Goal: Information Seeking & Learning: Learn about a topic

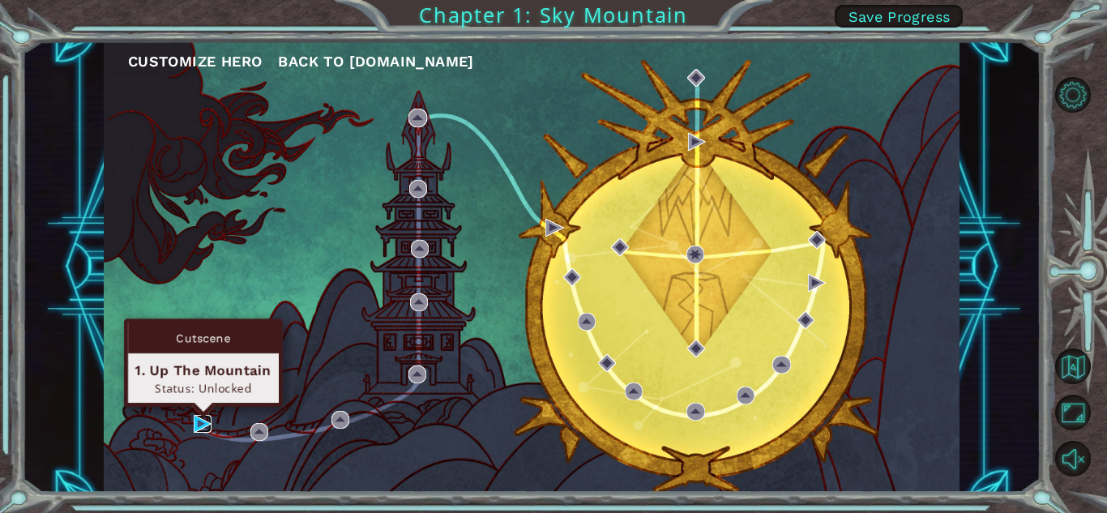
click at [206, 422] on img at bounding box center [203, 424] width 18 height 18
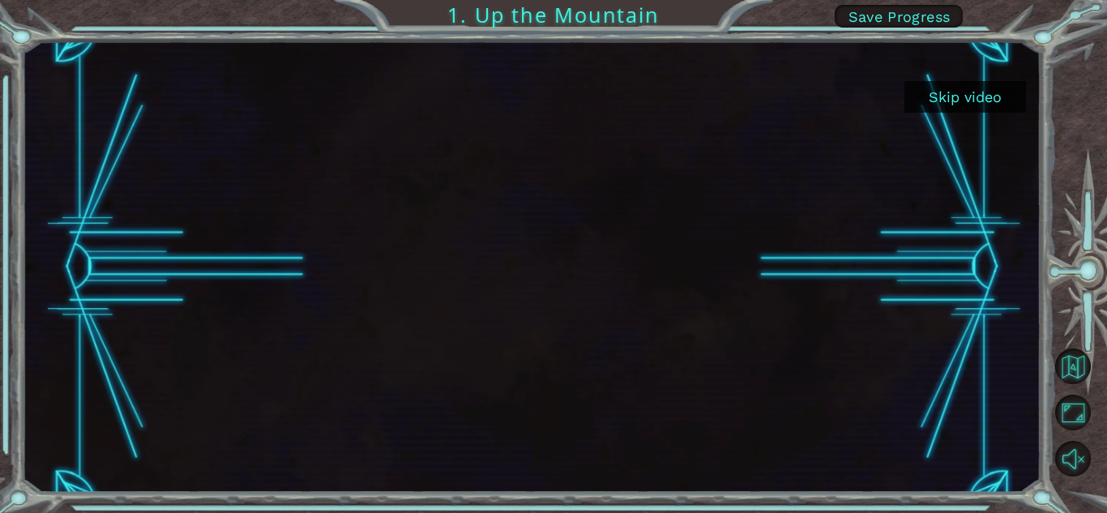
click at [976, 96] on button "Skip video" at bounding box center [965, 97] width 122 height 32
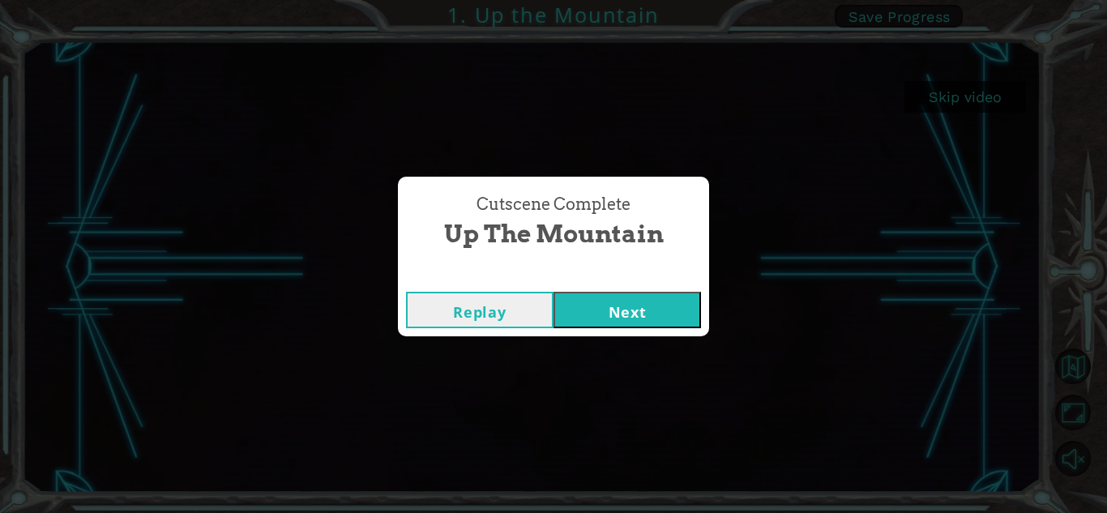
click at [596, 317] on button "Next" at bounding box center [626, 310] width 147 height 36
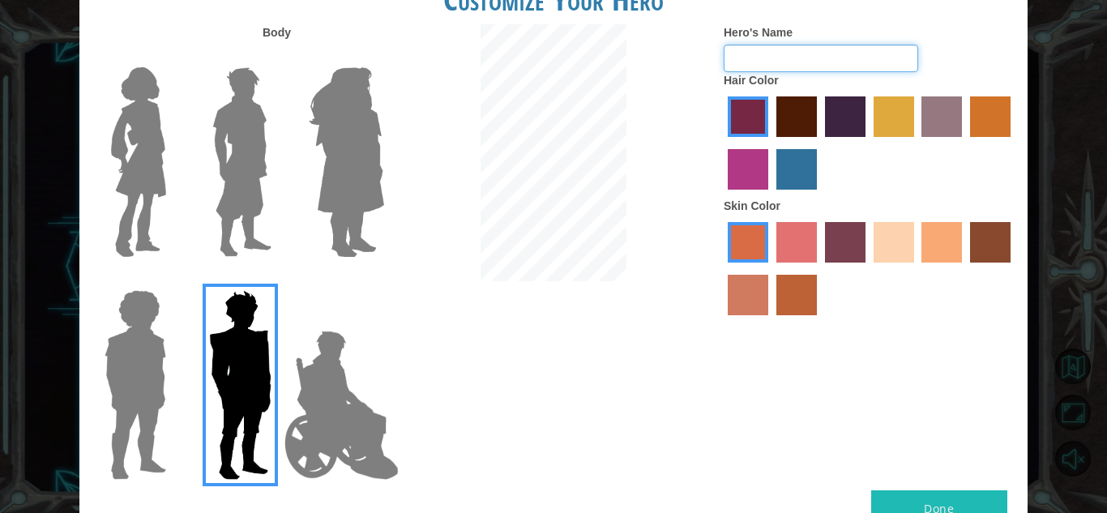
click at [790, 53] on input "Hero's Name" at bounding box center [821, 59] width 194 height 28
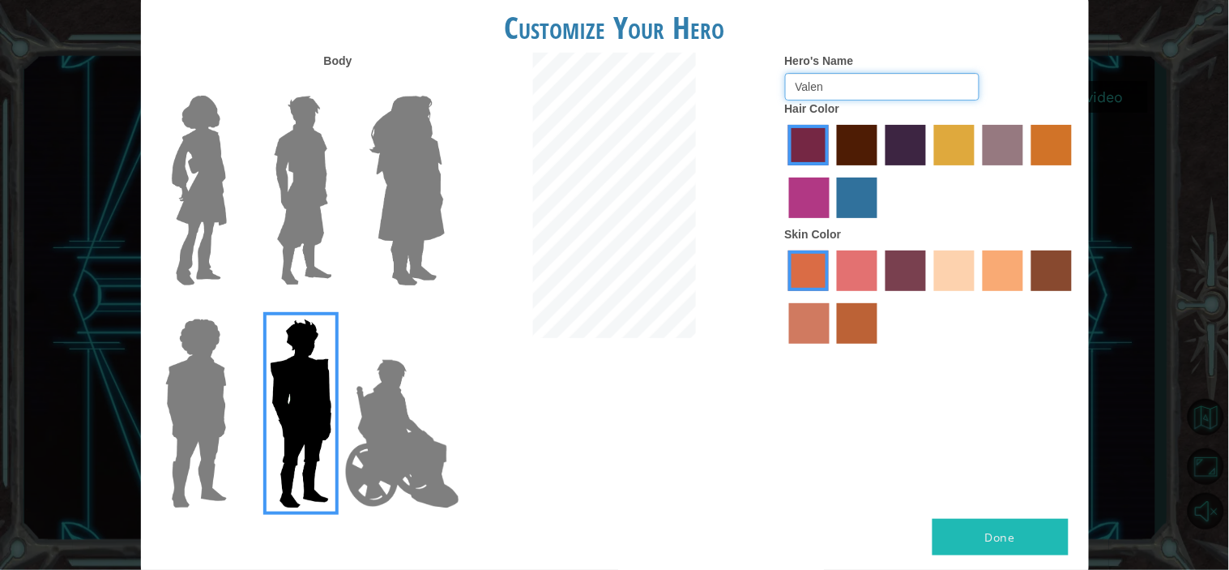
type input "Valen"
click at [1014, 512] on button "Done" at bounding box center [1001, 537] width 136 height 36
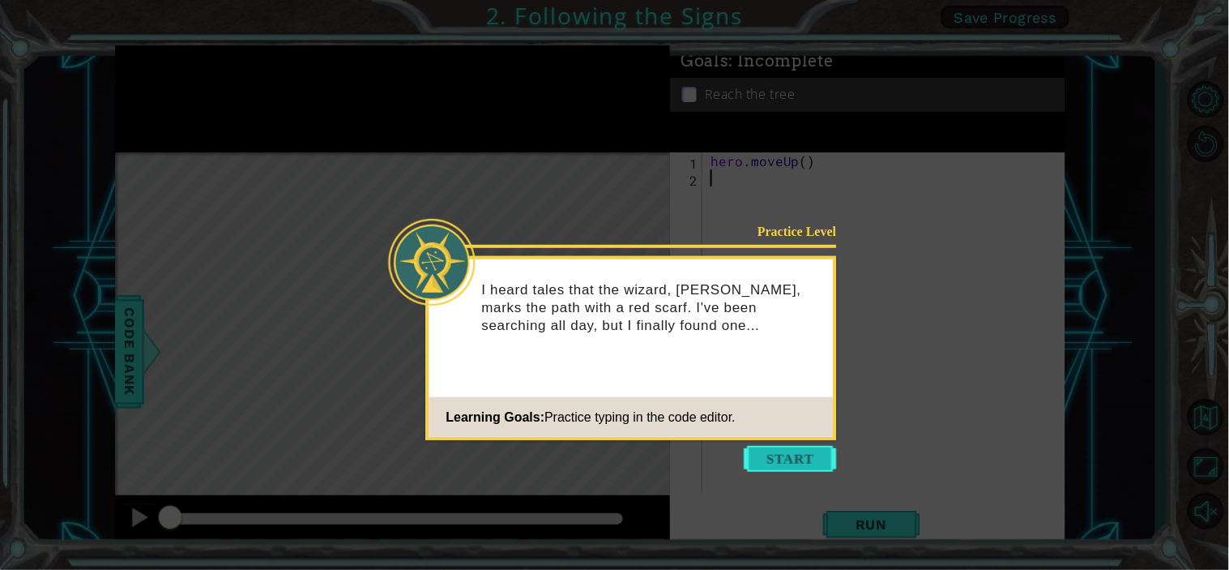
click at [790, 454] on button "Start" at bounding box center [791, 459] width 92 height 26
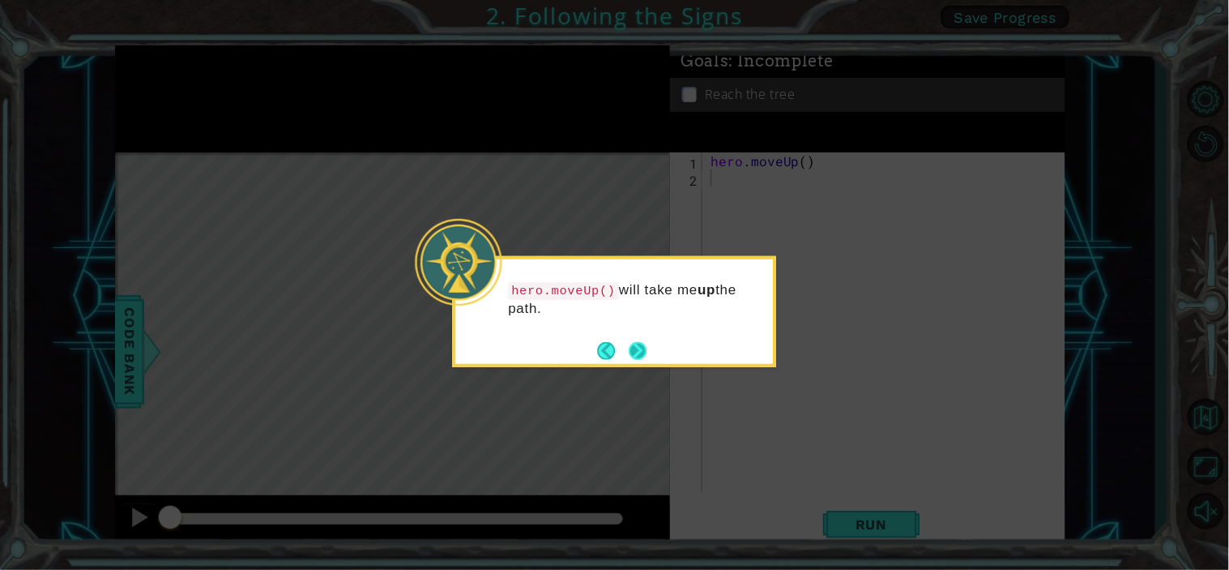
click at [633, 351] on button "Next" at bounding box center [638, 351] width 18 height 18
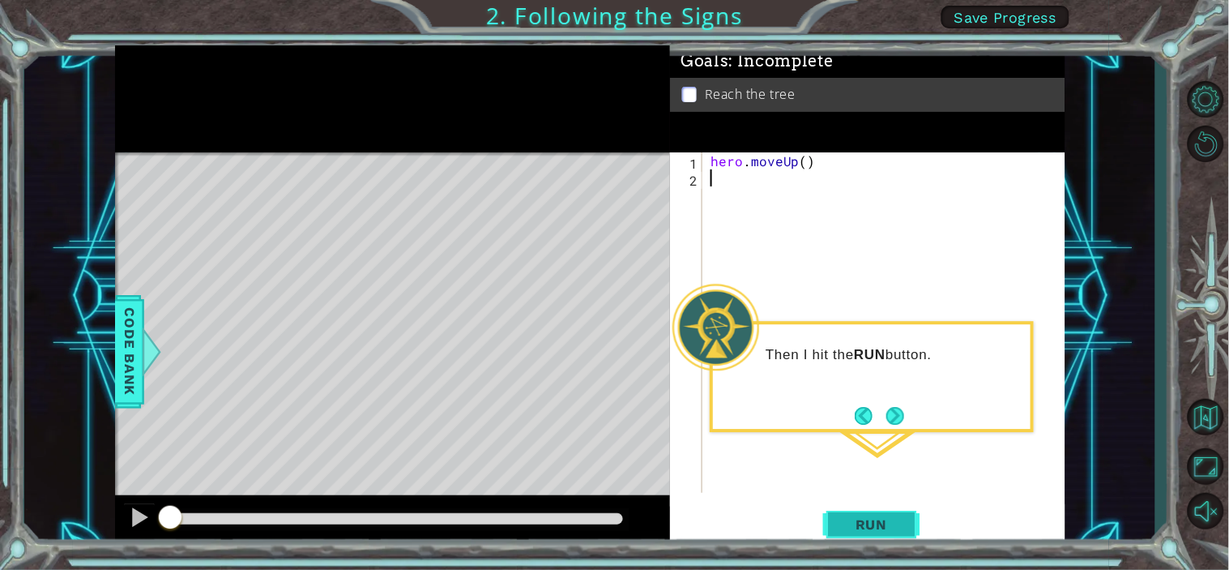
click at [860, 512] on span "Run" at bounding box center [872, 524] width 64 height 16
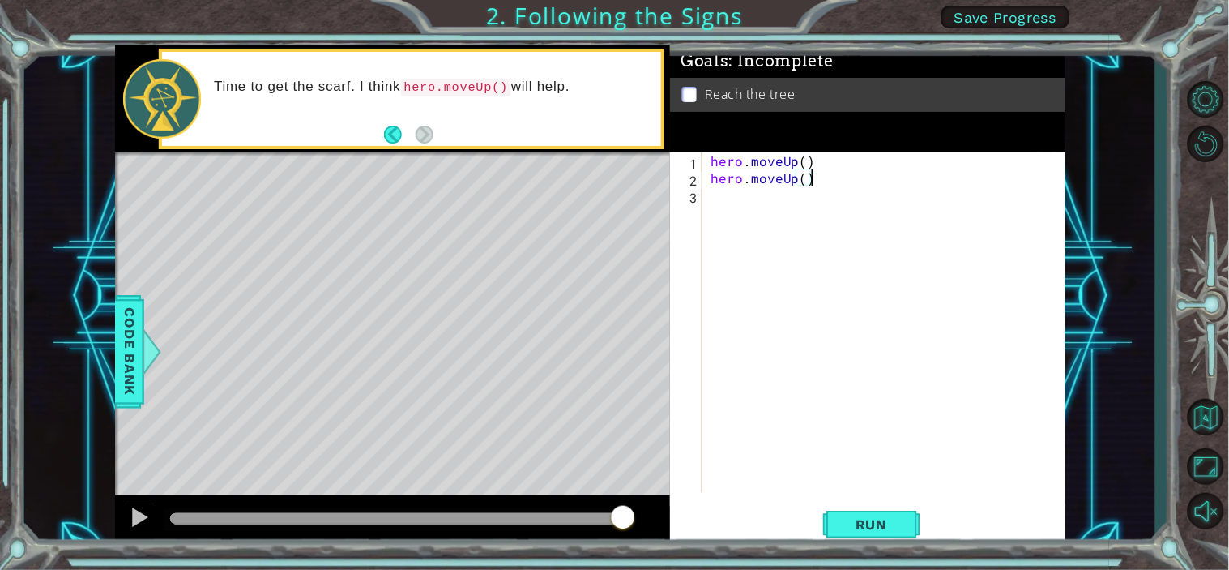
scroll to position [0, 5]
type textarea "hero.moveUp()"
click at [889, 509] on button "Run" at bounding box center [871, 524] width 97 height 40
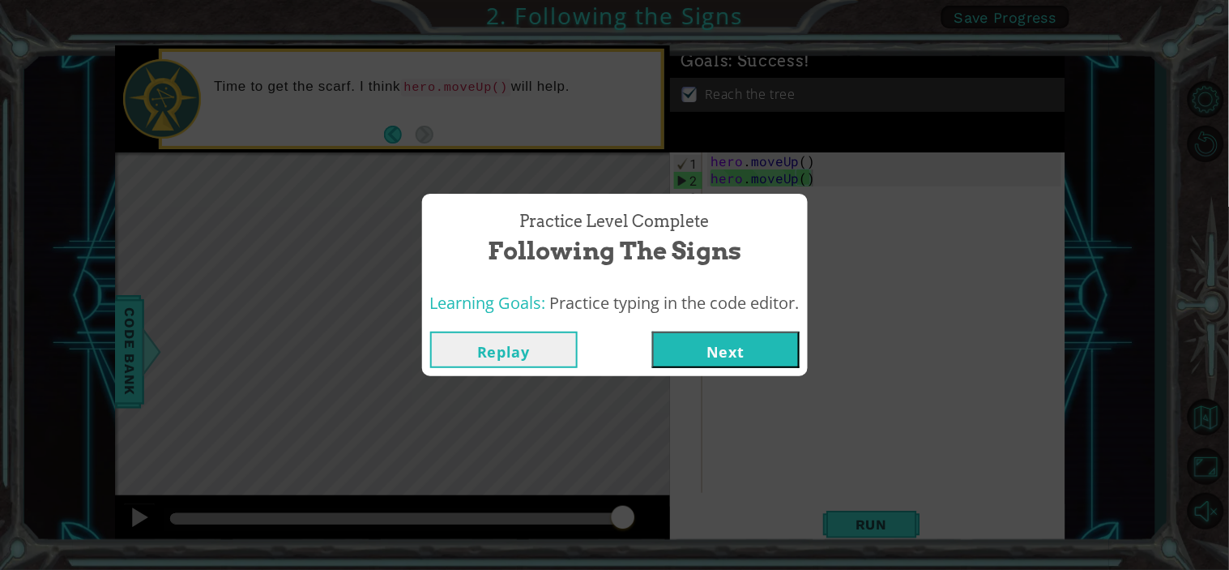
click at [716, 343] on button "Next" at bounding box center [725, 349] width 147 height 36
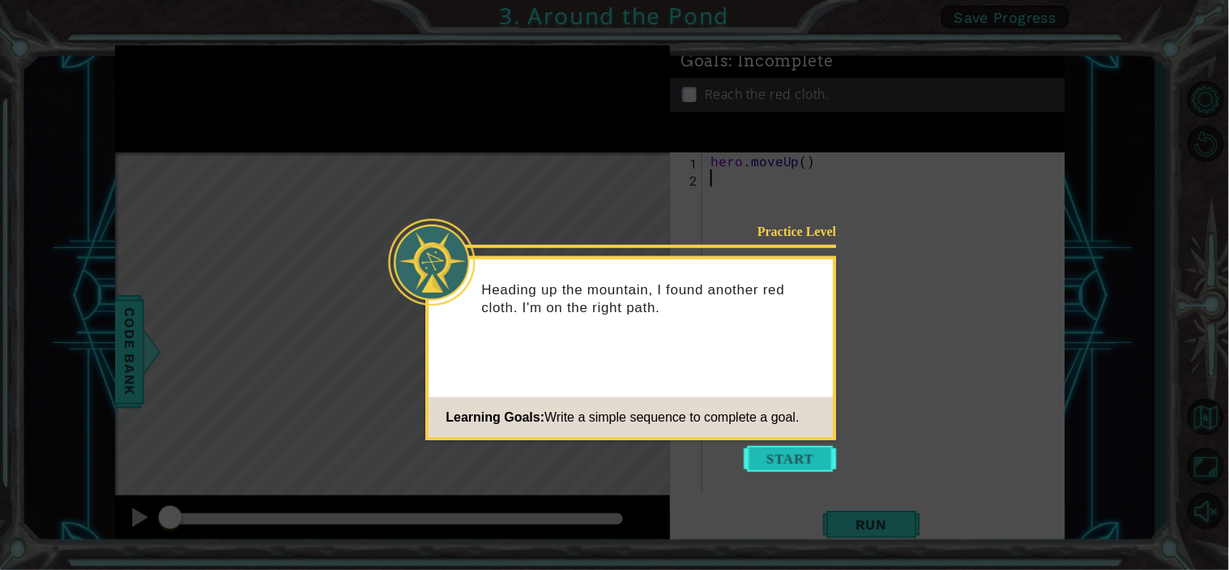
click at [767, 447] on button "Start" at bounding box center [791, 459] width 92 height 26
click at [767, 447] on icon at bounding box center [614, 285] width 1229 height 570
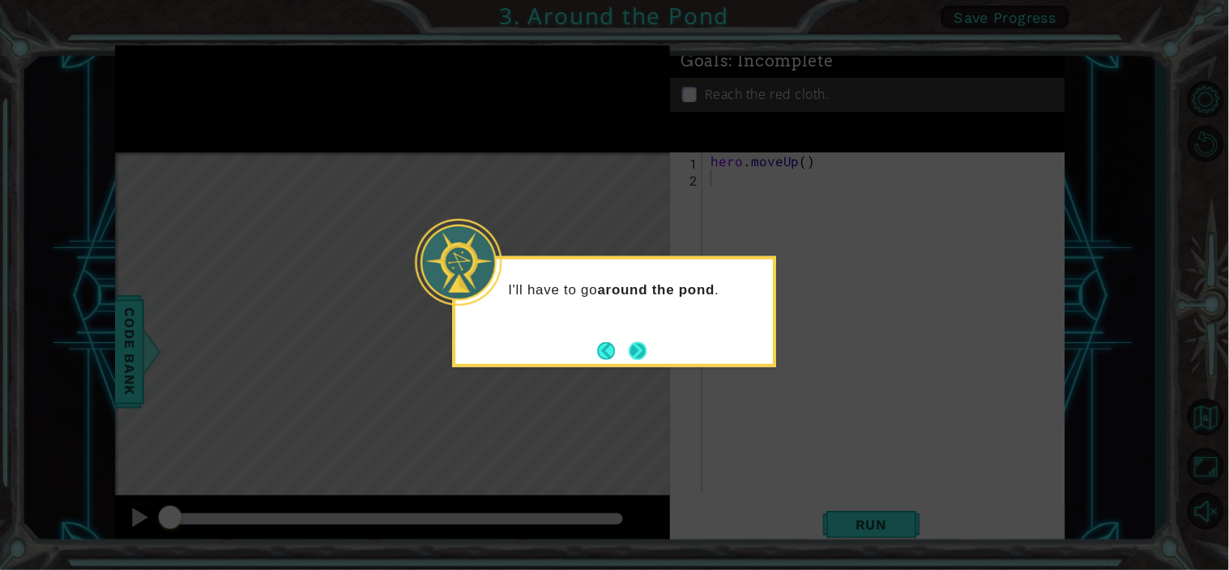
click at [637, 344] on button "Next" at bounding box center [638, 350] width 19 height 19
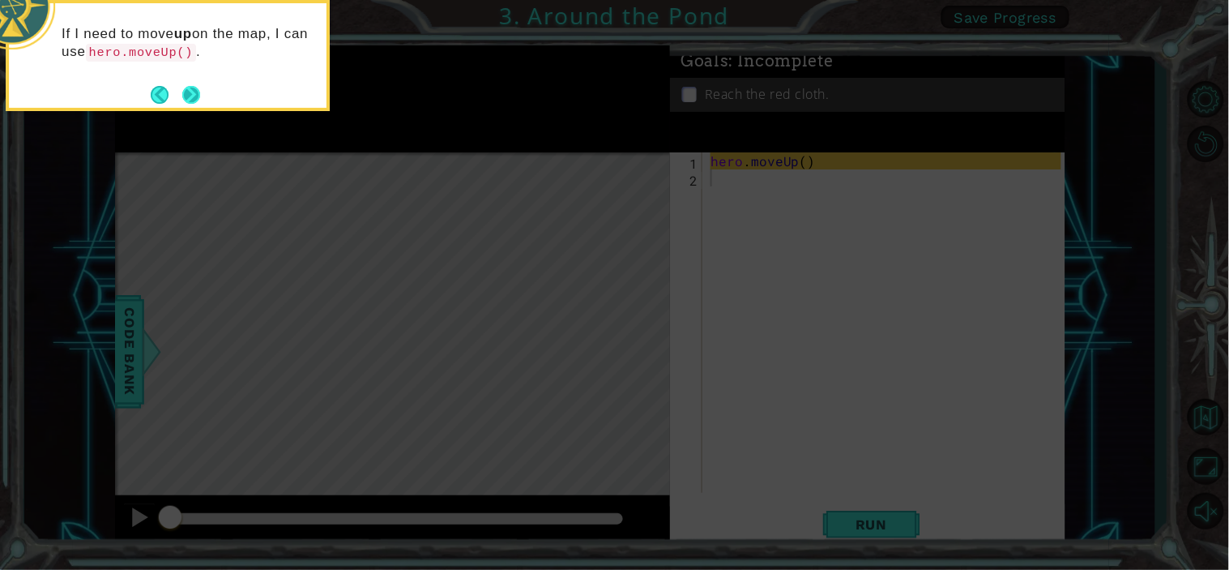
click at [199, 96] on button "Next" at bounding box center [192, 94] width 30 height 30
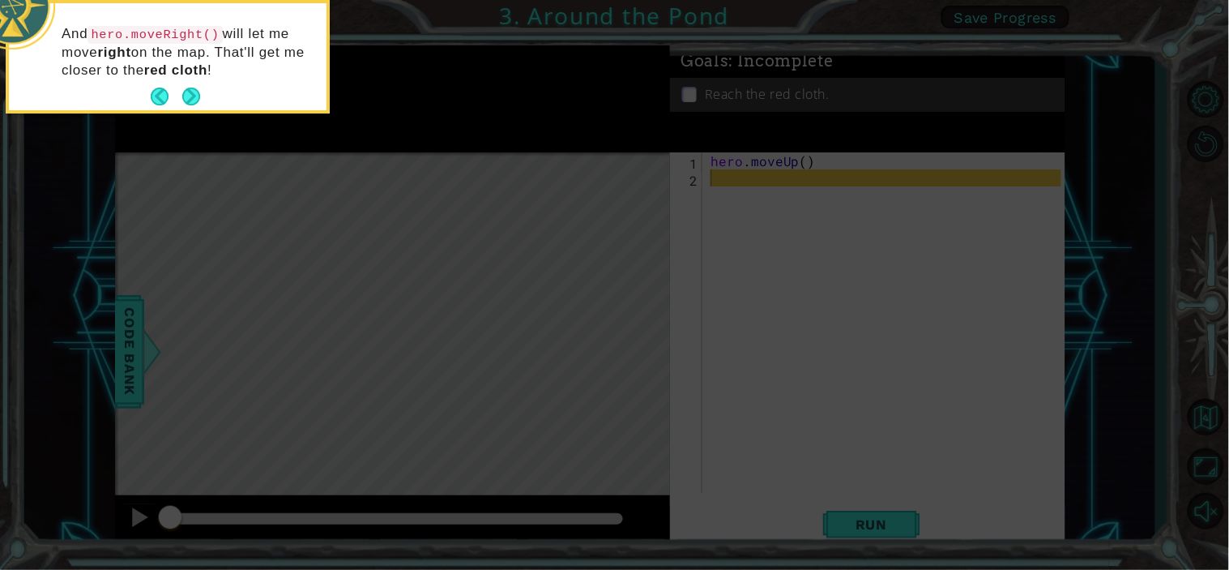
click at [199, 96] on button "Next" at bounding box center [192, 97] width 30 height 30
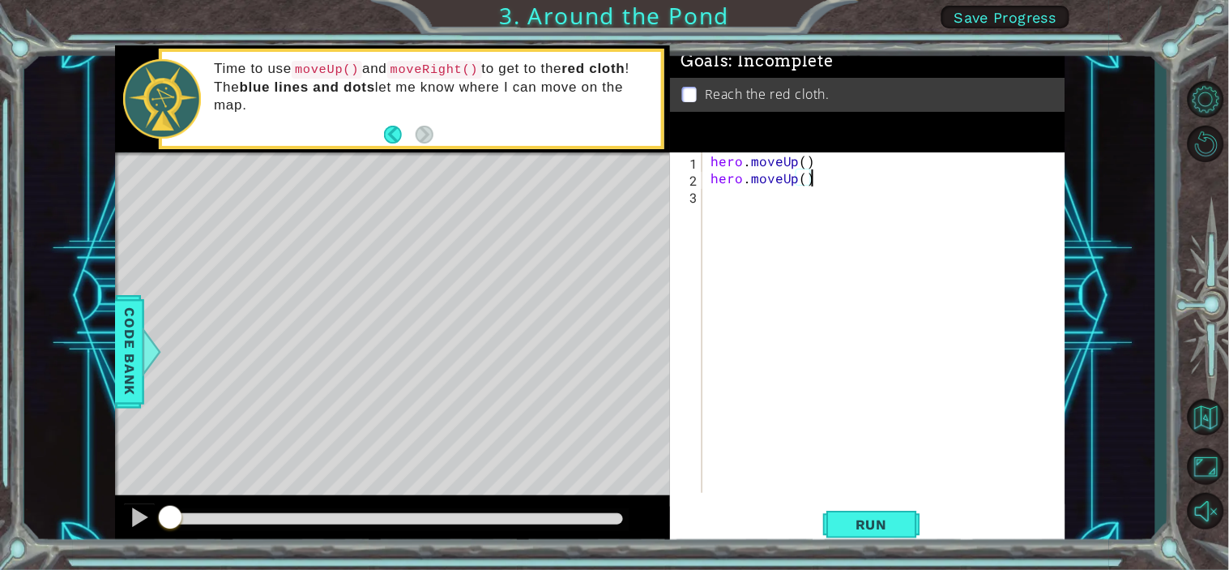
scroll to position [0, 5]
type textarea "hero.moveUp()"
click at [904, 512] on button "Run" at bounding box center [871, 524] width 97 height 40
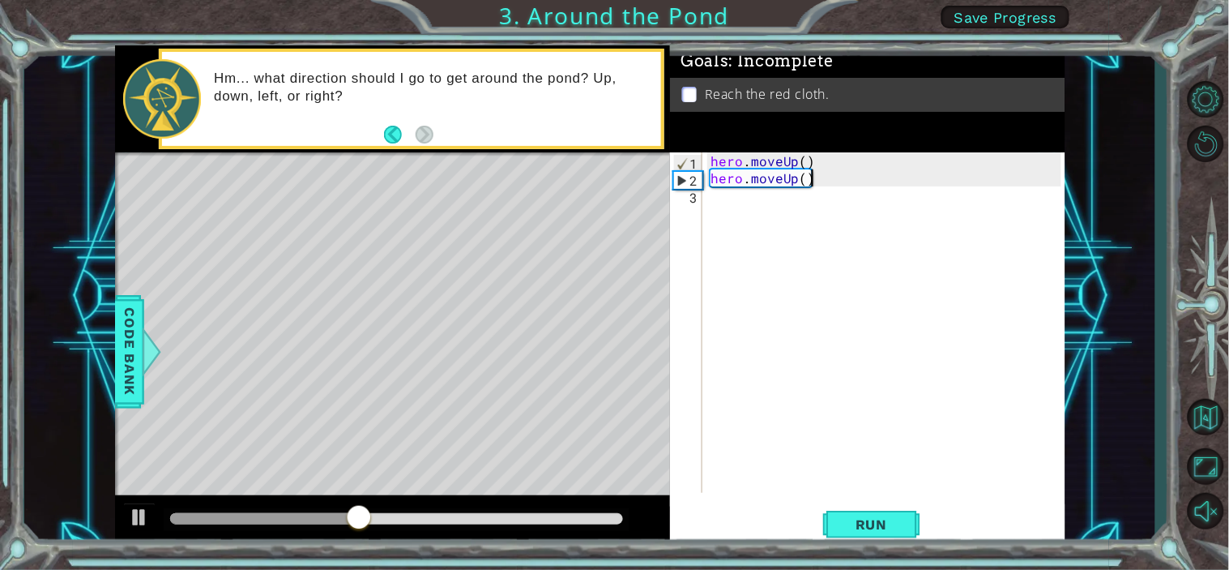
click at [708, 197] on div "hero . moveUp ( ) hero . moveUp ( )" at bounding box center [888, 339] width 362 height 374
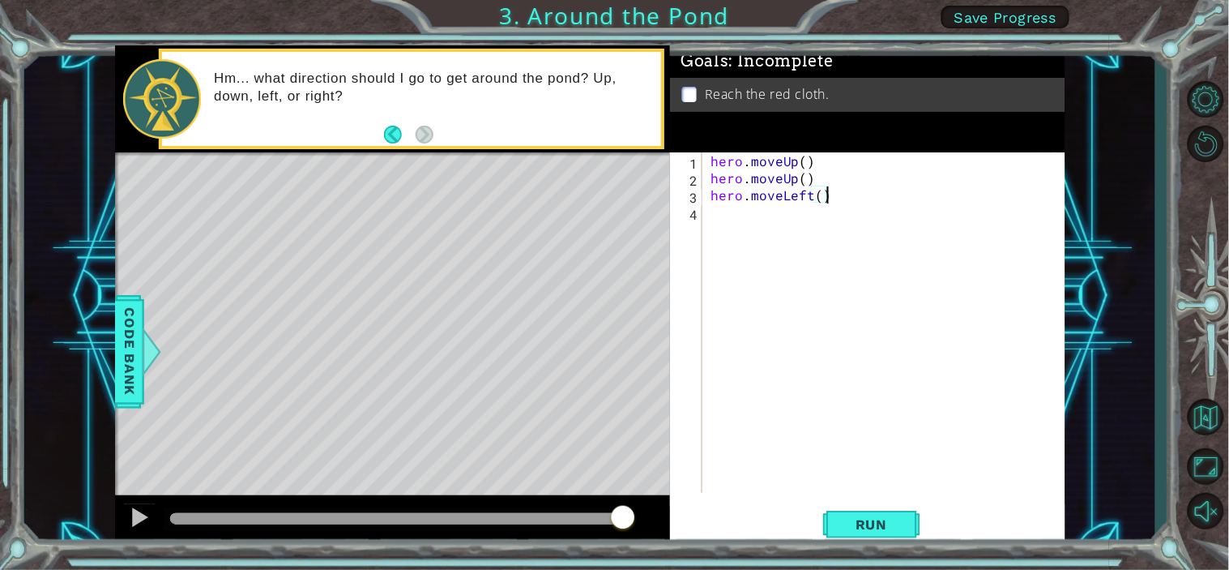
scroll to position [0, 6]
click at [813, 198] on div "hero . moveUp ( ) hero . moveUp ( ) hero . moveLeft ( )" at bounding box center [888, 339] width 362 height 374
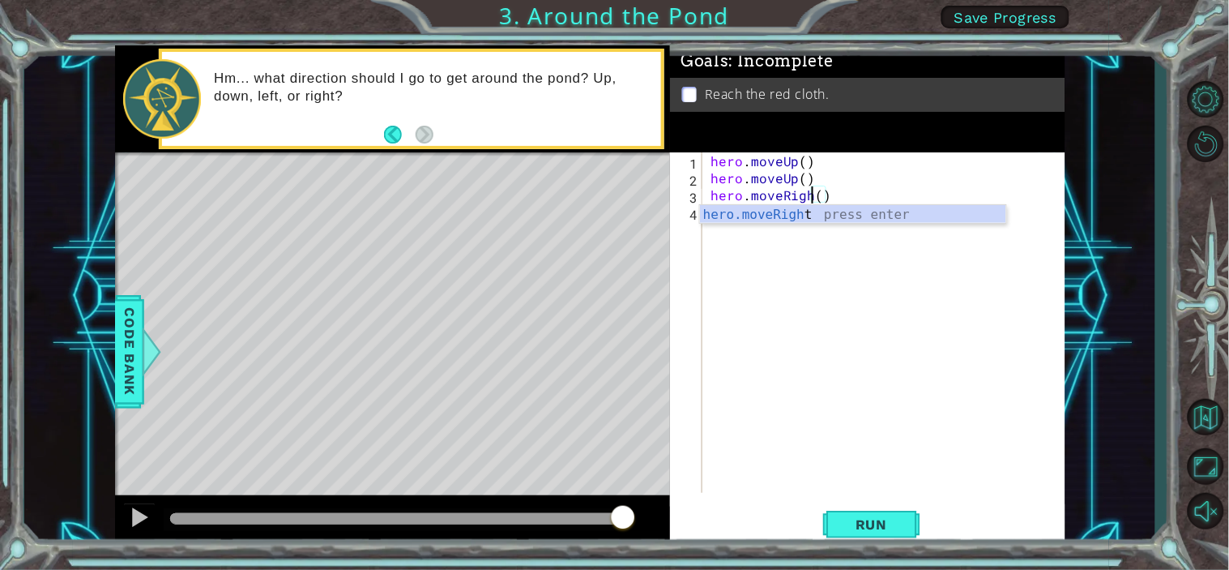
scroll to position [0, 6]
type textarea "hero.moveRight()"
click at [888, 512] on button "Run" at bounding box center [871, 524] width 97 height 40
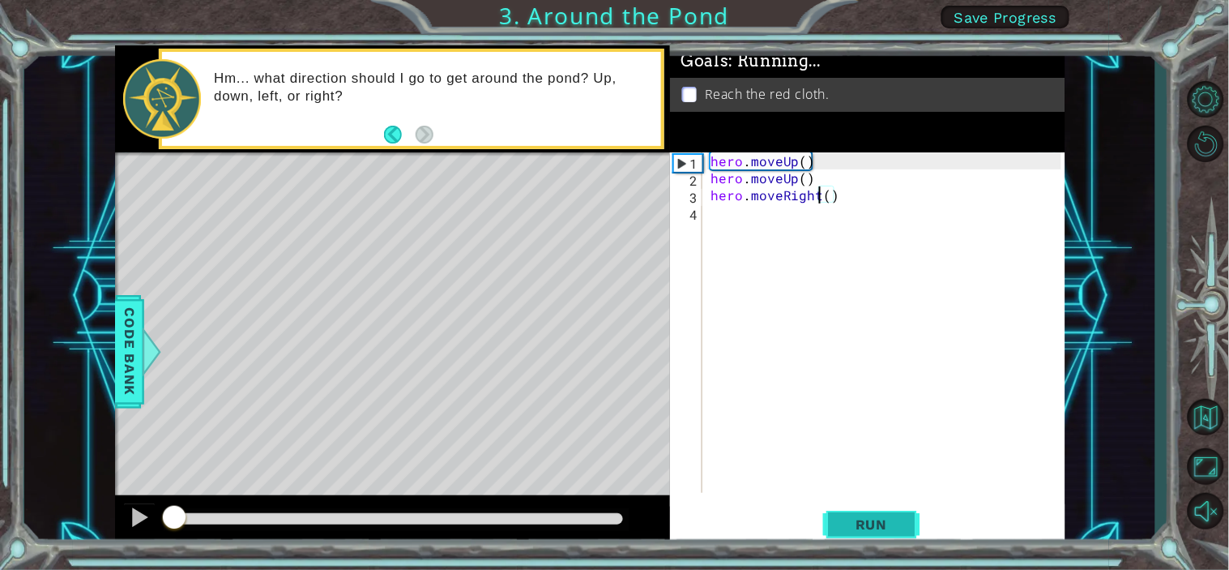
click at [888, 511] on button "Run" at bounding box center [871, 524] width 97 height 40
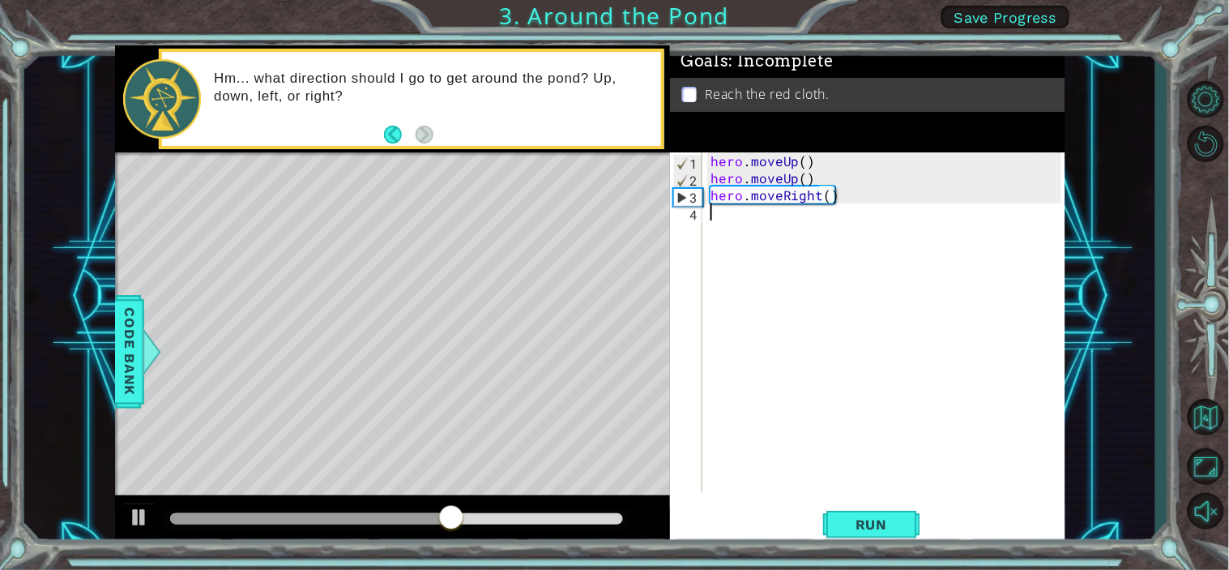
click at [714, 216] on div "hero . moveUp ( ) hero . moveUp ( ) hero . moveRight ( )" at bounding box center [888, 339] width 362 height 374
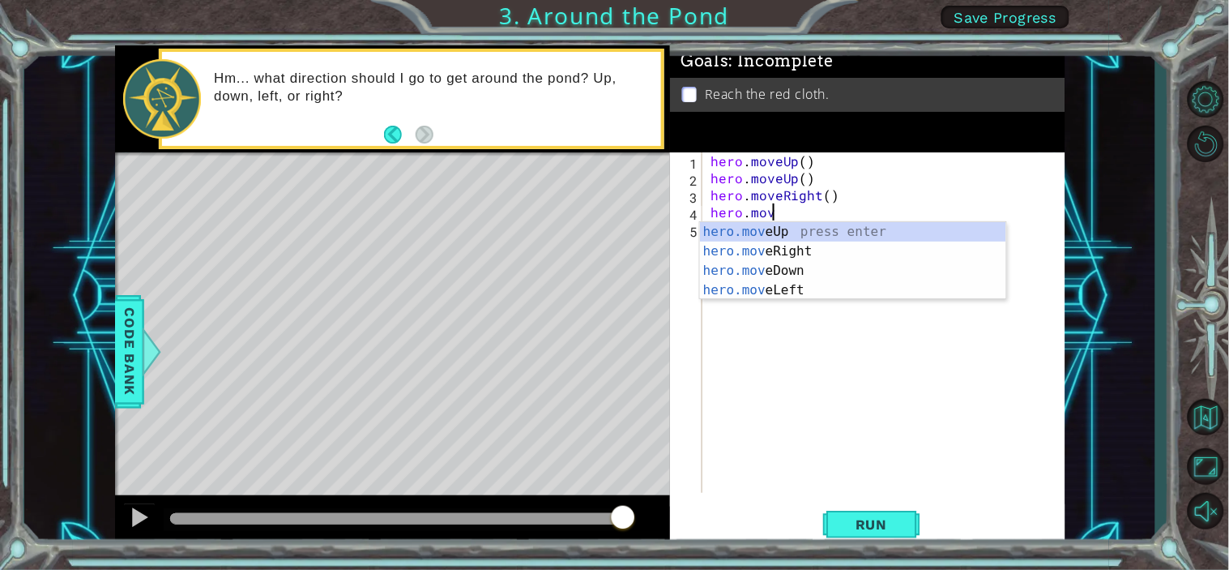
type textarea "hero.move"
click at [792, 232] on div "hero.move Up press enter hero.move Right press enter hero.move Down press enter…" at bounding box center [853, 280] width 306 height 117
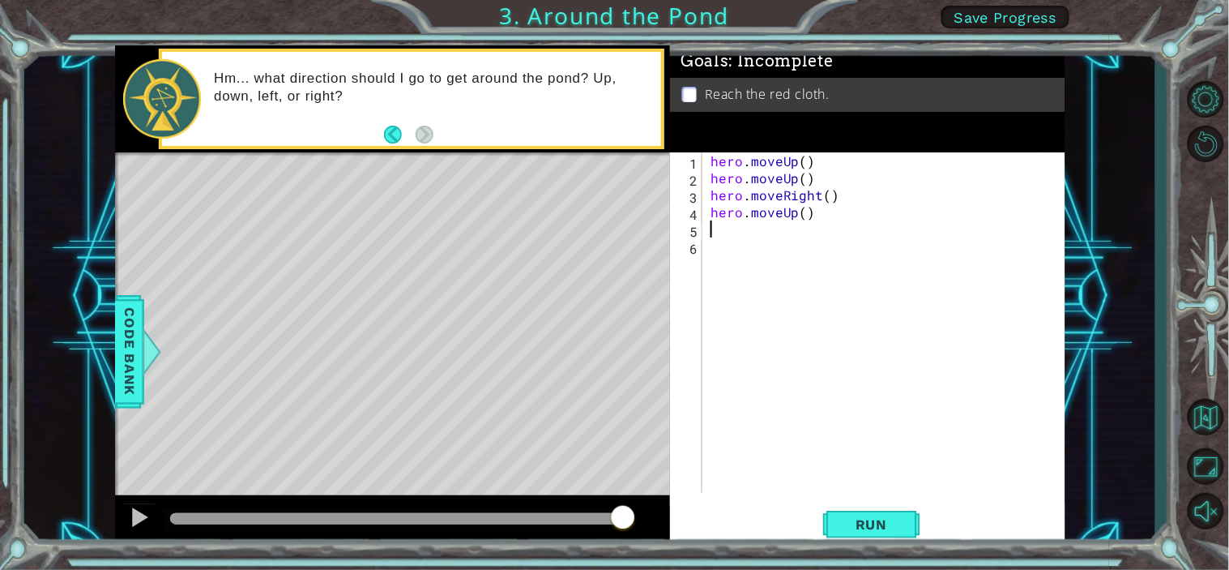
scroll to position [0, 0]
click at [862, 512] on span "Run" at bounding box center [872, 524] width 64 height 16
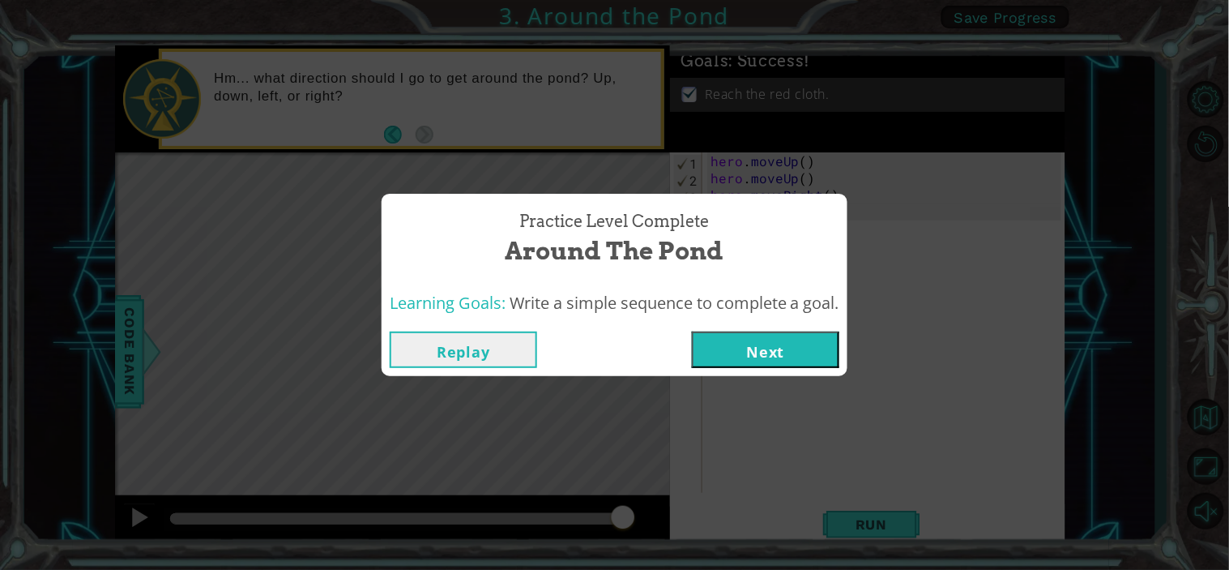
click at [763, 337] on button "Next" at bounding box center [765, 349] width 147 height 36
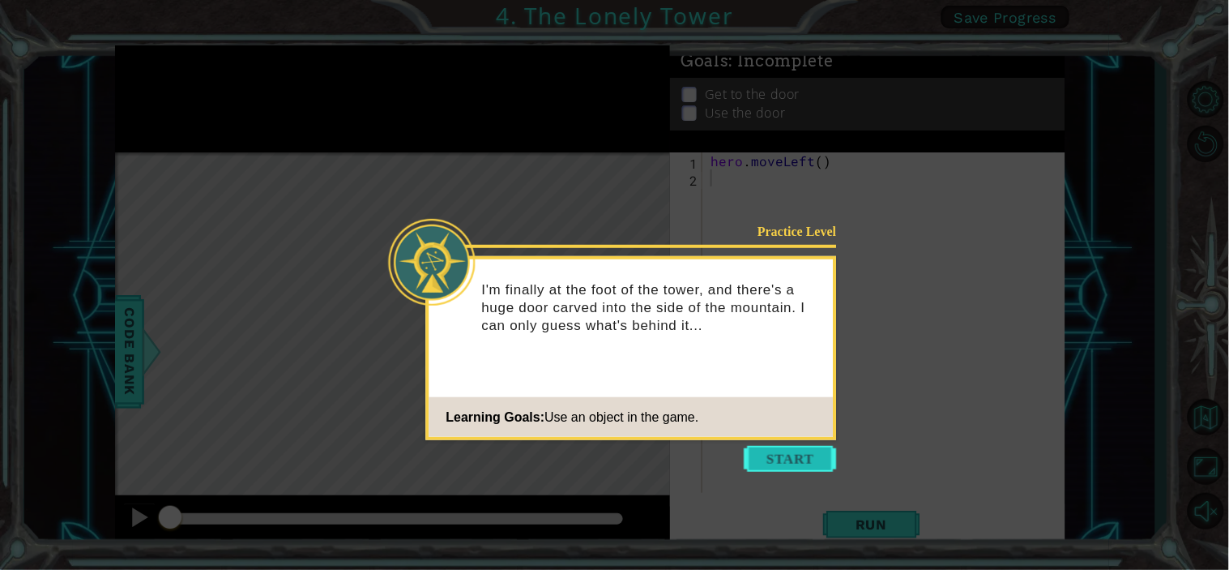
click at [781, 449] on button "Start" at bounding box center [791, 459] width 92 height 26
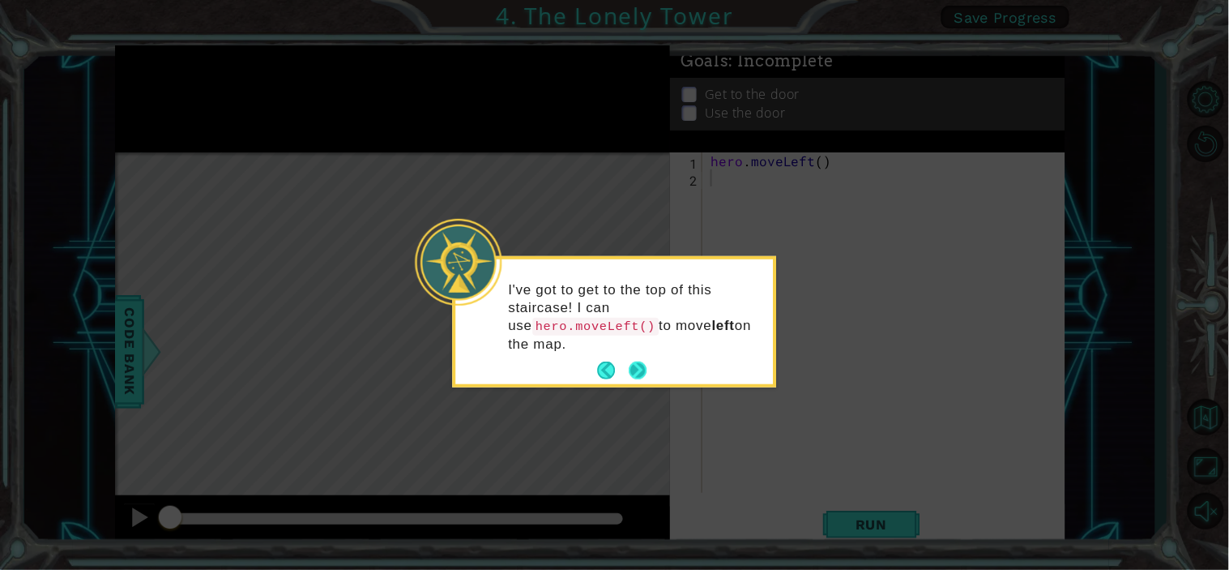
click at [637, 358] on button "Next" at bounding box center [638, 370] width 25 height 25
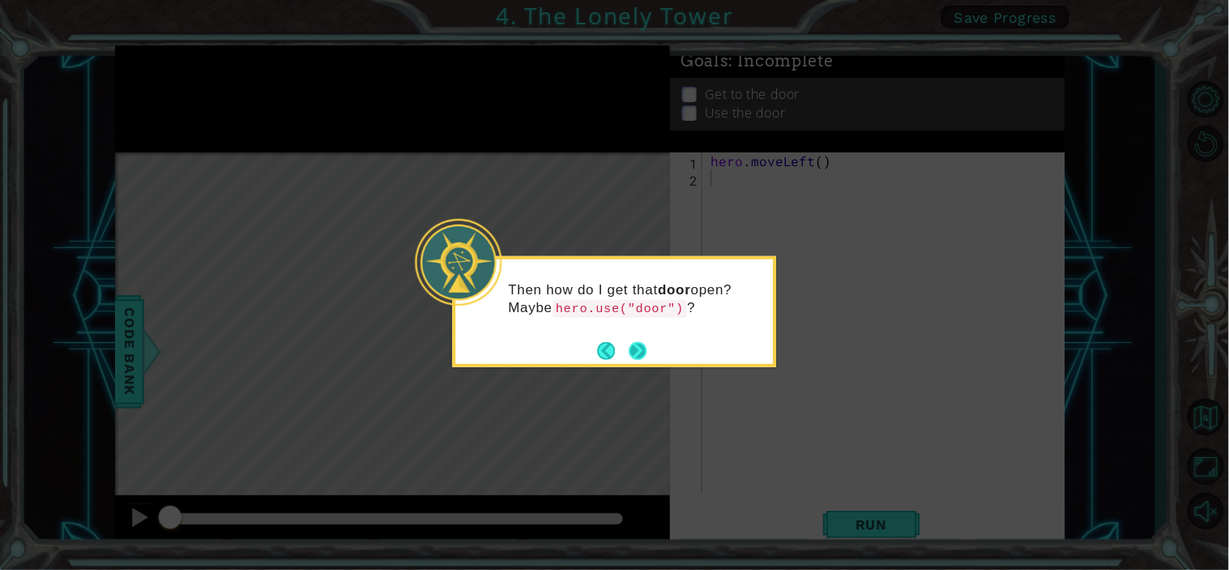
click at [638, 348] on button "Next" at bounding box center [638, 350] width 19 height 19
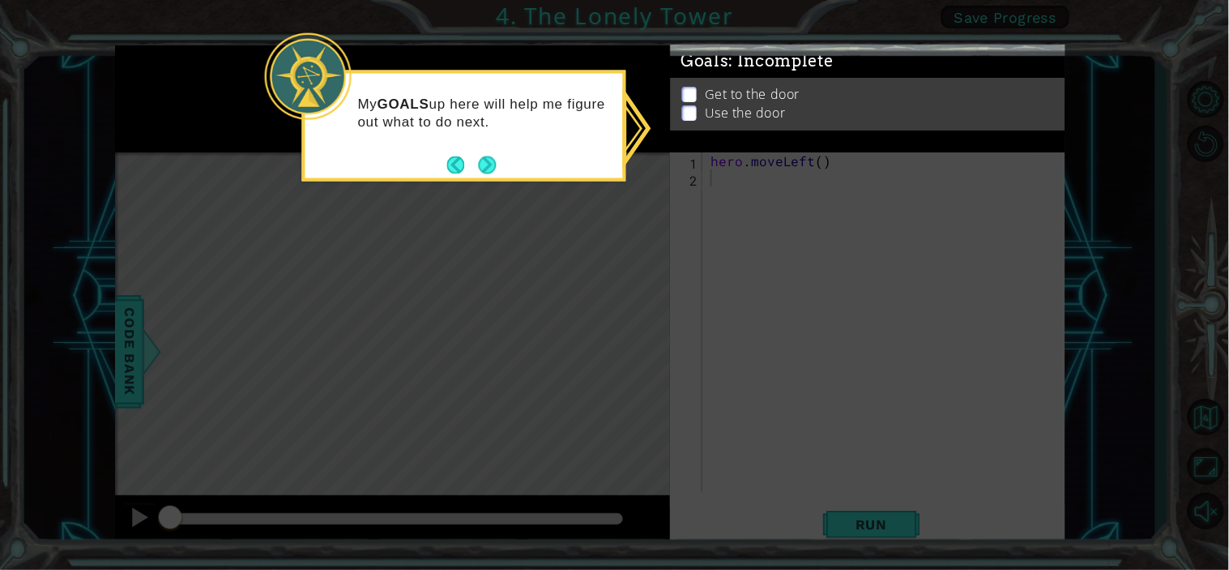
click at [686, 95] on ul "Get to the door Use the door" at bounding box center [867, 99] width 379 height 37
click at [686, 100] on p at bounding box center [689, 107] width 15 height 15
click at [492, 163] on button "Next" at bounding box center [487, 165] width 30 height 30
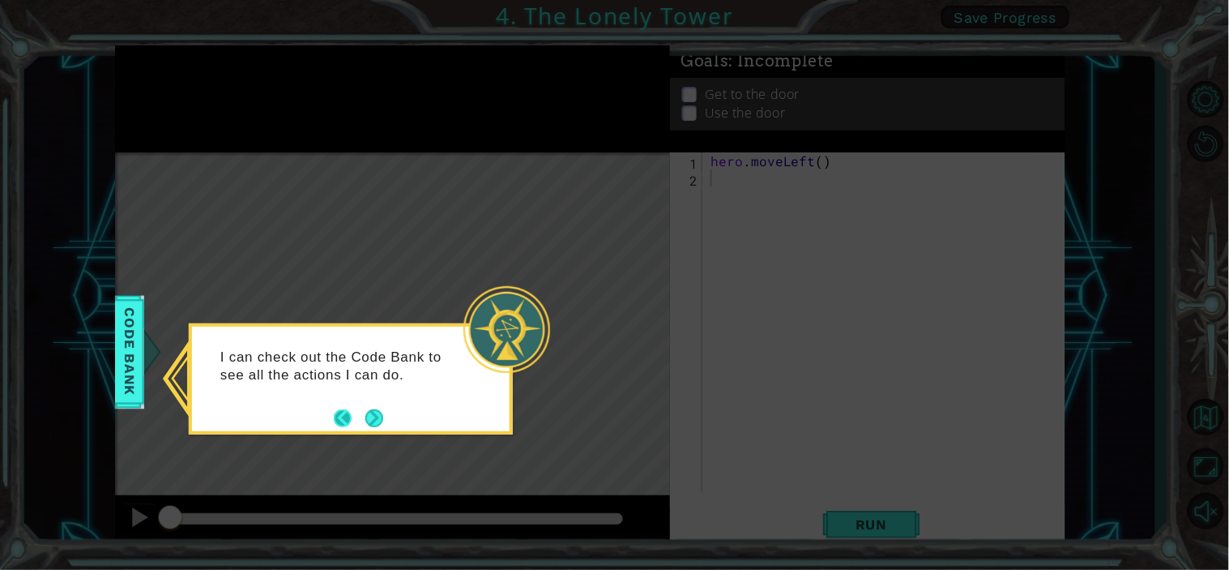
click at [363, 416] on button "Next" at bounding box center [375, 418] width 28 height 28
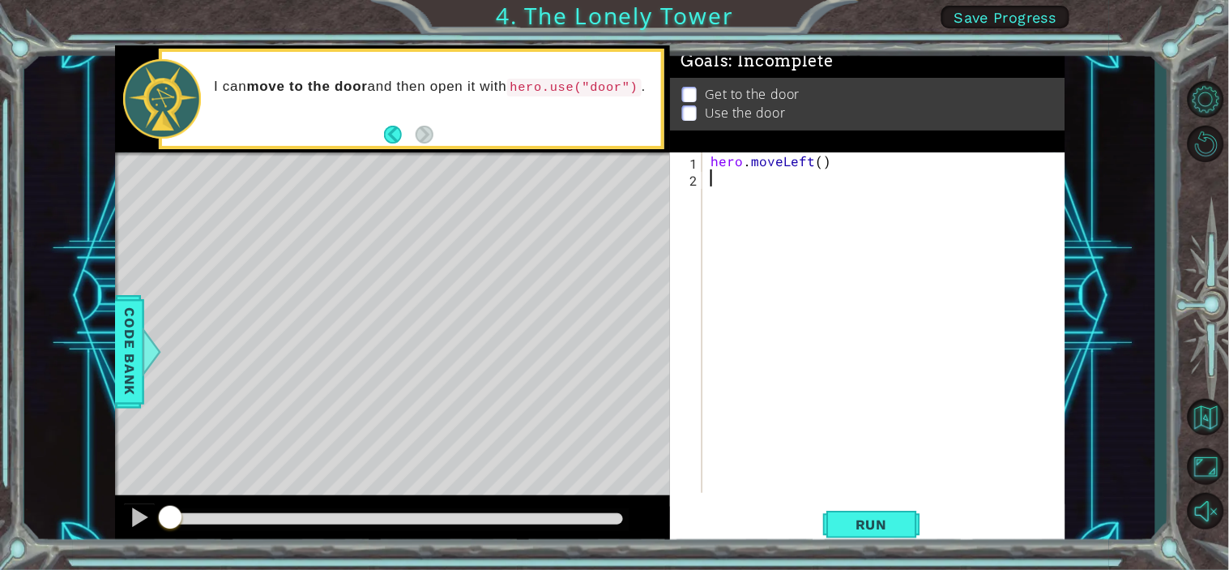
type textarea "e"
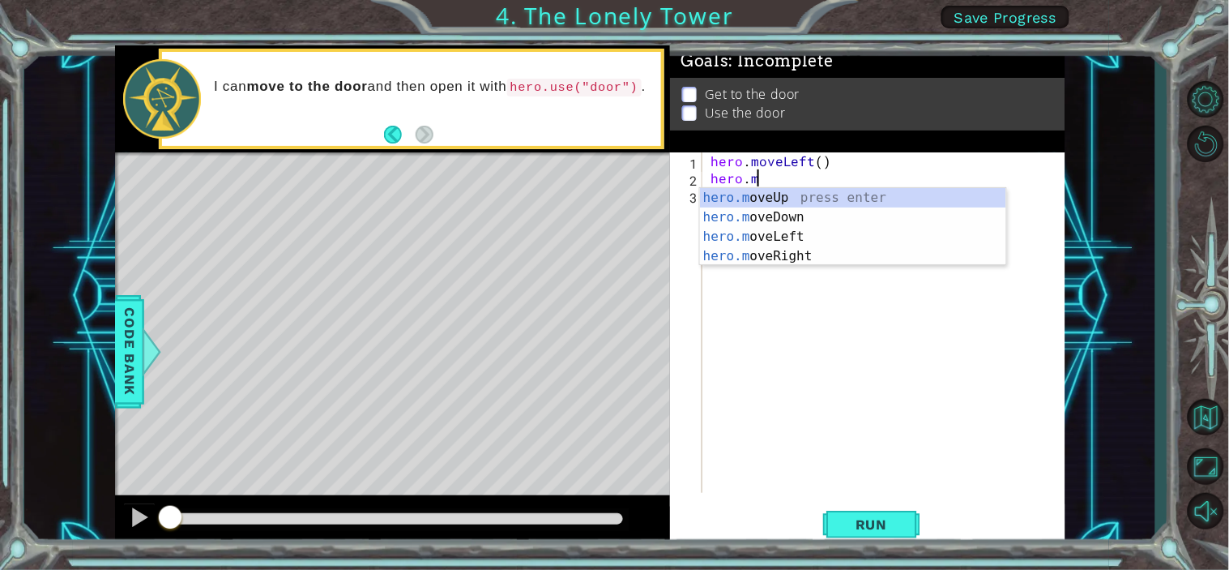
scroll to position [0, 2]
type textarea "hero.move"
click at [820, 189] on div "hero.move Up press enter hero.move Down press enter hero.move Left press enter …" at bounding box center [853, 246] width 306 height 117
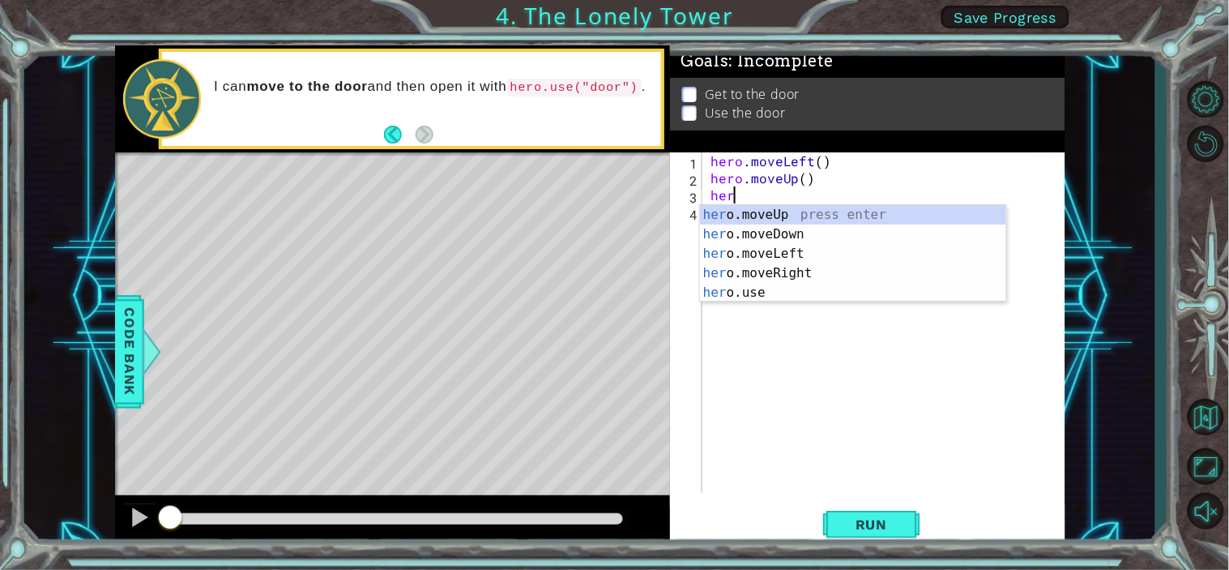
type textarea "hero"
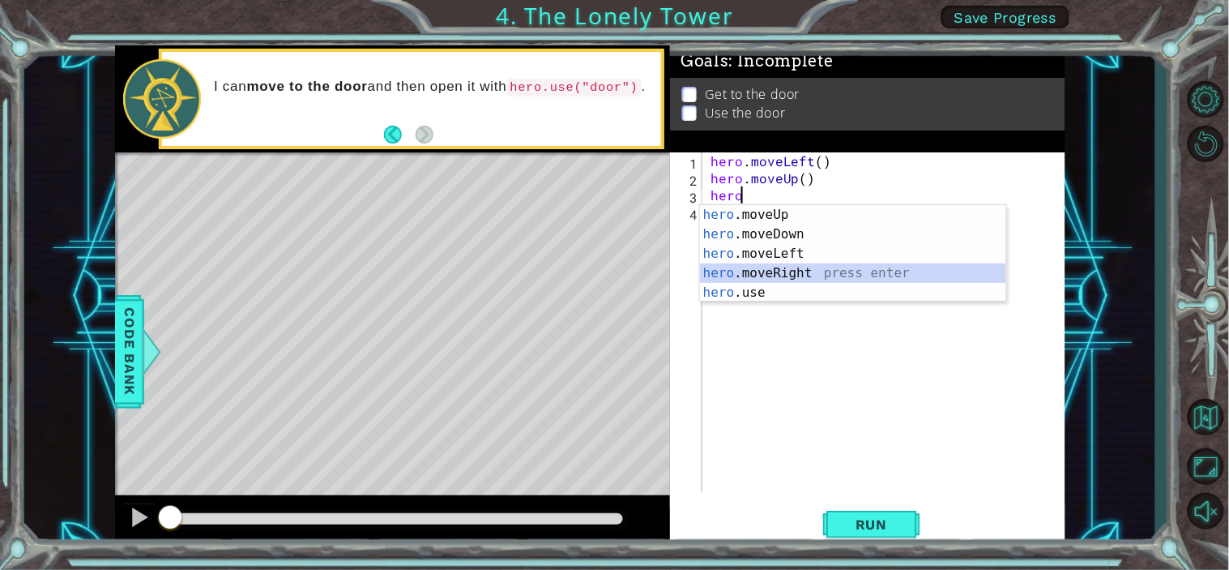
click at [765, 271] on div "hero .moveUp press enter hero .moveDown press enter hero .moveLeft press enter …" at bounding box center [853, 273] width 306 height 136
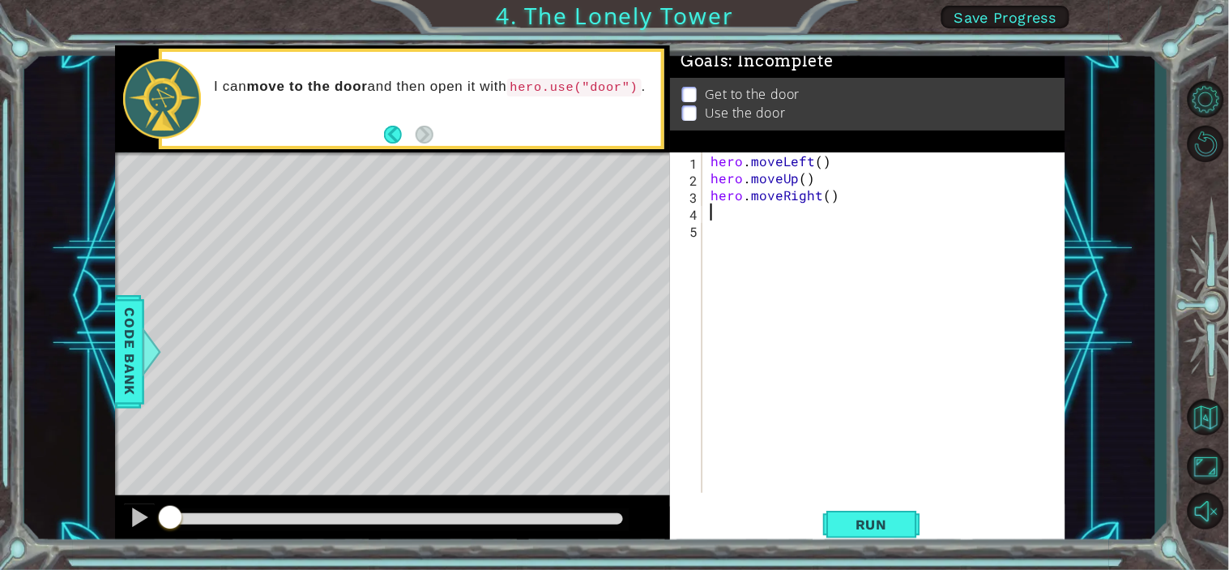
click at [825, 182] on div "hero . moveLeft ( ) hero . moveUp ( ) hero . moveRight ( )" at bounding box center [888, 339] width 362 height 374
click at [840, 192] on div "hero . moveLeft ( ) hero . moveUp ( ) hero . moveRight ( )" at bounding box center [888, 339] width 362 height 374
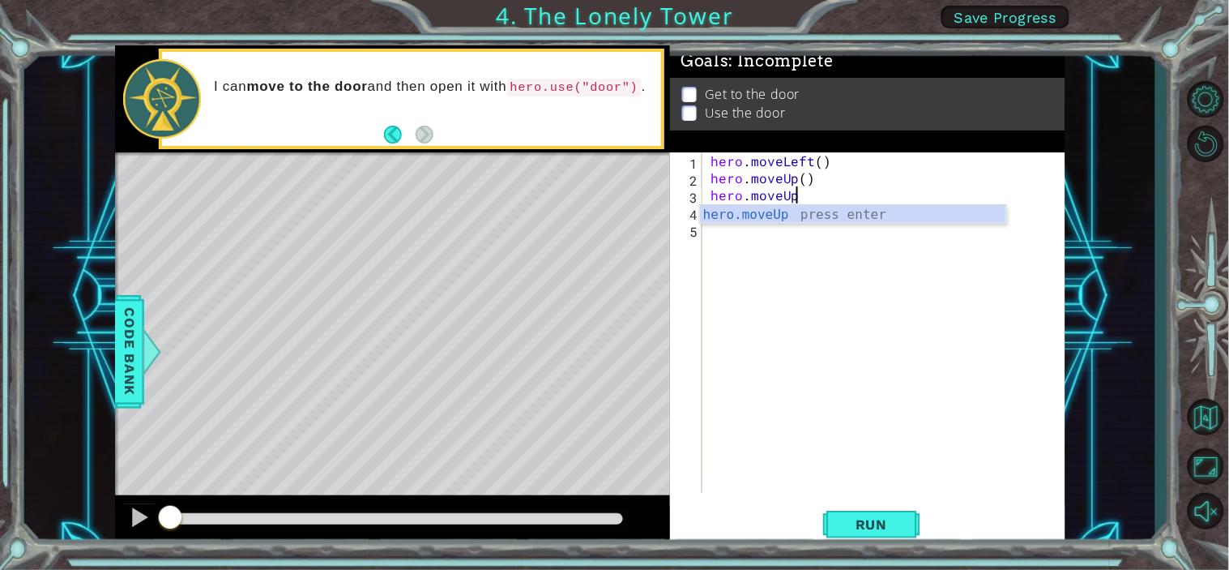
scroll to position [0, 4]
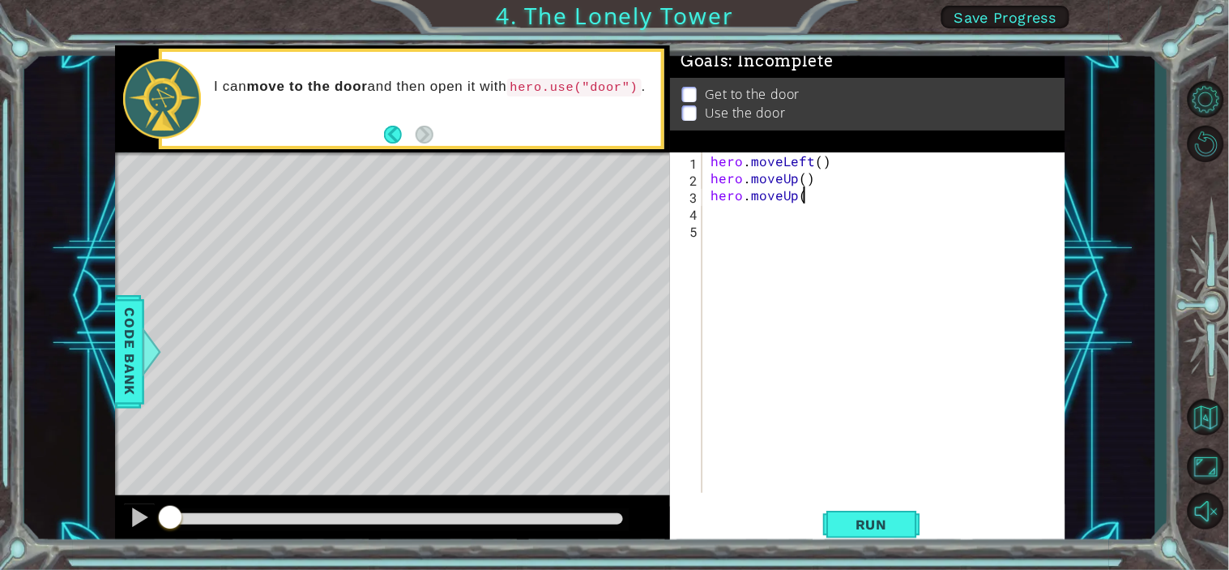
type textarea "hero.moveUp()"
click at [744, 216] on div "hero . moveLeft ( ) hero . moveUp ( ) hero . moveUp ( )" at bounding box center [888, 339] width 362 height 374
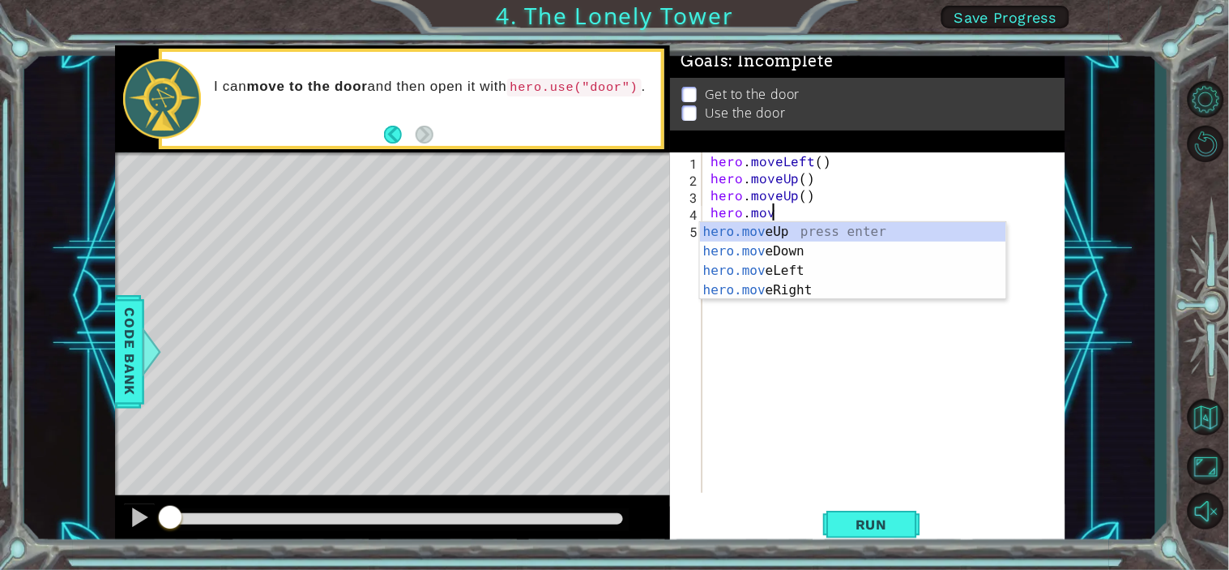
type textarea "hero.move"
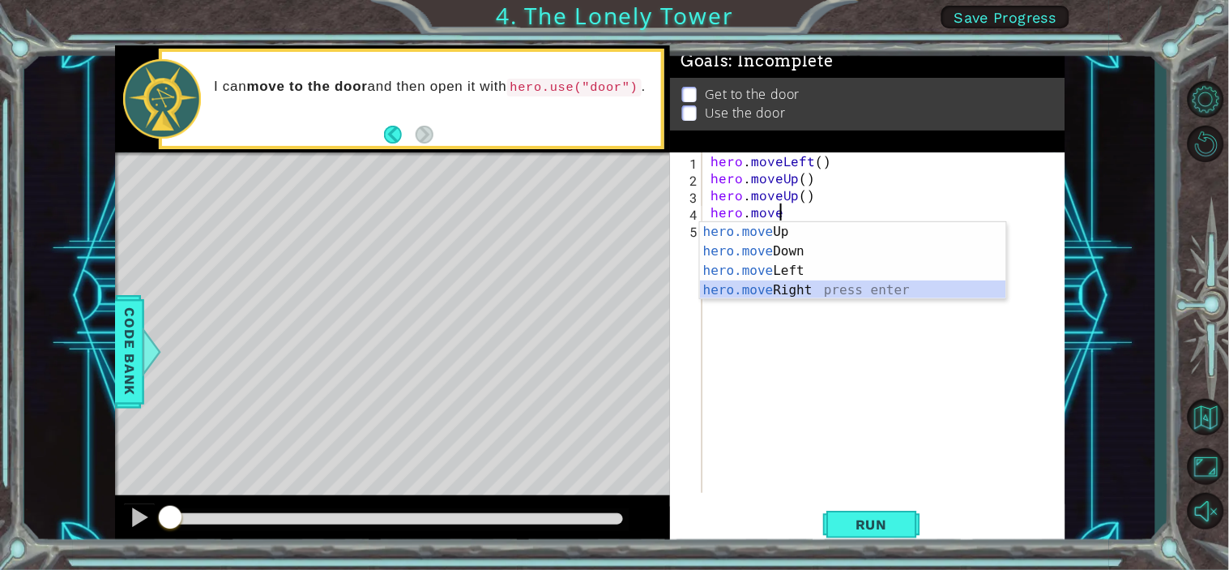
click at [818, 288] on div "hero.move Up press enter hero.move Down press enter hero.move Left press enter …" at bounding box center [853, 280] width 306 height 117
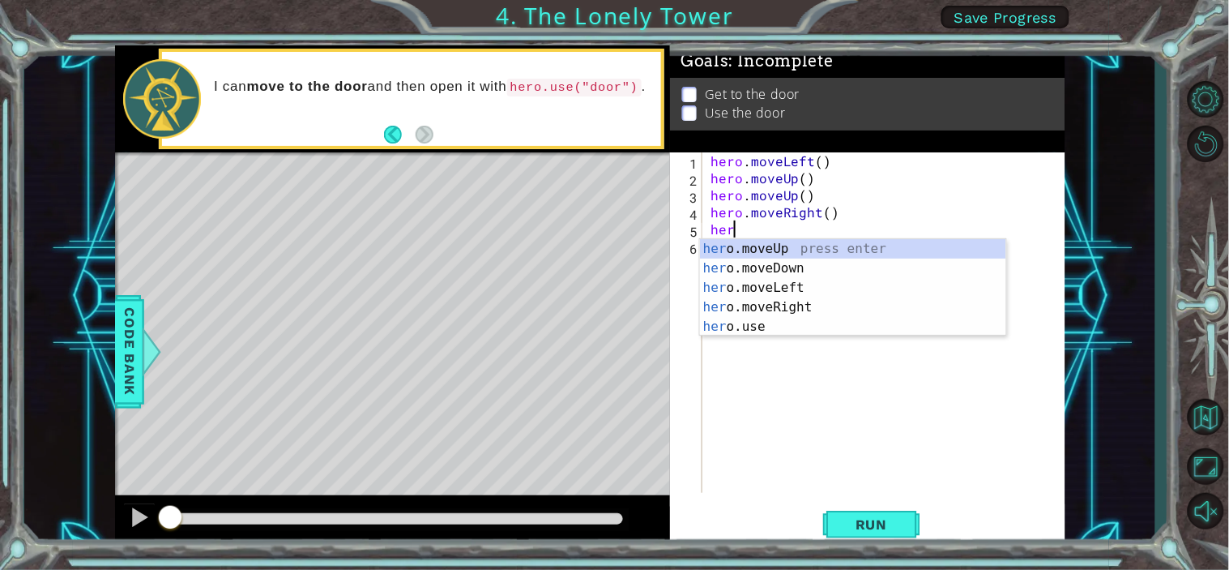
type textarea "hero"
click at [763, 245] on div "hero .moveUp press enter hero .moveDown press enter hero .moveLeft press enter …" at bounding box center [853, 307] width 306 height 136
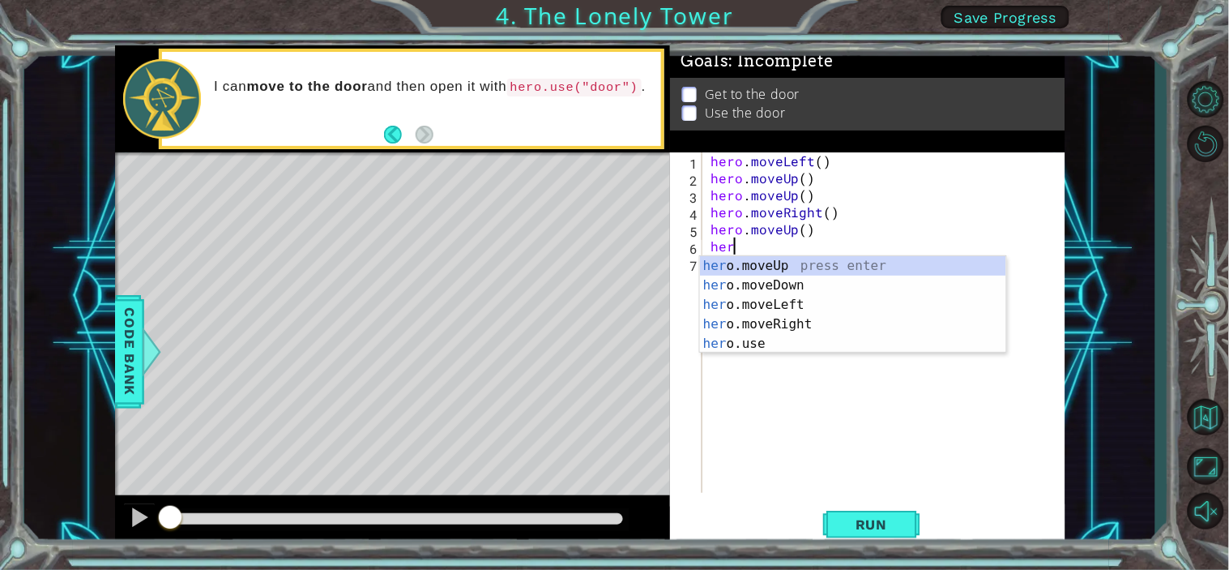
type textarea "hero"
click at [786, 262] on div "hero .moveUp press enter hero .moveDown press enter hero .moveLeft press enter …" at bounding box center [853, 324] width 306 height 136
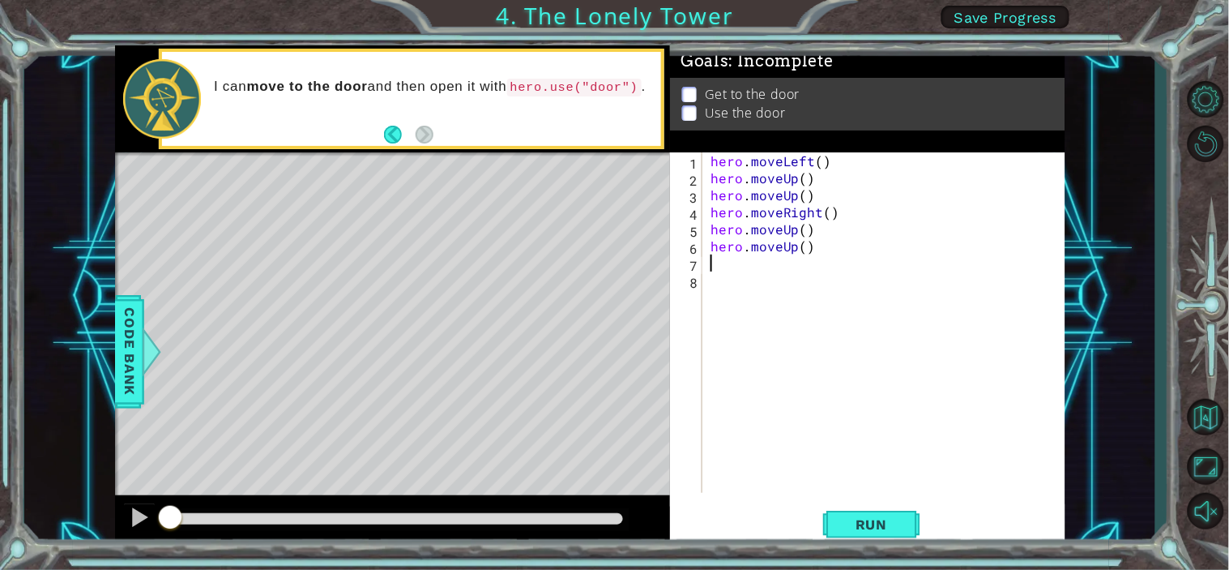
scroll to position [0, 0]
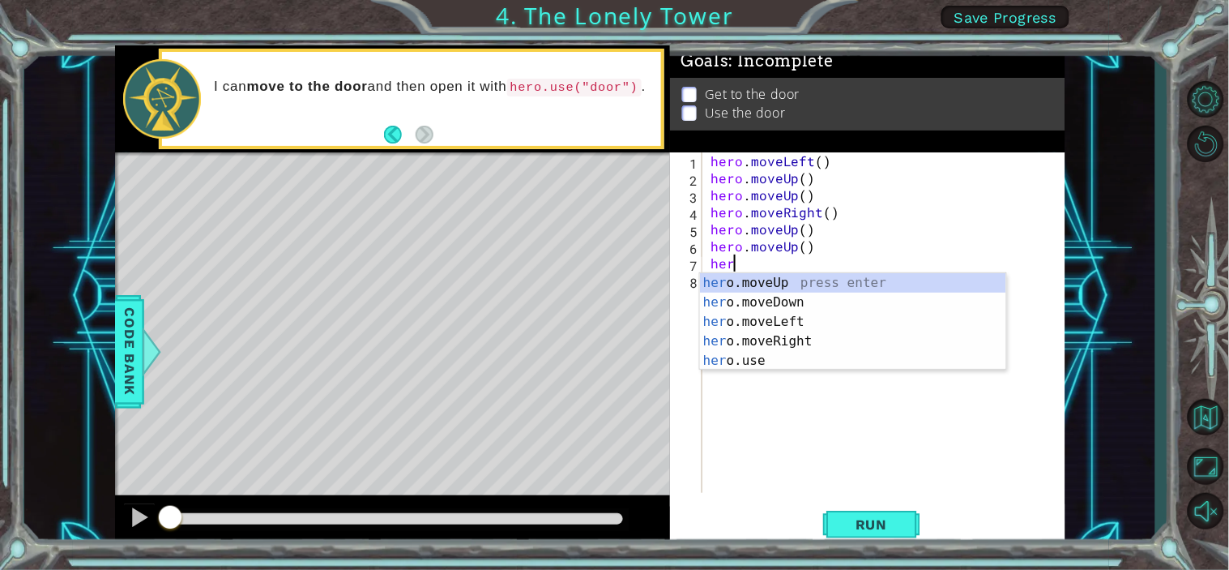
type textarea "hero"
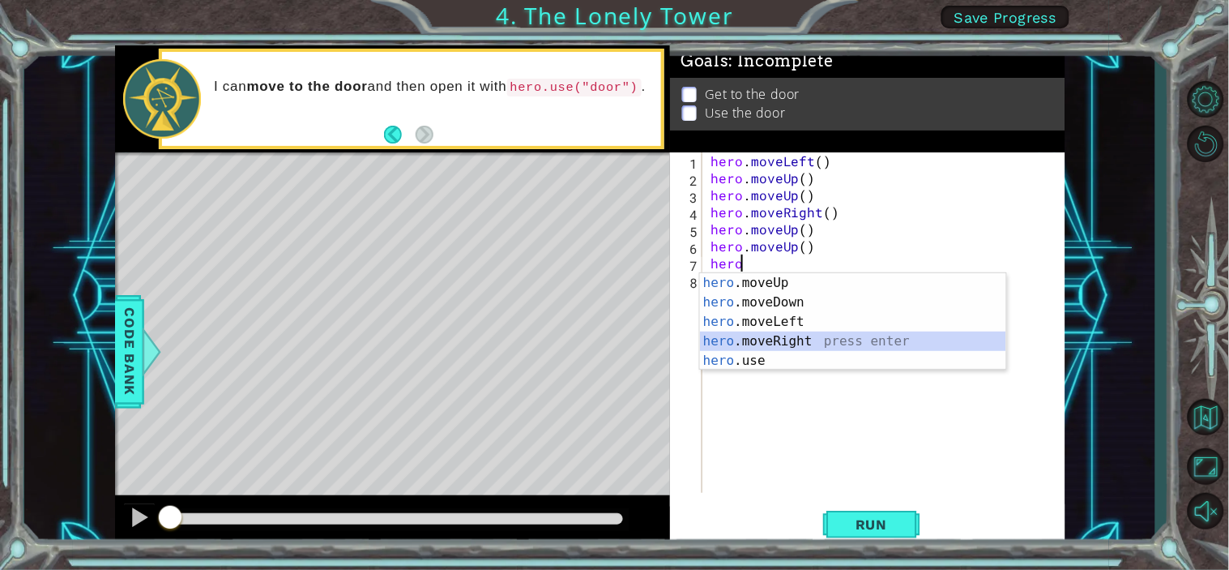
click at [763, 339] on div "hero .moveUp press enter hero .moveDown press enter hero .moveLeft press enter …" at bounding box center [853, 341] width 306 height 136
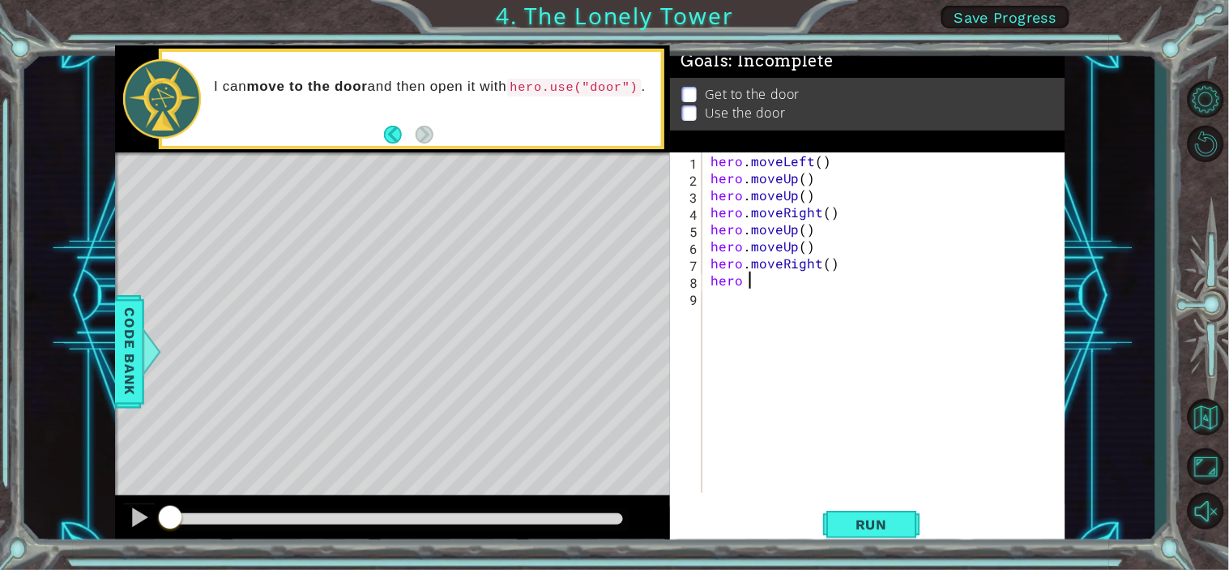
type textarea "hero"
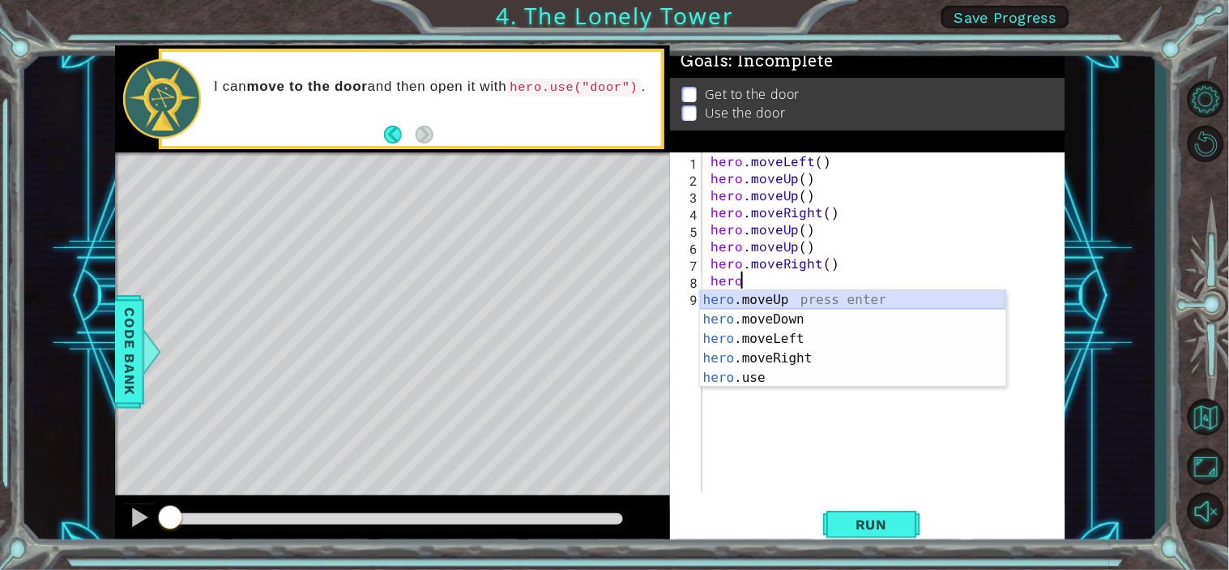
click at [759, 294] on div "hero .moveUp press enter hero .moveDown press enter hero .moveLeft press enter …" at bounding box center [853, 358] width 306 height 136
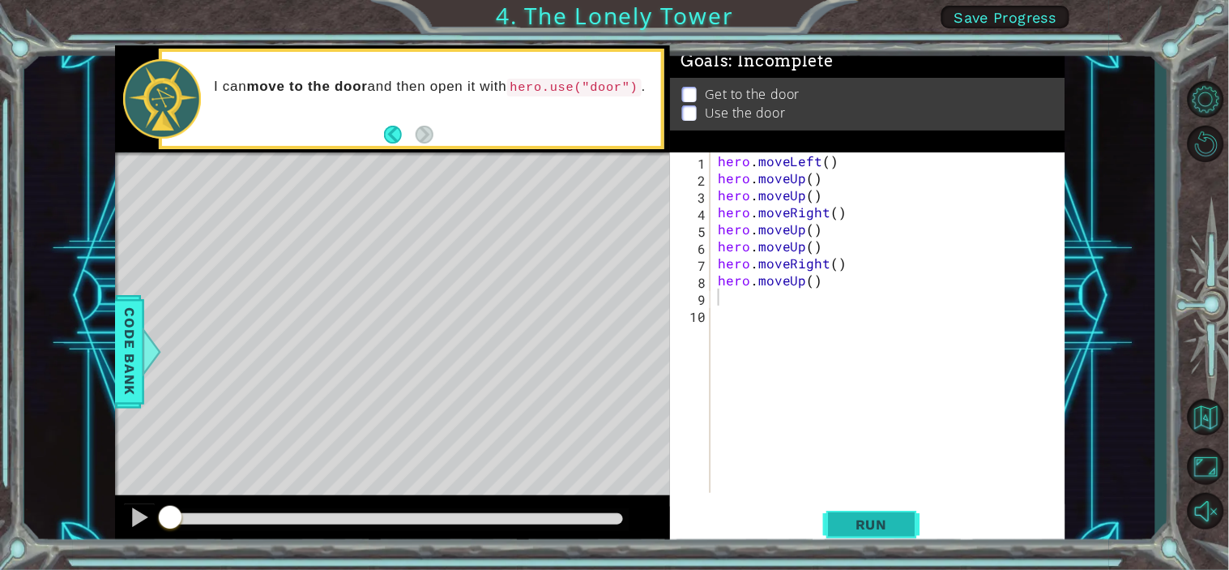
click at [905, 512] on button "Run" at bounding box center [871, 524] width 97 height 40
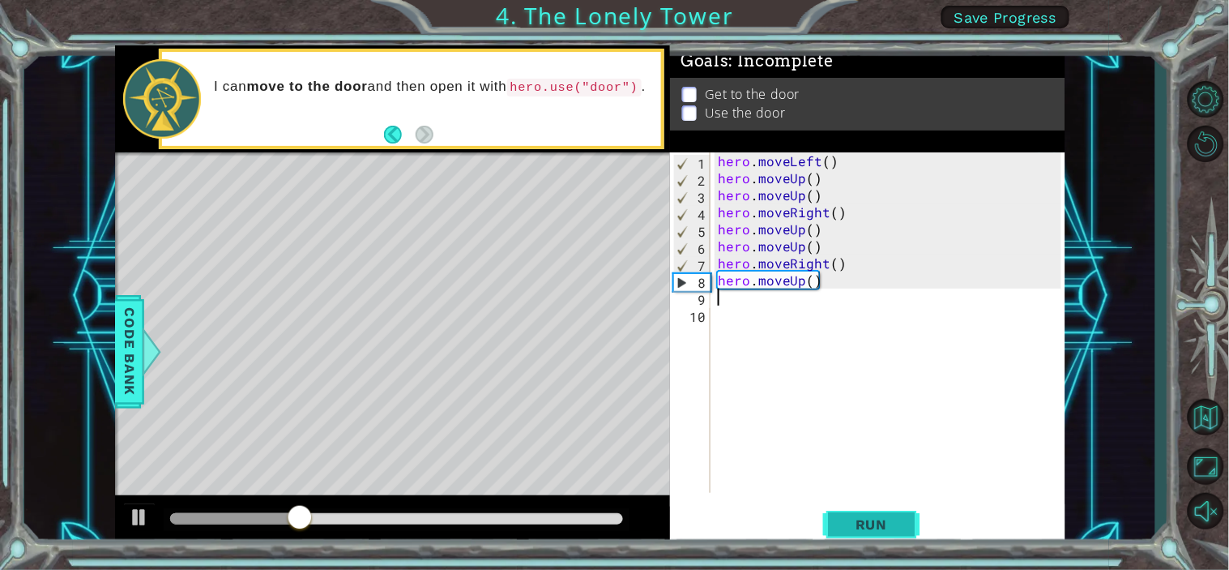
click at [886, 512] on span "Run" at bounding box center [872, 524] width 64 height 16
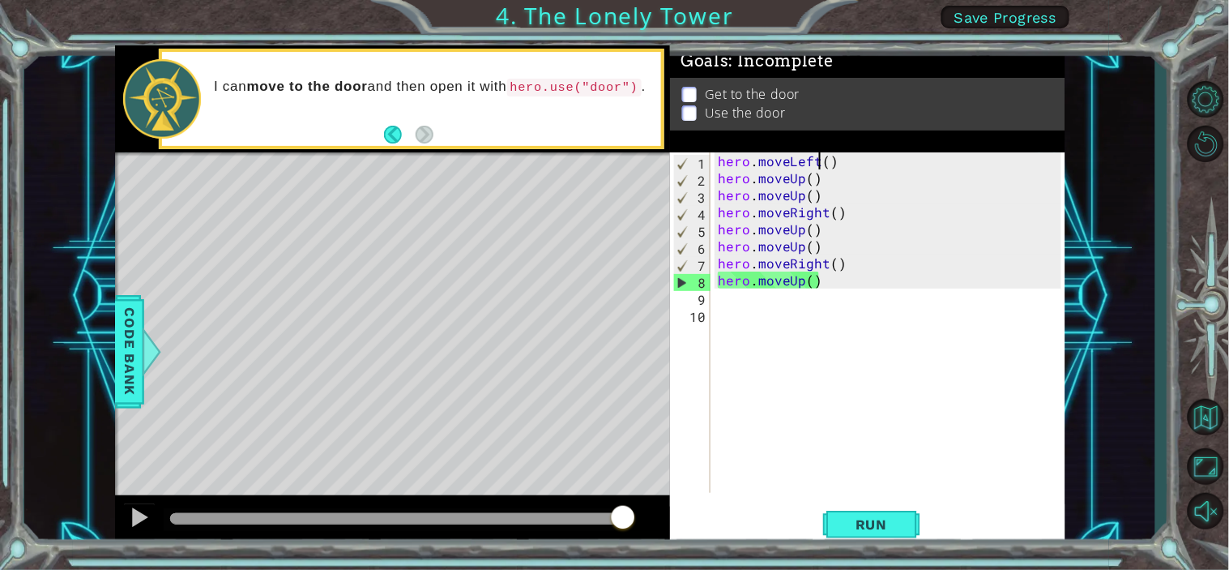
click at [819, 157] on div "hero . moveLeft ( ) hero . moveUp ( ) hero . moveUp ( ) hero . moveRight ( ) he…" at bounding box center [892, 339] width 355 height 374
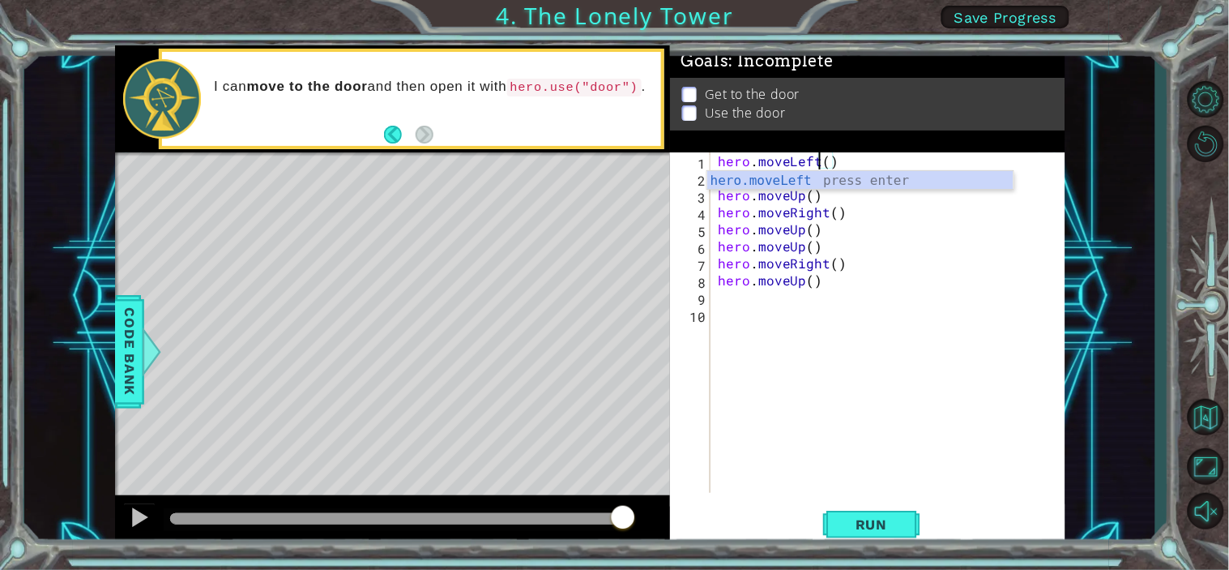
scroll to position [0, 6]
click at [825, 188] on div "hero.moveLeft press enter" at bounding box center [860, 200] width 306 height 58
type textarea "hero.moveLeft()"
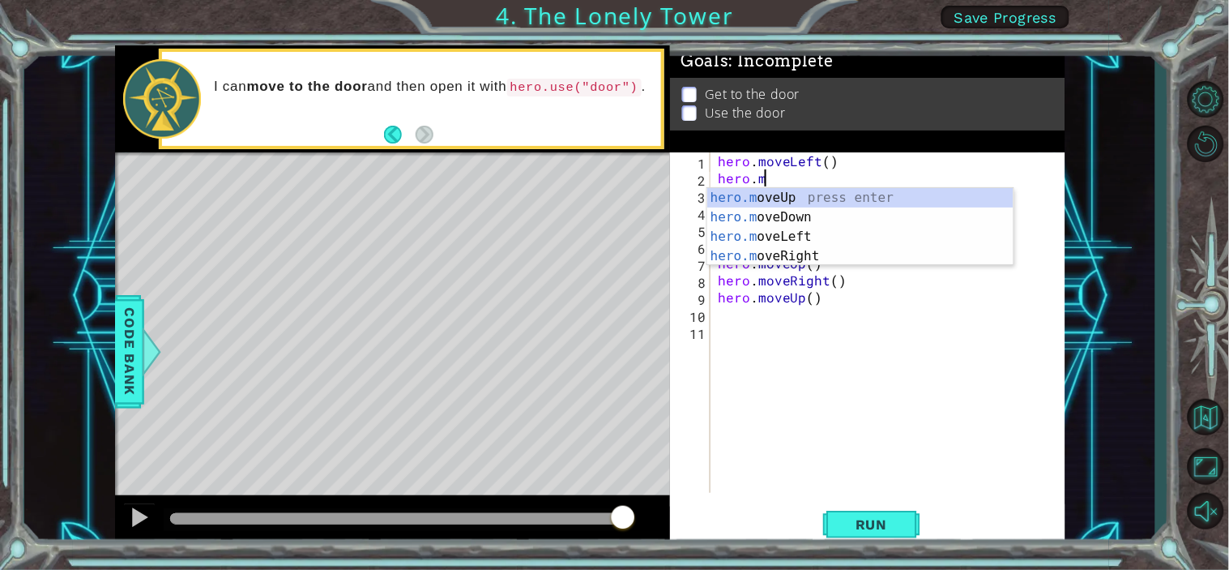
scroll to position [0, 2]
type textarea "hero.move"
click at [747, 231] on div "hero.move Up press enter hero.move Down press enter hero.move Left press enter …" at bounding box center [860, 246] width 306 height 117
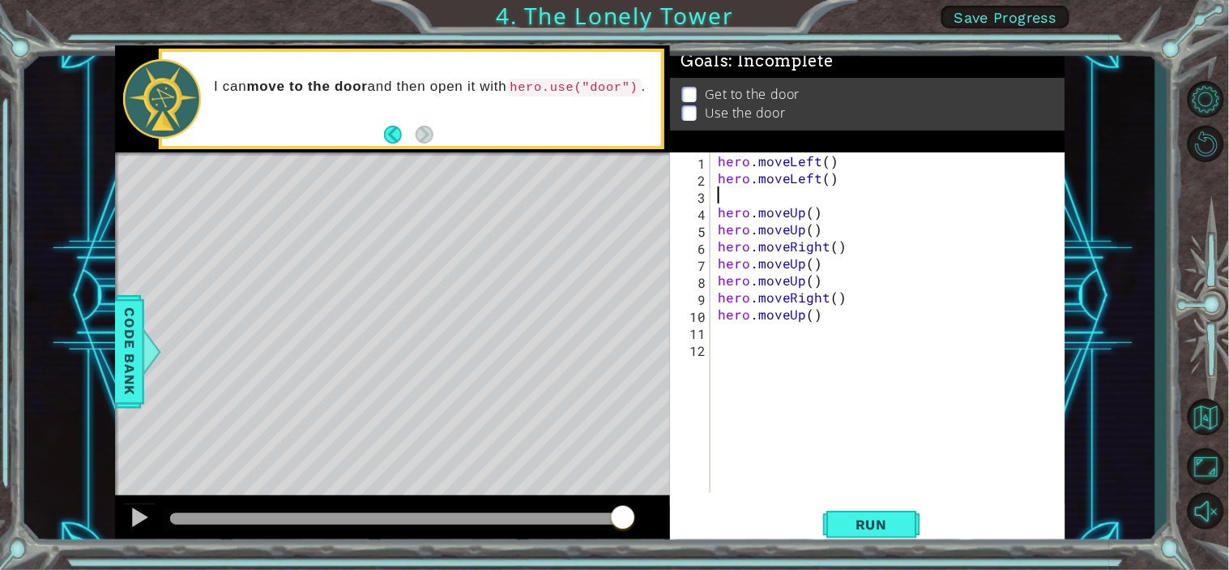
scroll to position [0, 0]
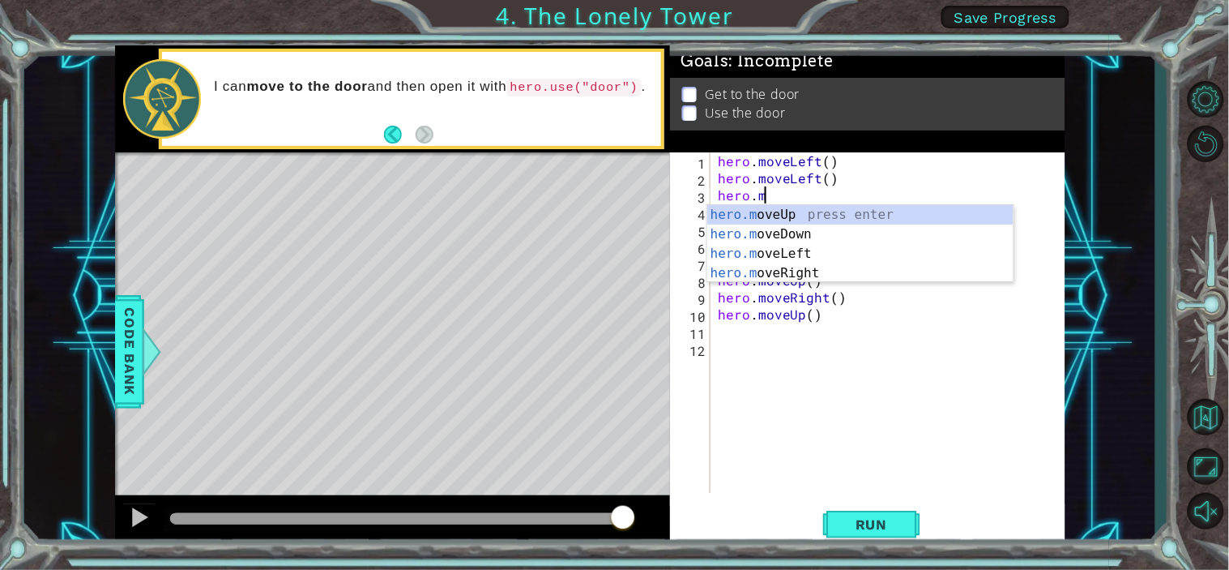
type textarea "[DOMAIN_NAME]"
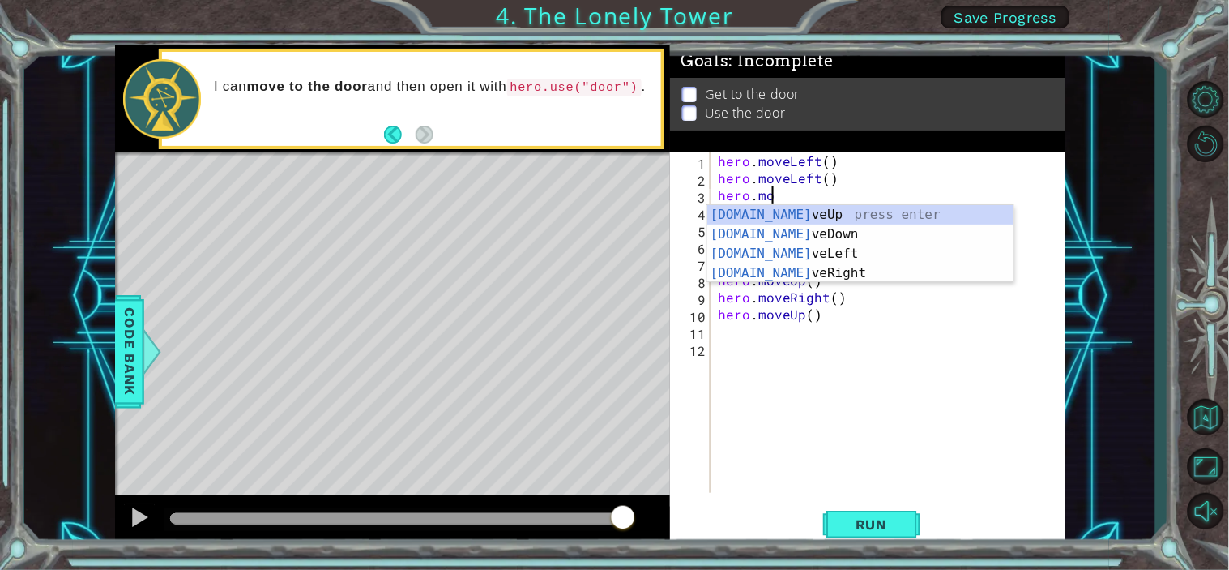
scroll to position [0, 2]
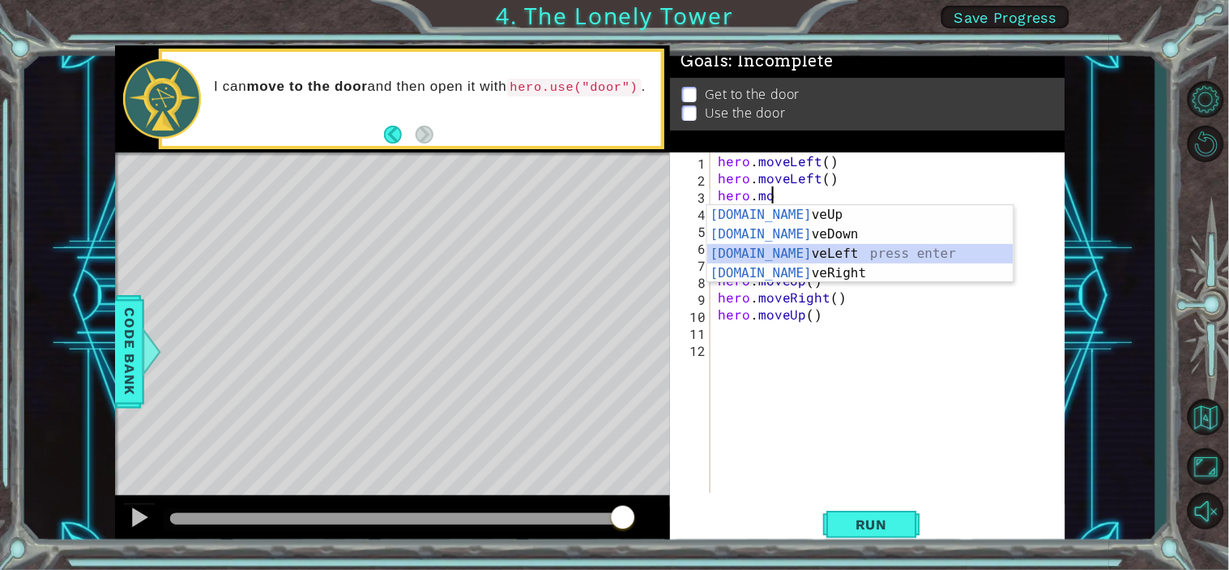
click at [726, 254] on div "[DOMAIN_NAME] veUp press enter [DOMAIN_NAME] veDown press enter [DOMAIN_NAME] v…" at bounding box center [860, 263] width 306 height 117
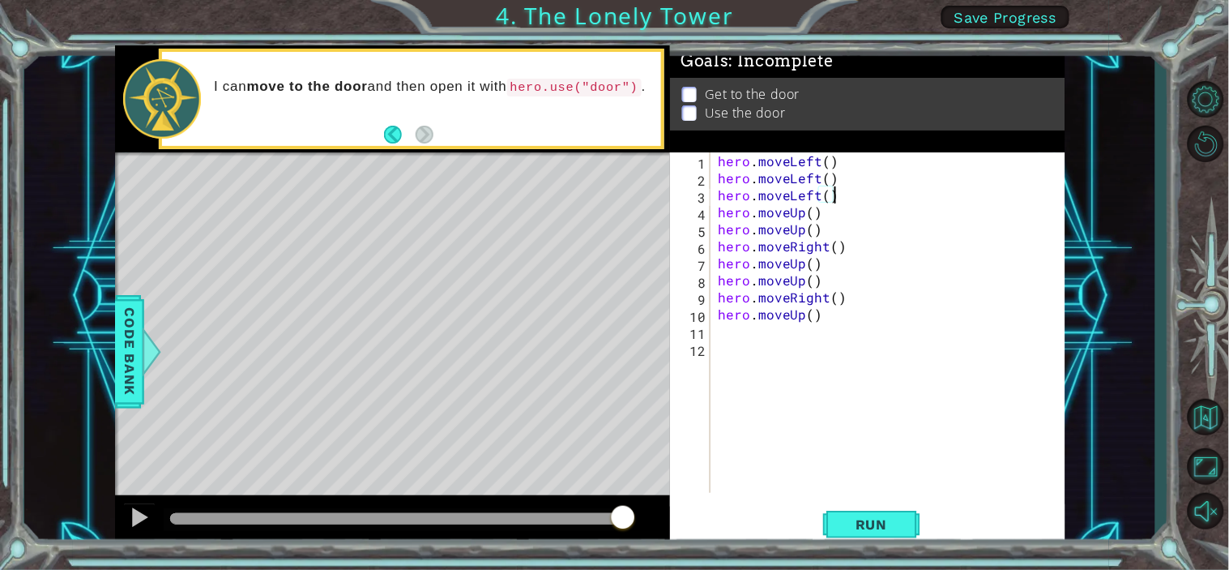
click at [827, 231] on div "hero . moveLeft ( ) hero . moveLeft ( ) hero . moveLeft ( ) hero . moveUp ( ) h…" at bounding box center [892, 339] width 355 height 374
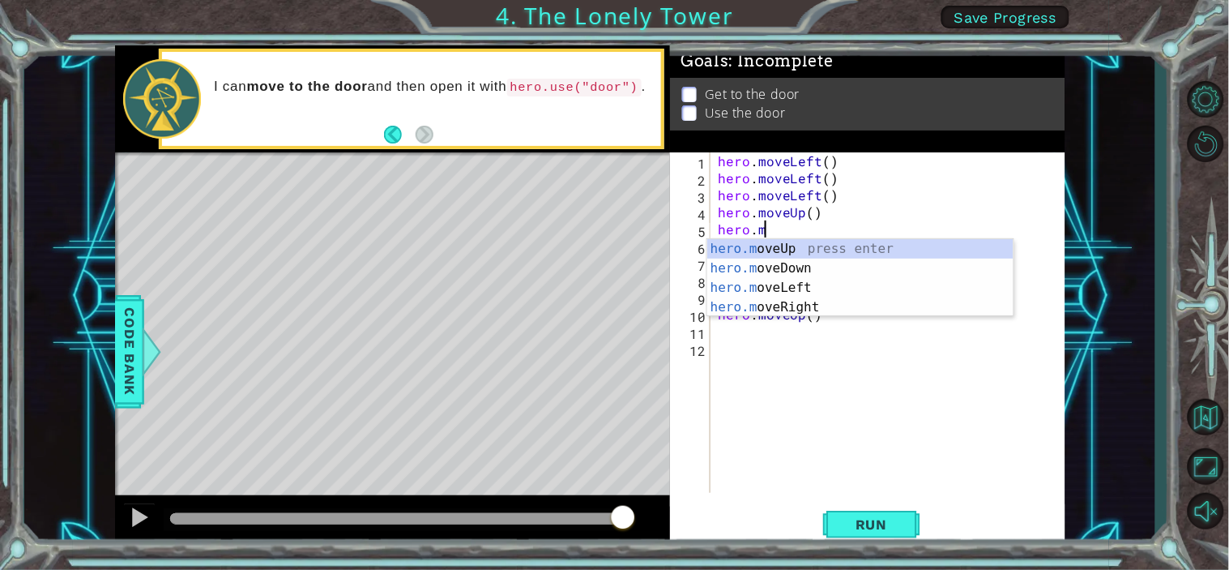
type textarea "h"
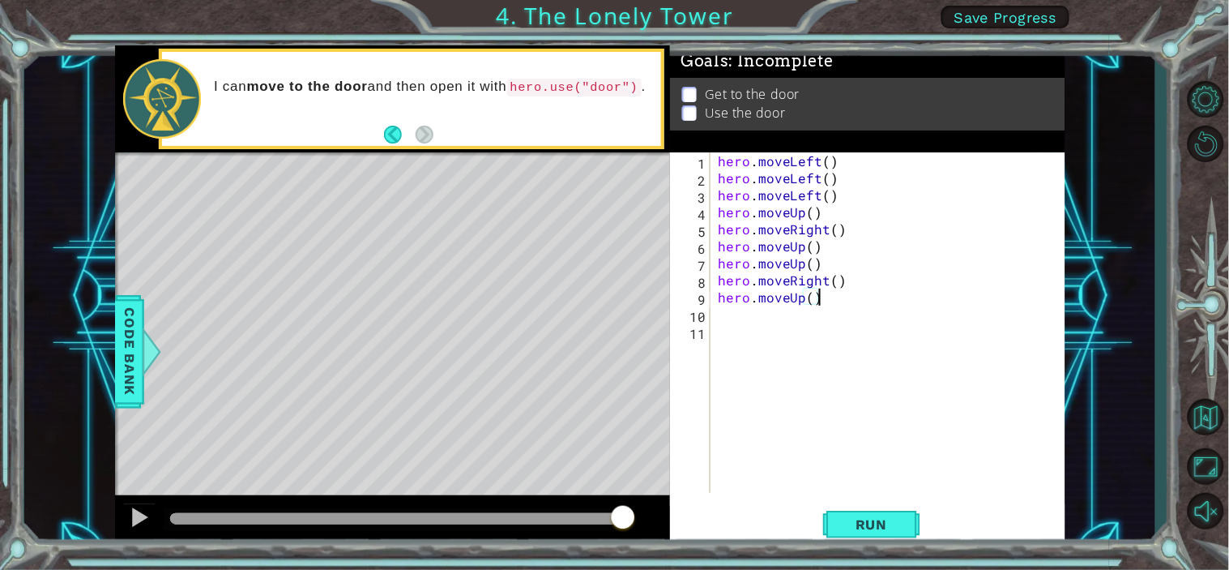
click at [839, 294] on div "hero . moveLeft ( ) hero . moveLeft ( ) hero . moveLeft ( ) hero . moveUp ( ) h…" at bounding box center [892, 339] width 355 height 374
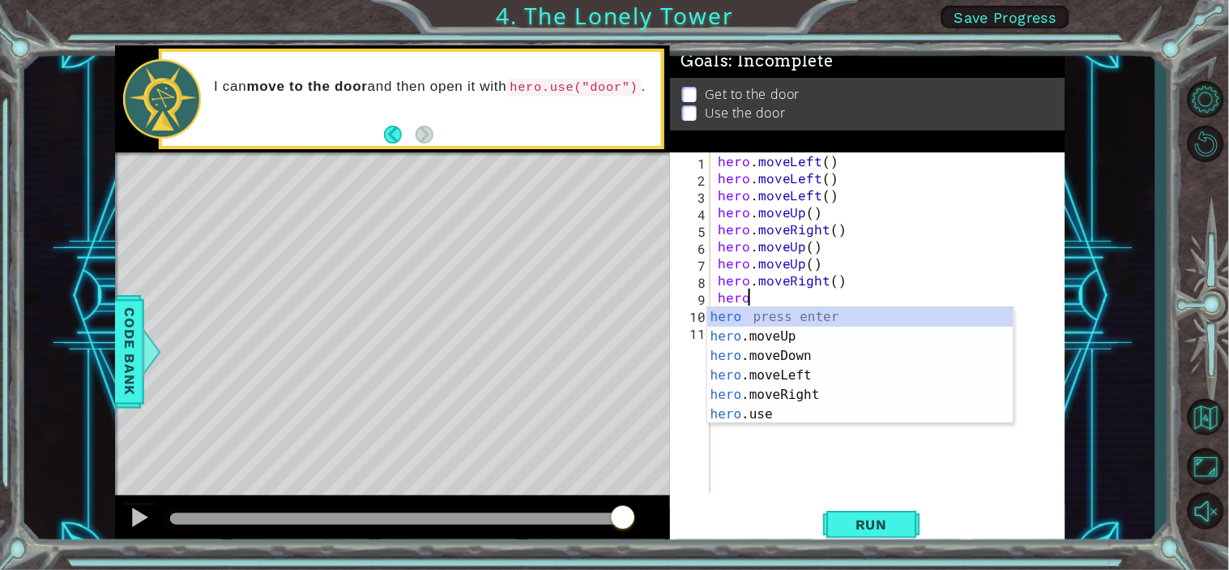
type textarea "h"
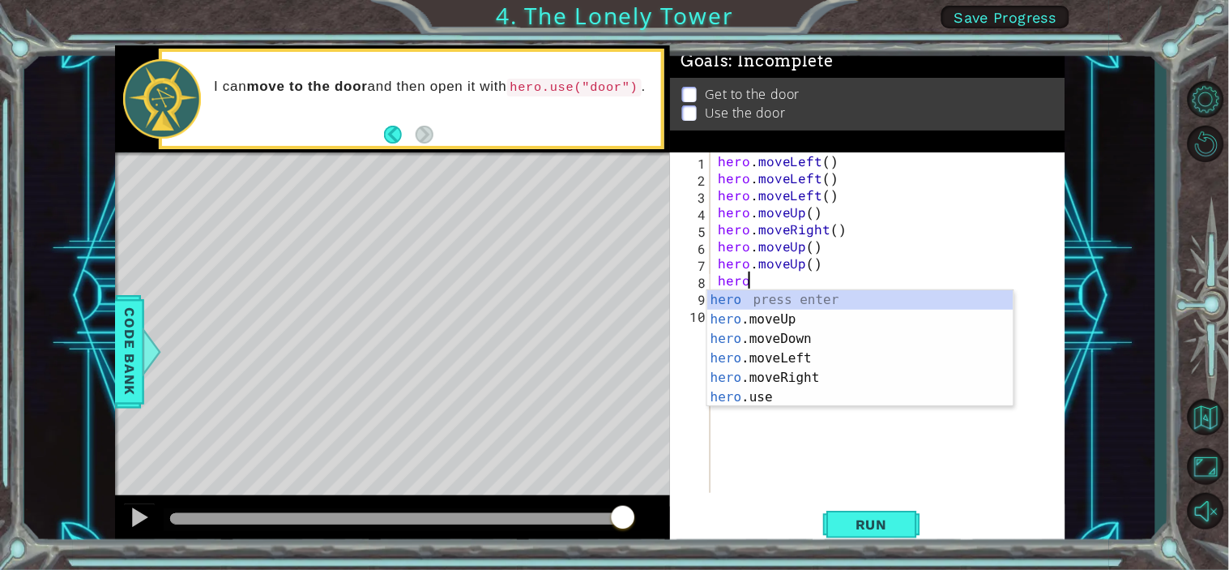
type textarea "h"
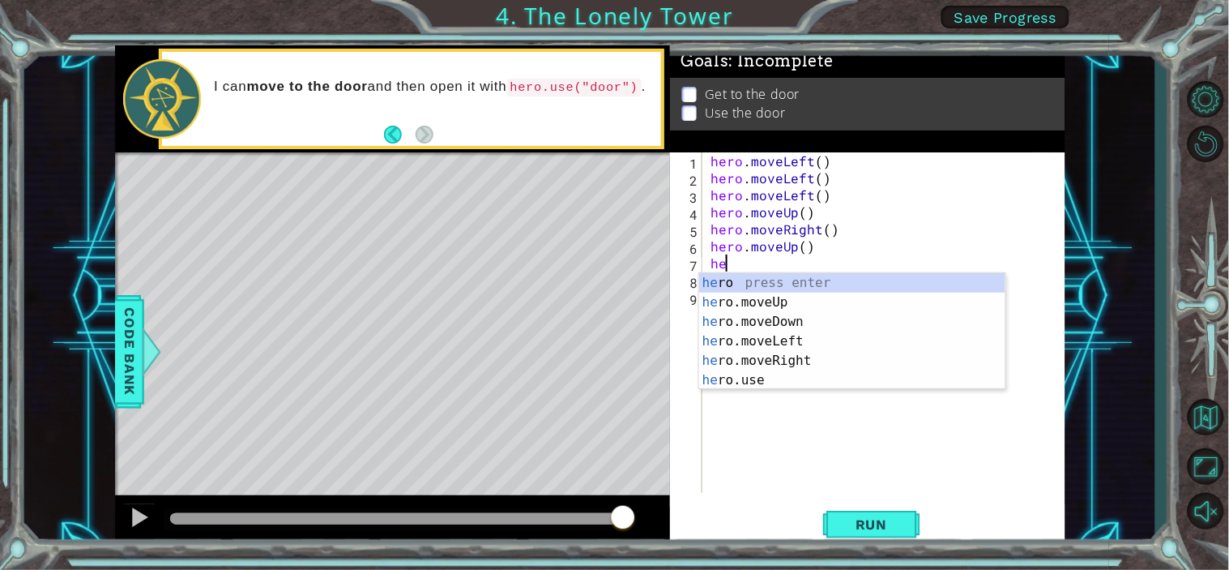
type textarea "h"
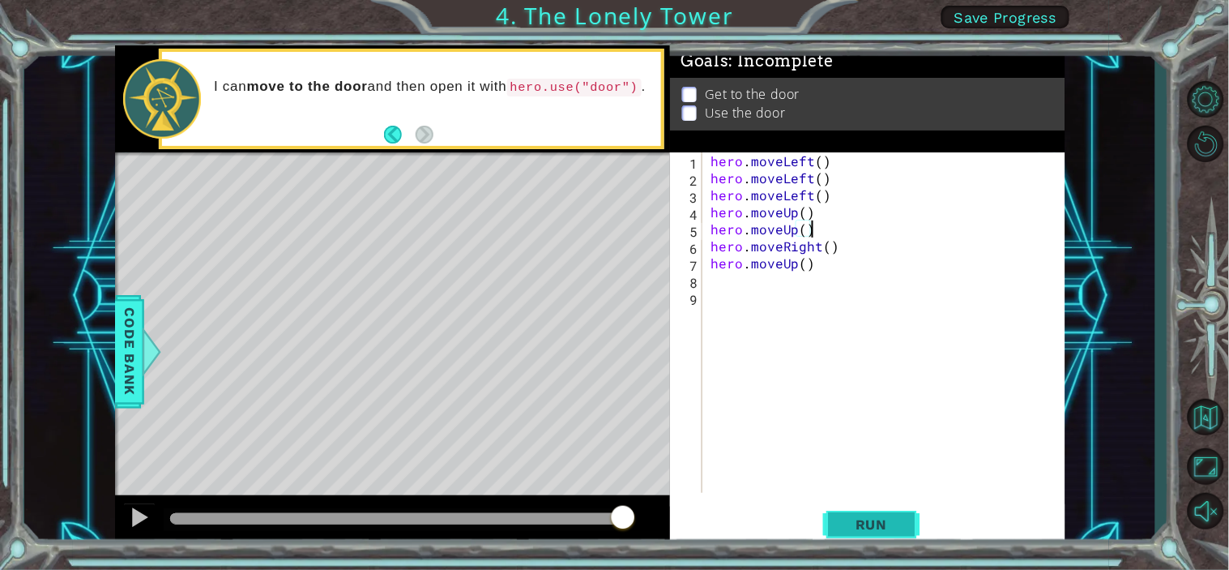
type textarea "hero.moveUp()"
click at [863, 511] on button "Run" at bounding box center [871, 524] width 97 height 40
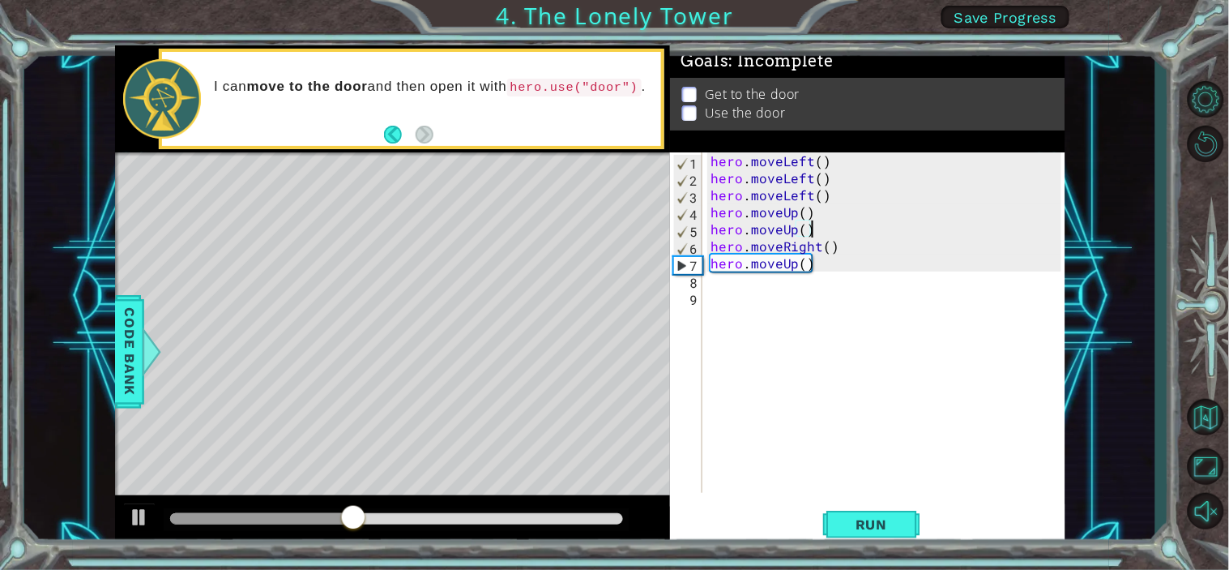
click at [716, 279] on div "hero . moveLeft ( ) hero . moveLeft ( ) hero . moveLeft ( ) hero . moveUp ( ) h…" at bounding box center [888, 339] width 362 height 374
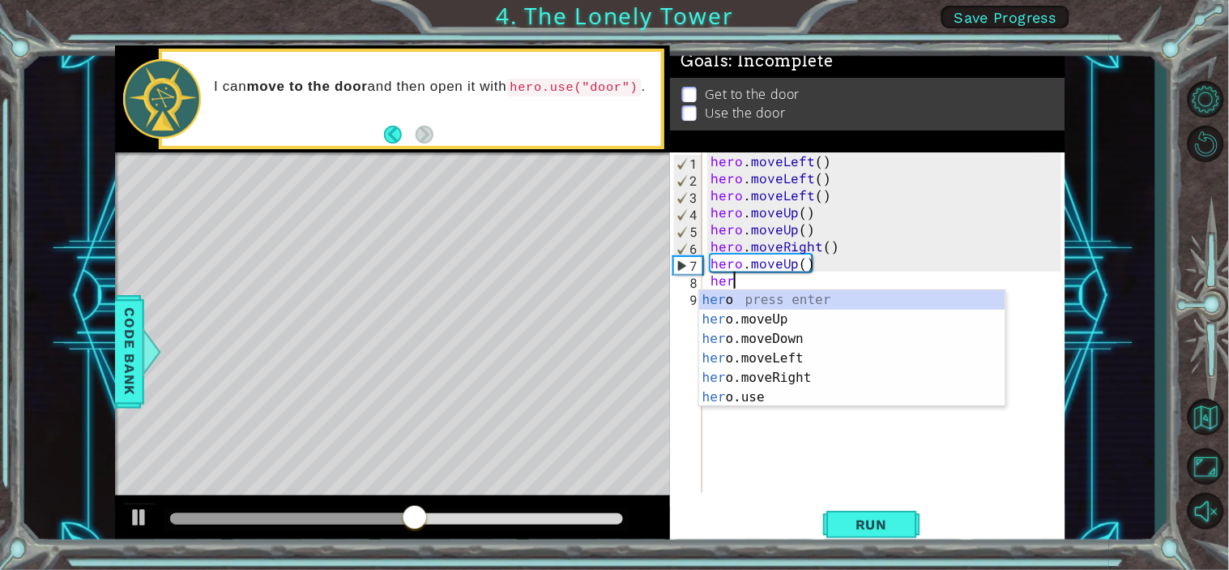
type textarea "hero"
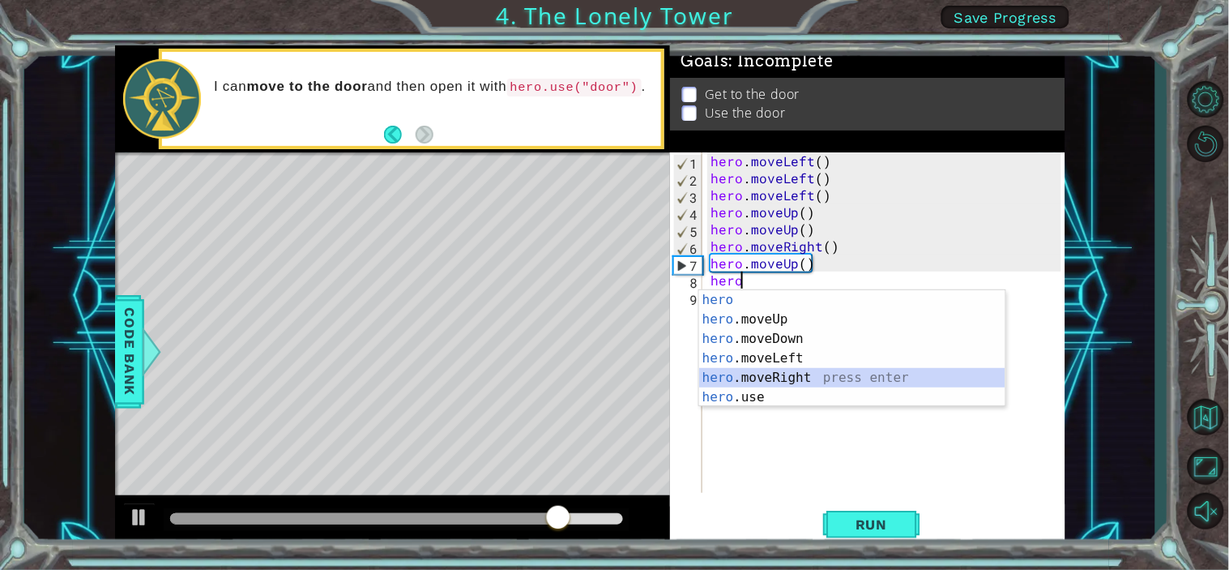
click at [787, 385] on div "hero press enter hero .moveUp press enter hero .moveDown press enter hero .move…" at bounding box center [852, 368] width 306 height 156
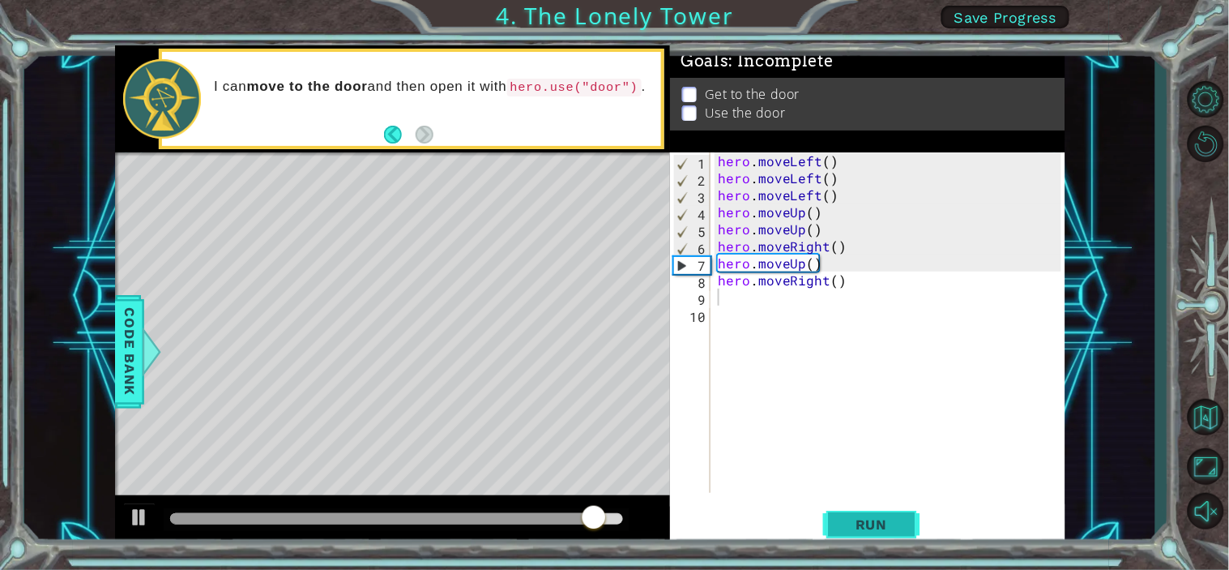
click at [856, 512] on span "Run" at bounding box center [872, 524] width 64 height 16
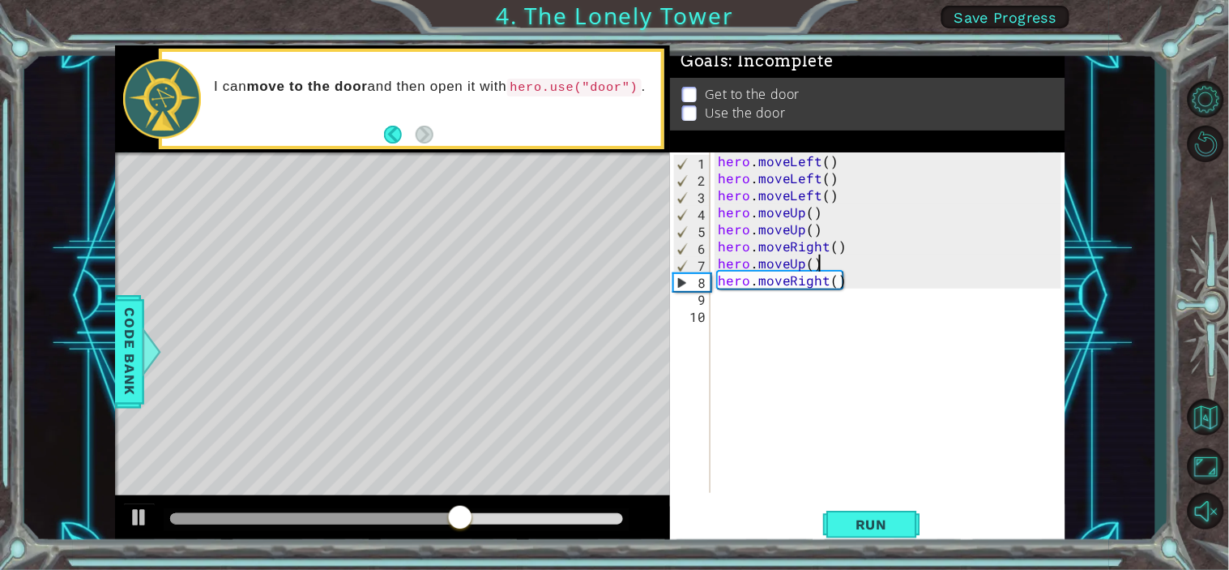
drag, startPoint x: 847, startPoint y: 264, endPoint x: 847, endPoint y: 279, distance: 14.6
click at [847, 279] on div "hero . moveLeft ( ) hero . moveLeft ( ) hero . moveLeft ( ) hero . moveUp ( ) h…" at bounding box center [892, 339] width 355 height 374
click at [835, 249] on div "hero . moveLeft ( ) hero . moveLeft ( ) hero . moveLeft ( ) hero . moveUp ( ) h…" at bounding box center [892, 339] width 355 height 374
click at [831, 268] on div "hero . moveLeft ( ) hero . moveLeft ( ) hero . moveLeft ( ) hero . moveUp ( ) h…" at bounding box center [892, 339] width 355 height 374
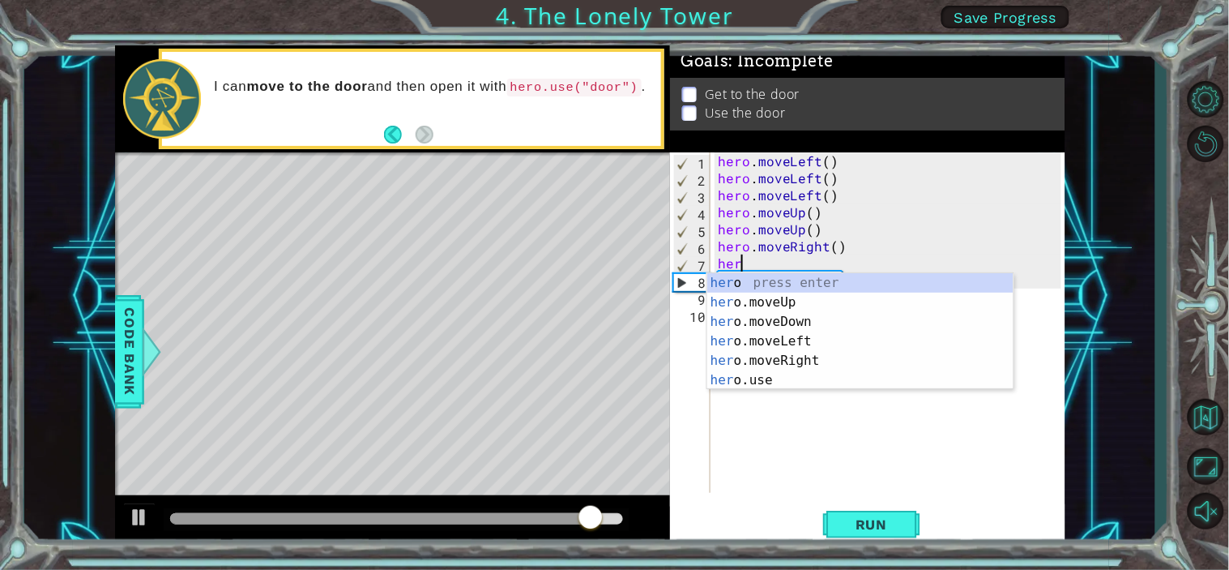
type textarea "h"
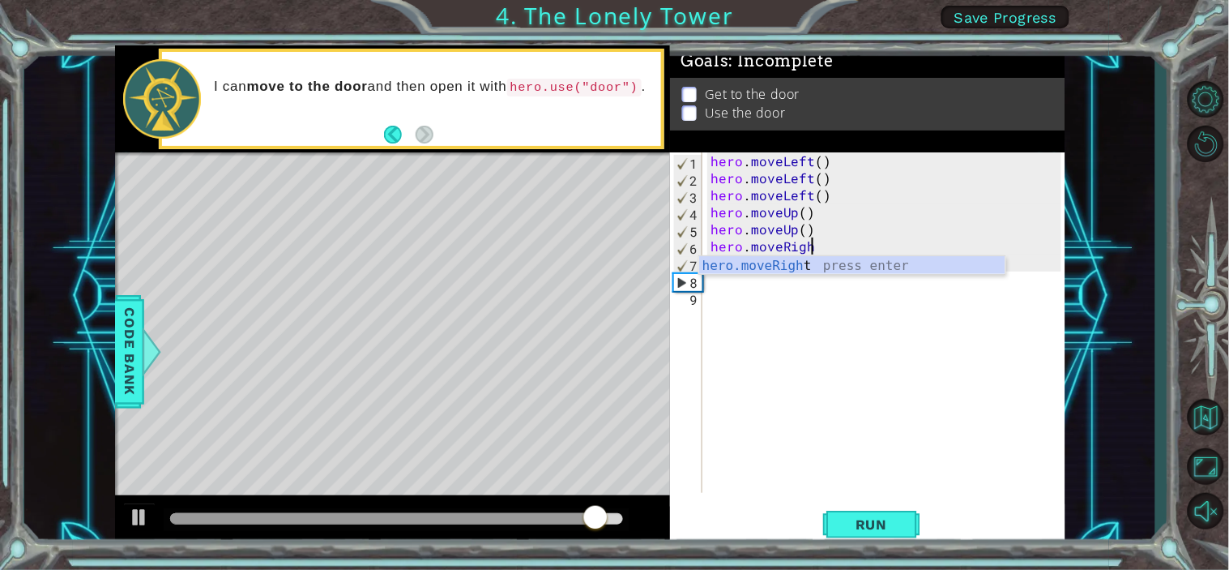
type textarea "hero.moveRig"
click at [814, 266] on div "hero.moveRig ht press enter" at bounding box center [852, 285] width 306 height 58
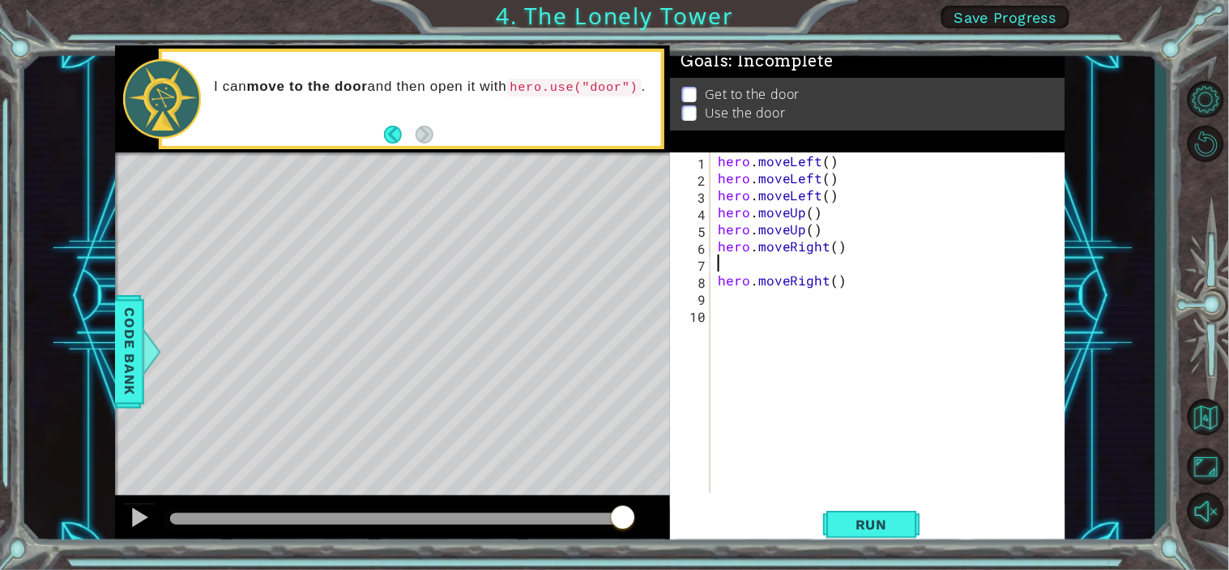
type textarea "hero.moveRight()"
click at [721, 276] on div "hero . moveLeft ( ) hero . moveLeft ( ) hero . moveLeft ( ) hero . moveUp ( ) h…" at bounding box center [888, 339] width 362 height 374
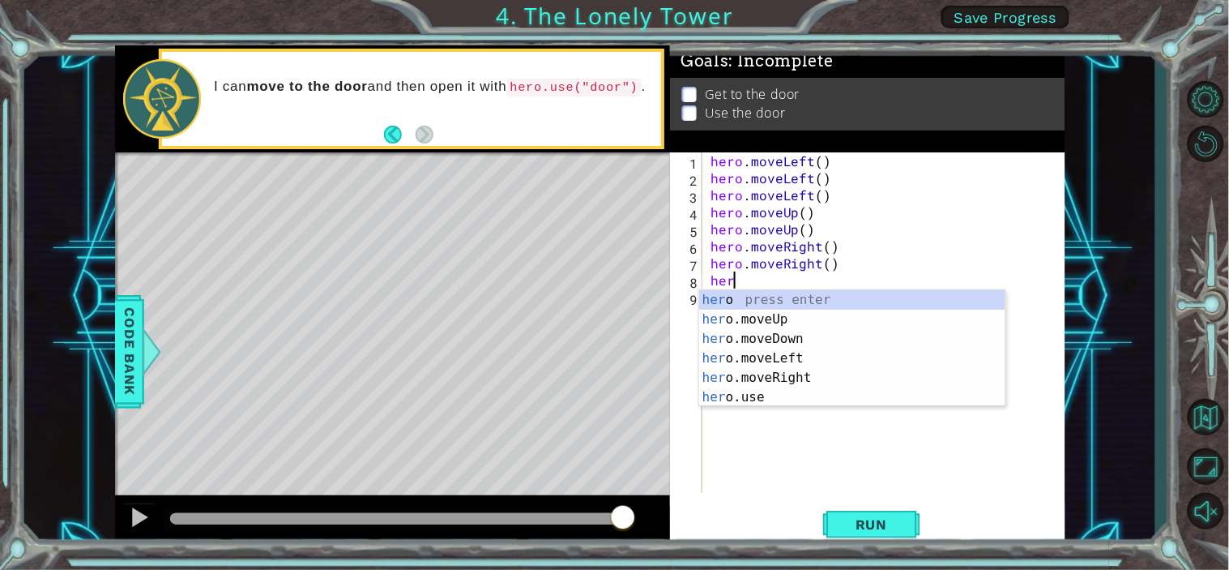
type textarea "hero"
click at [767, 413] on div "hero . moveLeft ( ) hero . moveLeft ( ) hero . moveLeft ( ) hero . moveUp ( ) h…" at bounding box center [888, 339] width 362 height 374
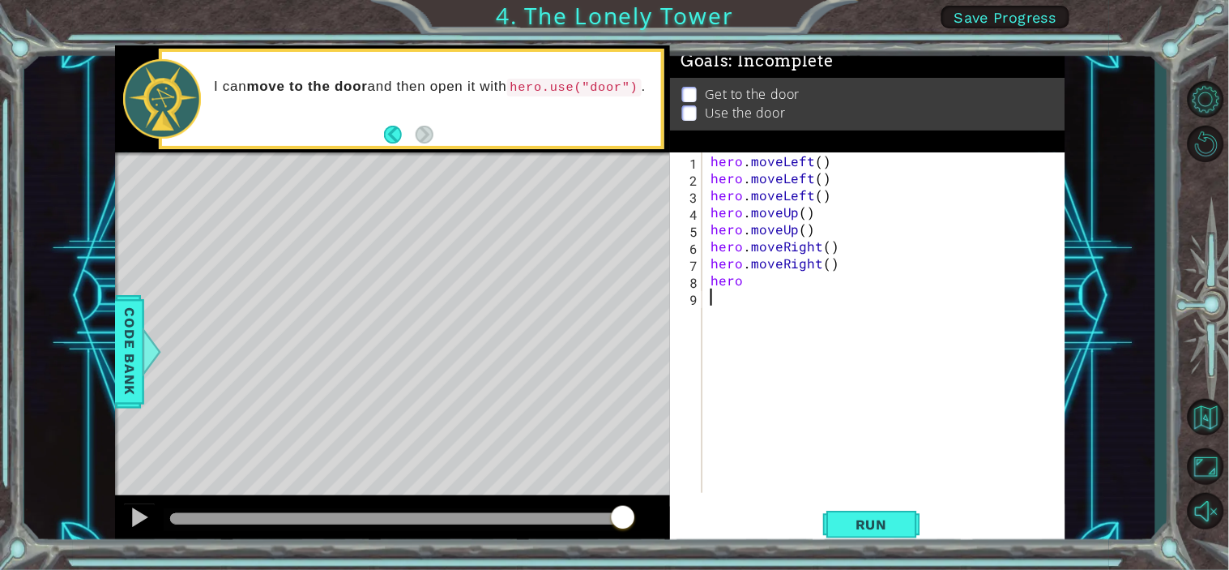
scroll to position [0, 0]
click at [754, 289] on div "hero . moveLeft ( ) hero . moveLeft ( ) hero . moveLeft ( ) hero . moveUp ( ) h…" at bounding box center [888, 339] width 362 height 374
click at [754, 278] on div "hero . moveLeft ( ) hero . moveLeft ( ) hero . moveLeft ( ) hero . moveUp ( ) h…" at bounding box center [888, 339] width 362 height 374
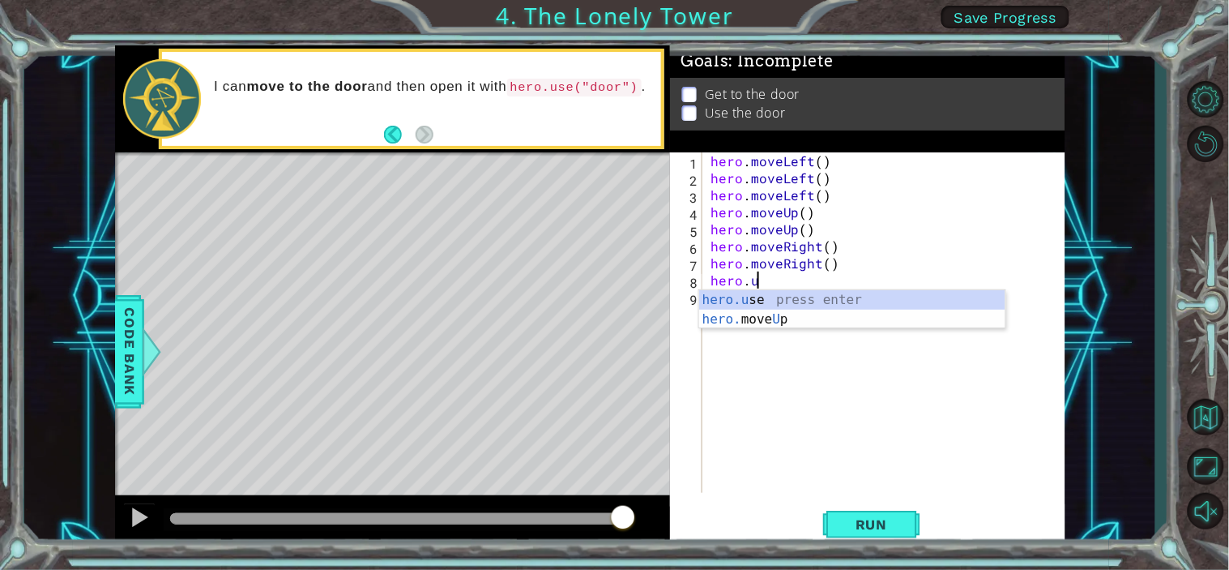
scroll to position [0, 2]
click at [802, 304] on div "hero.use press enter" at bounding box center [852, 319] width 306 height 58
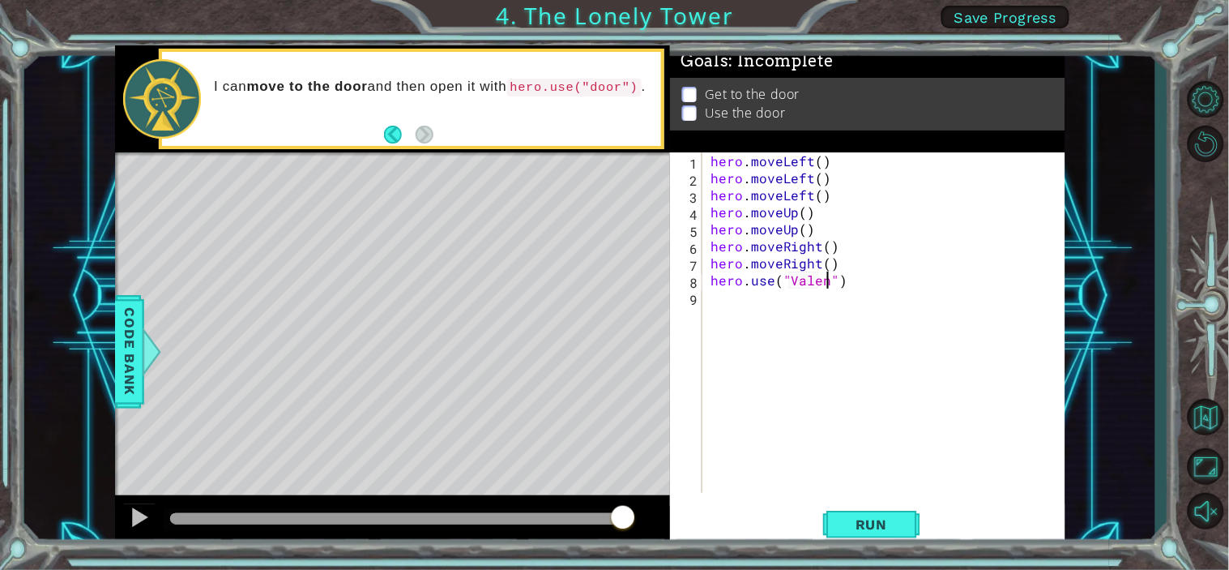
scroll to position [0, 6]
drag, startPoint x: 881, startPoint y: 546, endPoint x: 886, endPoint y: 563, distance: 17.7
click at [886, 512] on div "1 ההההההההההההההההההההההההההההההההההההההההההההההההההההההההההההההההההההההההההההה…" at bounding box center [614, 285] width 1229 height 570
click at [888, 512] on span "Run" at bounding box center [872, 524] width 64 height 16
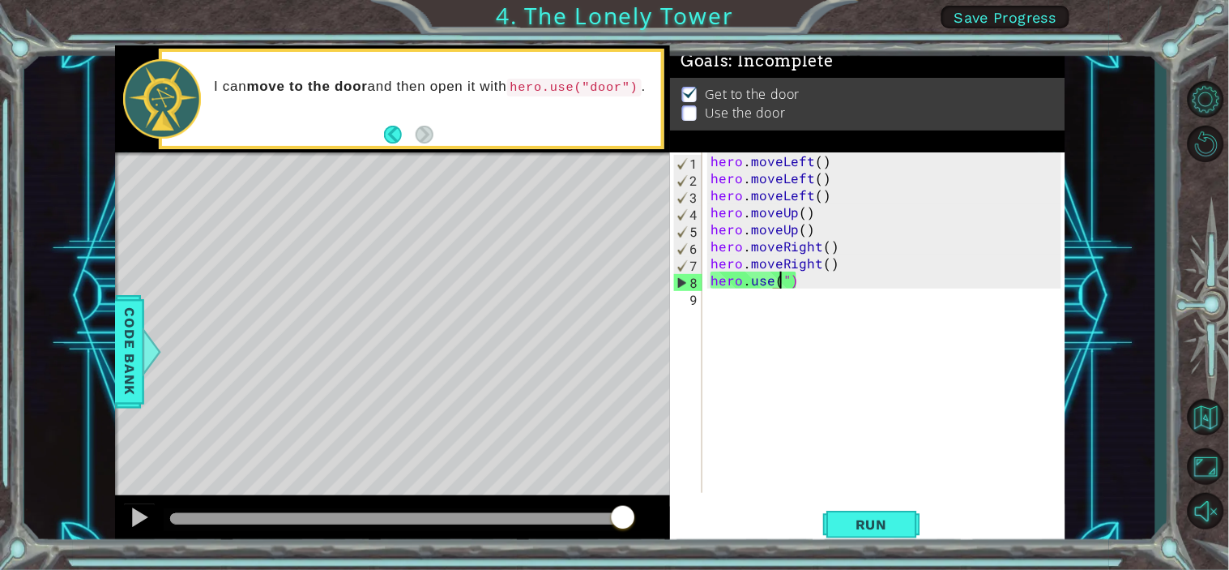
scroll to position [0, 3]
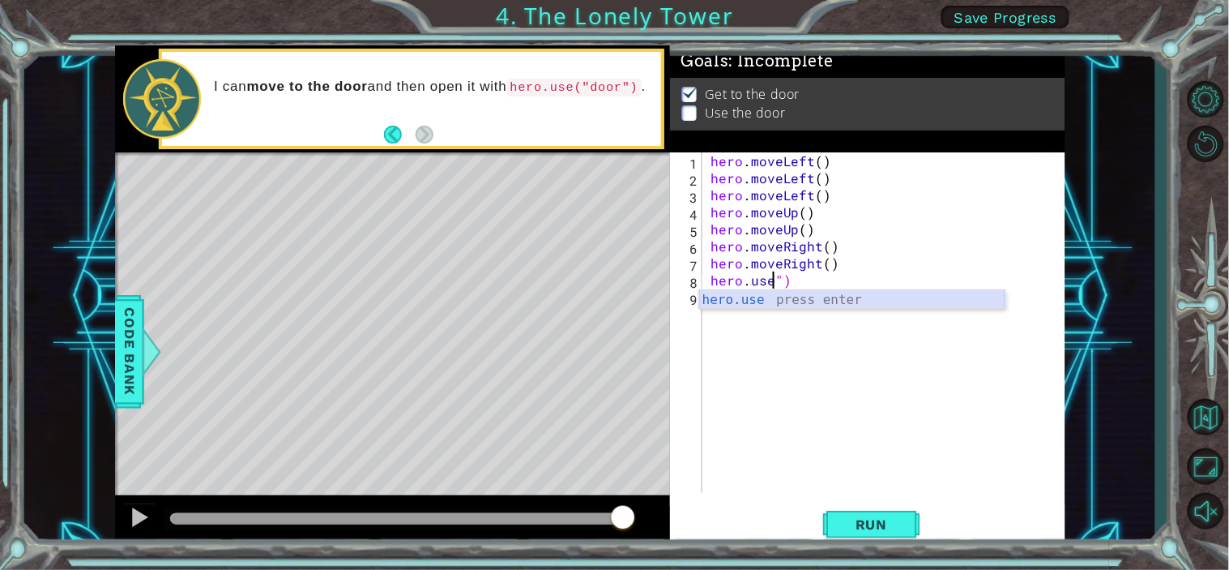
click at [840, 296] on div "hero.use press enter" at bounding box center [852, 319] width 306 height 58
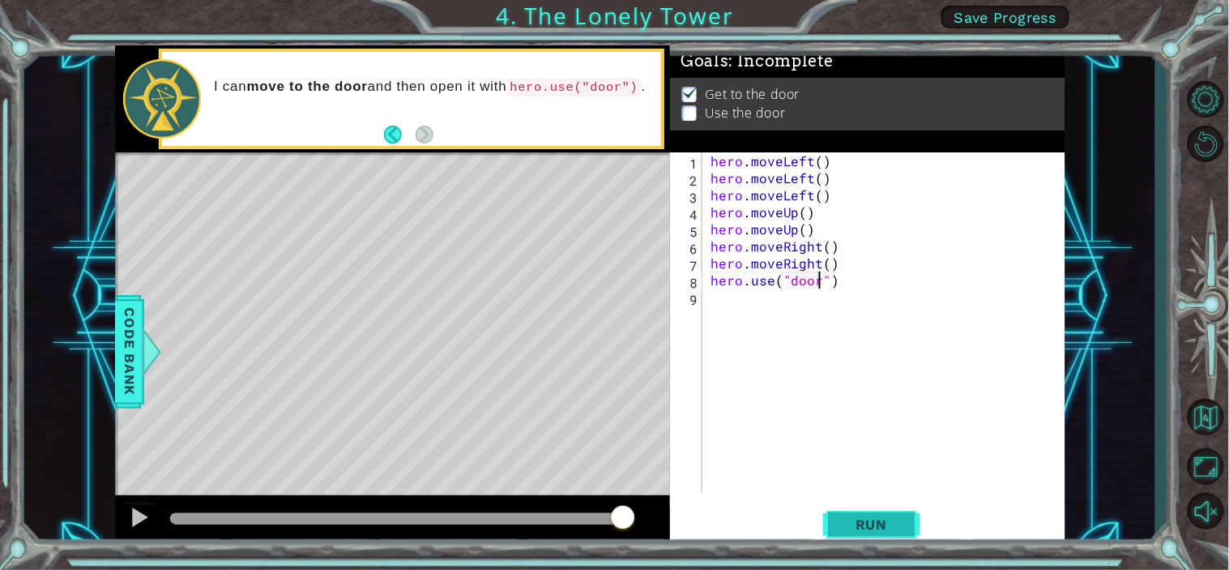
type textarea "hero.use("door")"
click at [852, 511] on button "Run" at bounding box center [871, 524] width 97 height 40
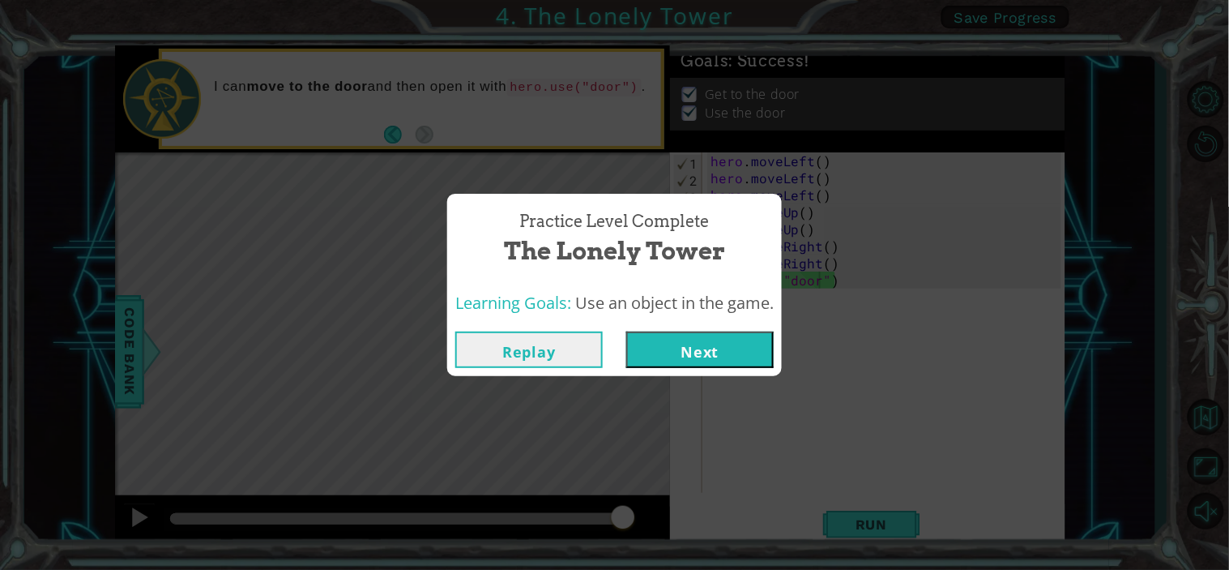
click at [697, 336] on button "Next" at bounding box center [699, 349] width 147 height 36
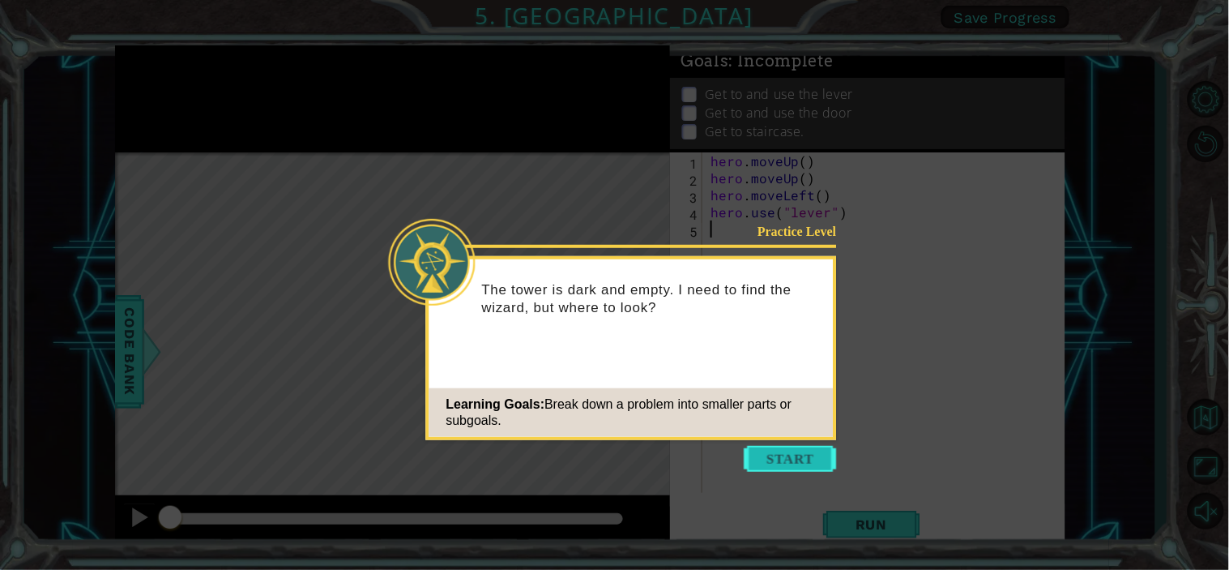
click at [787, 454] on button "Start" at bounding box center [791, 459] width 92 height 26
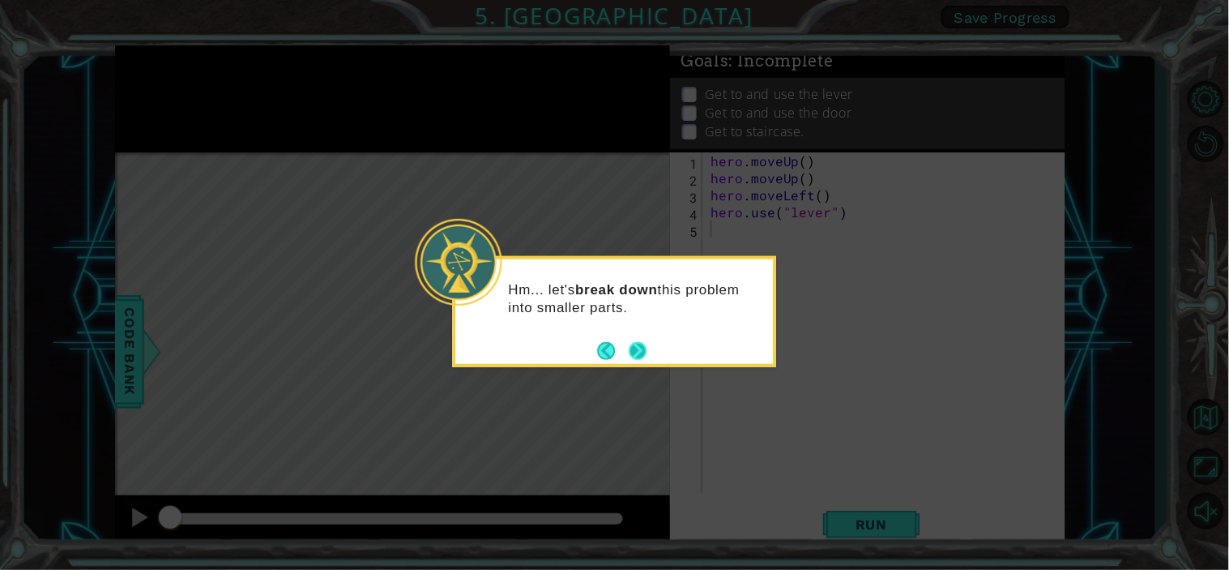
click at [639, 346] on button "Next" at bounding box center [637, 350] width 23 height 23
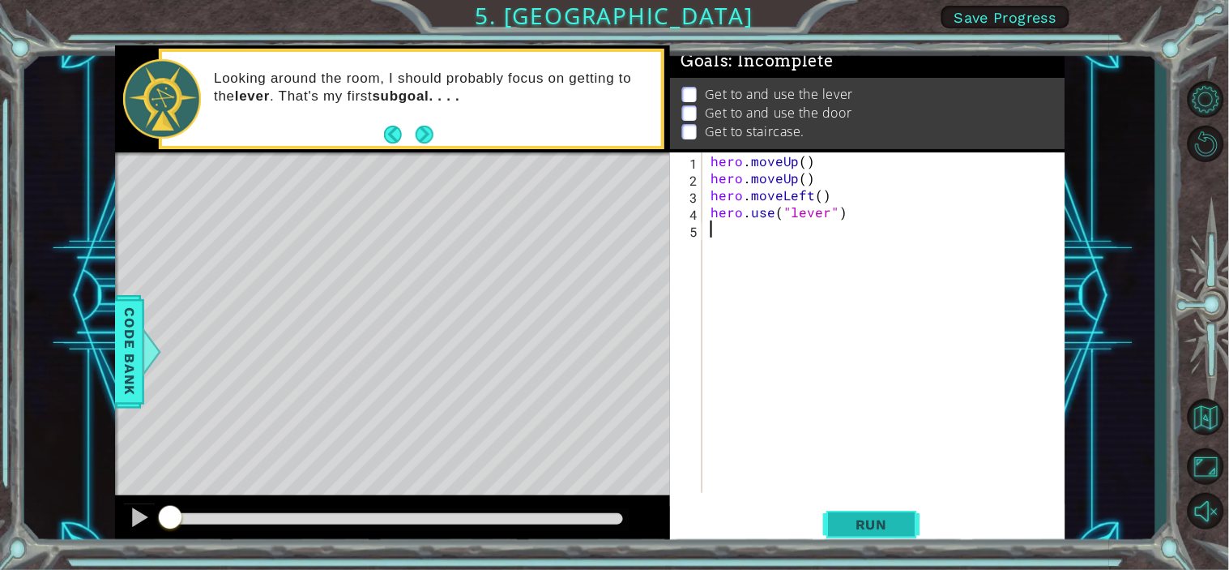
click at [877, 512] on span "Run" at bounding box center [872, 524] width 64 height 16
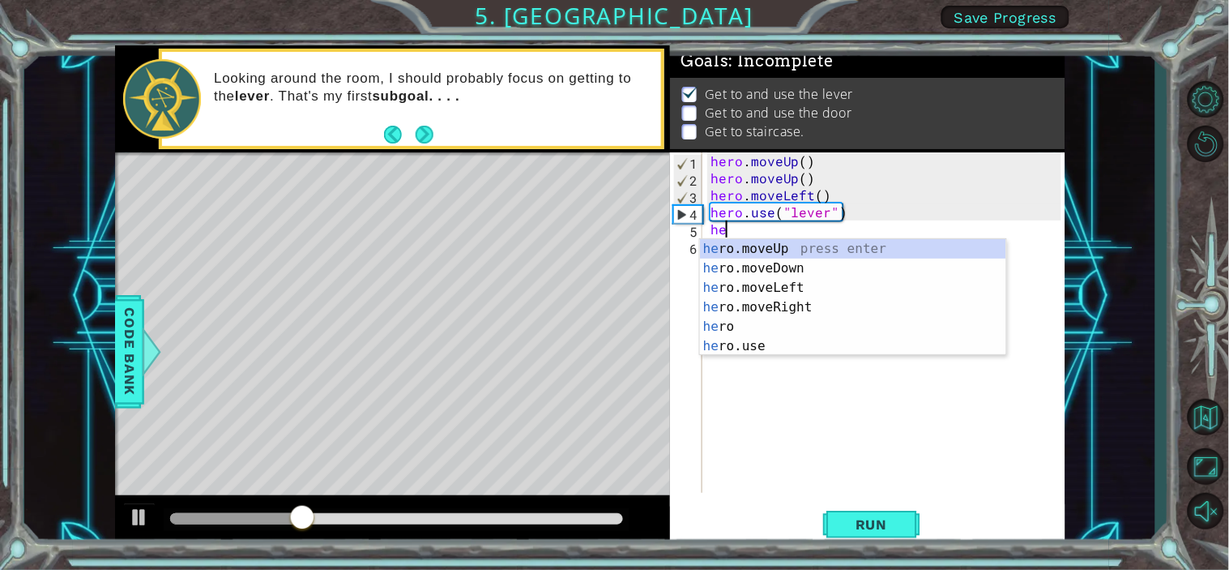
type textarea "her"
click at [804, 306] on div "her o.moveUp press enter her o.moveDown press enter her o.moveLeft press enter …" at bounding box center [853, 317] width 306 height 156
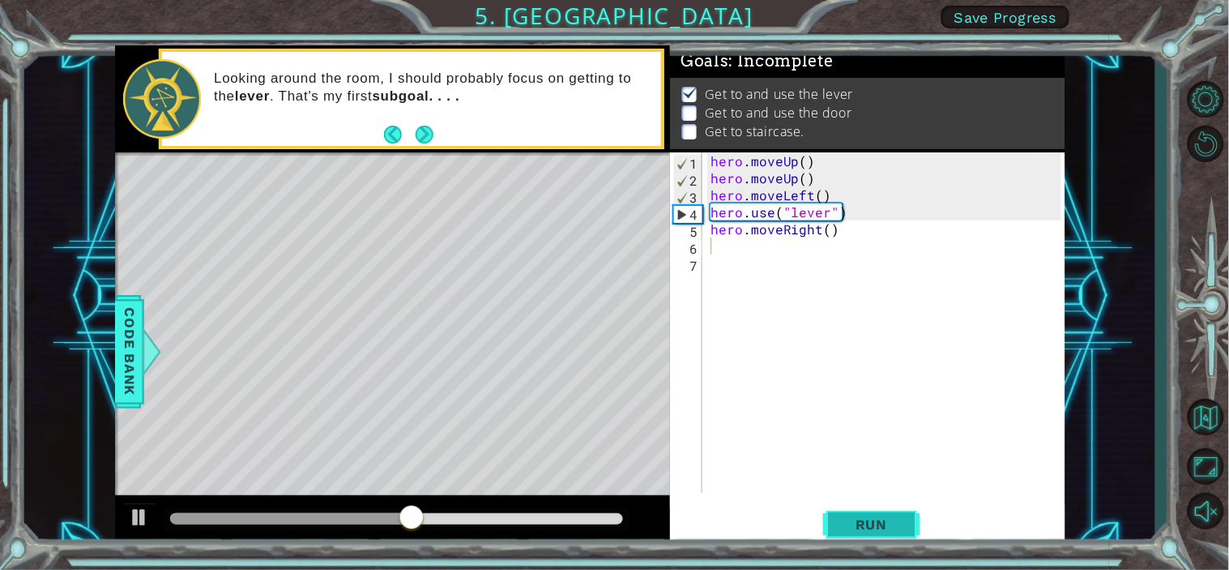
click at [874, 512] on button "Run" at bounding box center [871, 524] width 97 height 40
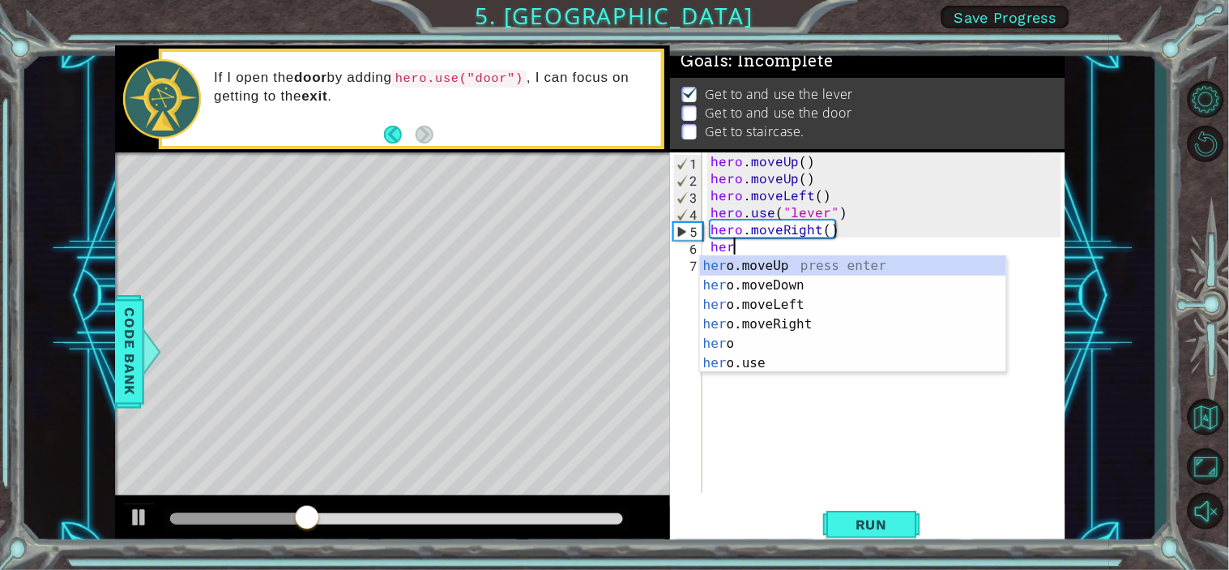
type textarea "hero"
click at [822, 340] on div "hero press enter hero .moveUp press enter hero .moveDown press enter hero .move…" at bounding box center [853, 334] width 306 height 156
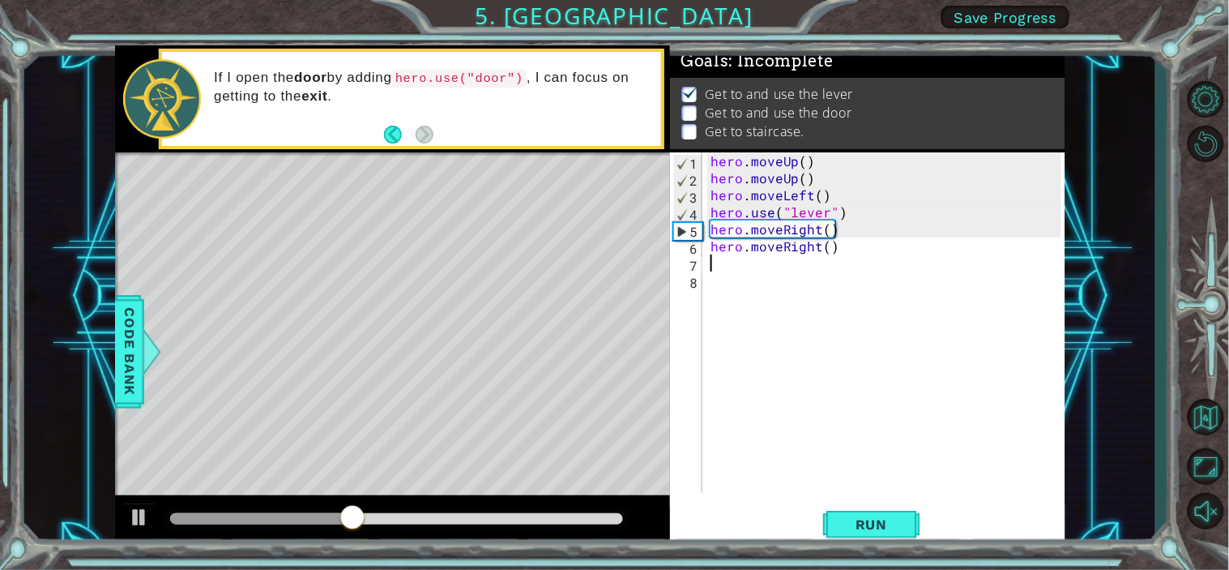
scroll to position [0, 0]
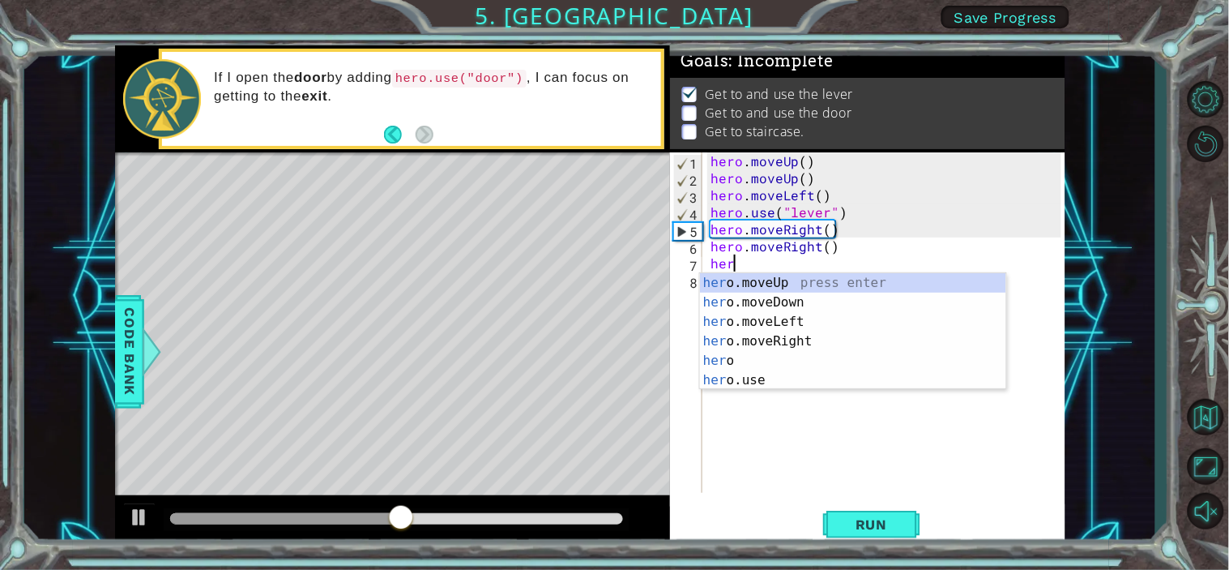
type textarea "hero"
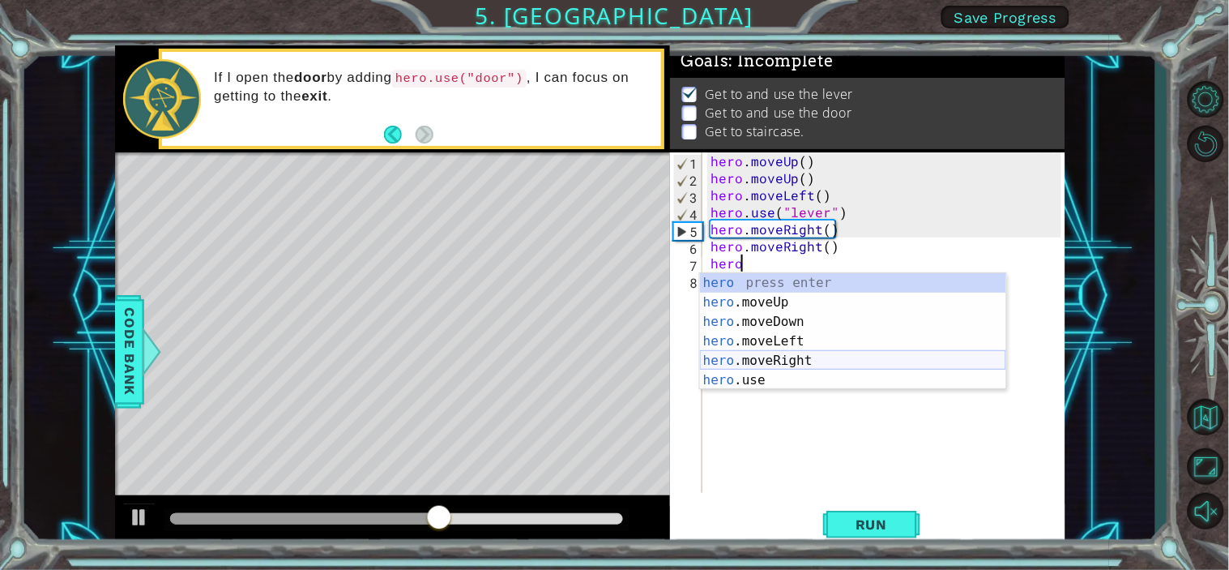
click at [758, 361] on div "hero press enter hero .moveUp press enter hero .moveDown press enter hero .move…" at bounding box center [853, 351] width 306 height 156
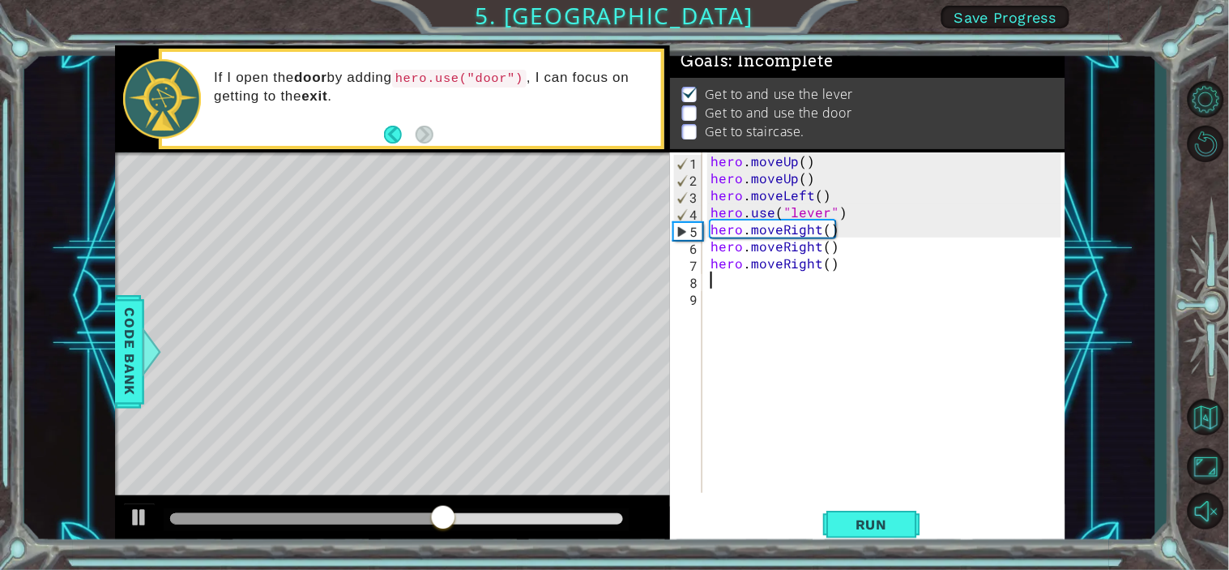
scroll to position [0, 0]
click at [856, 512] on span "Run" at bounding box center [872, 524] width 64 height 16
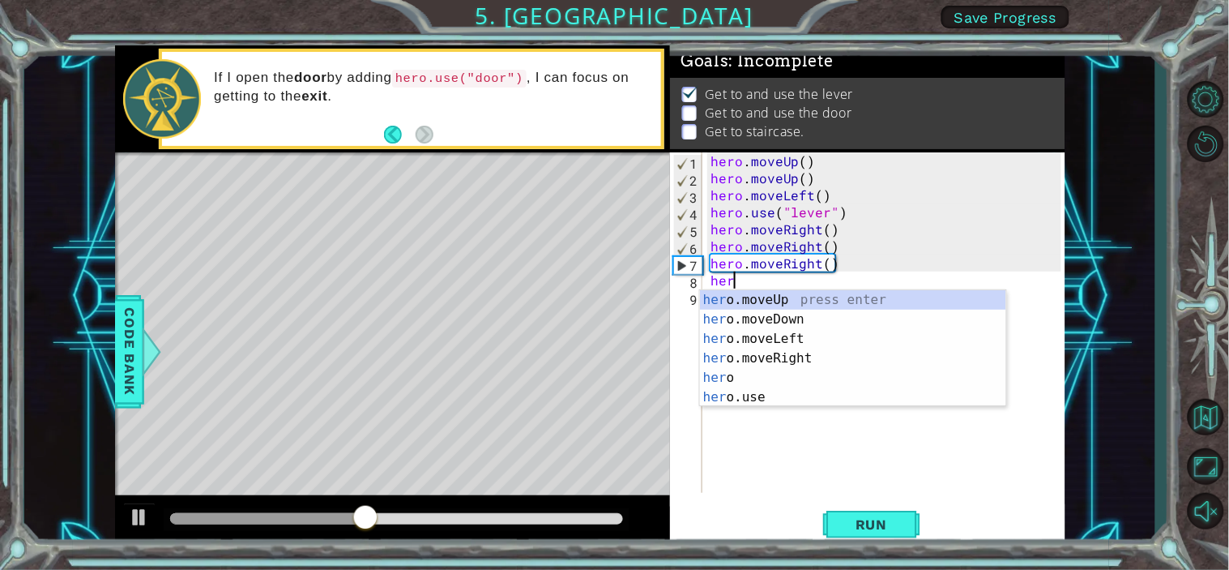
scroll to position [0, 1]
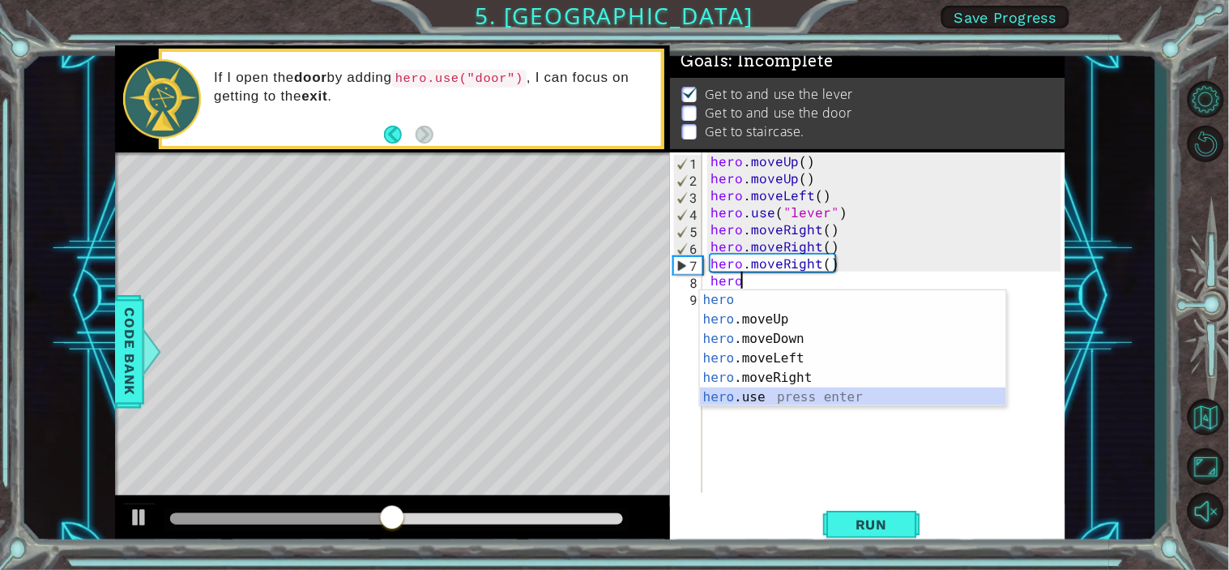
click at [786, 395] on div "hero press enter hero .moveUp press enter hero .moveDown press enter hero .move…" at bounding box center [853, 368] width 306 height 156
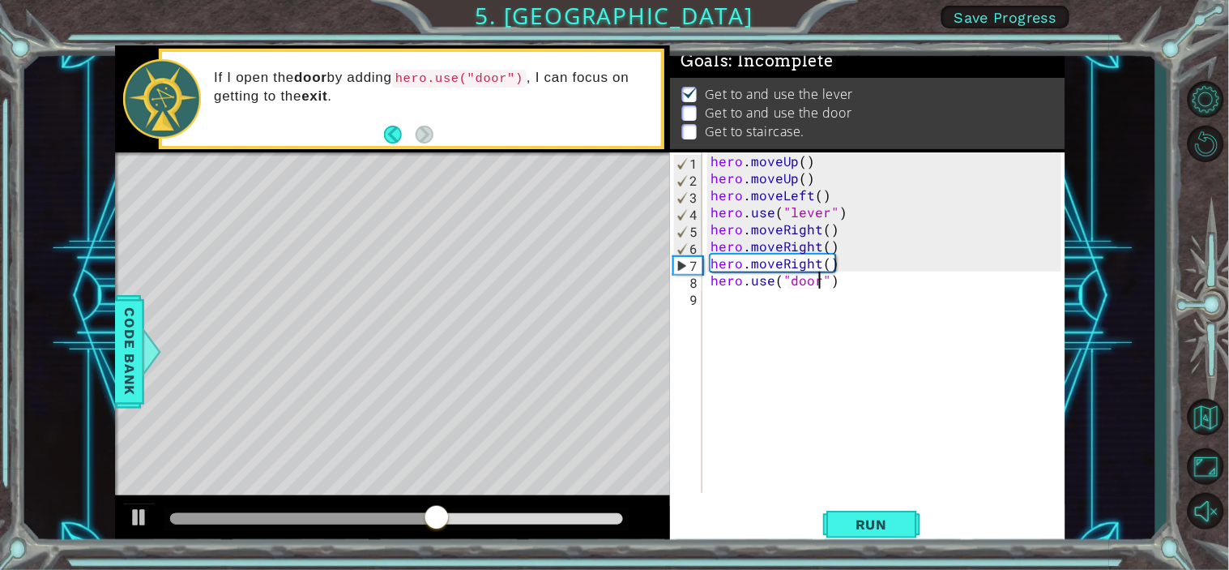
scroll to position [0, 6]
type textarea "hero.use("door")"
click at [874, 512] on span "Run" at bounding box center [872, 524] width 64 height 16
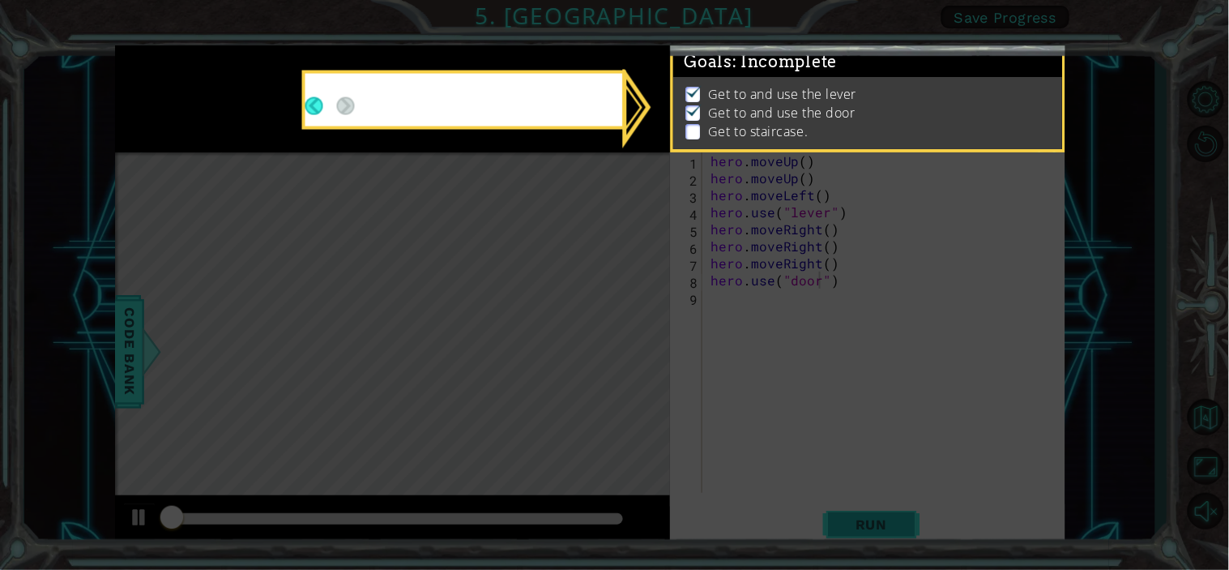
scroll to position [10, 0]
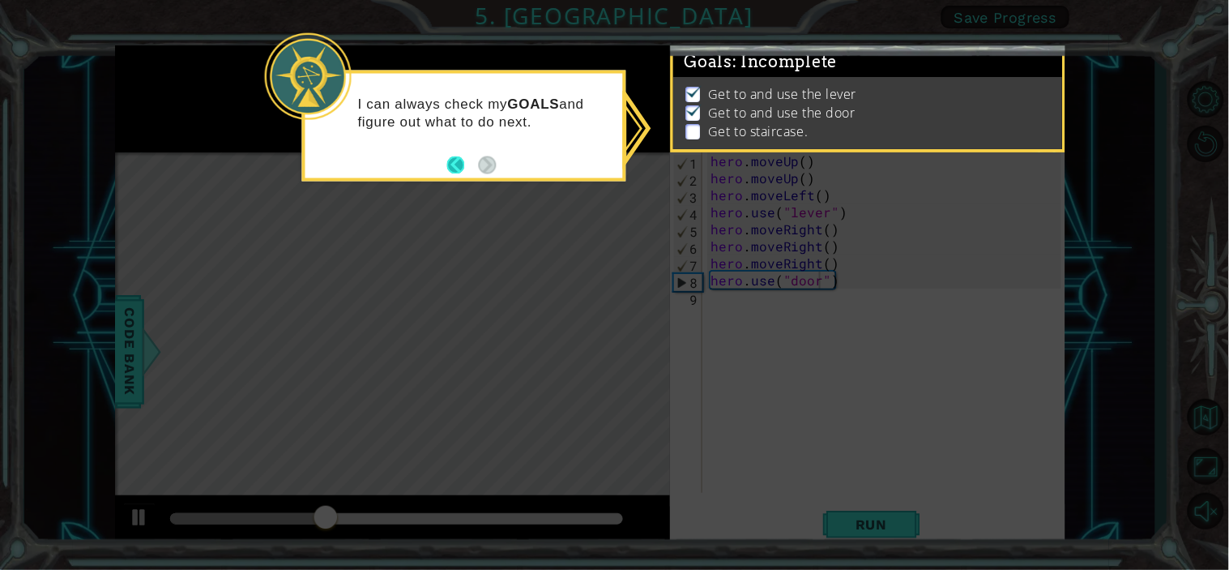
click at [459, 166] on button "Back" at bounding box center [463, 165] width 32 height 18
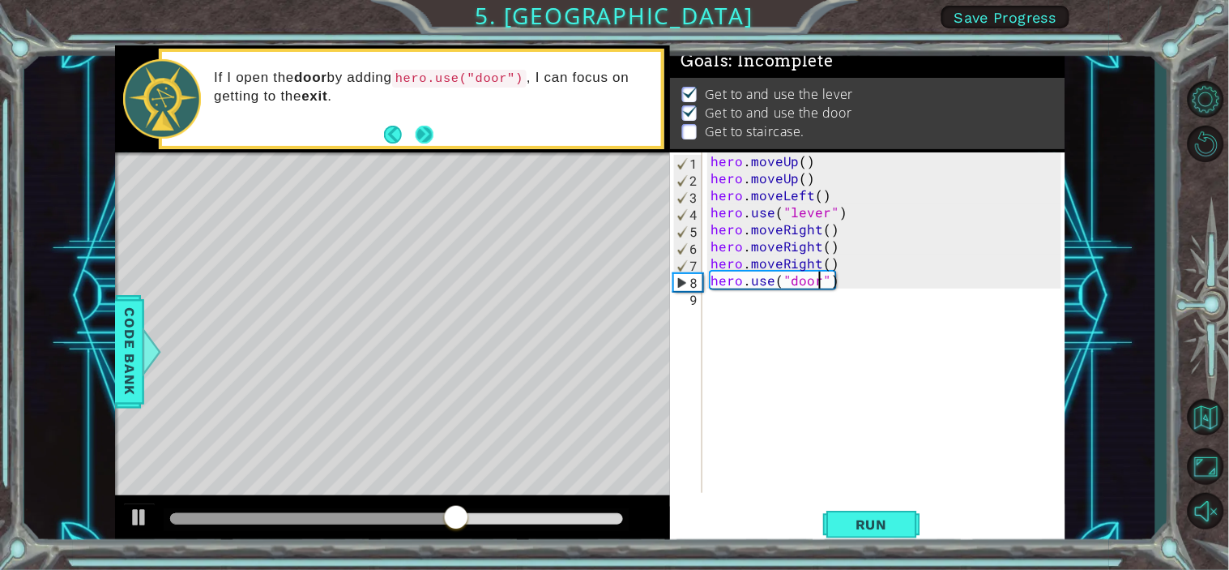
click at [425, 141] on button "Next" at bounding box center [424, 134] width 24 height 24
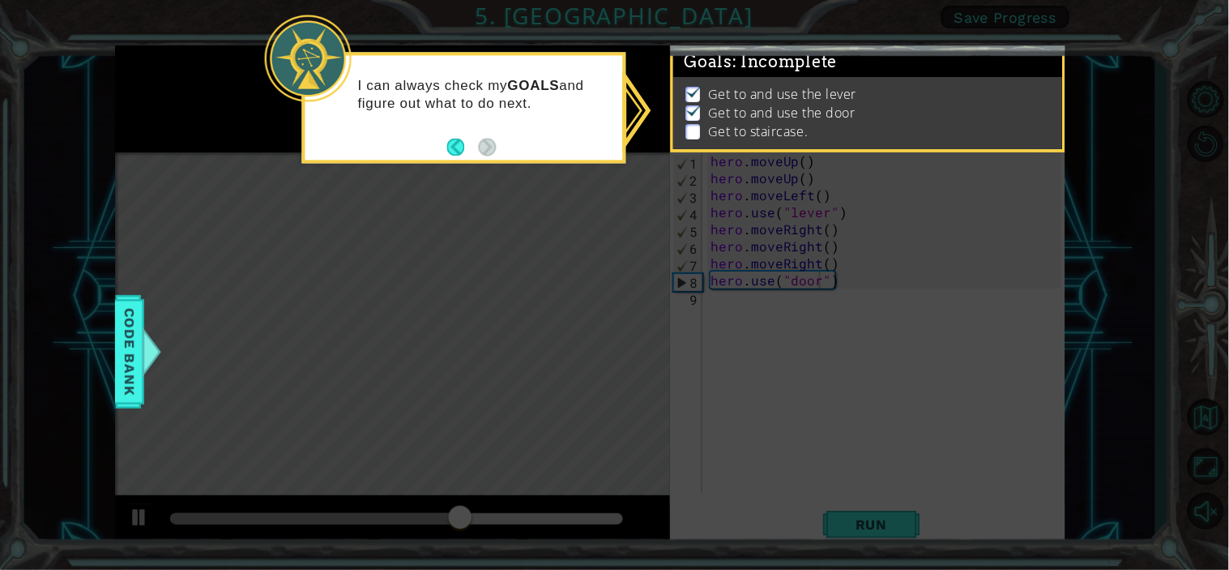
scroll to position [10, 0]
click at [500, 182] on icon at bounding box center [614, 285] width 1229 height 570
click at [464, 149] on button "Back" at bounding box center [463, 147] width 32 height 18
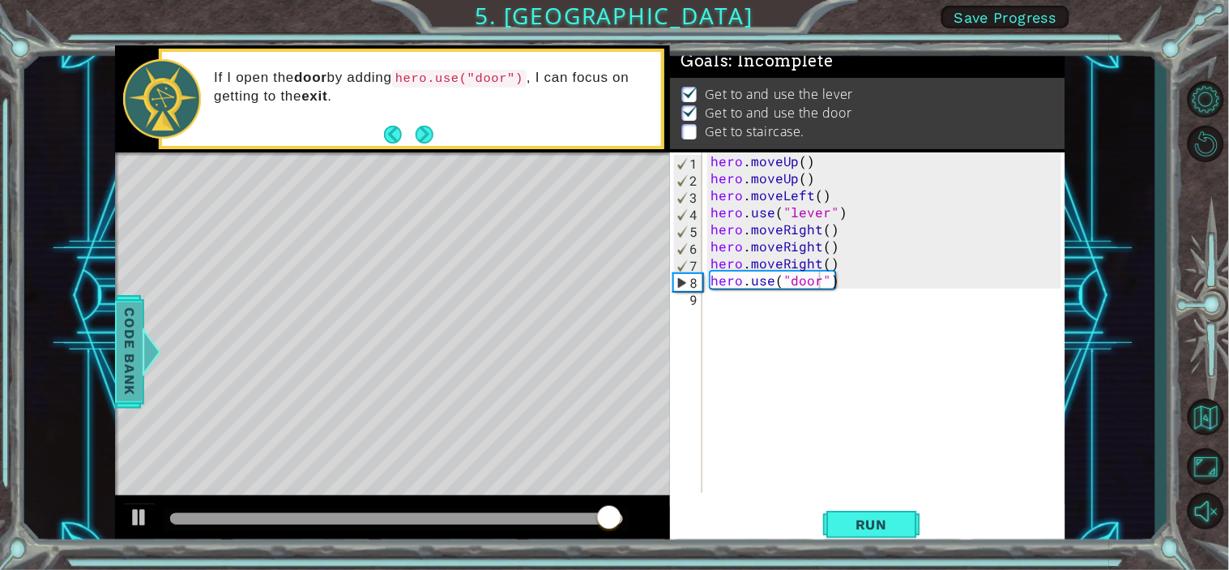
click at [141, 330] on div at bounding box center [151, 351] width 20 height 49
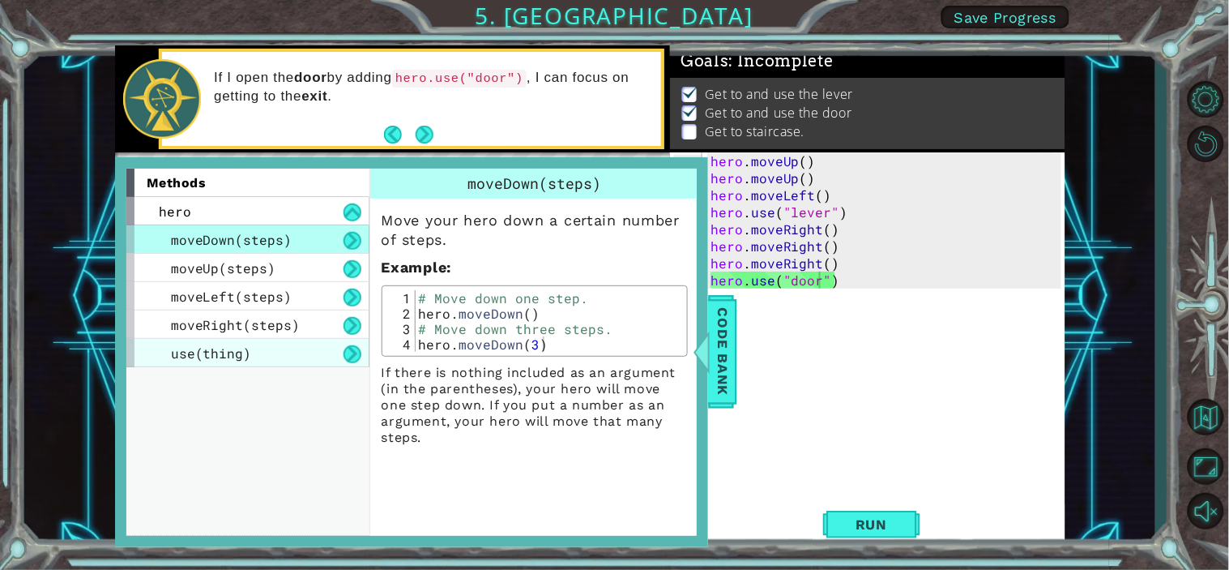
click at [271, 351] on div "use(thing)" at bounding box center [247, 353] width 243 height 28
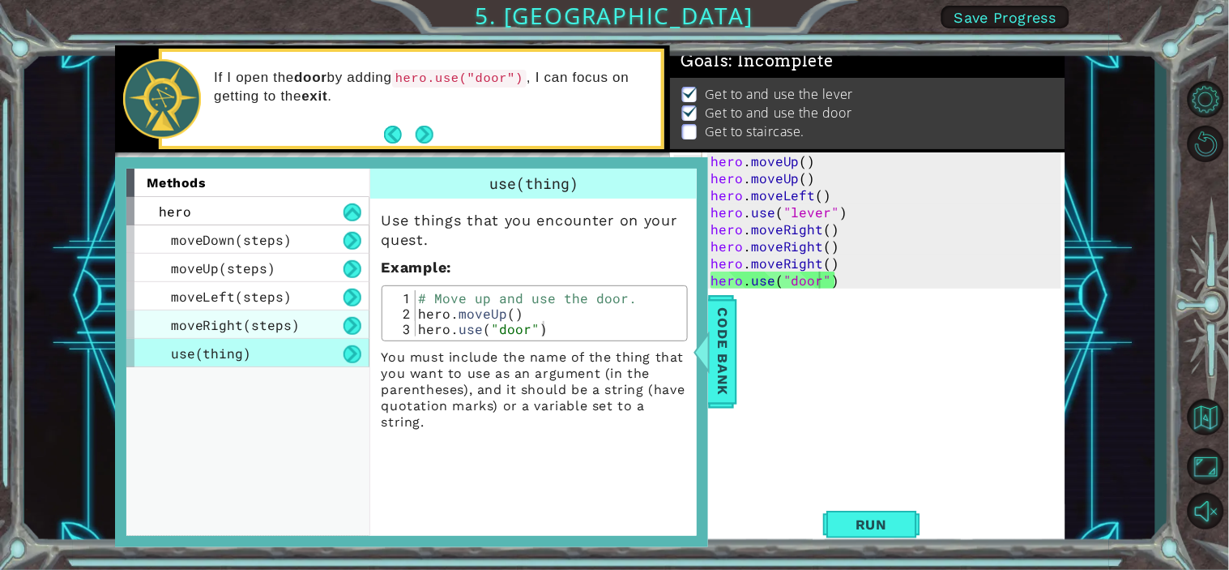
click at [266, 327] on span "moveRight(steps)" at bounding box center [236, 324] width 130 height 17
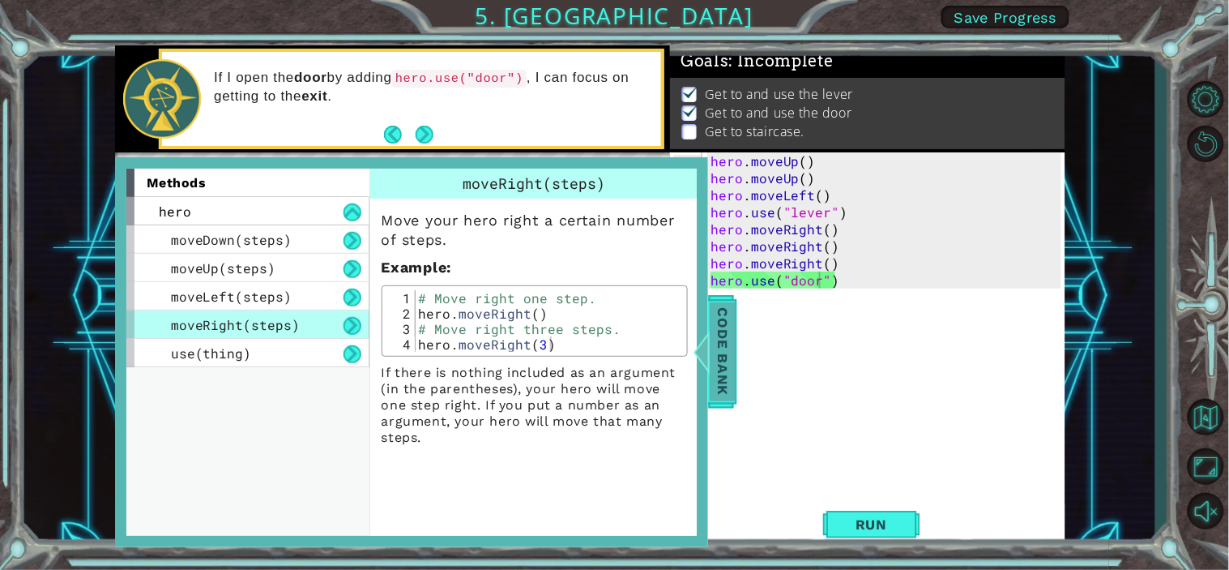
click at [731, 358] on span "Code Bank" at bounding box center [723, 351] width 26 height 99
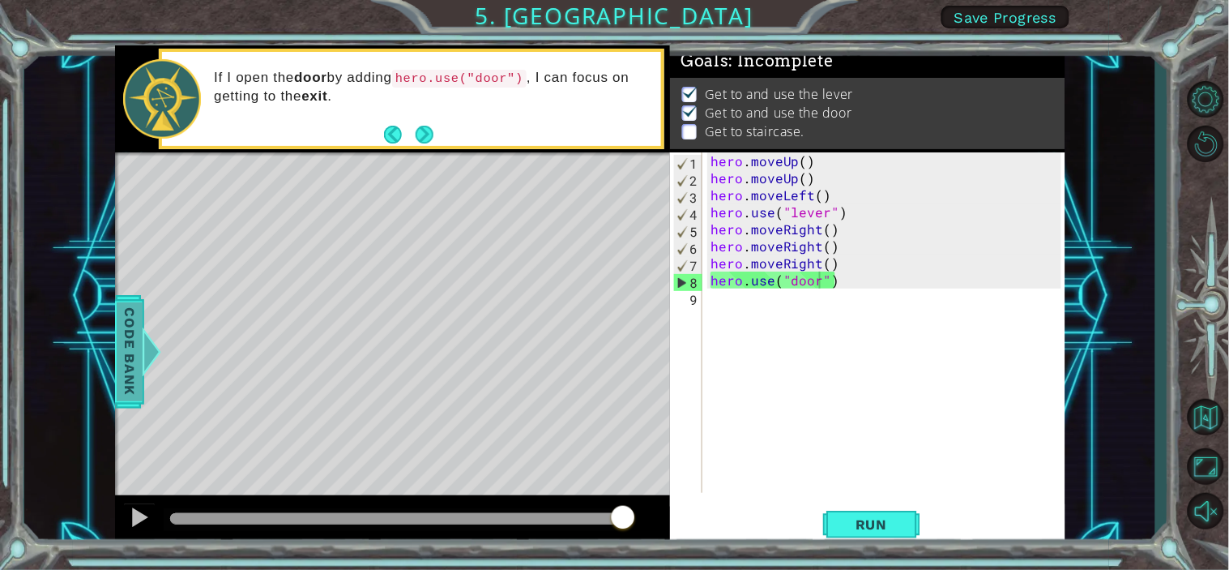
click at [131, 361] on span "Code Bank" at bounding box center [130, 351] width 26 height 99
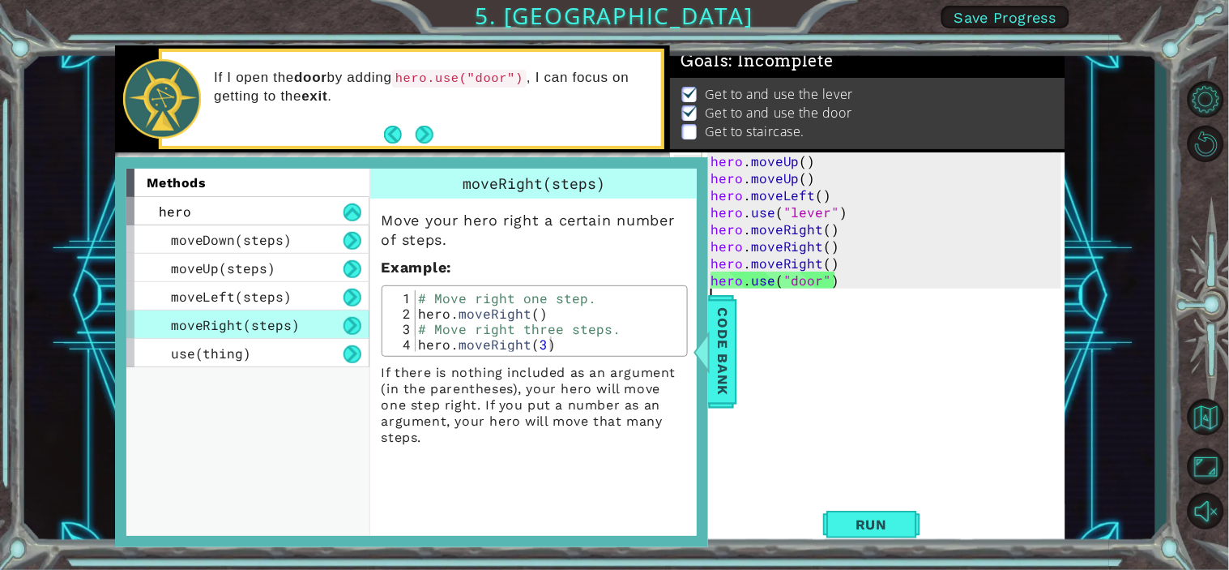
scroll to position [0, 0]
click at [876, 320] on div "hero . moveUp ( ) hero . moveUp ( ) hero . moveLeft ( ) hero . use ( "lever" ) …" at bounding box center [888, 339] width 362 height 374
click at [726, 359] on span "Code Bank" at bounding box center [723, 351] width 26 height 99
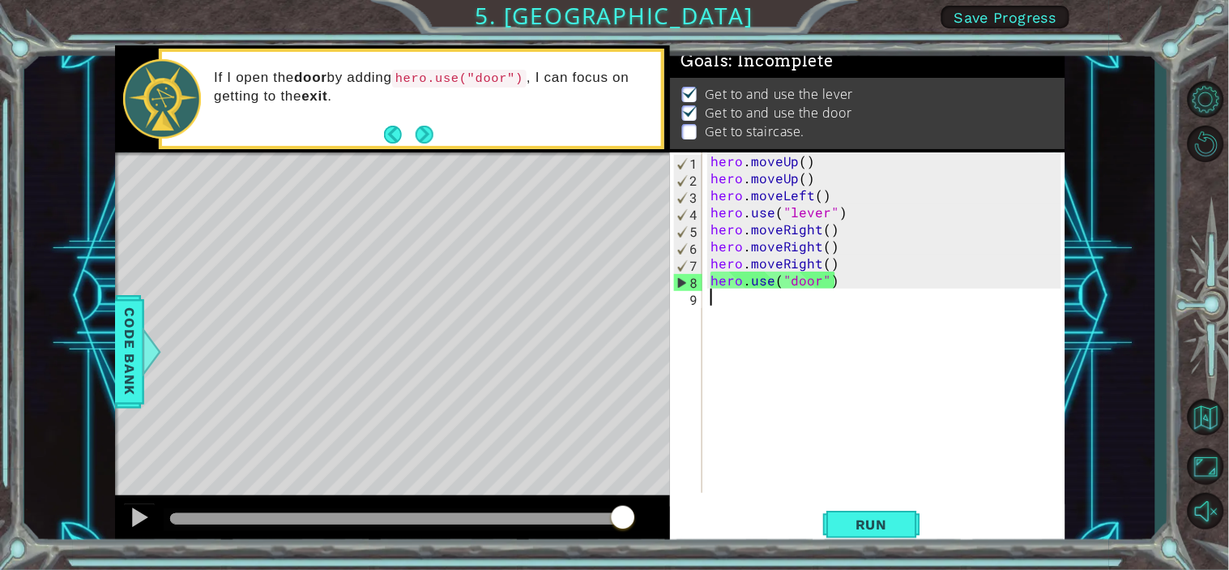
click at [728, 296] on div "hero . moveUp ( ) hero . moveUp ( ) hero . moveLeft ( ) hero . use ( "lever" ) …" at bounding box center [888, 339] width 362 height 374
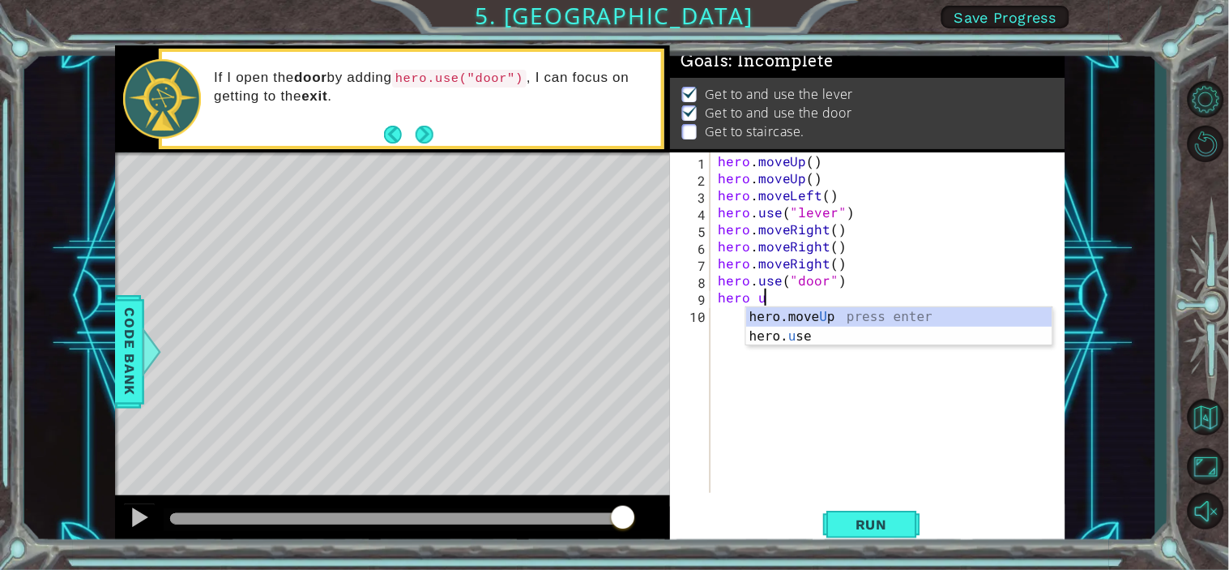
scroll to position [0, 2]
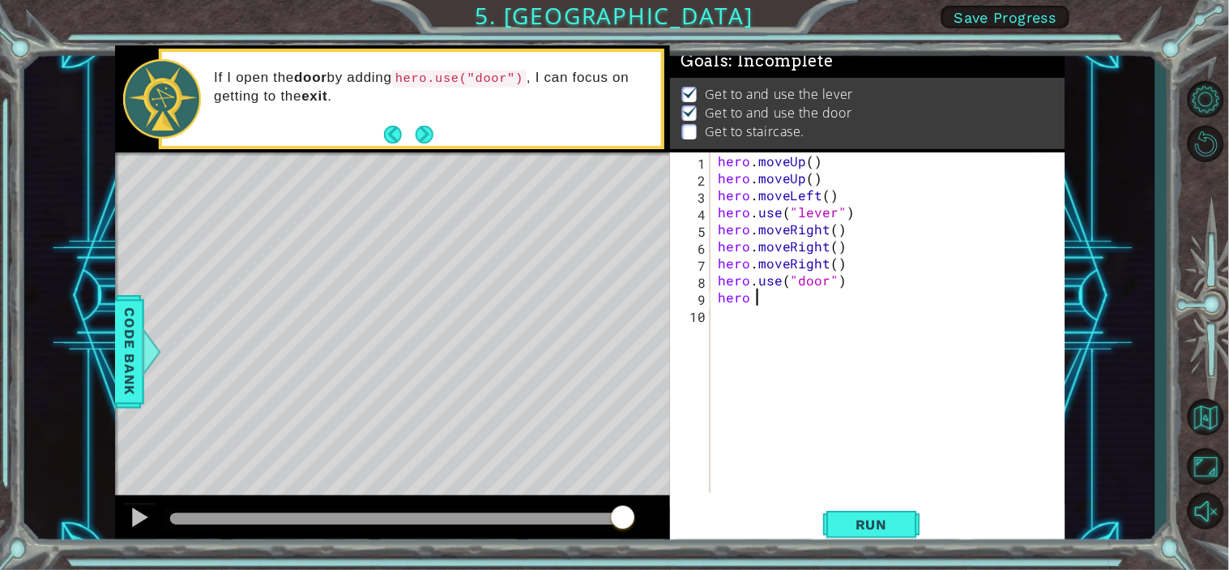
type textarea "hero"
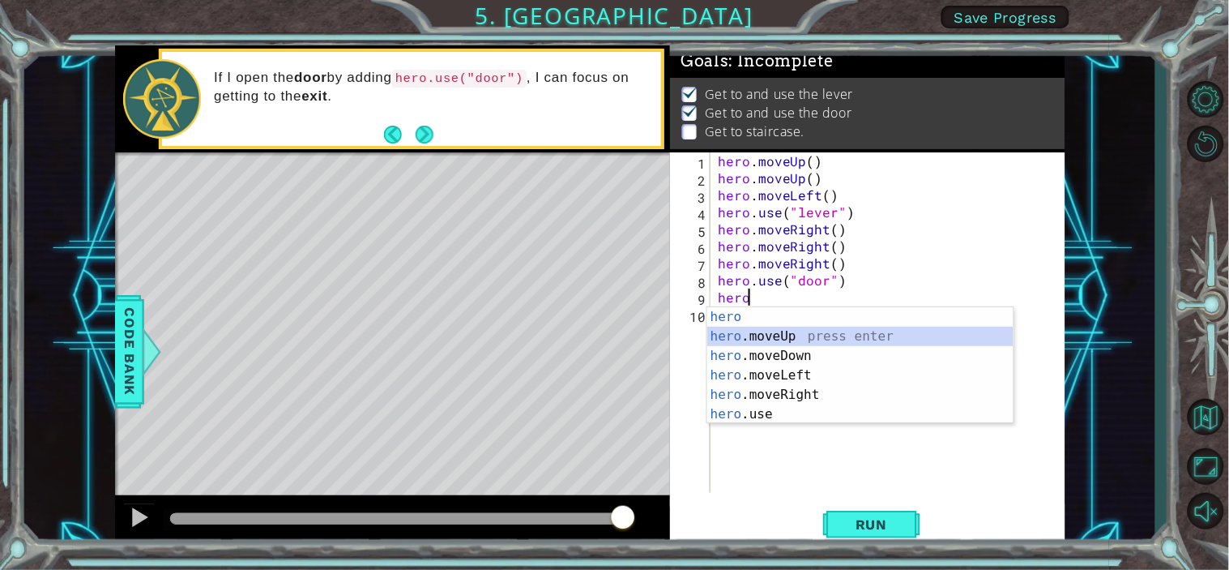
click at [782, 335] on div "hero press enter hero .moveUp press enter hero .moveDown press enter hero .move…" at bounding box center [860, 385] width 306 height 156
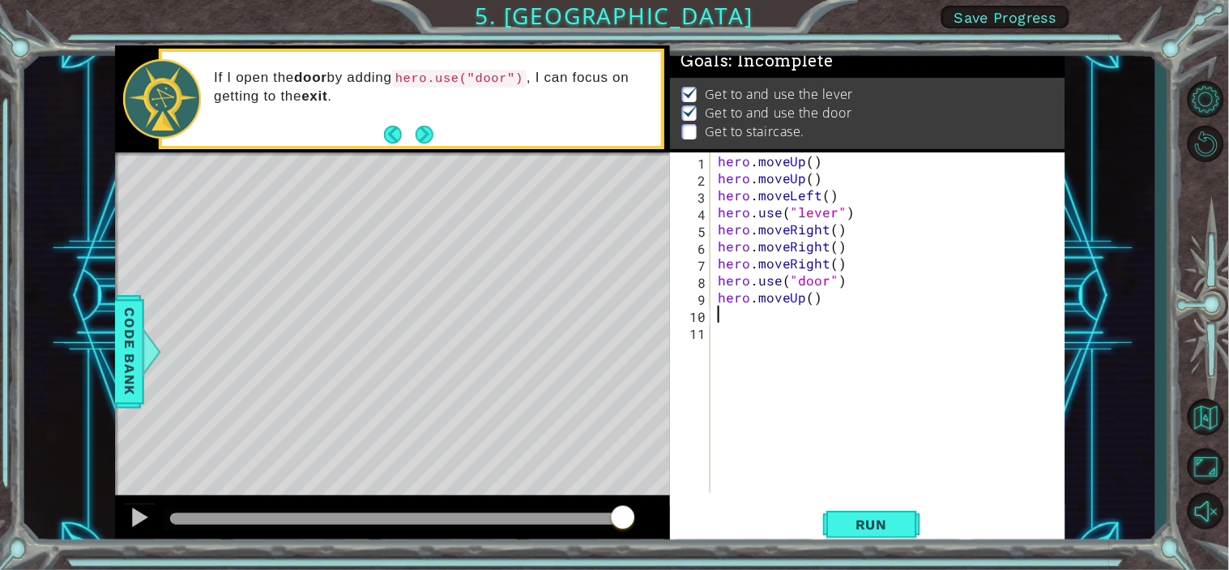
scroll to position [0, 0]
click at [812, 296] on div "hero . moveUp ( ) hero . moveUp ( ) hero . moveLeft ( ) hero . use ( "lever" ) …" at bounding box center [892, 339] width 355 height 374
type textarea "hero.moveUp2"
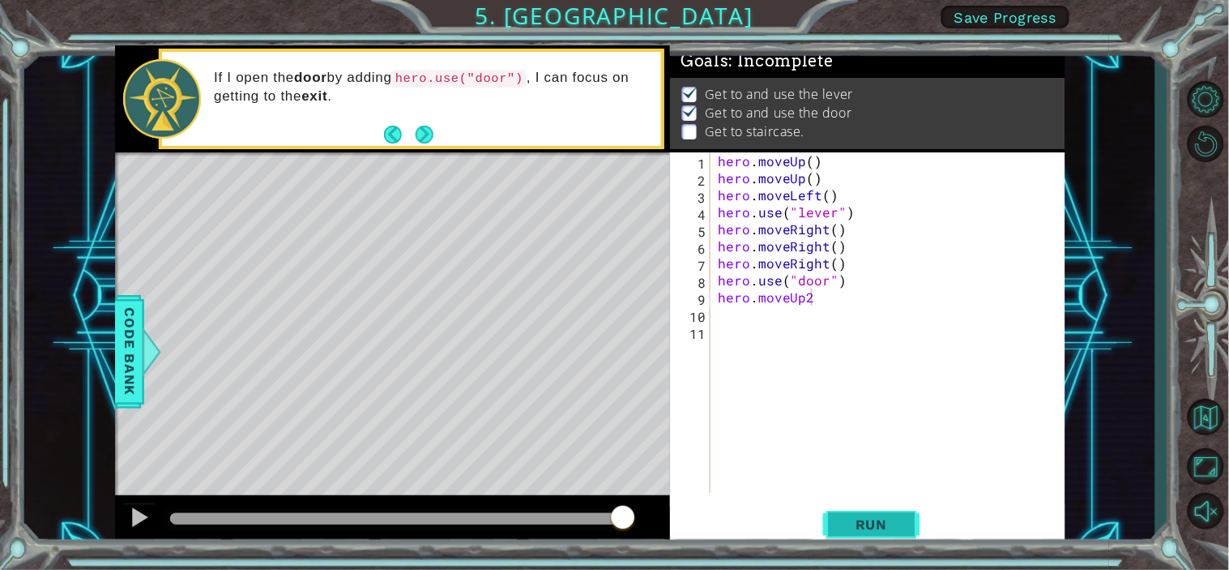
click at [854, 512] on span "Run" at bounding box center [872, 524] width 64 height 16
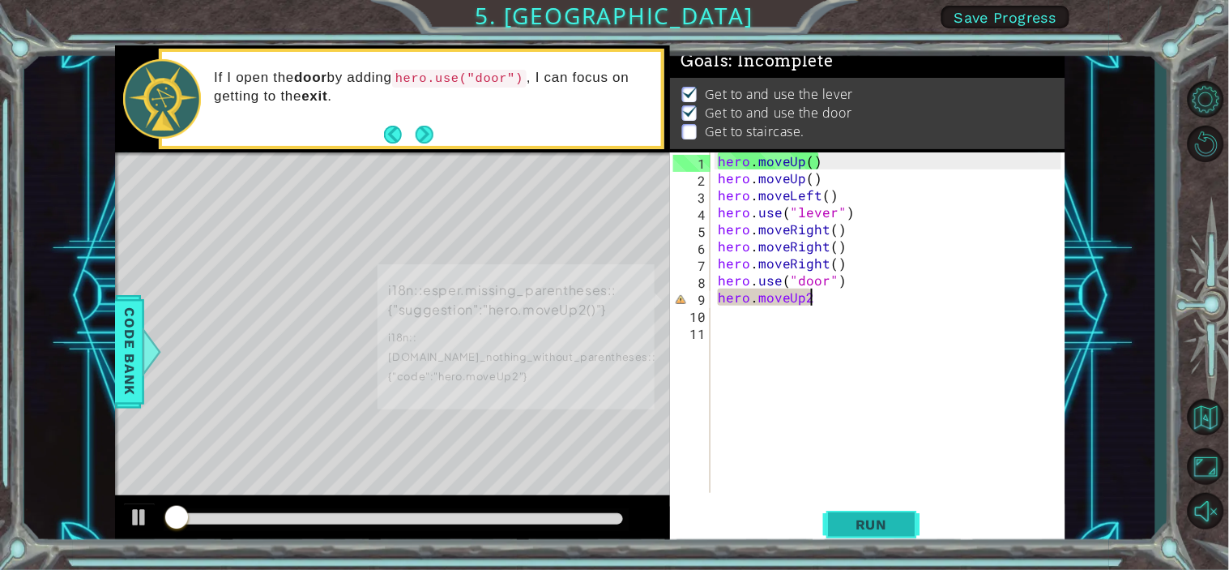
scroll to position [10, 0]
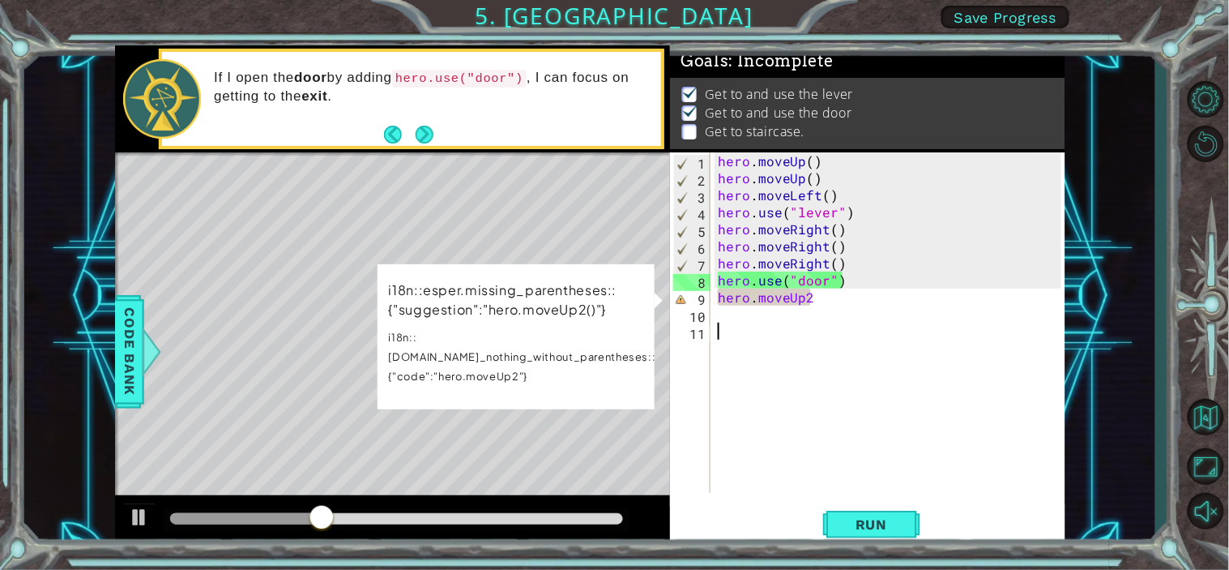
click at [557, 367] on td "i18n::esper.missing_parentheses::{"suggestion":"hero.moveUp2()"} i18n::[DOMAIN_…" at bounding box center [522, 336] width 271 height 119
click at [846, 305] on div "hero . moveUp ( ) hero . moveUp ( ) hero . moveLeft ( ) hero . use ( "lever" ) …" at bounding box center [892, 339] width 355 height 374
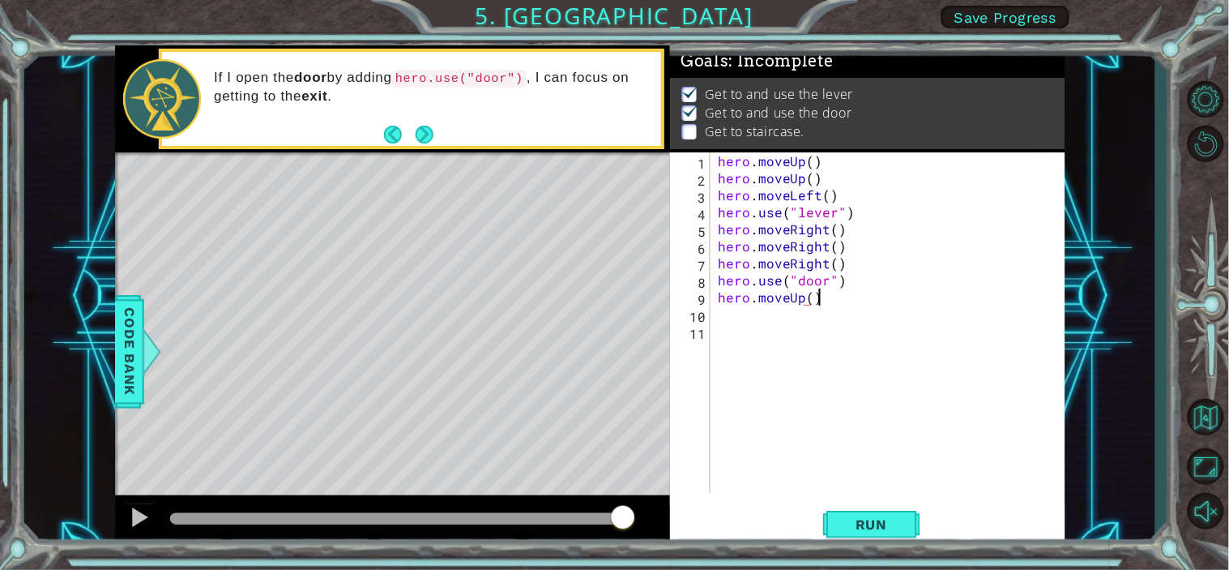
scroll to position [0, 5]
type textarea "hero.moveUp()"
click at [865, 511] on button "Run" at bounding box center [871, 524] width 97 height 40
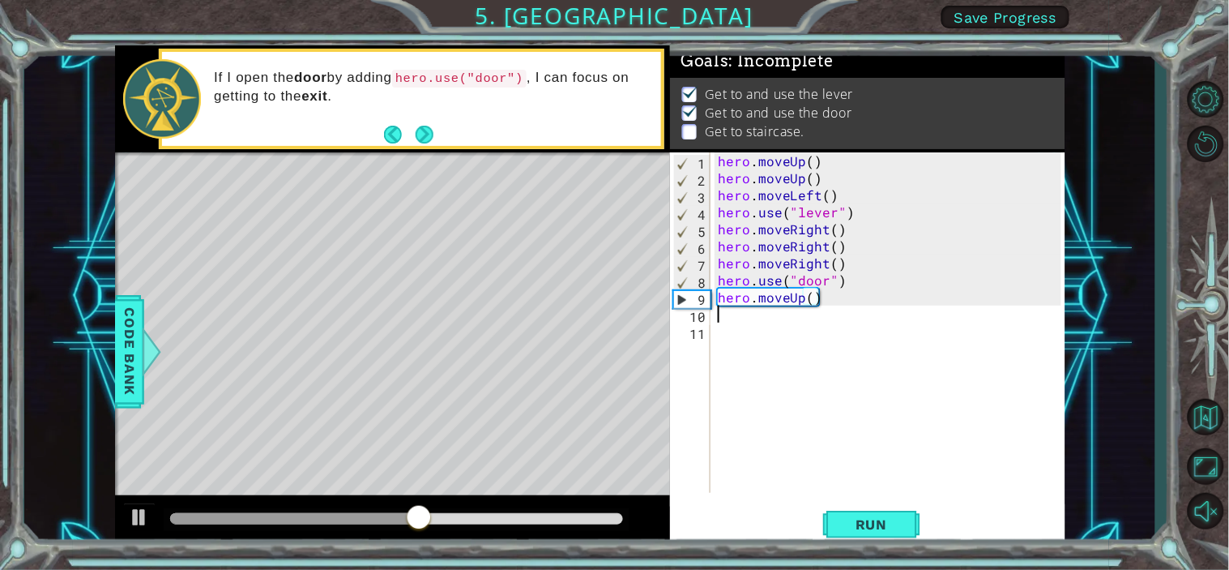
click at [729, 310] on div "hero . moveUp ( ) hero . moveUp ( ) hero . moveLeft ( ) hero . use ( "lever" ) …" at bounding box center [892, 339] width 355 height 374
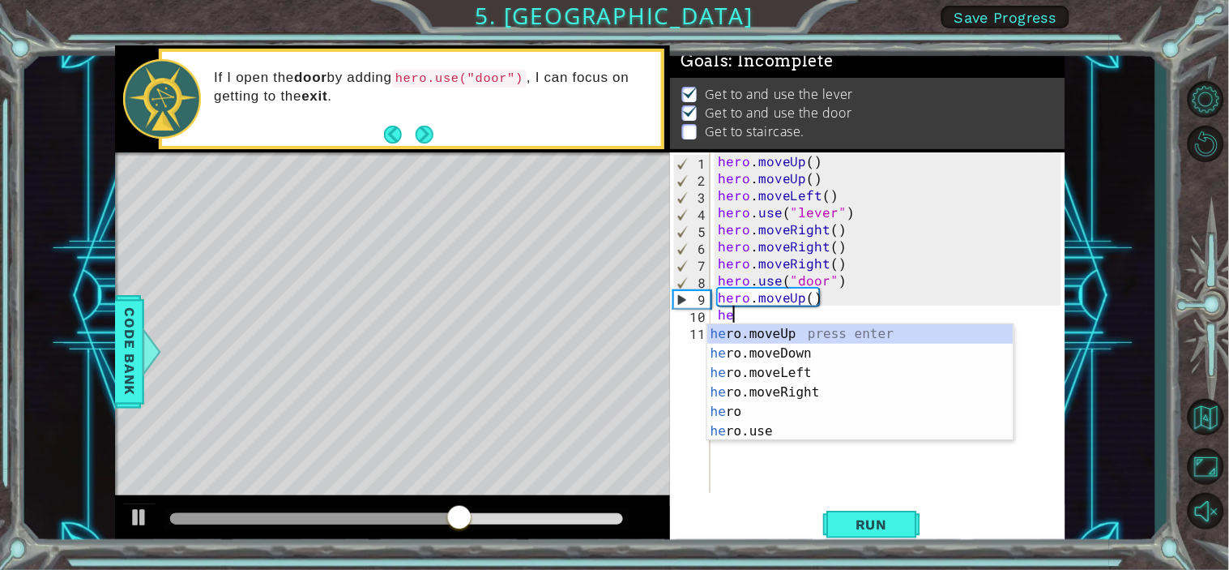
type textarea "her"
click at [846, 335] on div "her o.moveUp press enter her o.moveDown press enter her o.moveLeft press enter …" at bounding box center [860, 402] width 306 height 156
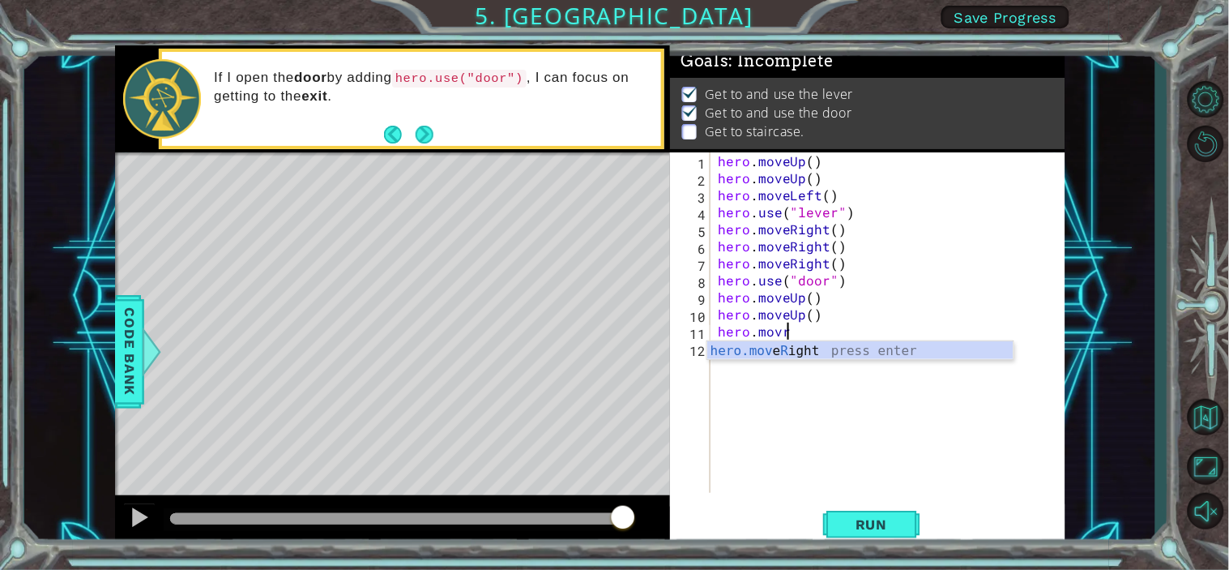
scroll to position [0, 3]
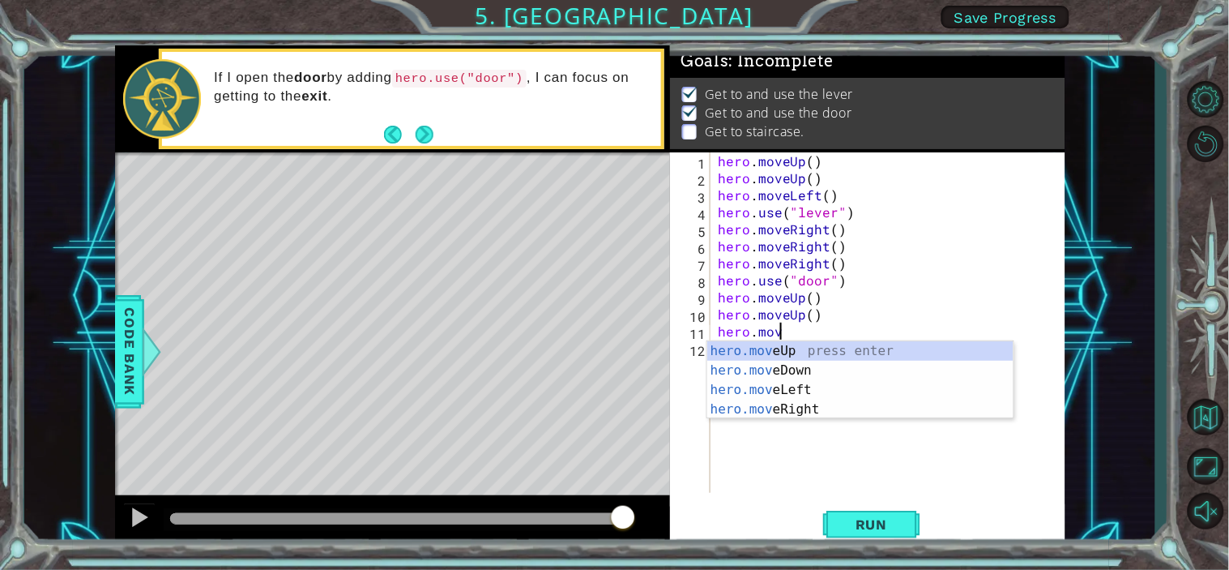
type textarea "hero.move"
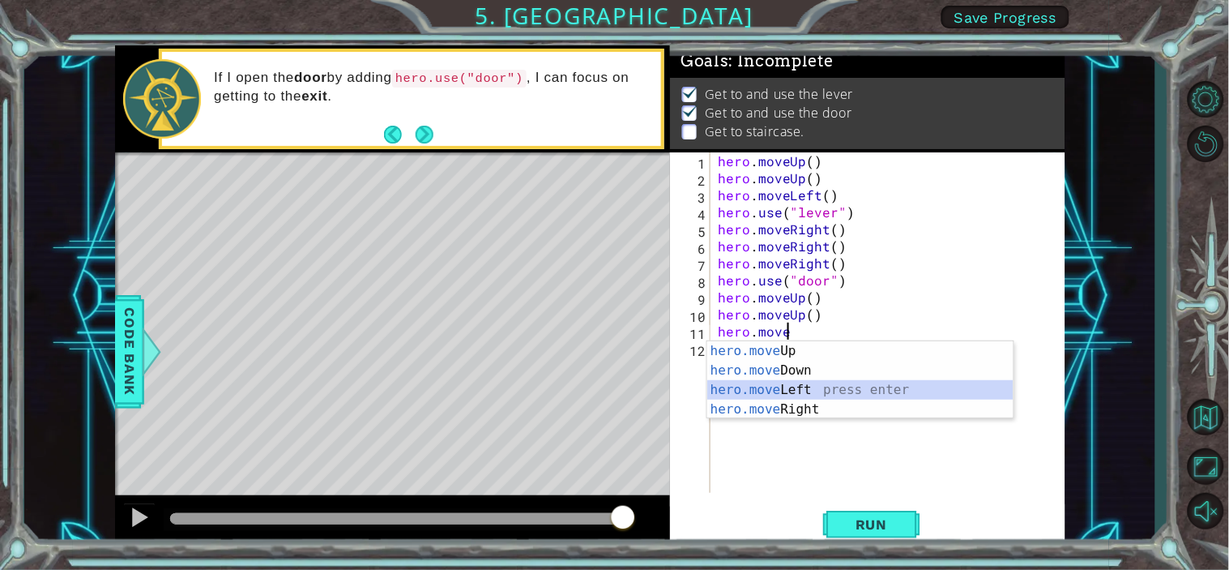
click at [796, 393] on div "hero.move Up press enter hero.move Down press enter hero.move Left press enter …" at bounding box center [860, 399] width 306 height 117
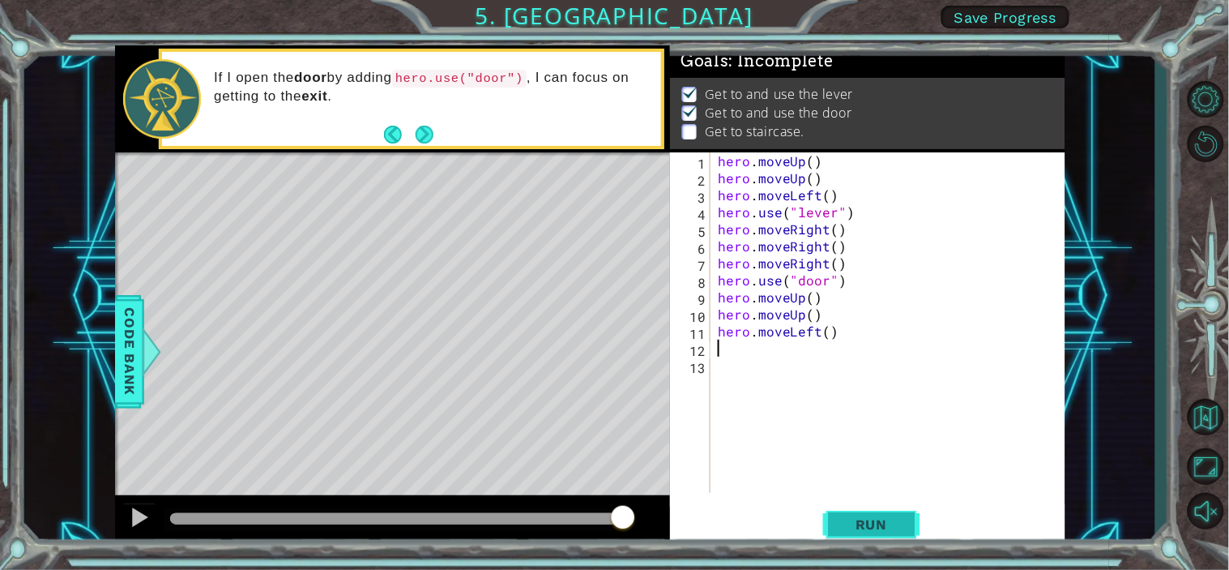
click at [880, 512] on button "Run" at bounding box center [871, 524] width 97 height 40
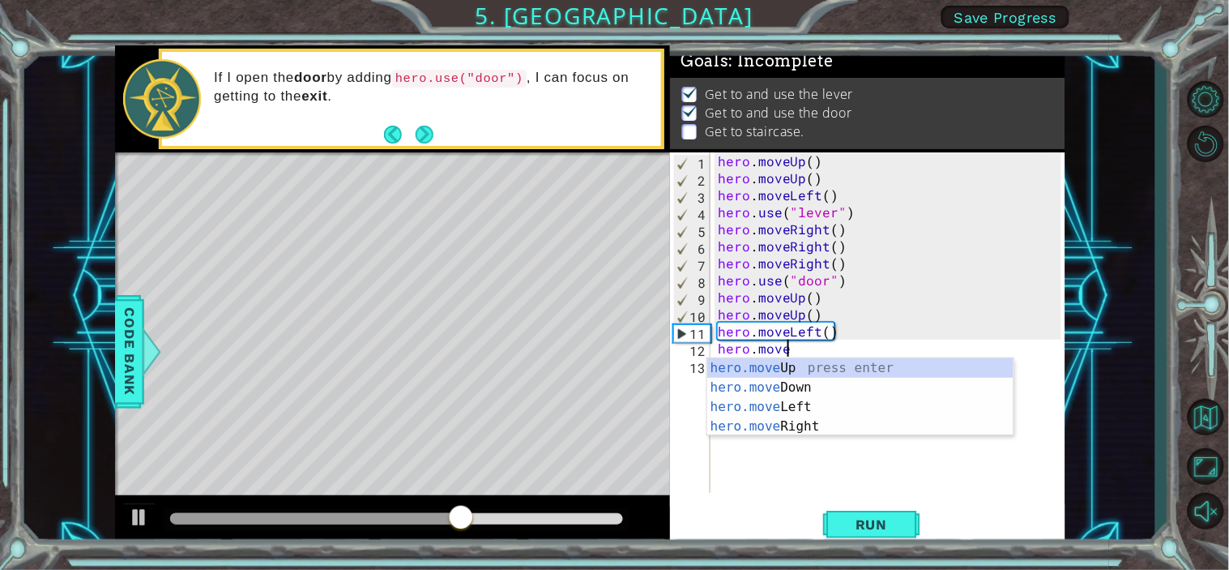
scroll to position [0, 3]
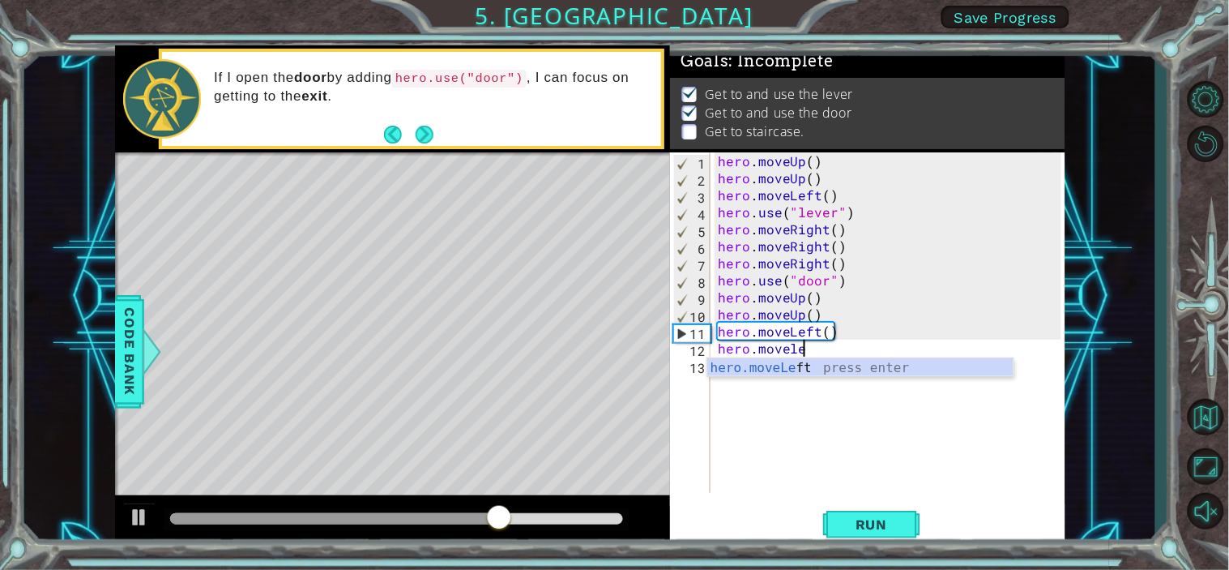
type textarea "hero.moveleft"
click at [878, 371] on div "hero.moveLeft press enter" at bounding box center [860, 387] width 306 height 58
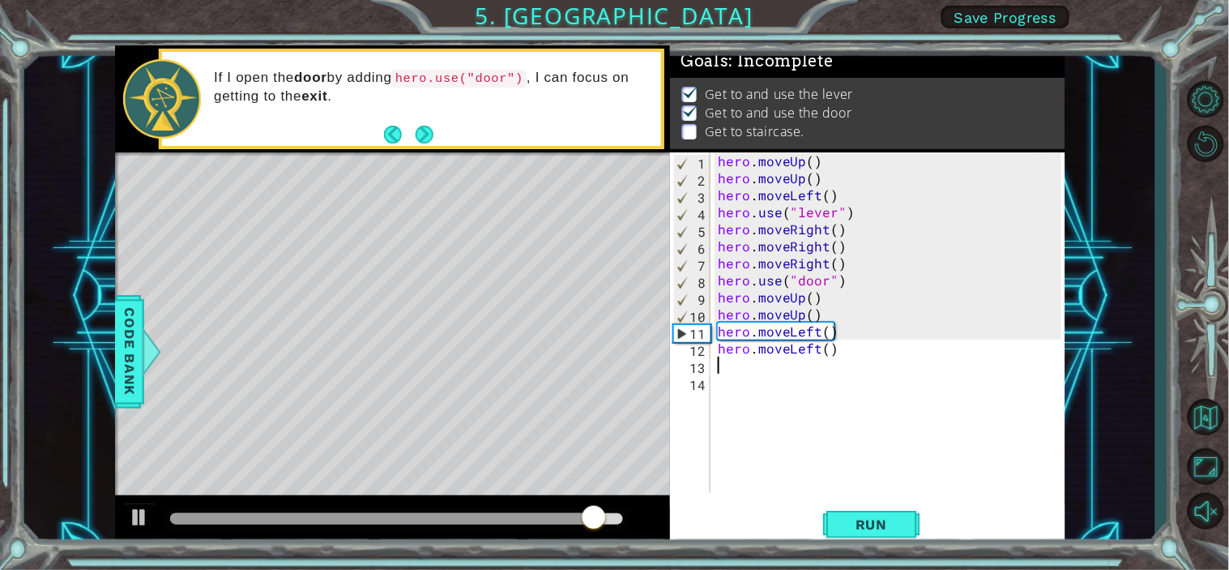
scroll to position [0, 0]
click at [878, 512] on button "Run" at bounding box center [871, 524] width 97 height 40
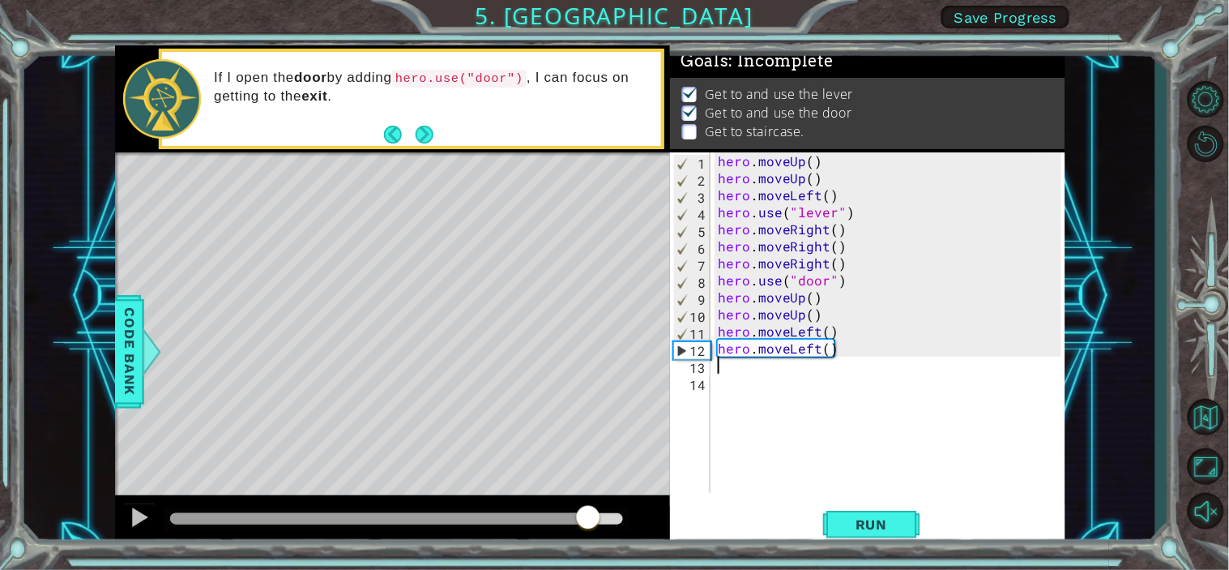
drag, startPoint x: 348, startPoint y: 525, endPoint x: 589, endPoint y: 566, distance: 244.1
click at [589, 512] on div "1 ההההההההההההההההההההההההההההההההההההההההההההההההההההההההההההההההההההההההההההה…" at bounding box center [614, 285] width 1229 height 570
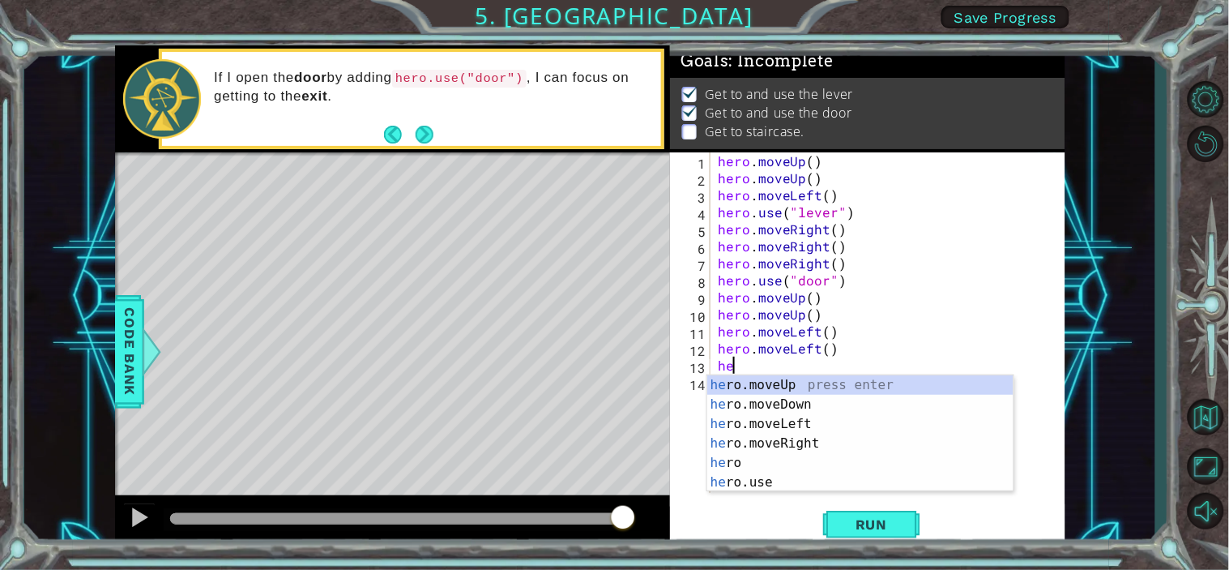
type textarea "her"
click at [756, 428] on div "her o.moveUp press enter her o.moveDown press enter her o.moveLeft press enter …" at bounding box center [860, 453] width 306 height 156
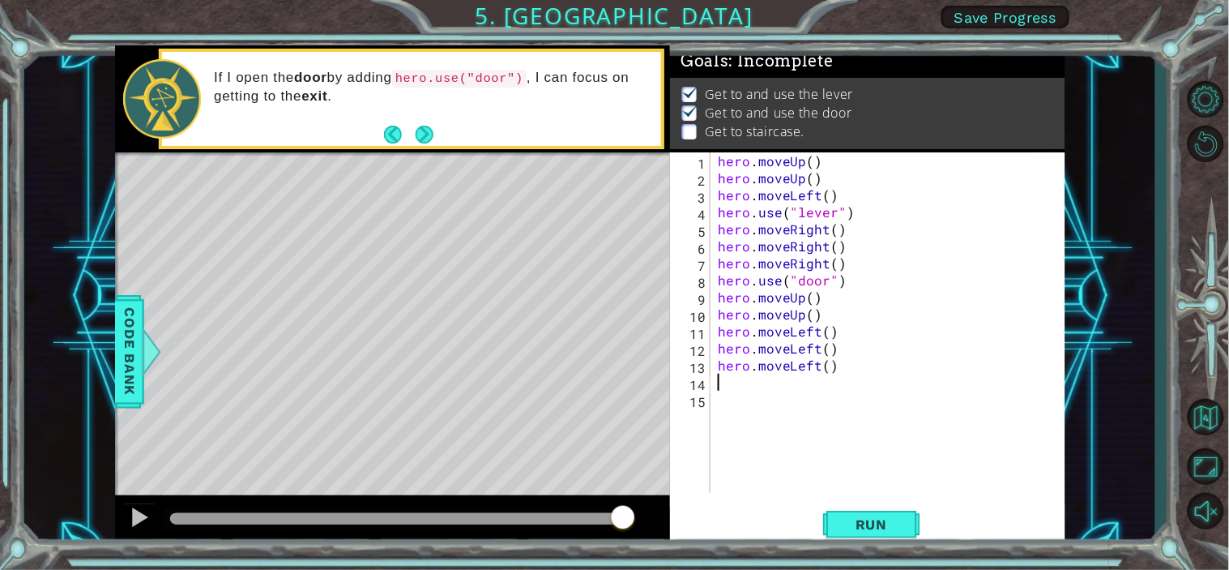
scroll to position [0, 0]
click at [897, 512] on span "Run" at bounding box center [872, 524] width 64 height 16
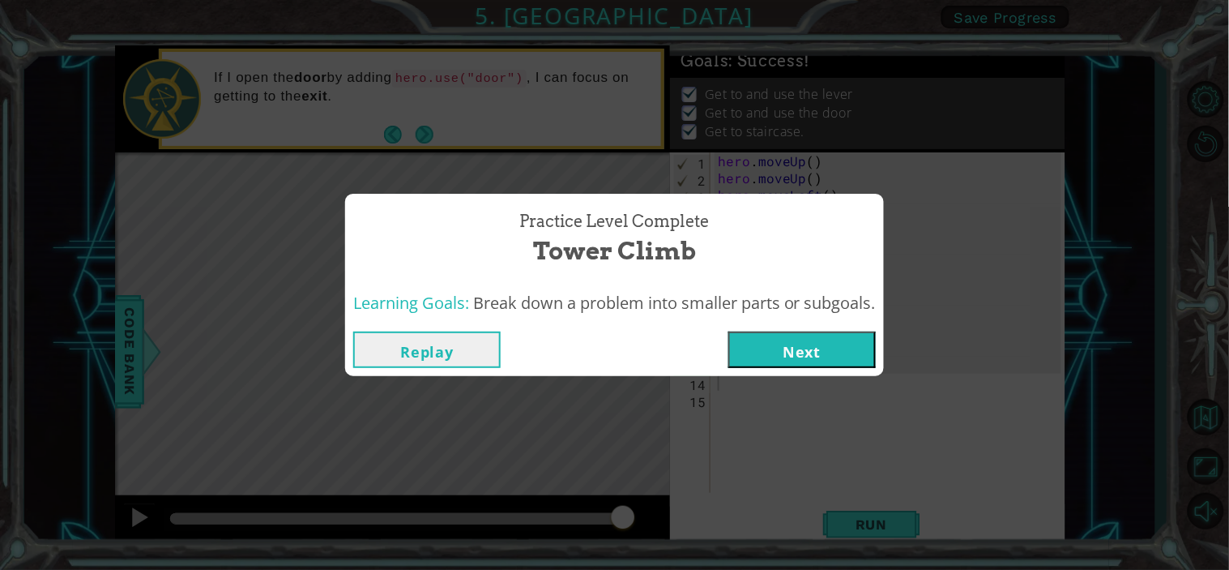
click at [772, 346] on button "Next" at bounding box center [802, 349] width 147 height 36
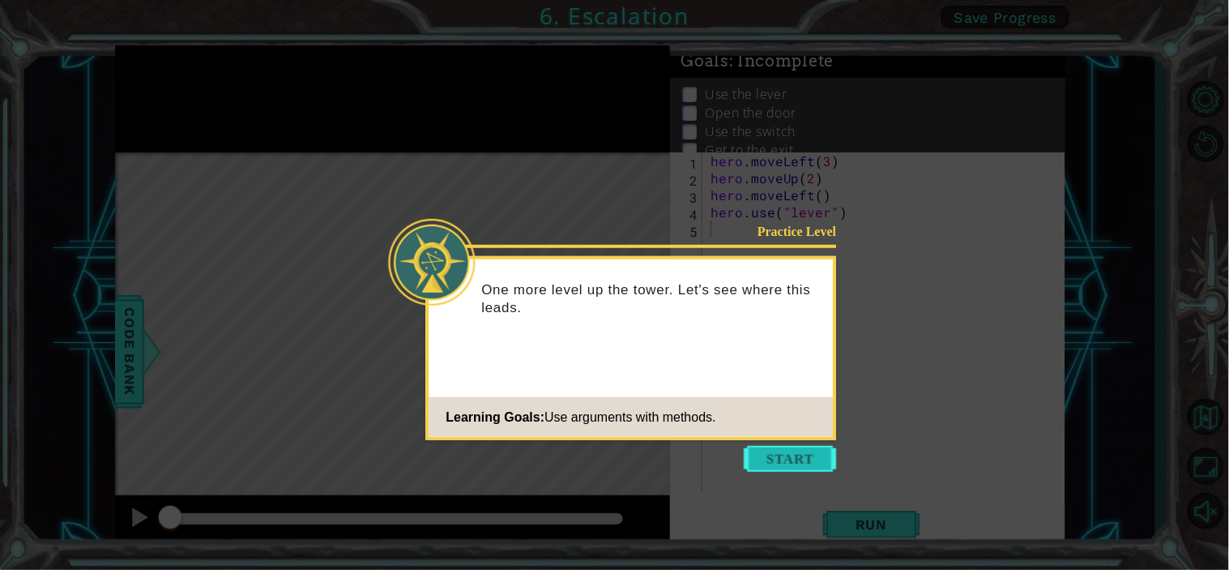
click at [813, 459] on button "Start" at bounding box center [791, 459] width 92 height 26
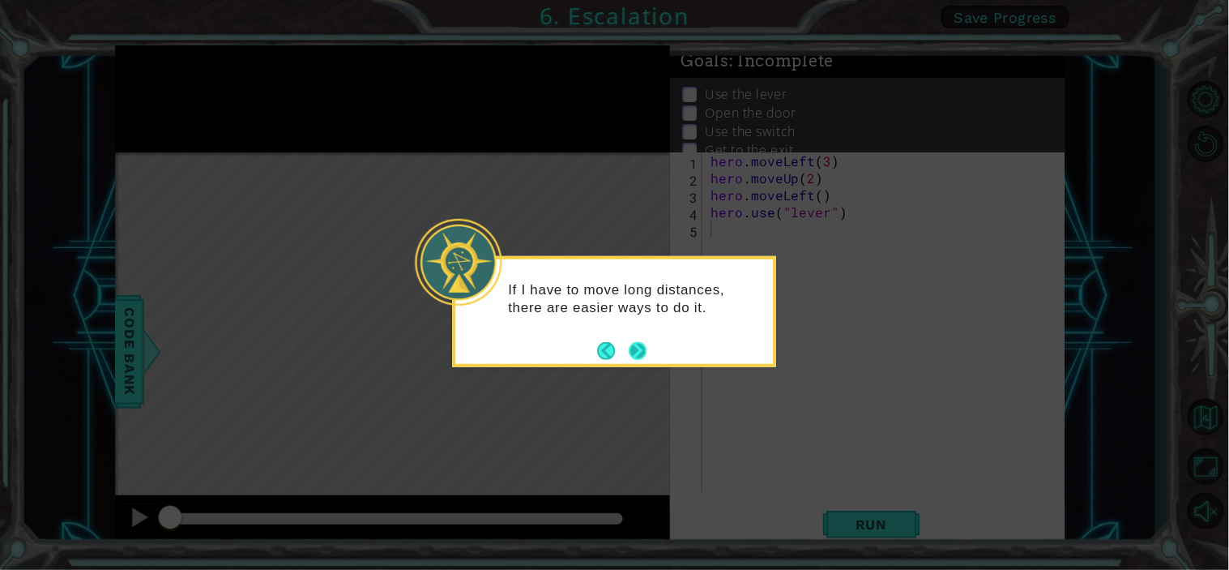
click at [635, 352] on button "Next" at bounding box center [637, 349] width 19 height 19
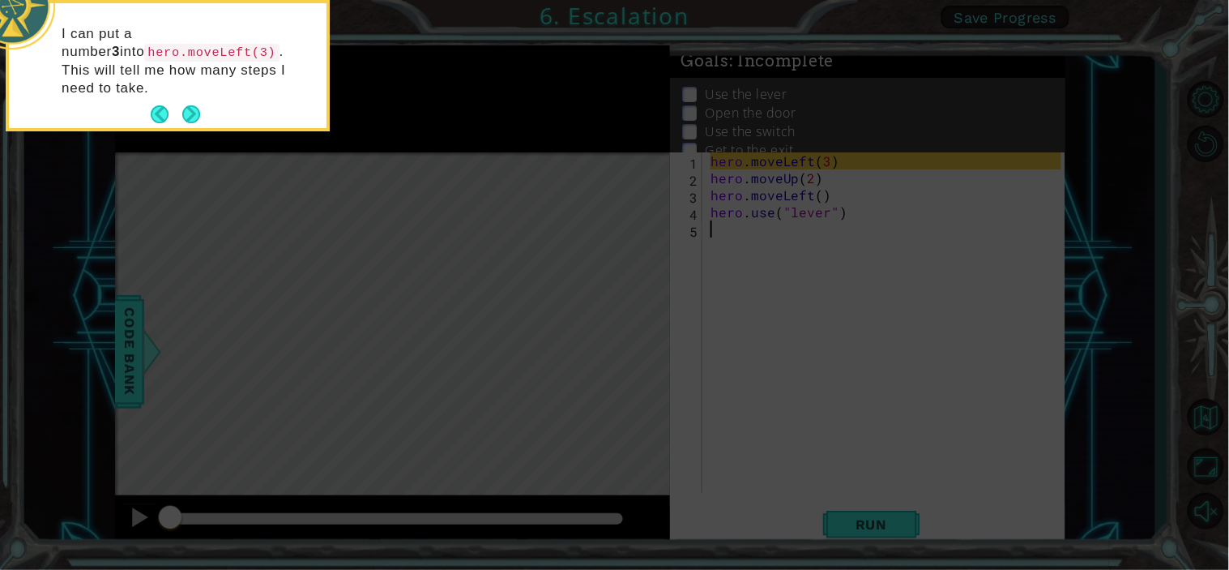
click at [183, 104] on button "Next" at bounding box center [191, 114] width 21 height 21
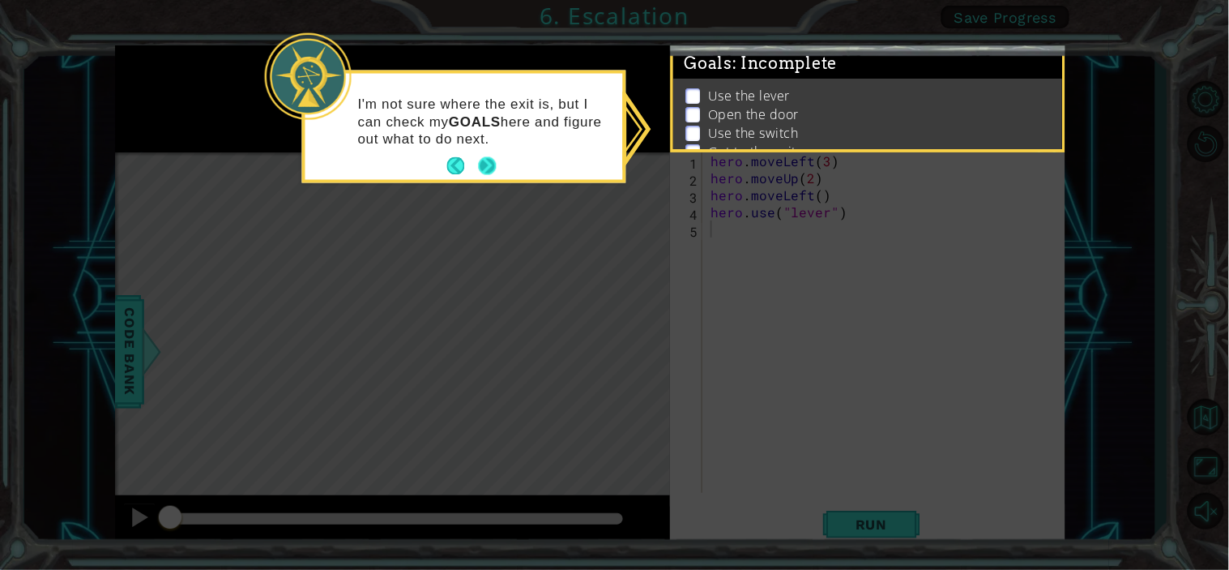
click at [494, 157] on button "Next" at bounding box center [487, 166] width 19 height 19
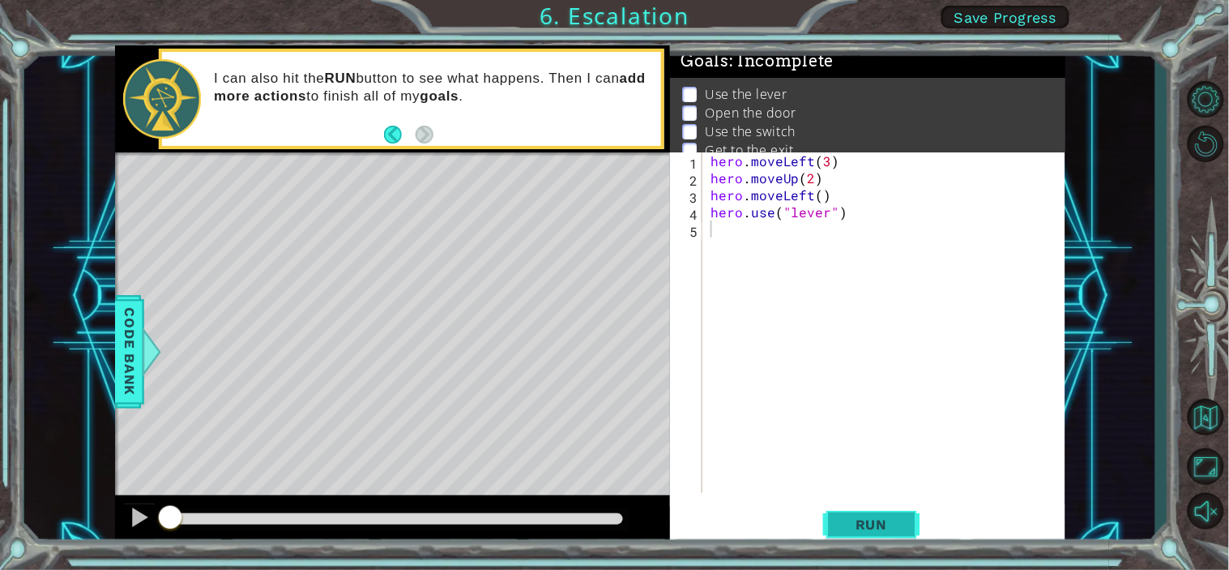
click at [888, 512] on span "Run" at bounding box center [872, 524] width 64 height 16
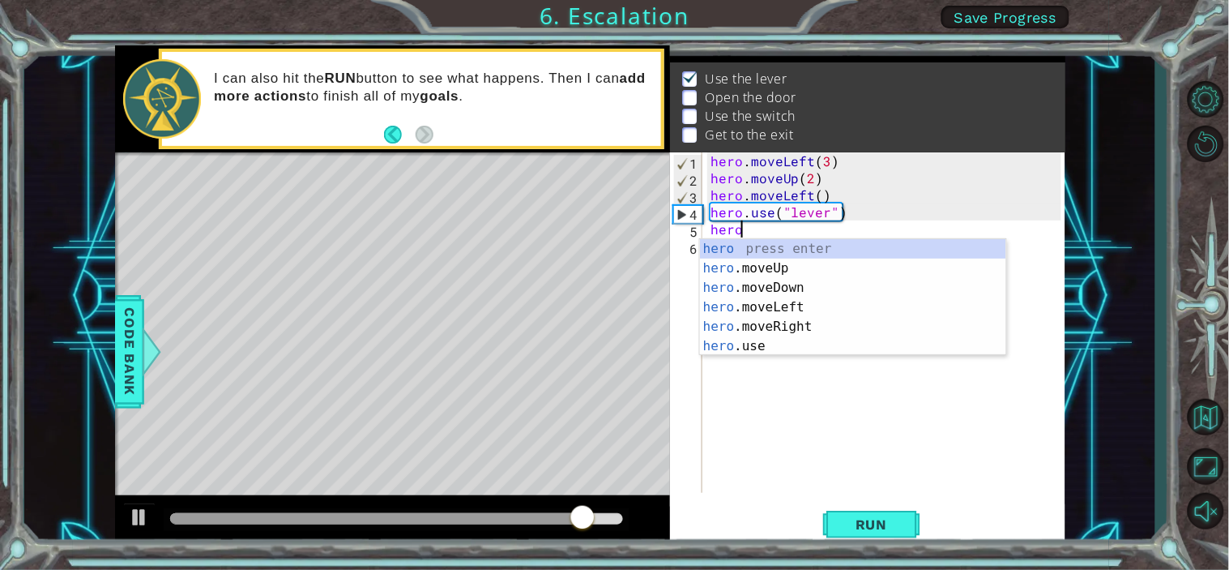
scroll to position [0, 1]
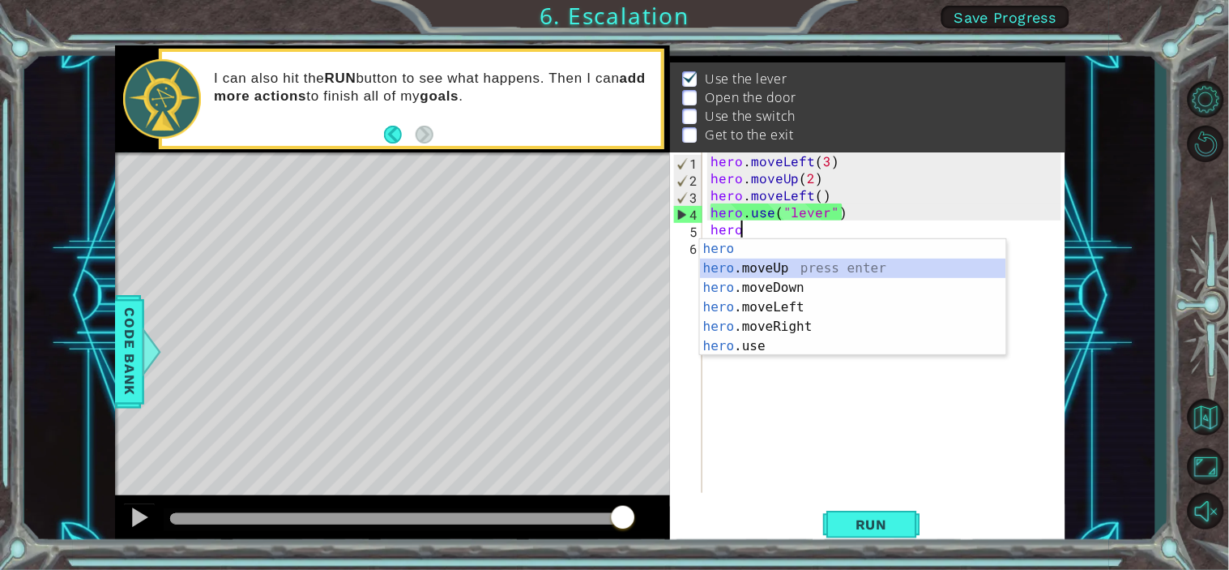
click at [778, 270] on div "hero press enter hero .moveUp press enter hero .moveDown press enter hero .move…" at bounding box center [853, 317] width 306 height 156
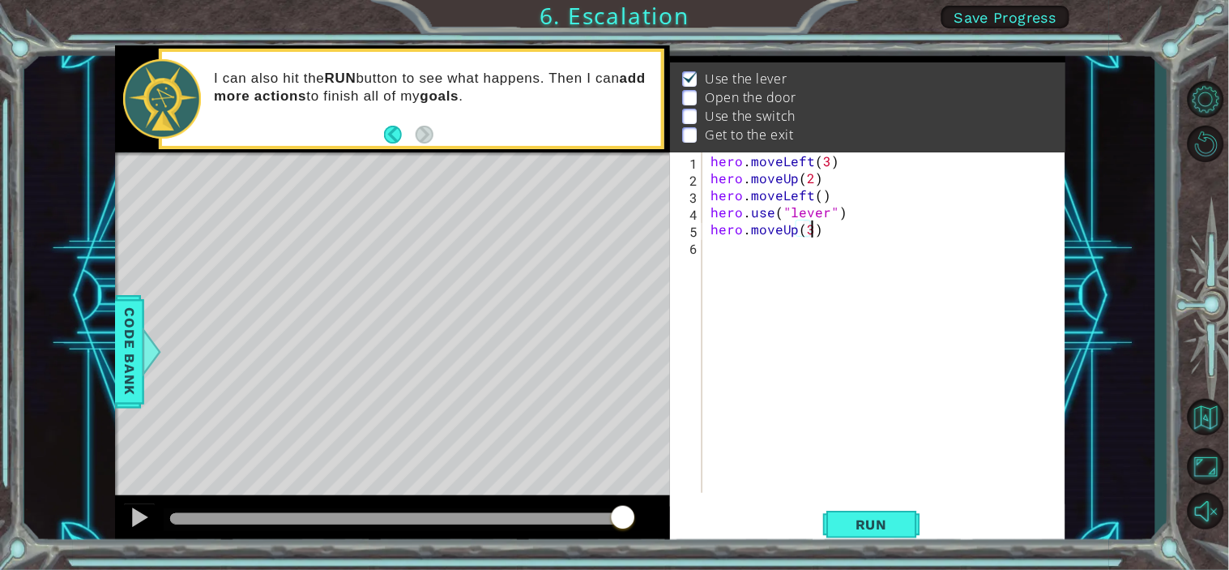
scroll to position [0, 5]
click at [852, 512] on span "Run" at bounding box center [872, 524] width 64 height 16
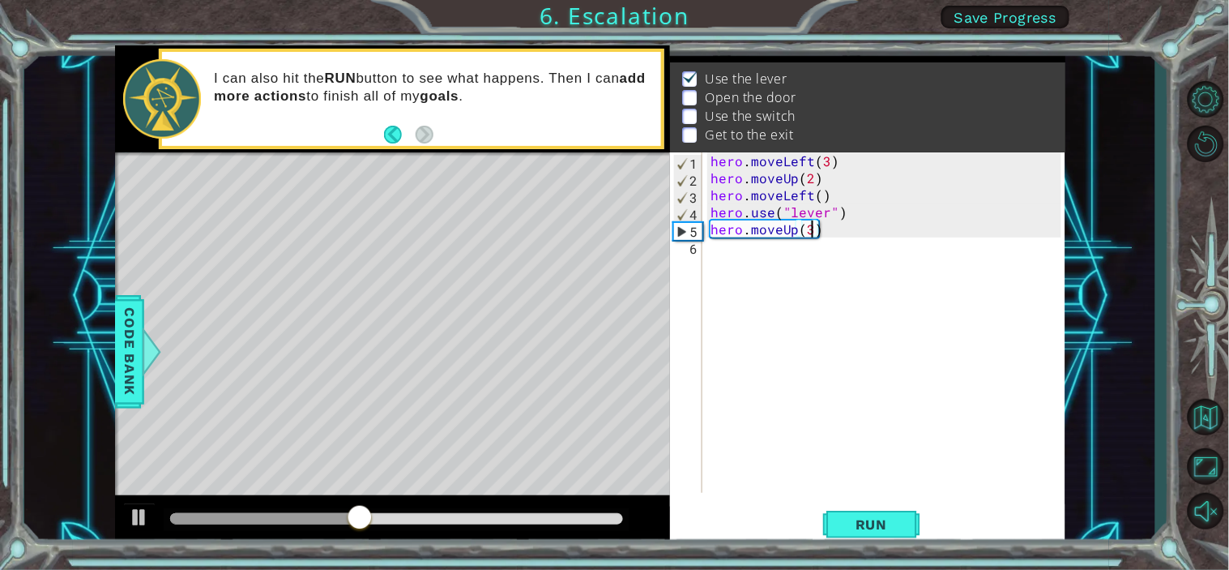
click at [792, 233] on div "hero . moveLeft ( 3 ) hero . moveUp ( 2 ) hero . moveLeft ( ) hero . use ( "lev…" at bounding box center [888, 339] width 362 height 374
click at [794, 233] on div "hero . moveLeft ( 3 ) hero . moveUp ( 2 ) hero . moveLeft ( ) hero . use ( "lev…" at bounding box center [888, 339] width 362 height 374
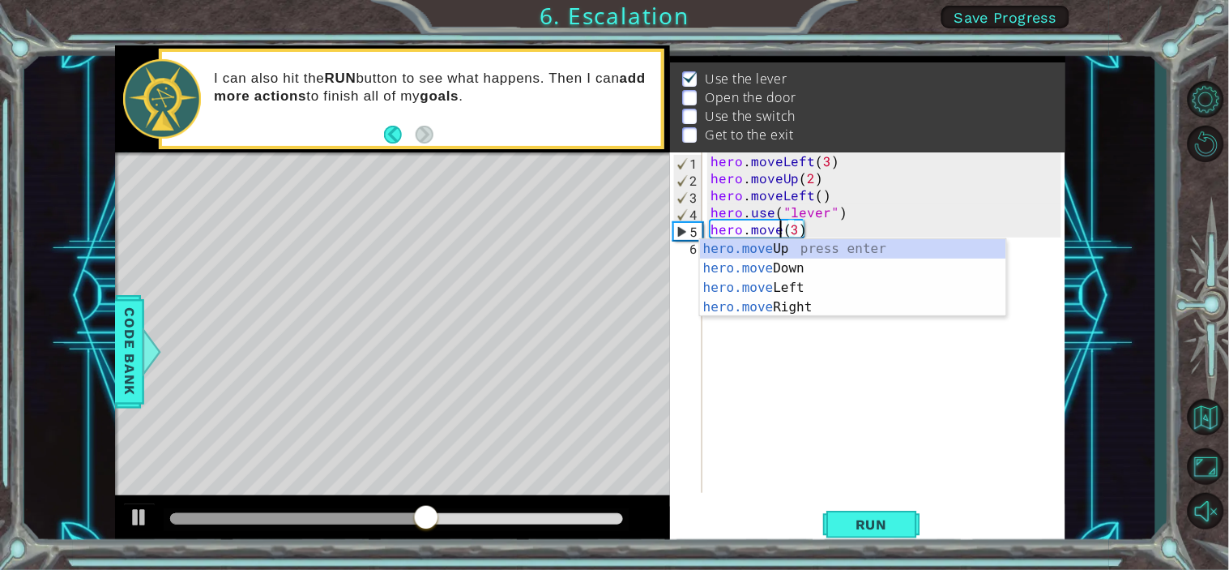
scroll to position [0, 4]
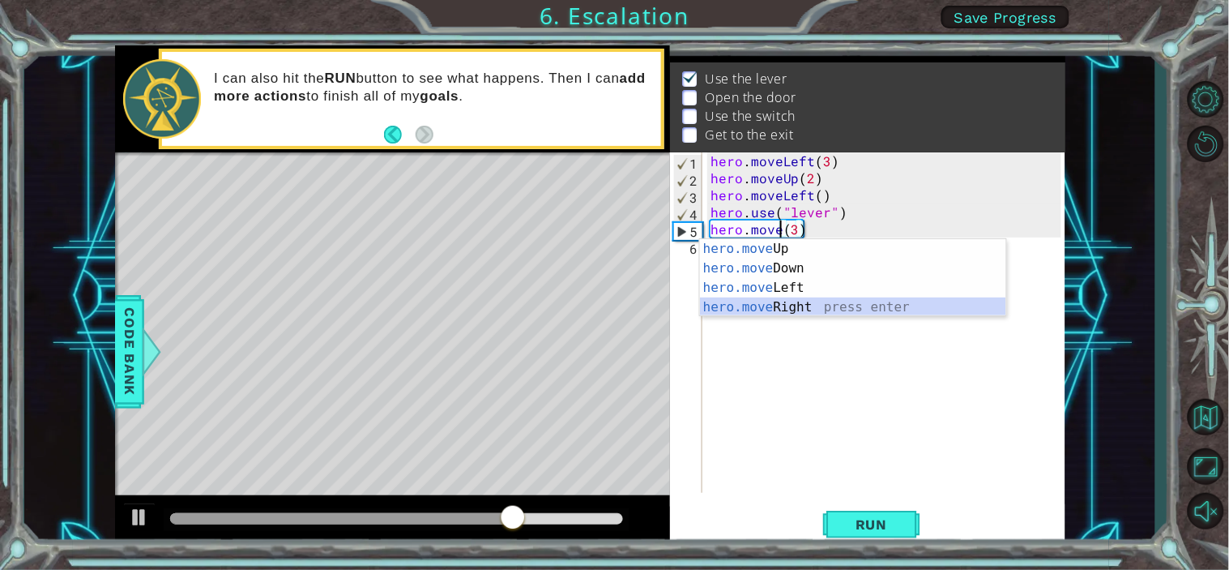
click at [802, 305] on div "hero.move Up press enter hero.move Down press enter hero.move Left press enter …" at bounding box center [853, 297] width 306 height 117
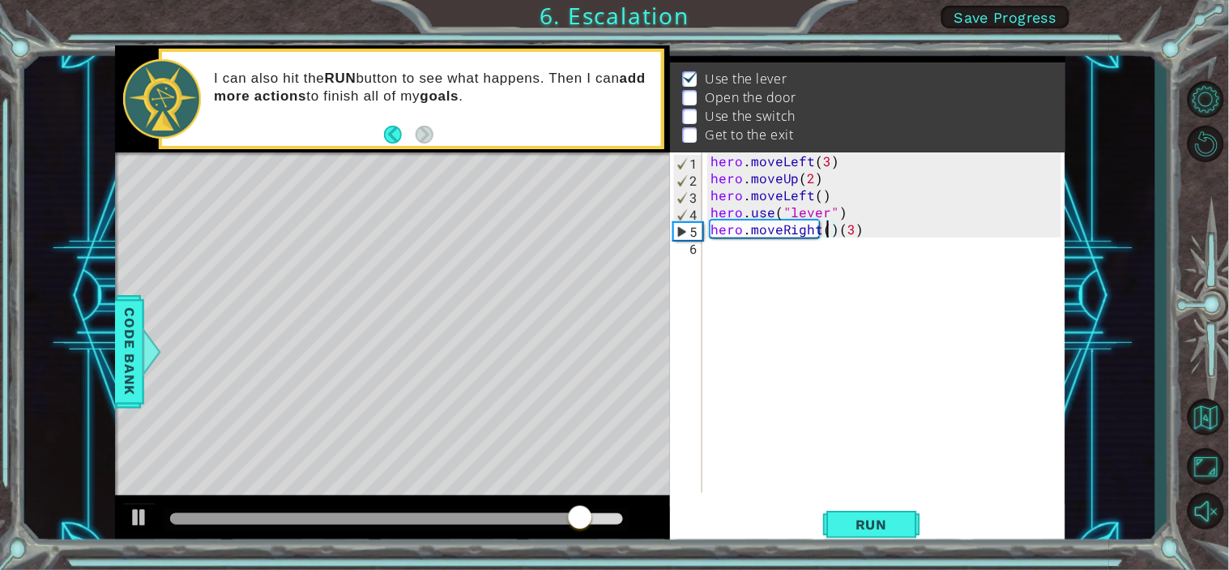
click at [832, 233] on div "hero . moveLeft ( 3 ) hero . moveUp ( 2 ) hero . moveLeft ( ) hero . use ( "lev…" at bounding box center [888, 339] width 362 height 374
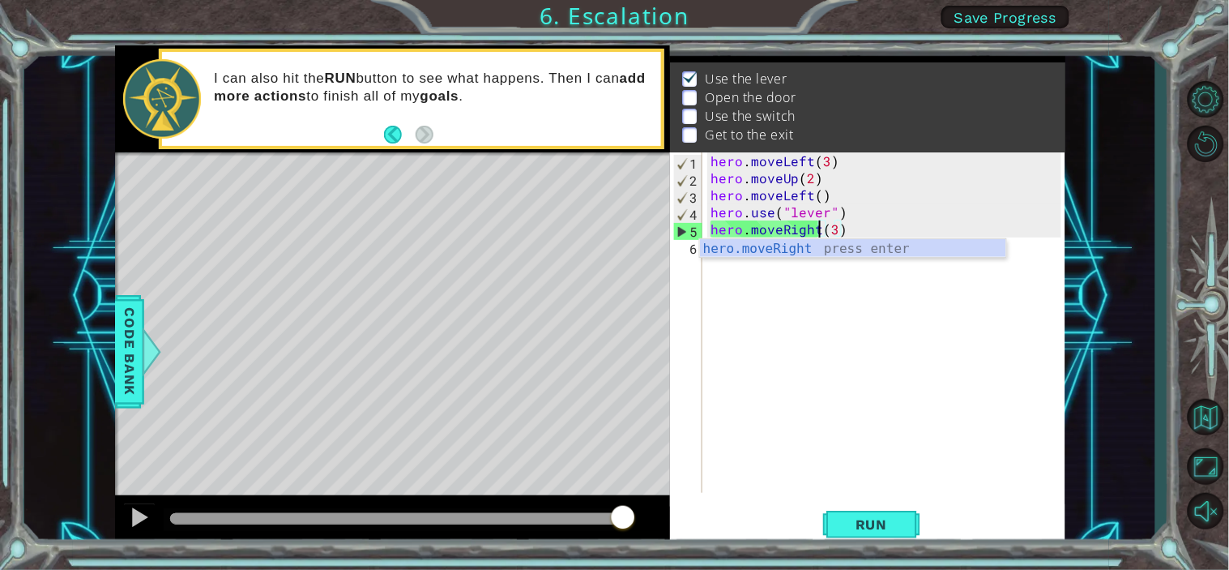
click at [805, 244] on div "hero.moveRight press enter" at bounding box center [853, 268] width 306 height 58
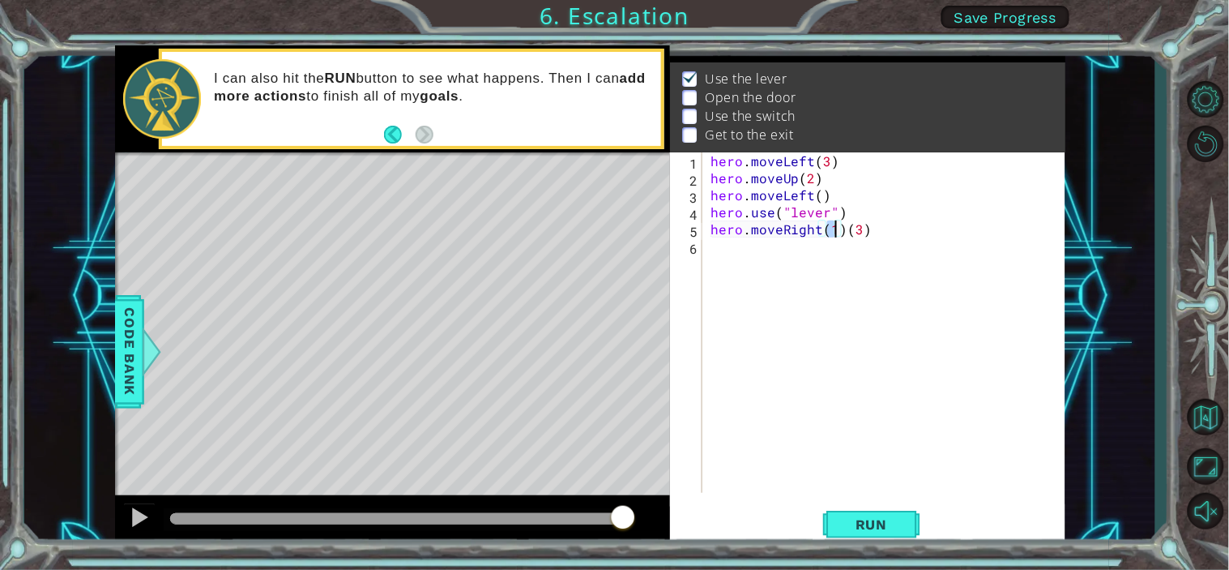
scroll to position [0, 6]
click at [864, 236] on div "hero . moveLeft ( 3 ) hero . moveUp ( 2 ) hero . moveLeft ( ) hero . use ( "lev…" at bounding box center [888, 339] width 362 height 374
type textarea "hero.moveRight(3)"
click at [891, 512] on span "Run" at bounding box center [872, 524] width 64 height 16
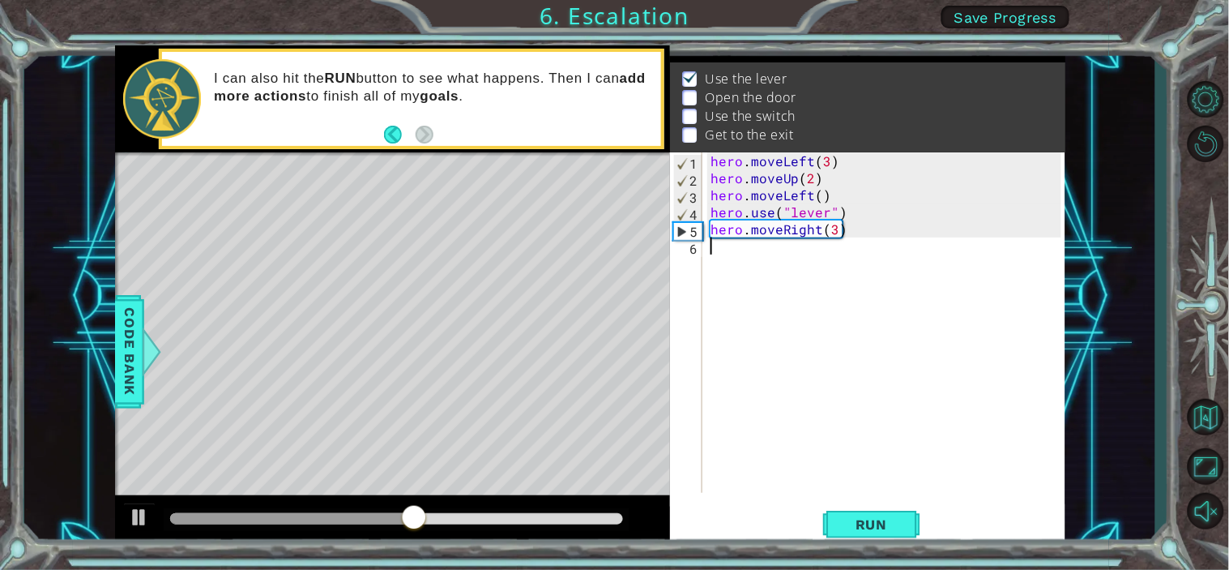
click at [714, 249] on div "hero . moveLeft ( 3 ) hero . moveUp ( 2 ) hero . moveLeft ( ) hero . use ( "lev…" at bounding box center [888, 339] width 362 height 374
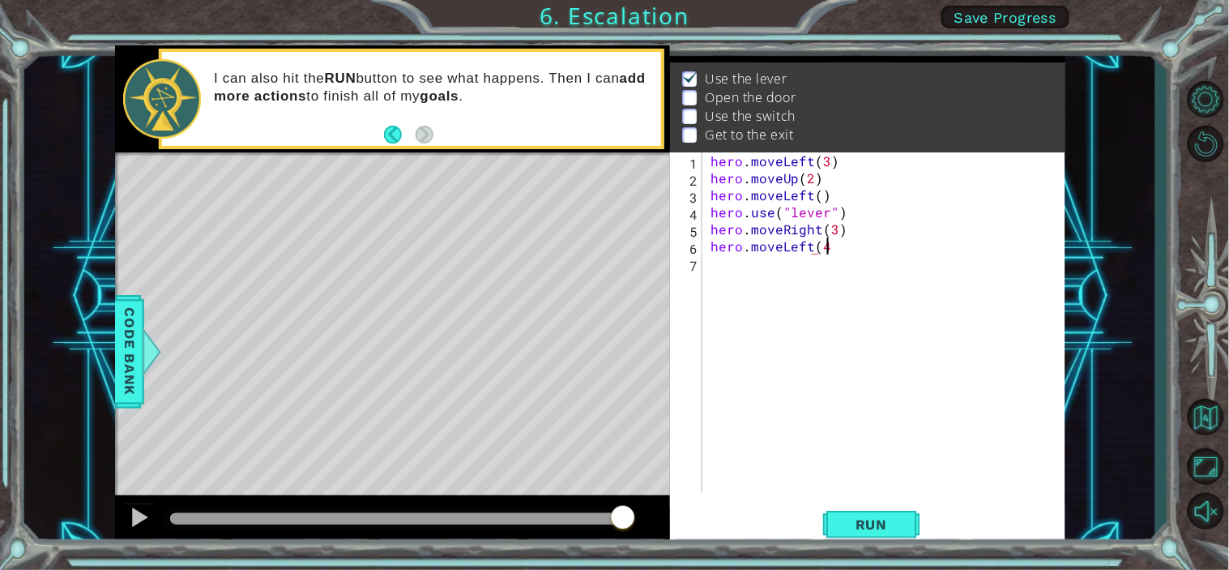
scroll to position [0, 6]
type textarea "hero.moveLeft(4)"
click at [876, 512] on button "Run" at bounding box center [871, 524] width 97 height 40
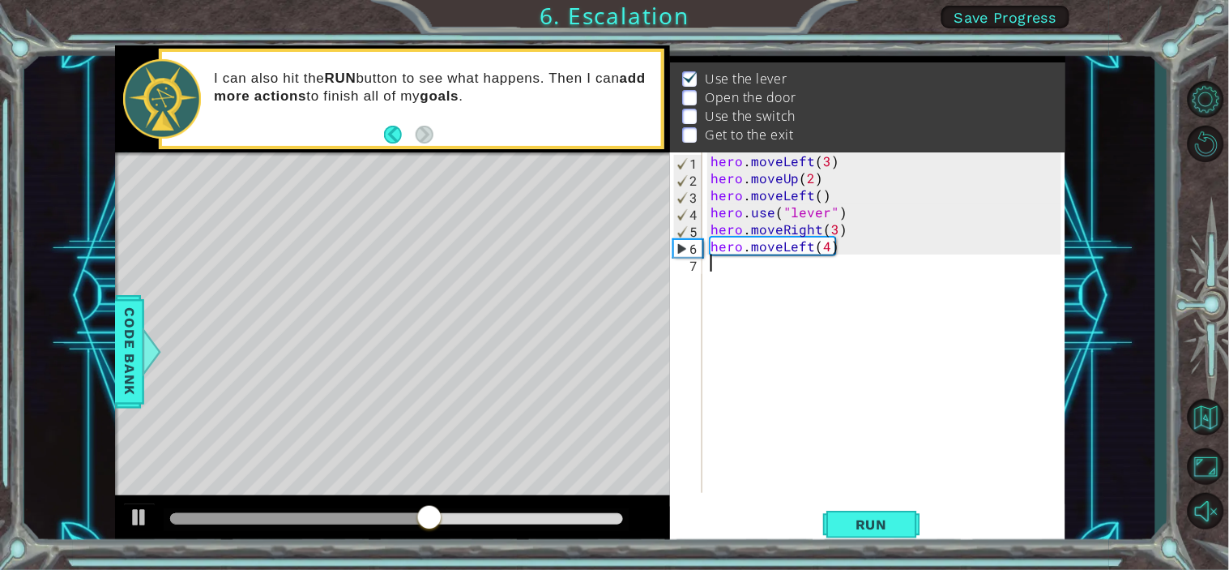
click at [729, 277] on div "hero . moveLeft ( 3 ) hero . moveUp ( 2 ) hero . moveLeft ( ) hero . use ( "lev…" at bounding box center [888, 339] width 362 height 374
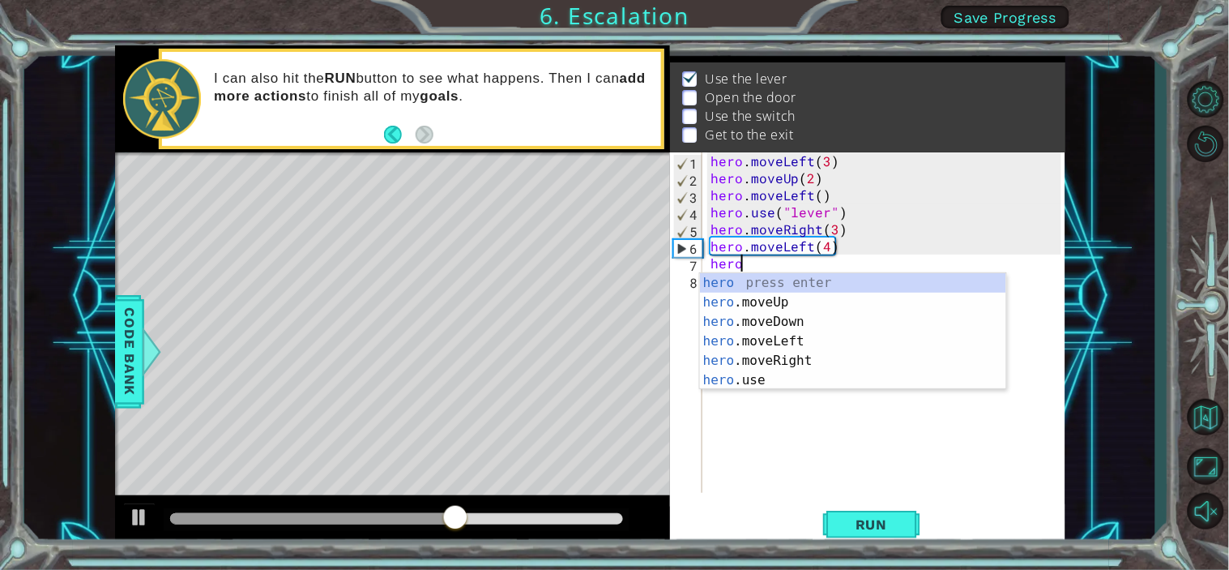
scroll to position [0, 1]
click at [771, 375] on div "hero press enter hero .moveUp press enter hero .moveDown press enter hero .move…" at bounding box center [853, 351] width 306 height 156
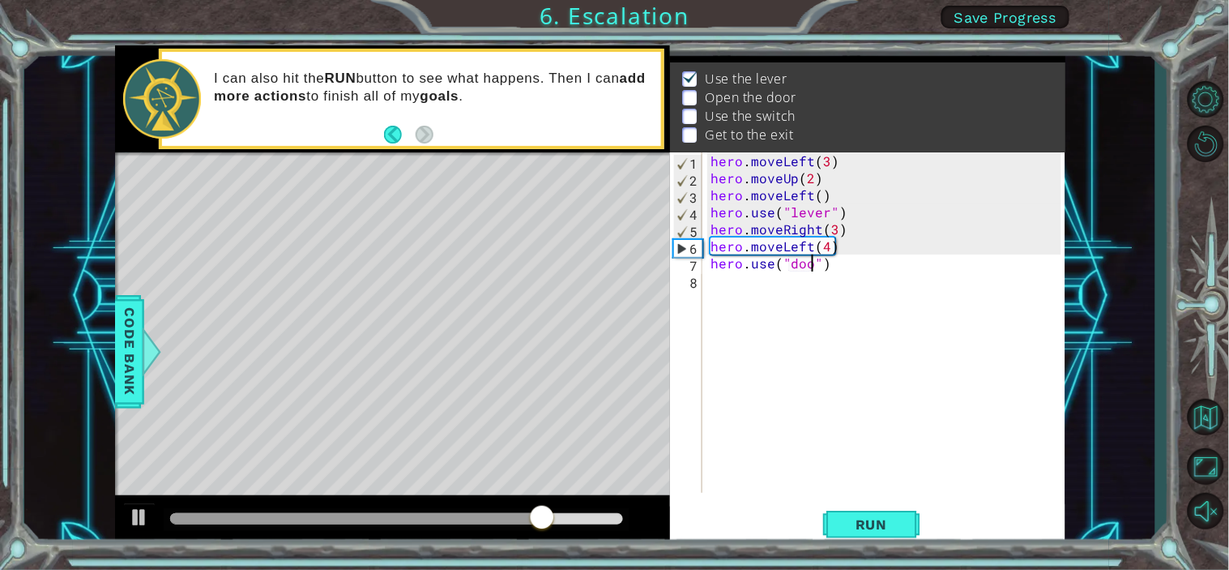
scroll to position [0, 6]
type textarea "hero.use("door")"
click at [861, 512] on span "Run" at bounding box center [872, 524] width 64 height 16
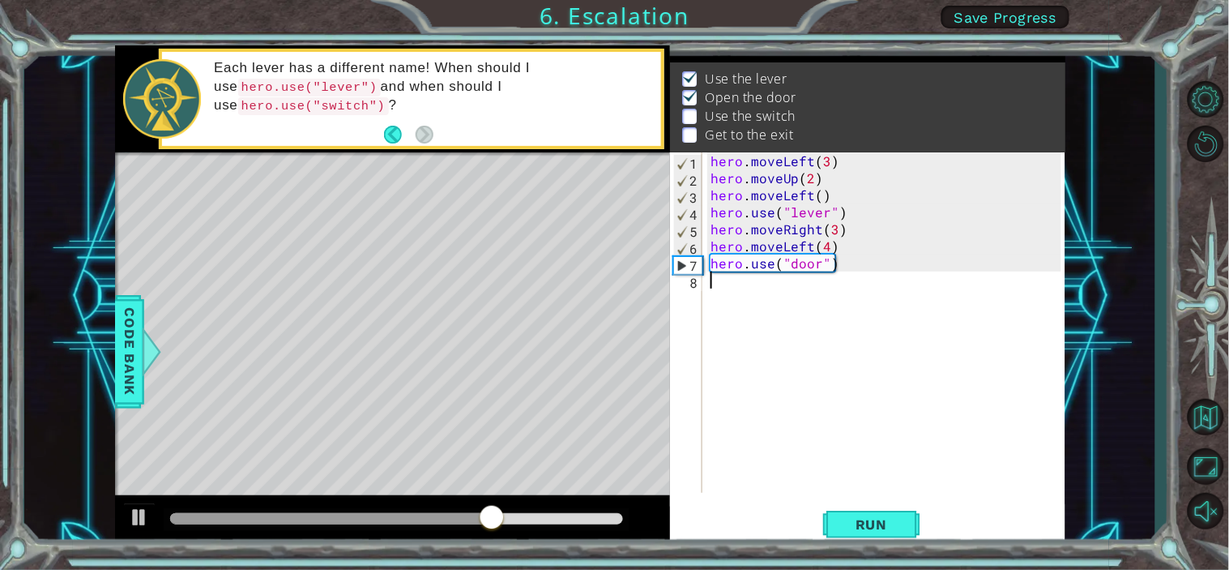
click at [715, 279] on div "hero . moveLeft ( 3 ) hero . moveUp ( 2 ) hero . moveLeft ( ) hero . use ( "lev…" at bounding box center [888, 339] width 362 height 374
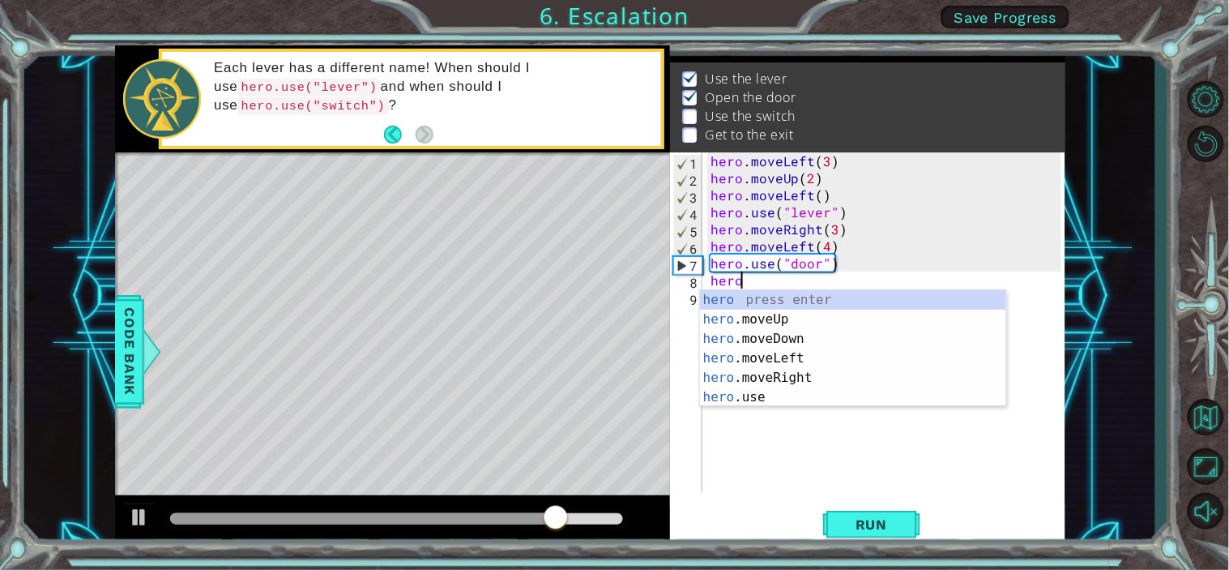
scroll to position [0, 2]
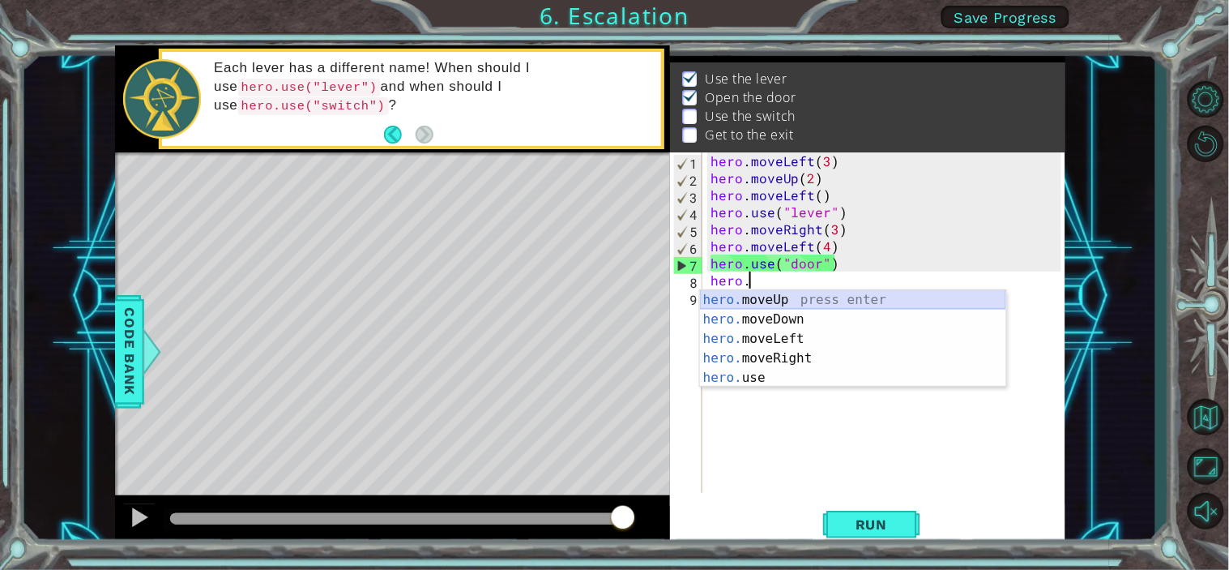
click at [783, 303] on div "hero. moveUp press enter hero. moveDown press enter hero. moveLeft press enter …" at bounding box center [853, 358] width 306 height 136
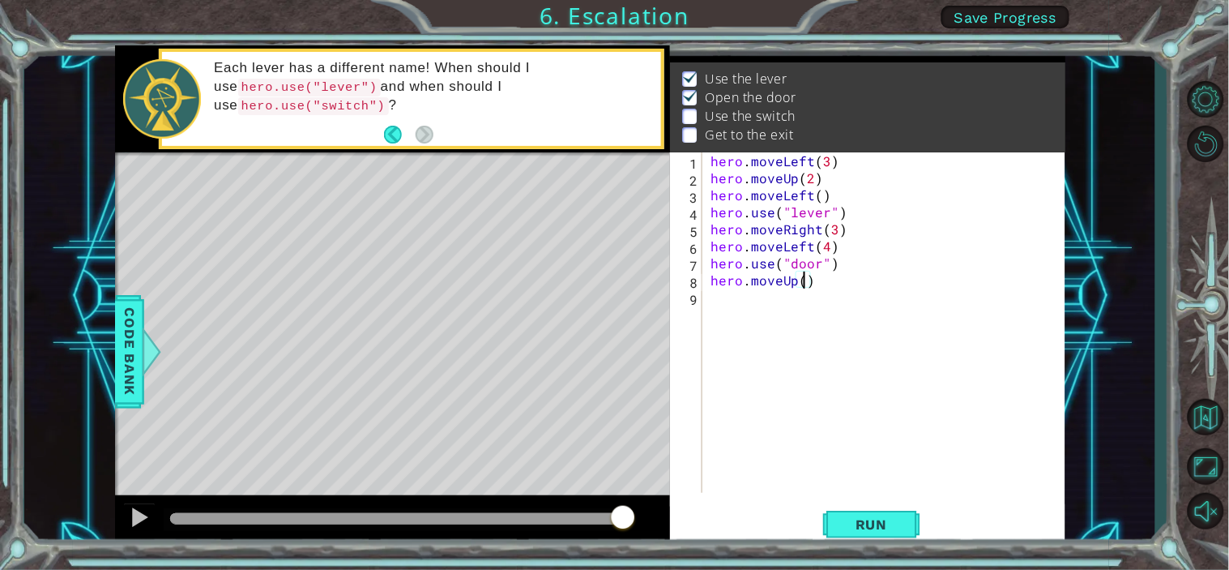
type textarea "hero.moveUp(2)"
click at [724, 309] on div "hero . moveLeft ( 3 ) hero . moveUp ( 2 ) hero . moveLeft ( ) hero . use ( "lev…" at bounding box center [888, 339] width 362 height 374
click at [827, 512] on button "Run" at bounding box center [871, 524] width 97 height 40
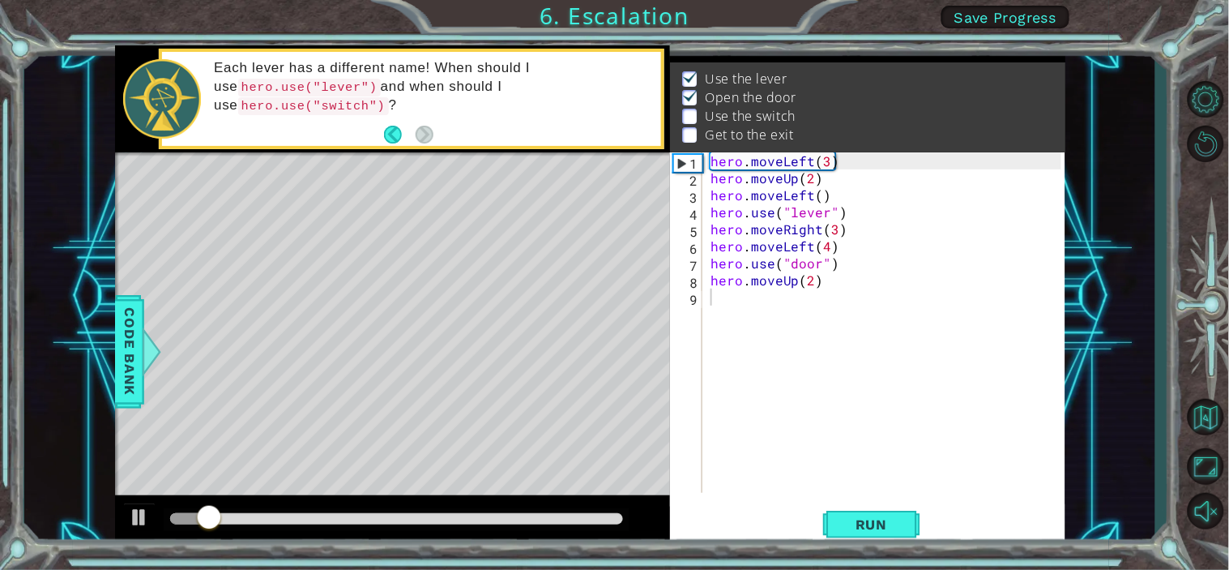
click at [570, 511] on div at bounding box center [397, 519] width 467 height 23
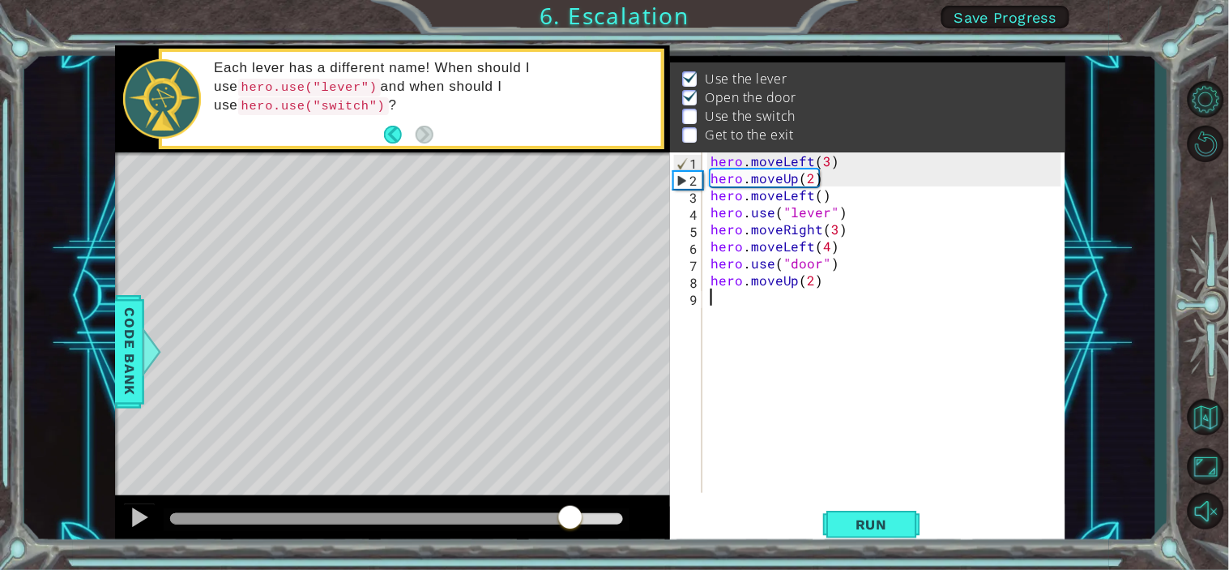
click at [570, 512] on div at bounding box center [397, 518] width 454 height 11
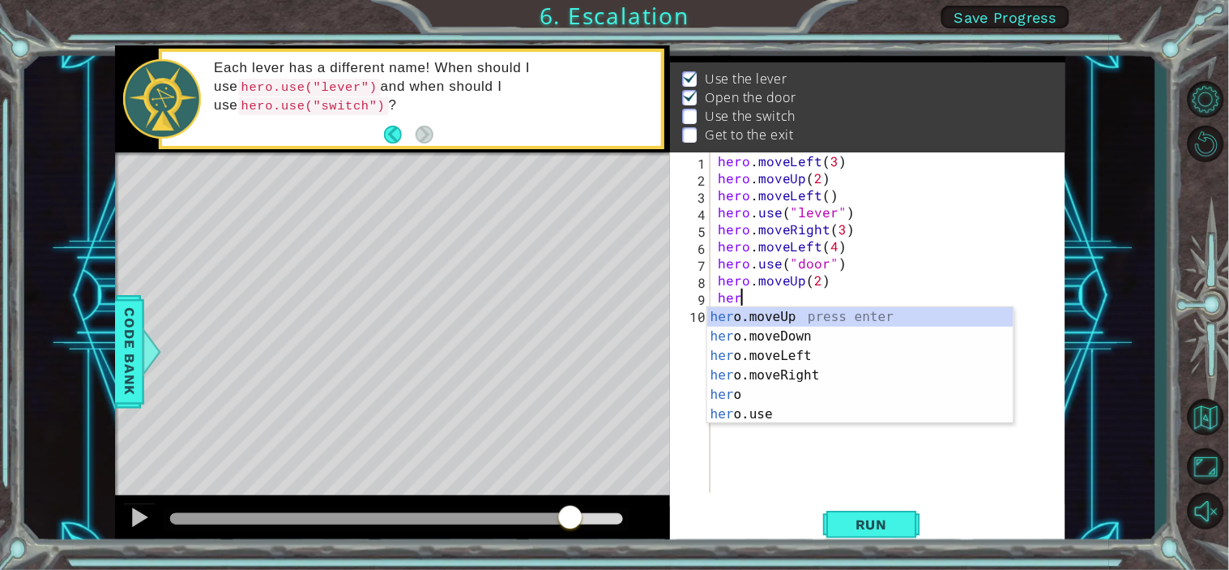
scroll to position [0, 1]
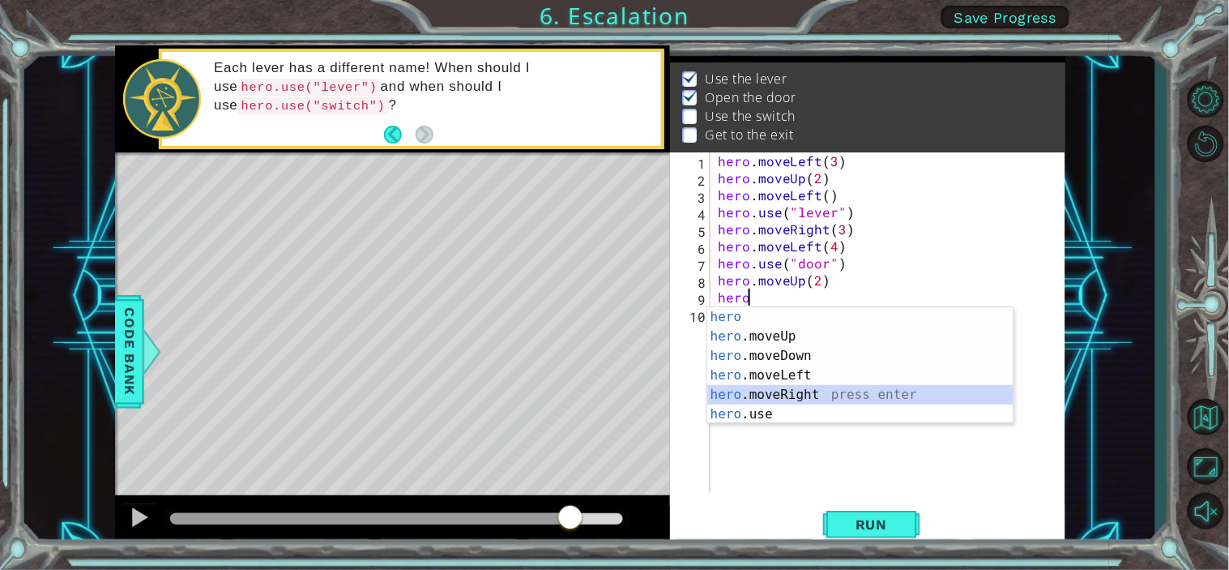
click at [789, 391] on div "hero press enter hero .moveUp press enter hero .moveDown press enter hero .move…" at bounding box center [860, 385] width 306 height 156
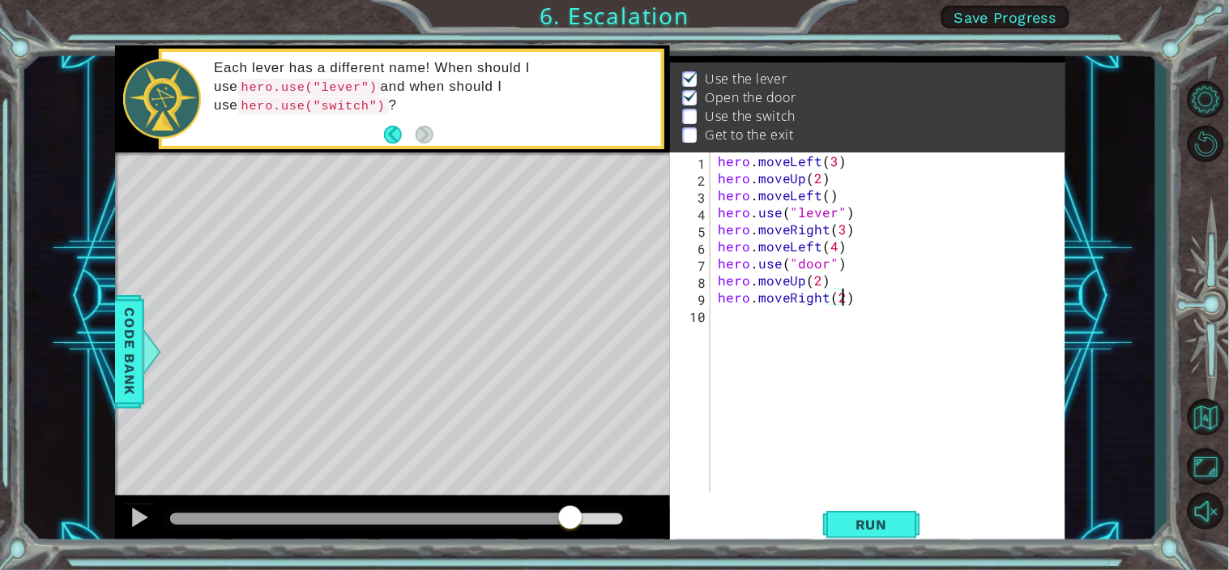
scroll to position [0, 6]
type textarea "hero.moveRight(2)"
click at [839, 512] on button "Run" at bounding box center [871, 524] width 97 height 40
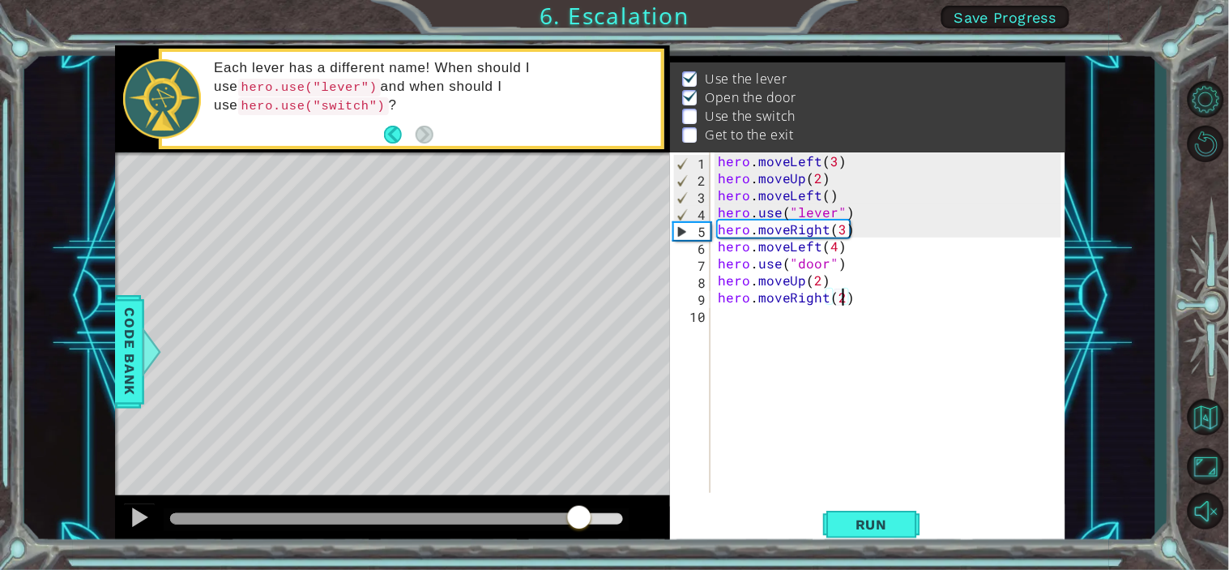
click at [579, 512] on div at bounding box center [397, 518] width 454 height 11
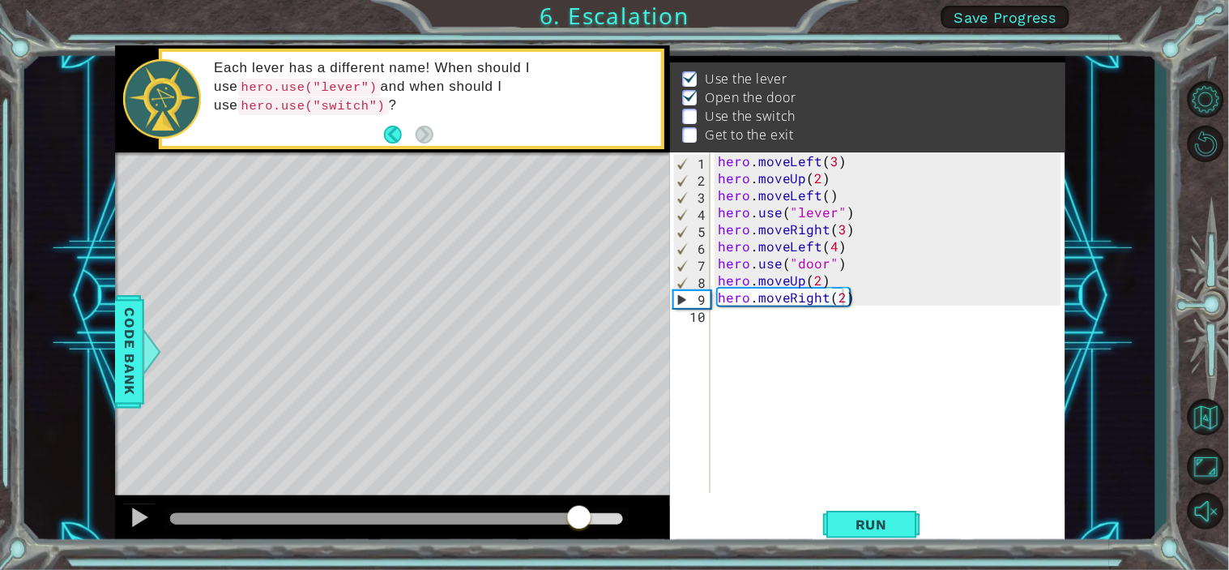
click at [408, 278] on div "Level Map" at bounding box center [489, 390] width 749 height 477
click at [719, 326] on div "hero . moveLeft ( 3 ) hero . moveUp ( 2 ) hero . moveLeft ( ) hero . use ( "lev…" at bounding box center [892, 339] width 355 height 374
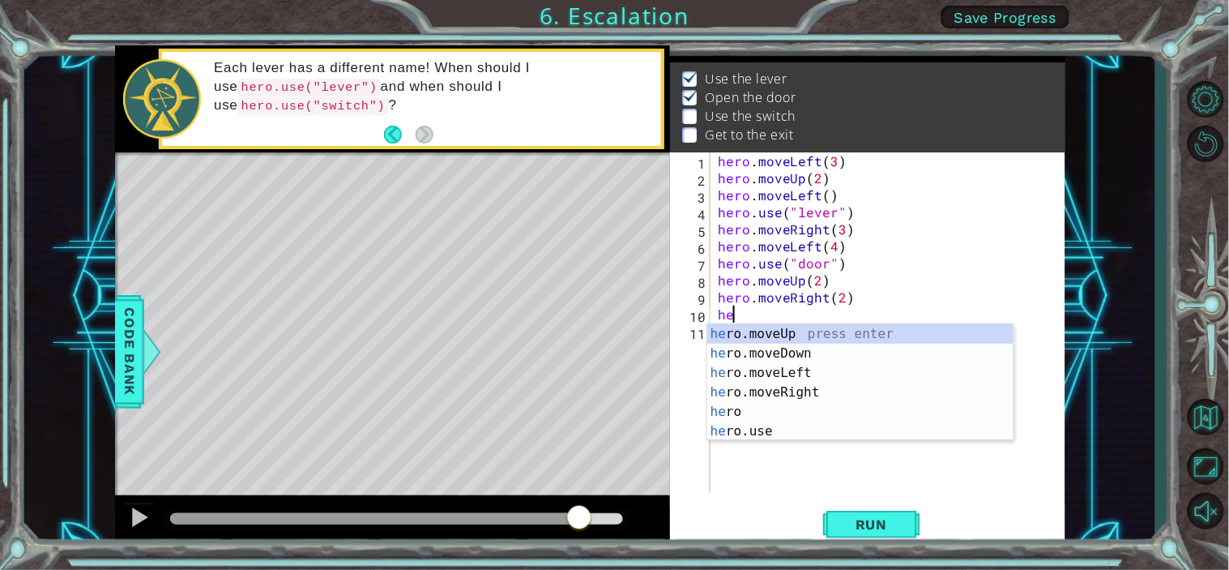
scroll to position [0, 1]
click at [791, 429] on div "hero press enter hero .moveUp press enter hero .moveDown press enter hero .move…" at bounding box center [860, 402] width 306 height 156
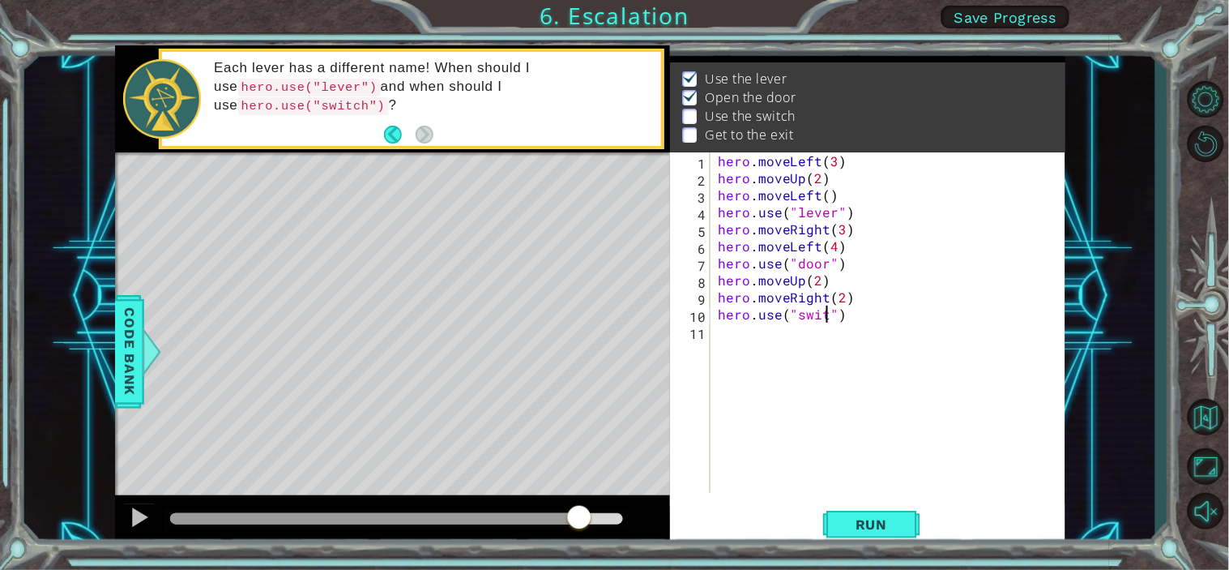
scroll to position [0, 6]
type textarea "hero.use("switch")"
click at [729, 335] on div "hero . moveLeft ( 3 ) hero . moveUp ( 2 ) hero . moveLeft ( ) hero . use ( "lev…" at bounding box center [892, 339] width 355 height 374
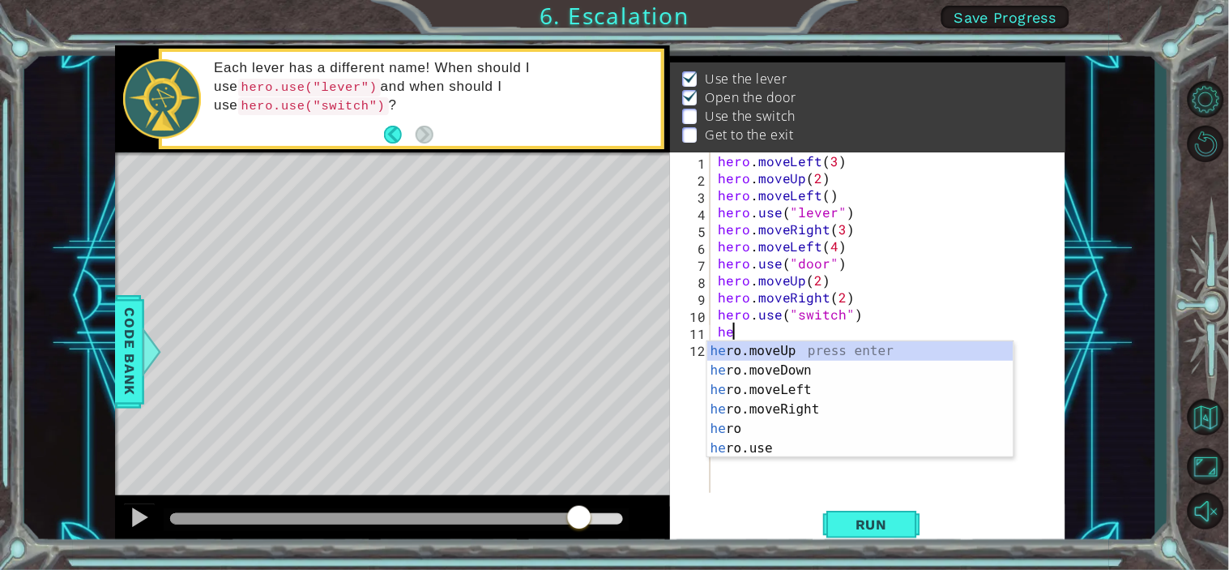
scroll to position [0, 1]
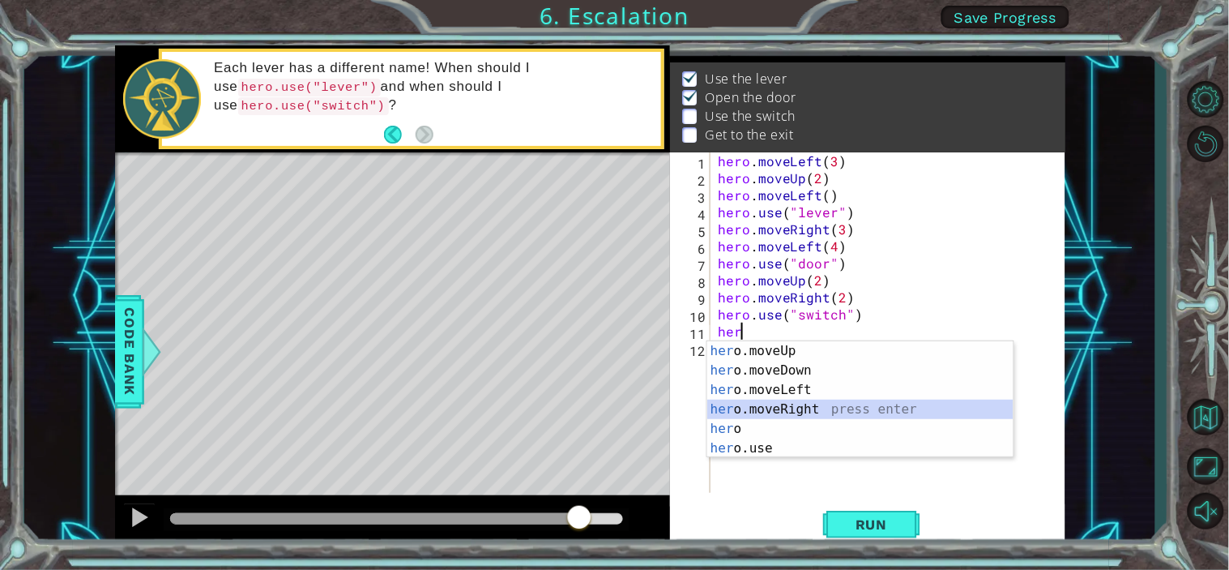
click at [799, 411] on div "her o.moveUp press enter her o.moveDown press enter her o.moveLeft press enter …" at bounding box center [860, 419] width 306 height 156
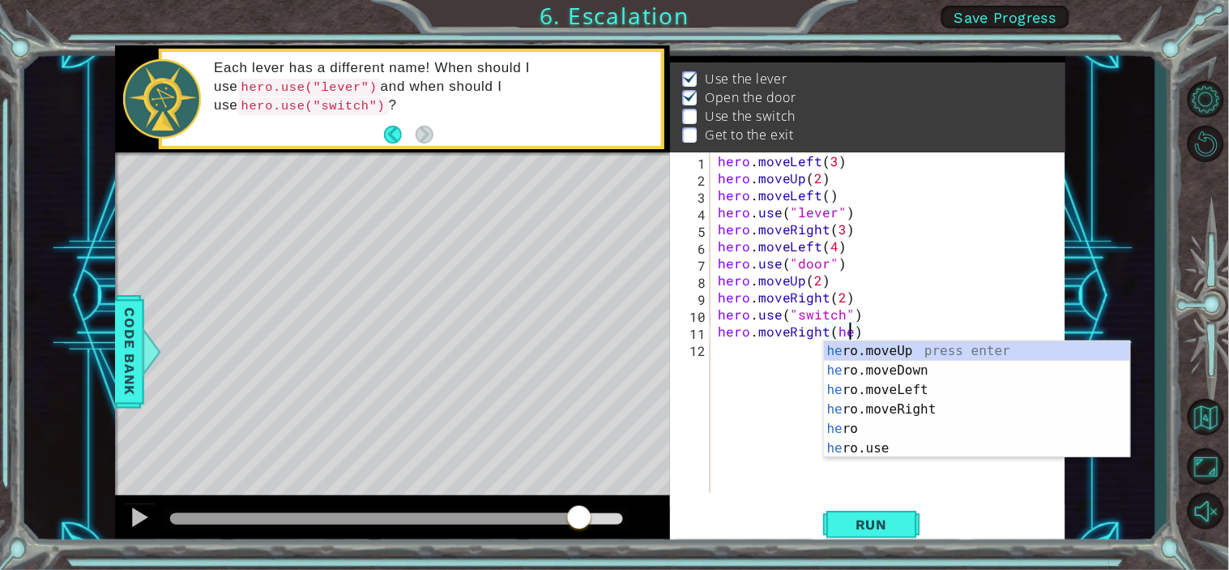
scroll to position [0, 6]
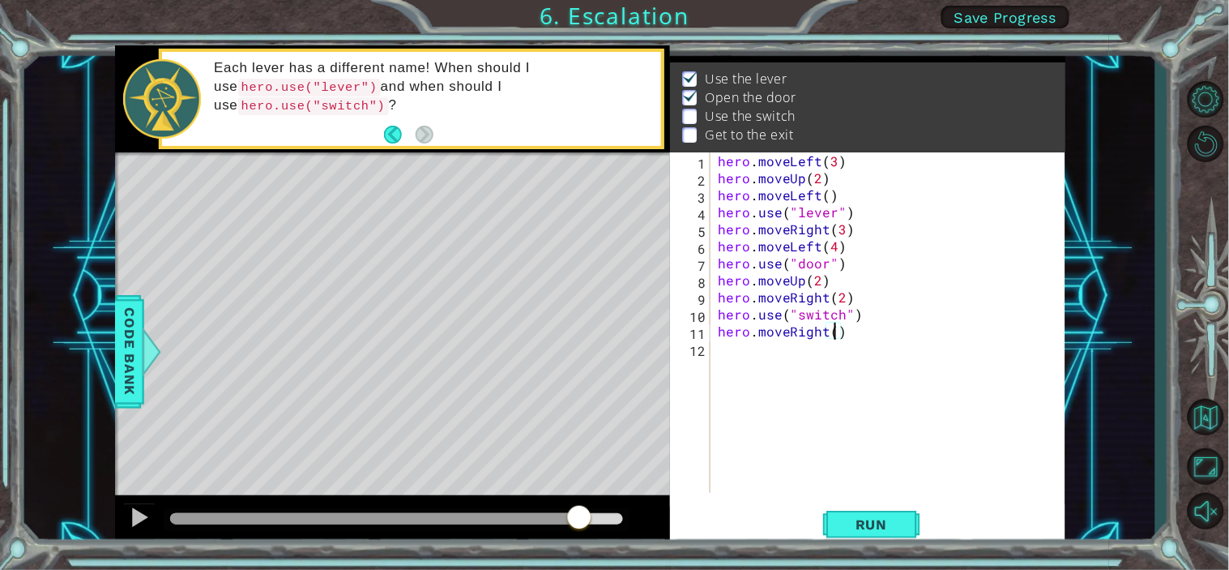
type textarea "hero.moveRight(1)"
click at [722, 353] on div "hero . moveLeft ( 3 ) hero . moveUp ( 2 ) hero . moveLeft ( ) hero . use ( "lev…" at bounding box center [892, 339] width 355 height 374
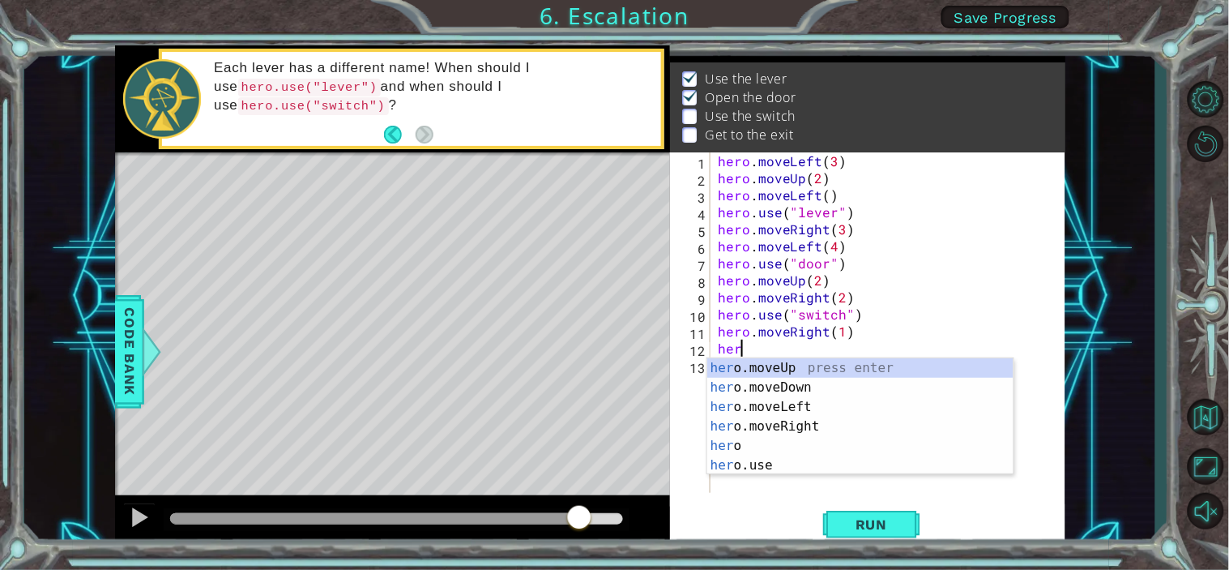
scroll to position [0, 1]
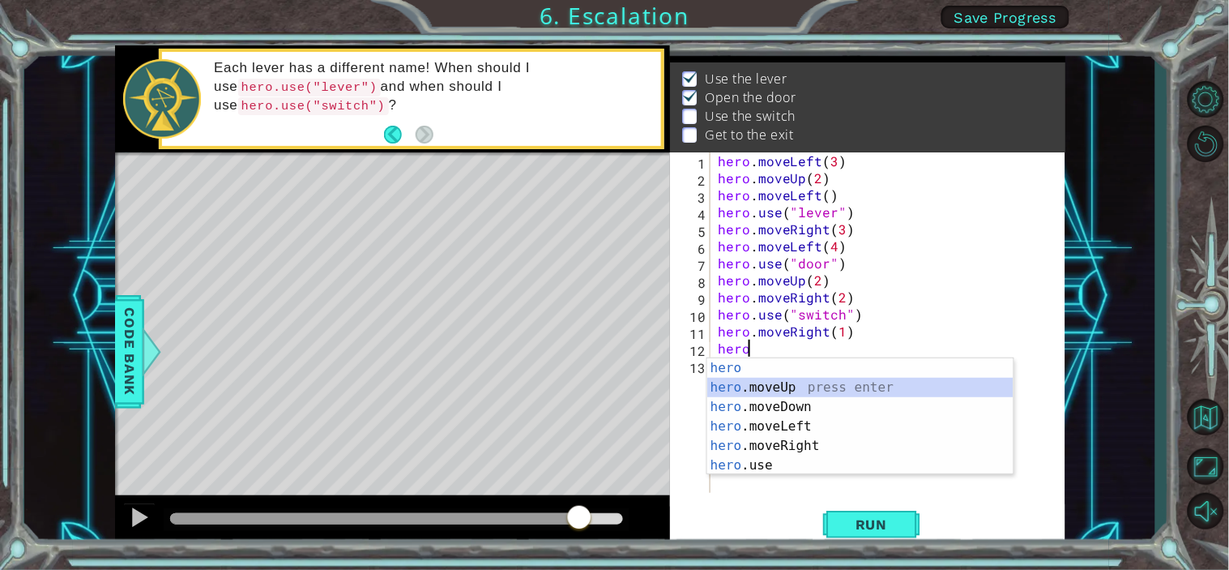
click at [775, 391] on div "hero press enter hero .moveUp press enter hero .moveDown press enter hero .move…" at bounding box center [860, 436] width 306 height 156
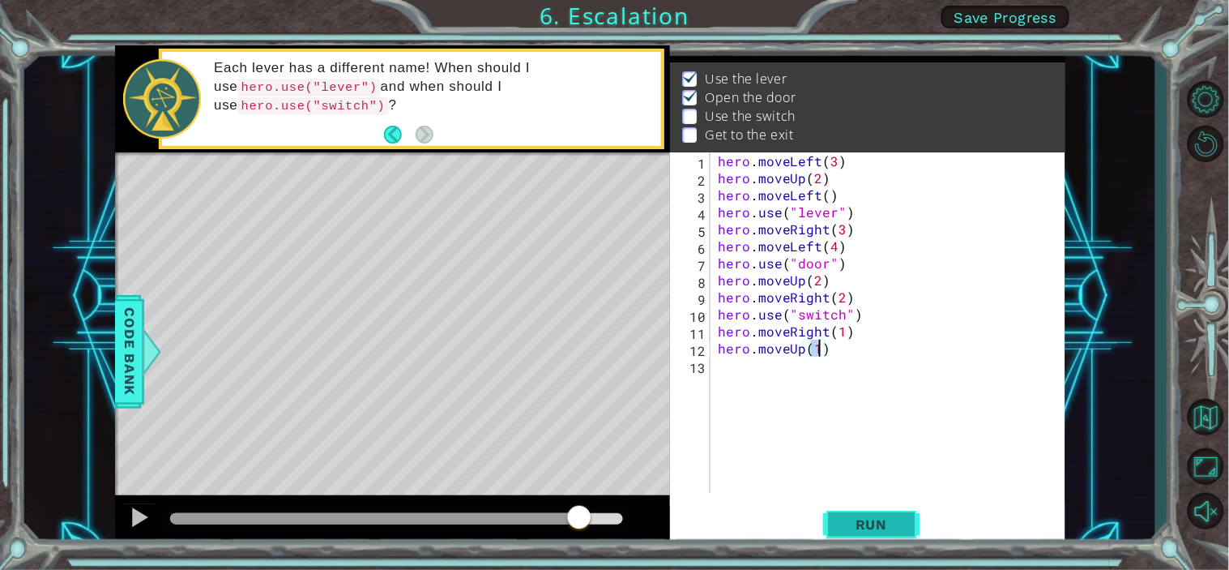
type textarea "hero.moveUp(1)"
click at [867, 512] on button "Run" at bounding box center [871, 524] width 97 height 40
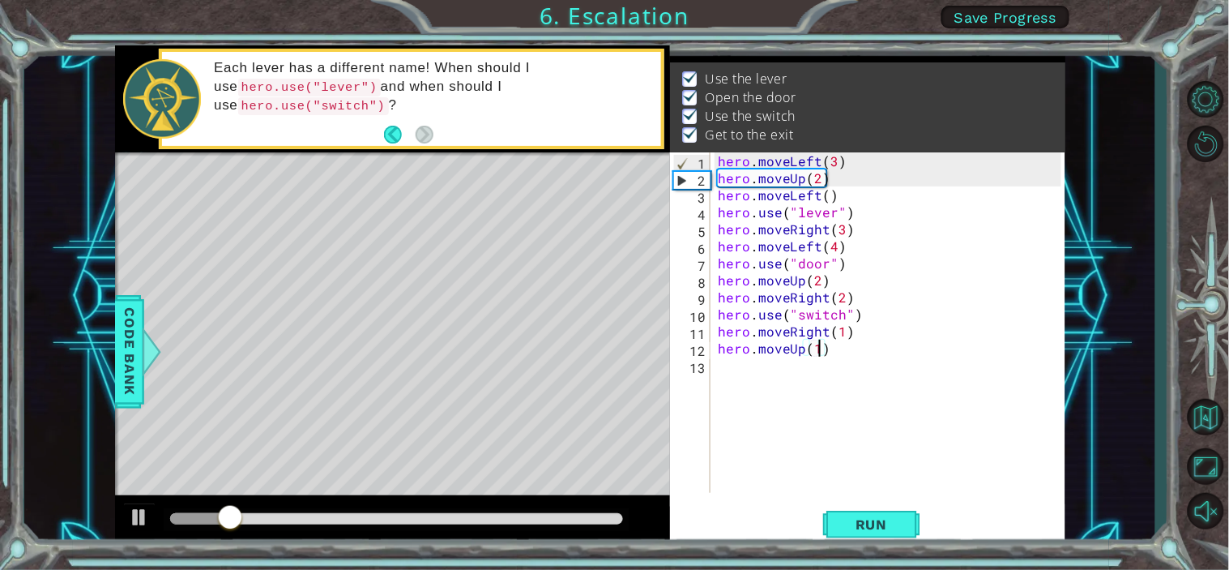
click at [575, 512] on div at bounding box center [397, 518] width 454 height 11
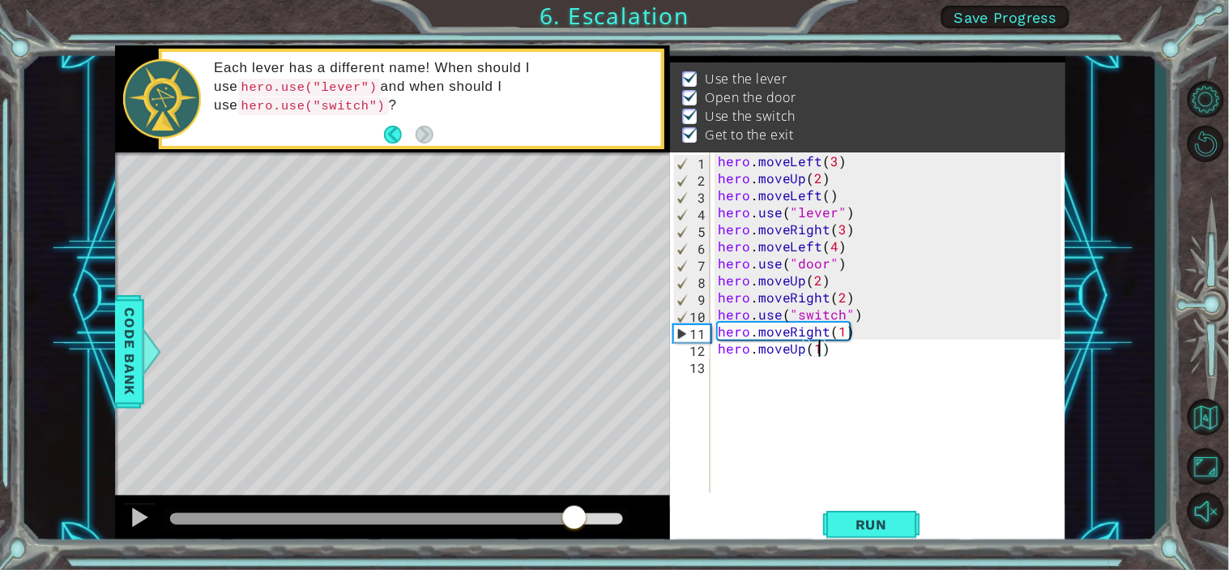
click at [600, 512] on div at bounding box center [397, 518] width 454 height 11
click at [885, 512] on span "Run" at bounding box center [872, 524] width 64 height 16
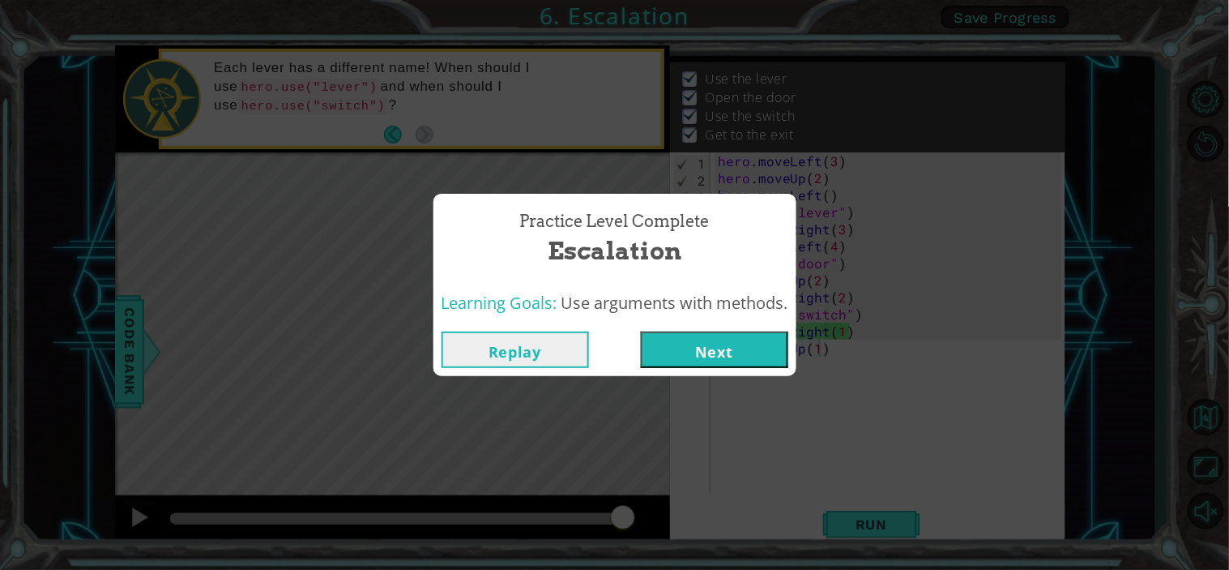
click at [705, 344] on button "Next" at bounding box center [714, 349] width 147 height 36
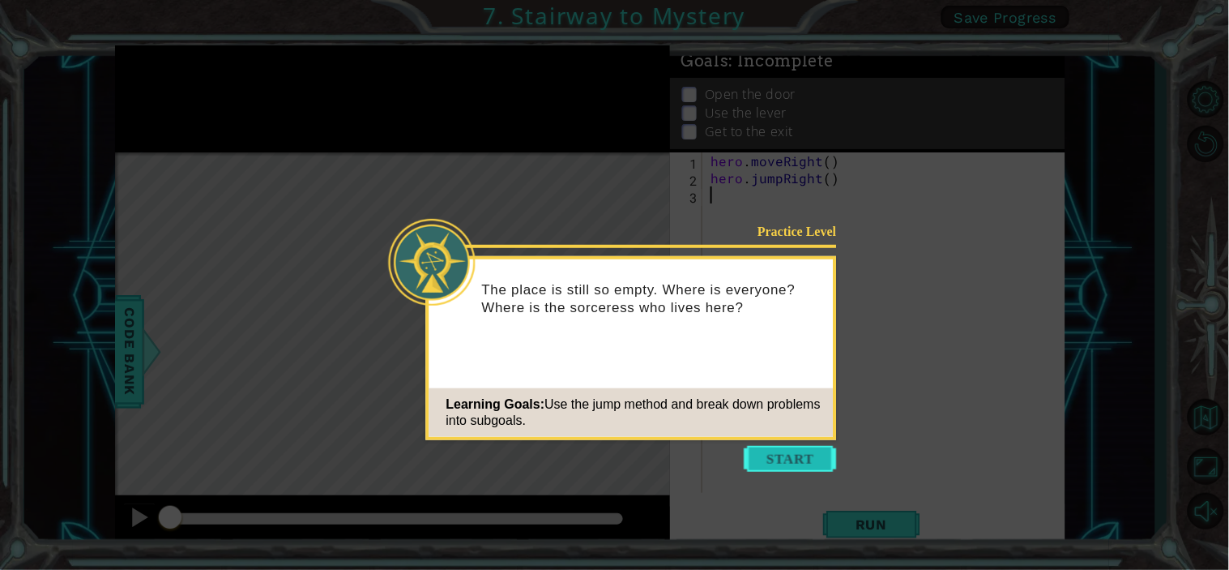
click at [783, 454] on button "Start" at bounding box center [791, 459] width 92 height 26
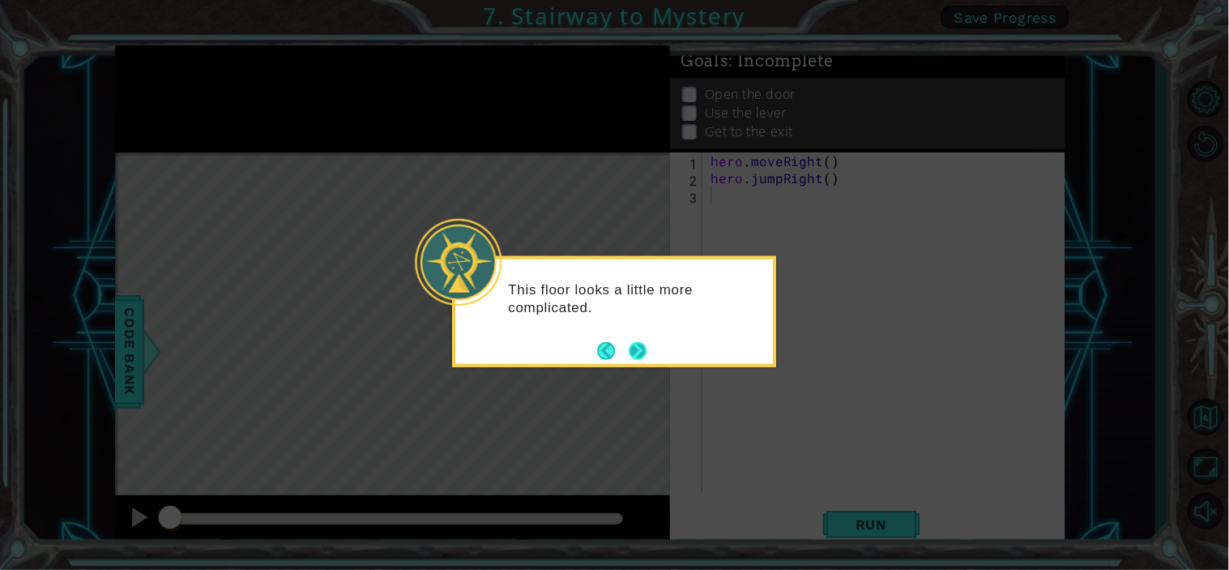
click at [642, 346] on button "Next" at bounding box center [638, 350] width 19 height 19
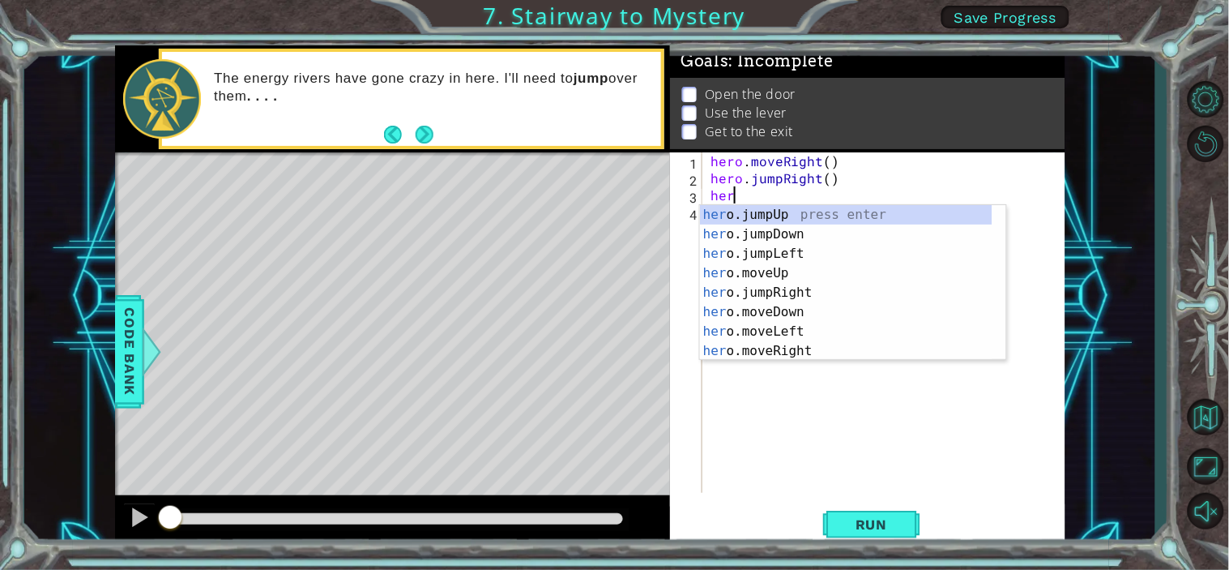
scroll to position [0, 1]
type textarea "hero"
click at [763, 488] on div "hero . moveRight ( ) hero . jumpRight ( ) hero" at bounding box center [888, 339] width 362 height 374
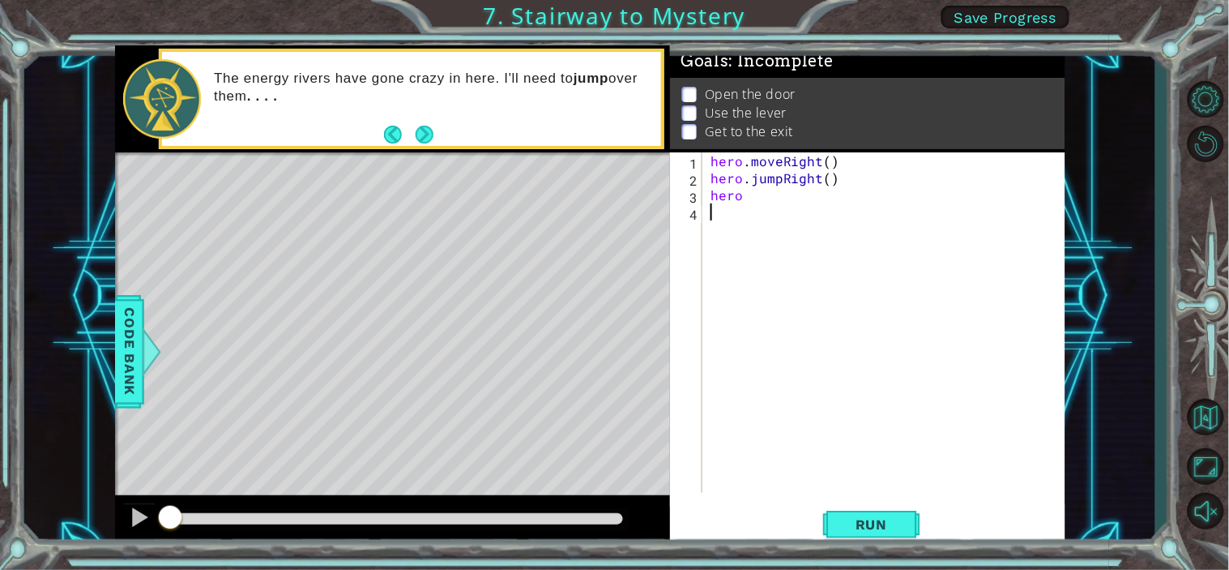
scroll to position [0, 0]
click at [758, 198] on div "hero . moveRight ( ) hero . jumpRight ( ) hero" at bounding box center [888, 339] width 362 height 374
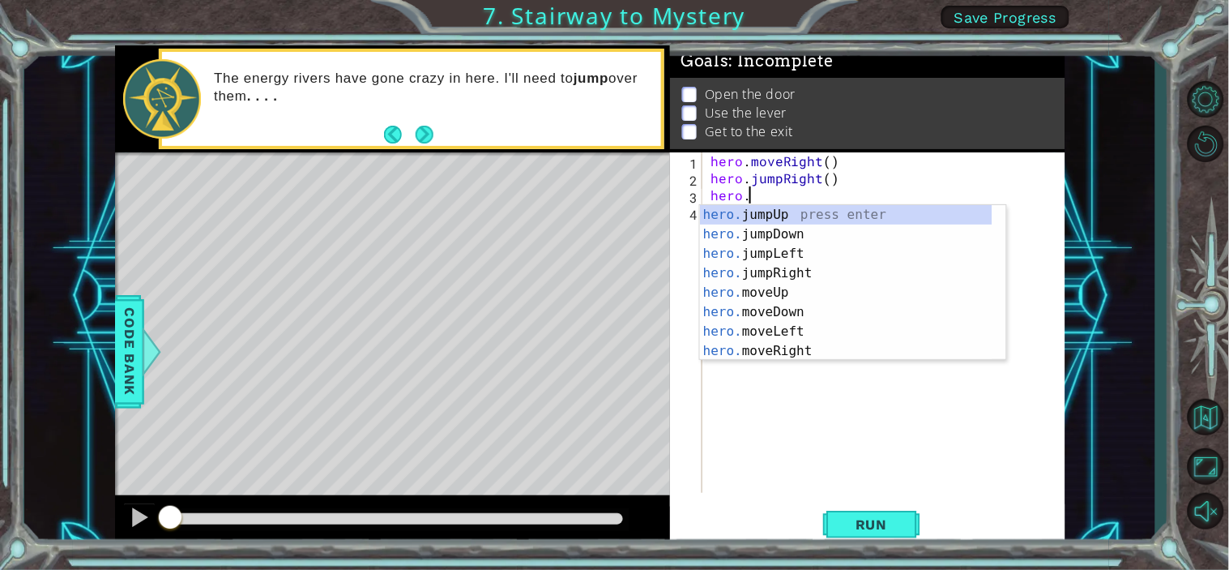
scroll to position [0, 2]
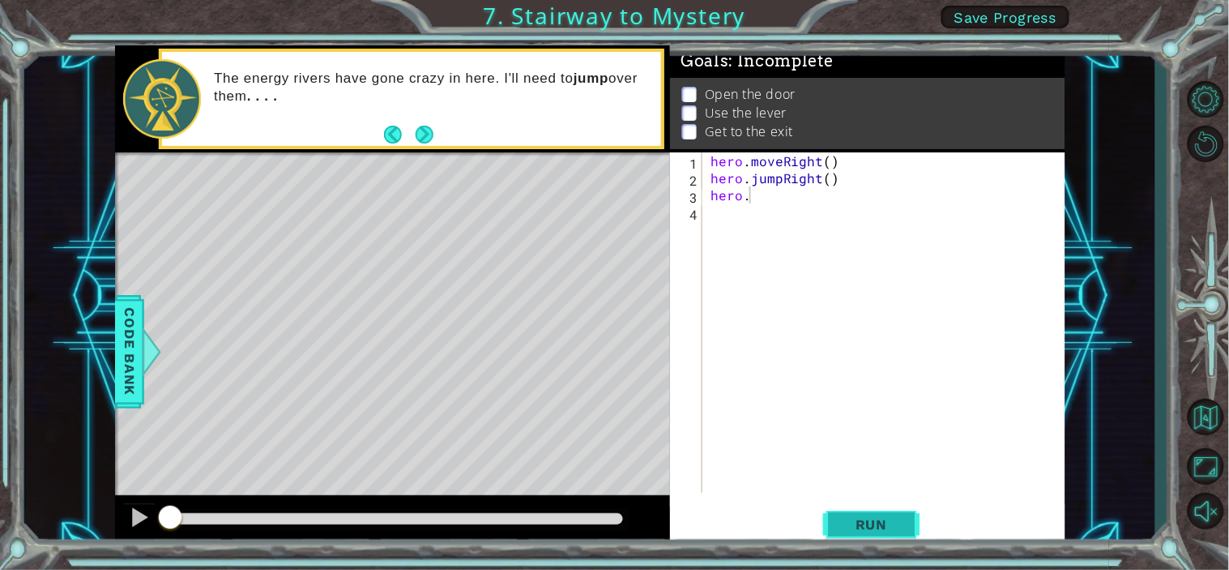
click at [868, 512] on span "Run" at bounding box center [872, 524] width 64 height 16
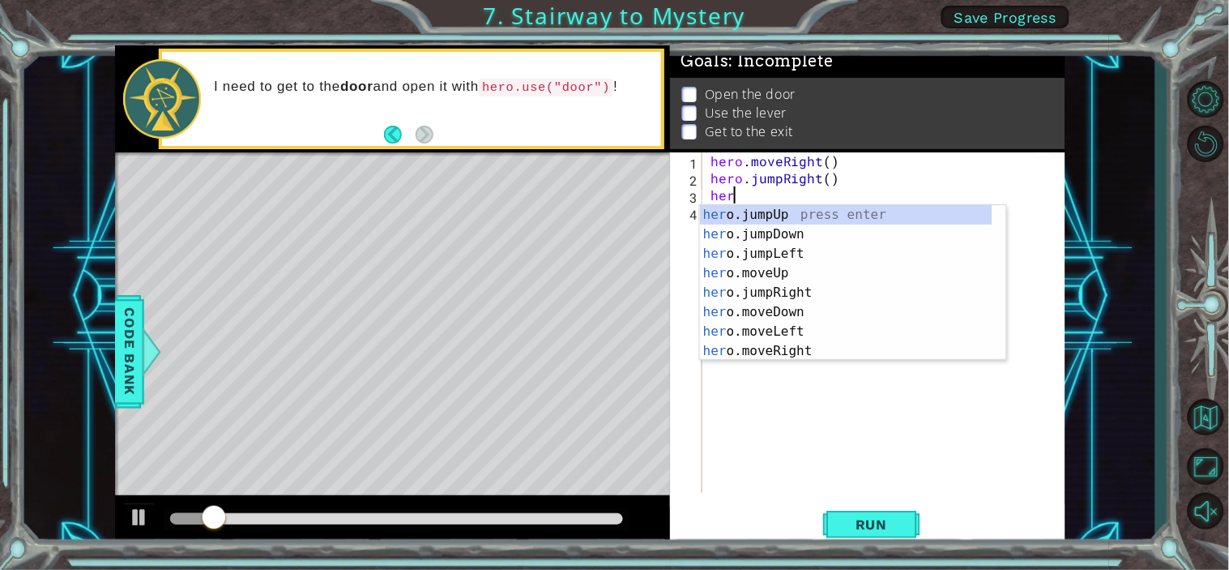
scroll to position [0, 0]
type textarea "h"
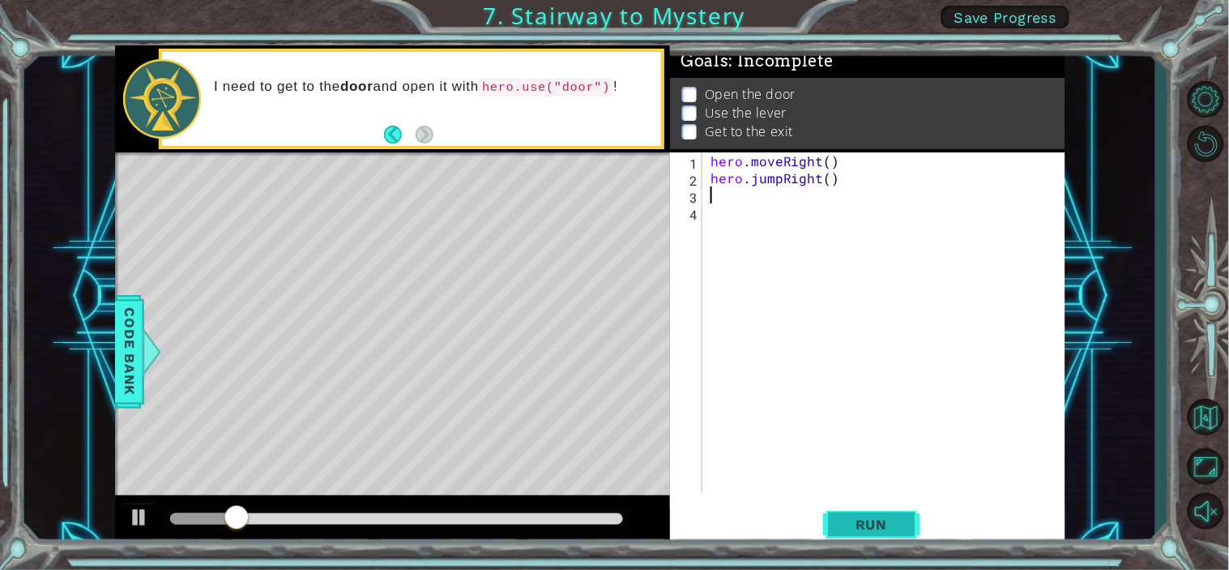
click at [853, 512] on button "Run" at bounding box center [871, 524] width 97 height 40
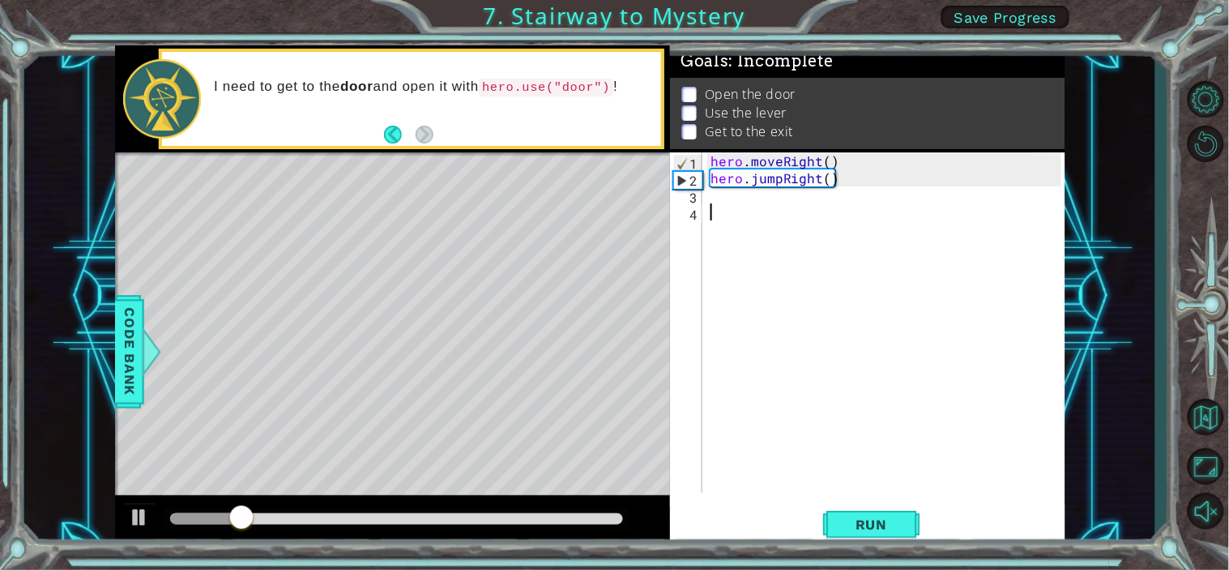
click at [727, 207] on div "hero . moveRight ( ) hero . jumpRight ( )" at bounding box center [888, 339] width 362 height 374
click at [727, 206] on div "hero . moveRight ( ) hero . jumpRight ( )" at bounding box center [888, 339] width 362 height 374
click at [724, 192] on div "hero . moveRight ( ) hero . jumpRight ( )" at bounding box center [888, 339] width 362 height 374
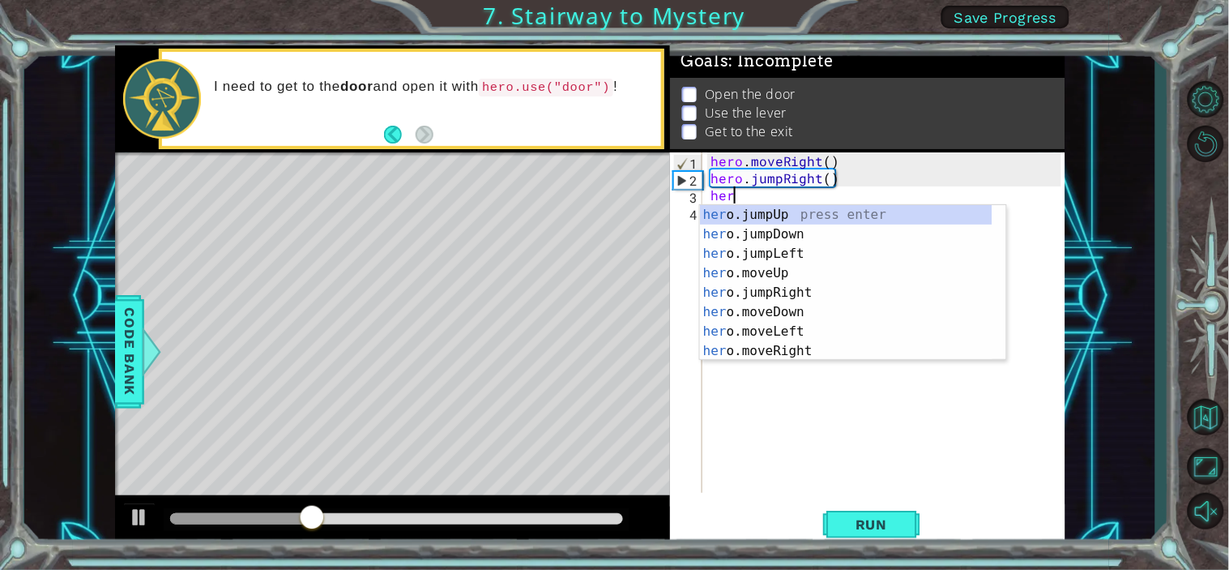
scroll to position [0, 1]
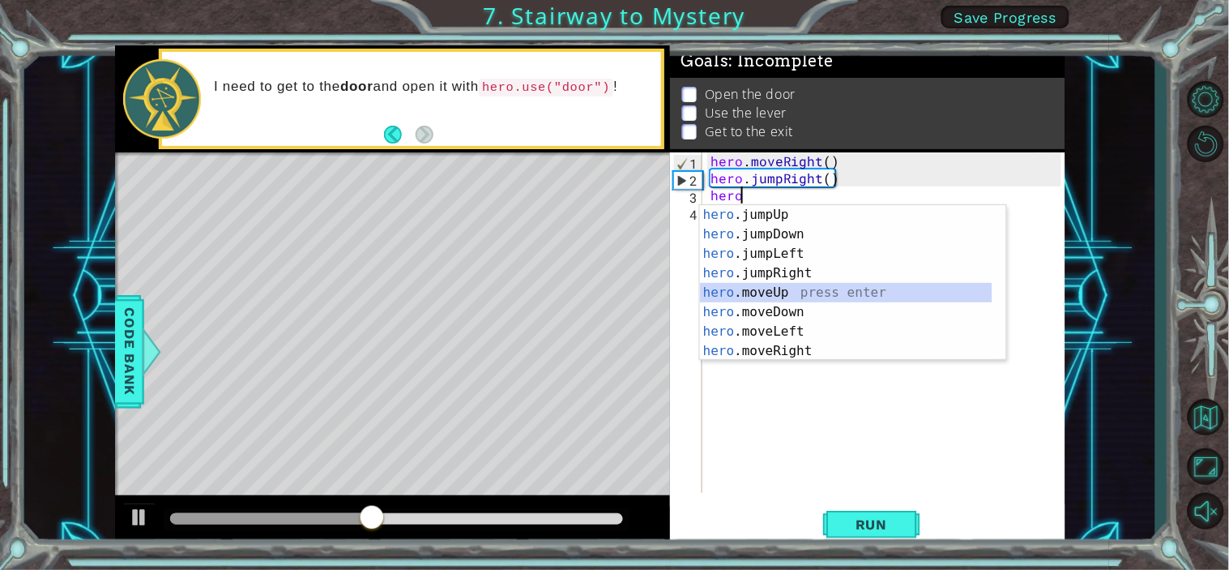
click at [752, 288] on div "hero .jumpUp press enter hero .jumpDown press enter hero .jumpLeft press enter …" at bounding box center [846, 302] width 293 height 194
type textarea "hero.moveUp(1)"
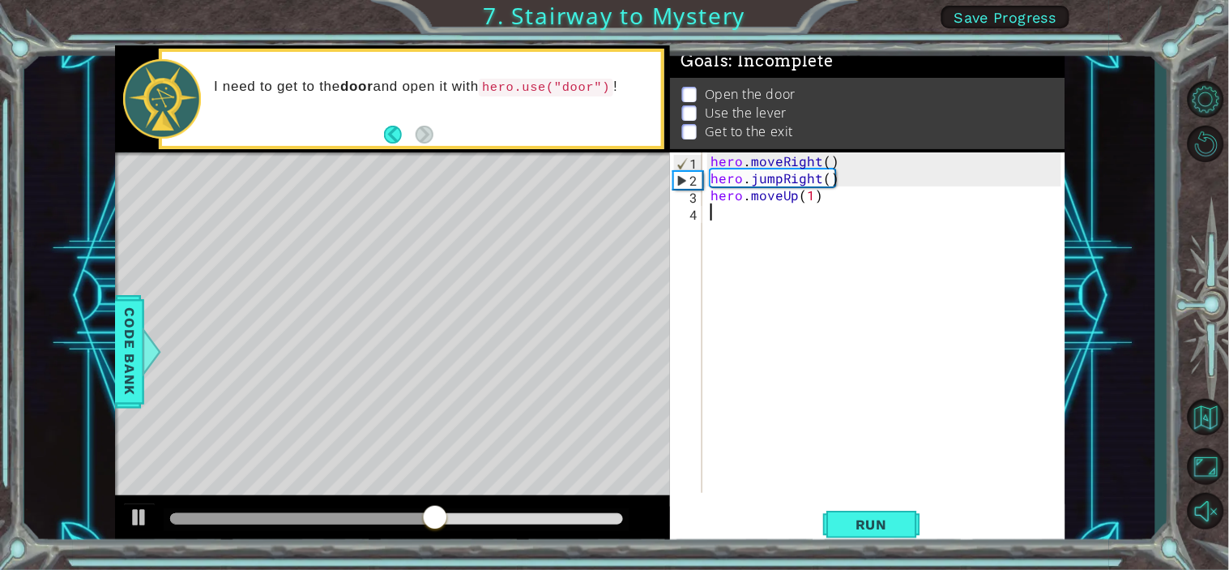
click at [725, 220] on div "hero . moveRight ( ) hero . jumpRight ( ) hero . moveUp ( 1 )" at bounding box center [888, 339] width 362 height 374
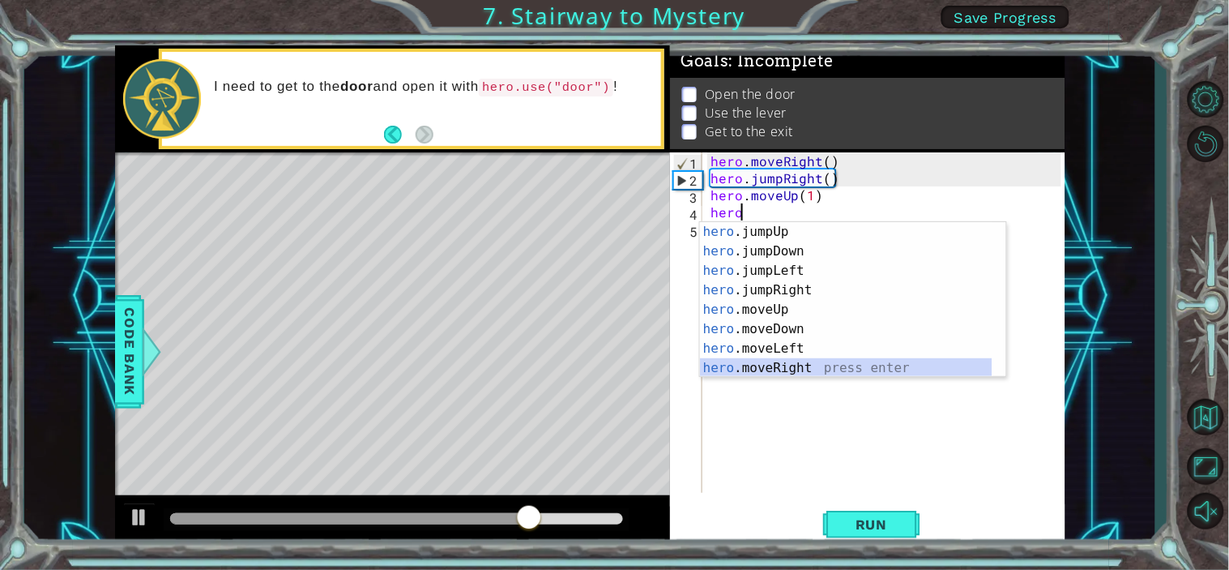
click at [779, 363] on div "hero .jumpUp press enter hero .jumpDown press enter hero .jumpLeft press enter …" at bounding box center [846, 319] width 293 height 194
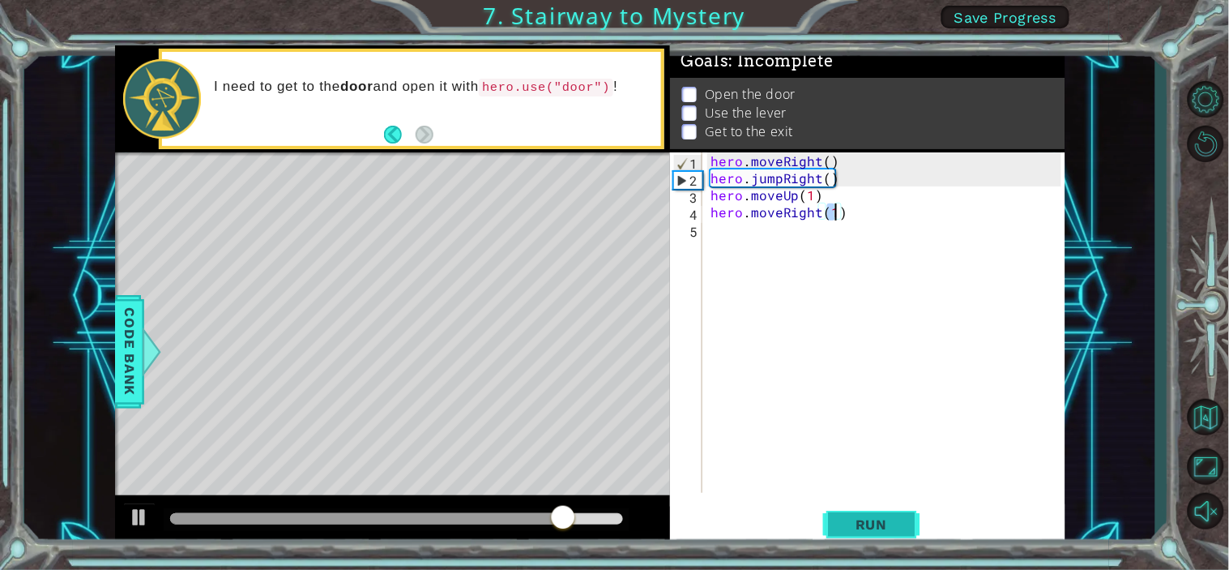
type textarea "hero.moveRight(1)"
click at [851, 512] on span "Run" at bounding box center [872, 524] width 64 height 16
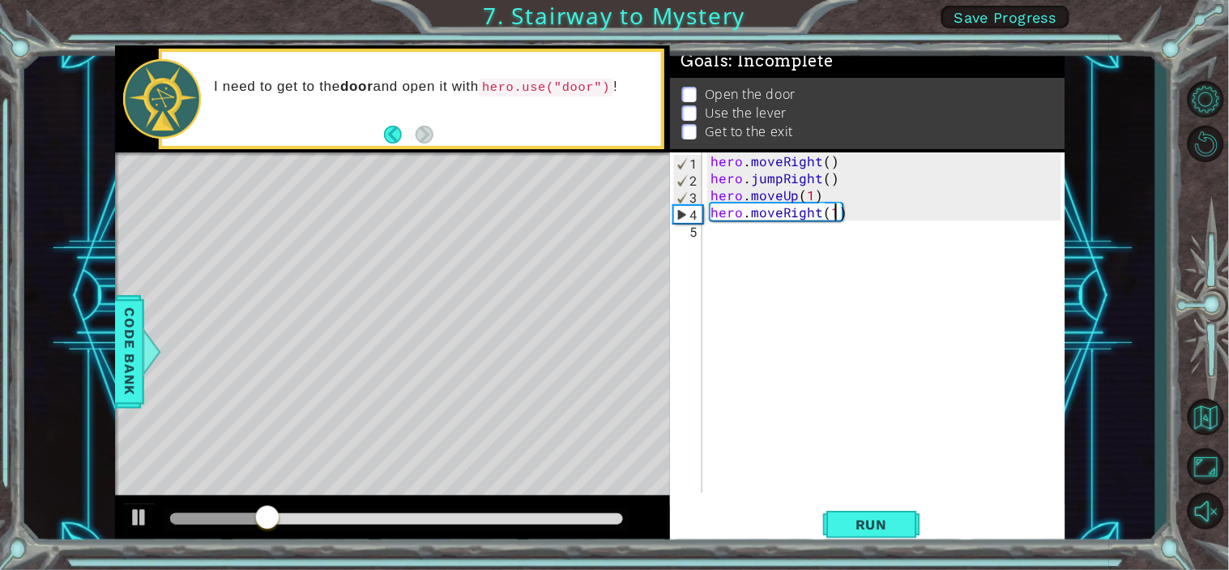
click at [763, 244] on div "hero . moveRight ( ) hero . jumpRight ( ) hero . moveUp ( 1 ) hero . moveRight …" at bounding box center [888, 339] width 362 height 374
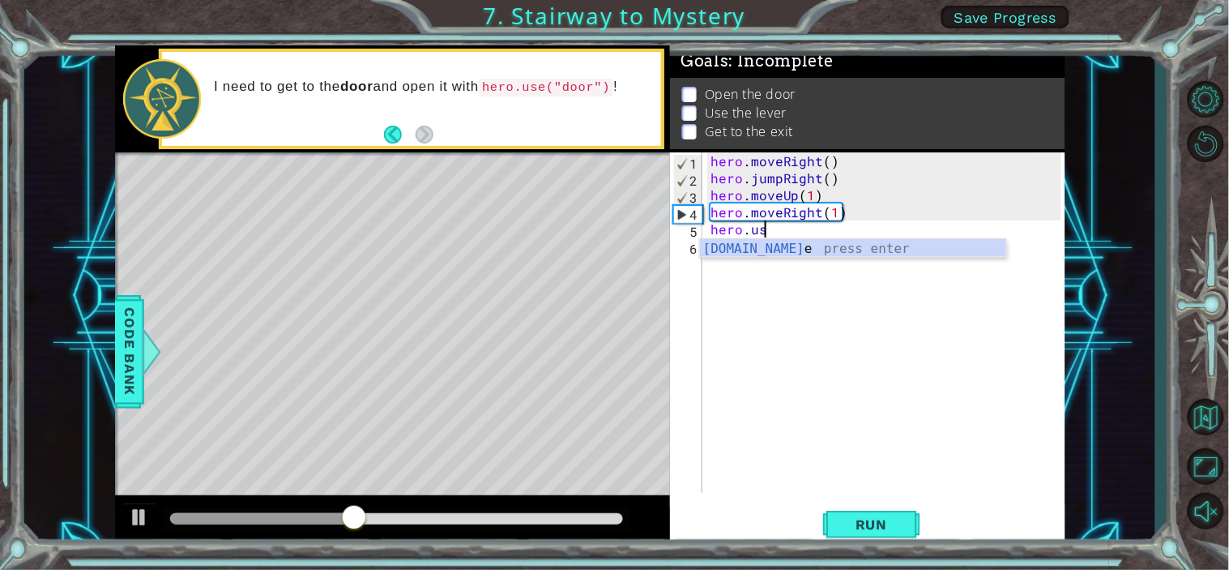
scroll to position [0, 2]
click at [780, 244] on div "hero.use press enter" at bounding box center [853, 268] width 306 height 58
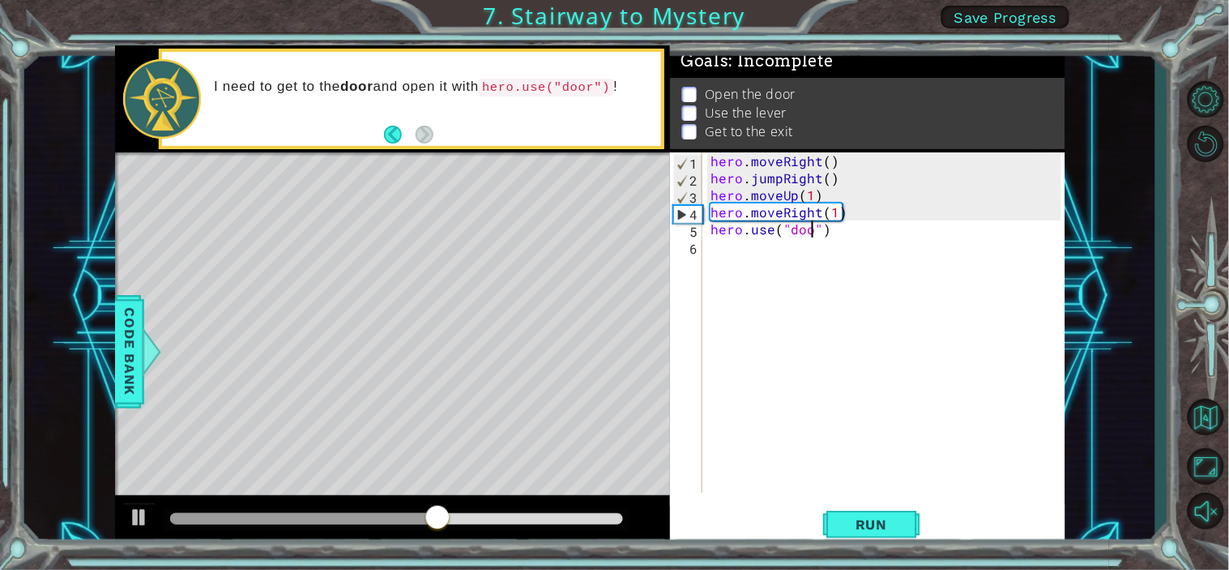
scroll to position [0, 6]
type textarea "hero.use("door")"
click at [845, 512] on span "Run" at bounding box center [872, 524] width 64 height 16
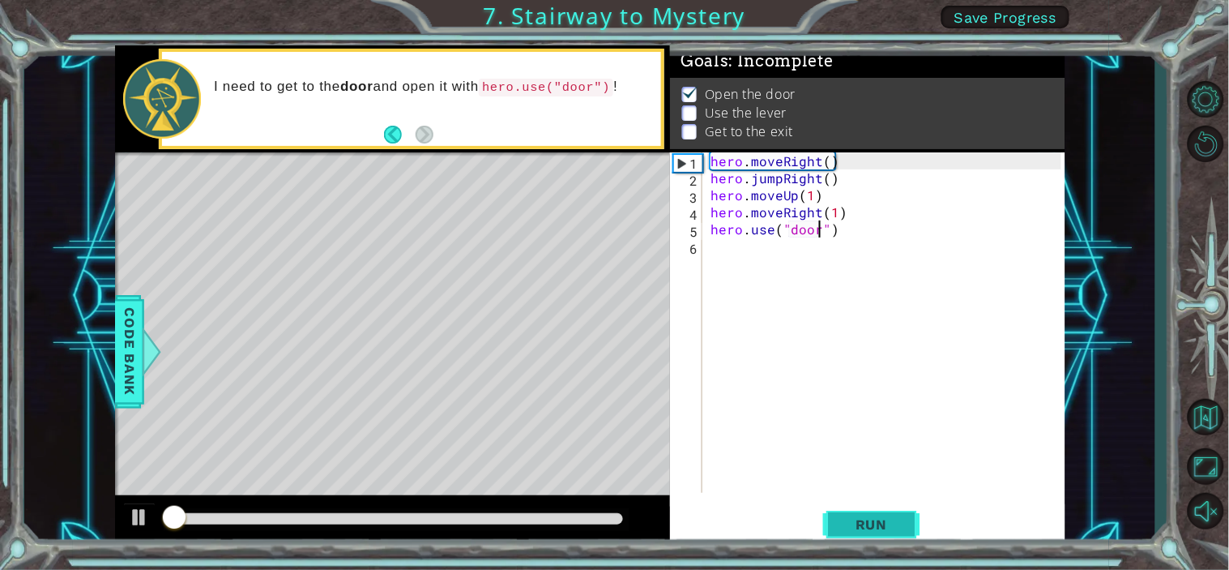
scroll to position [10, 0]
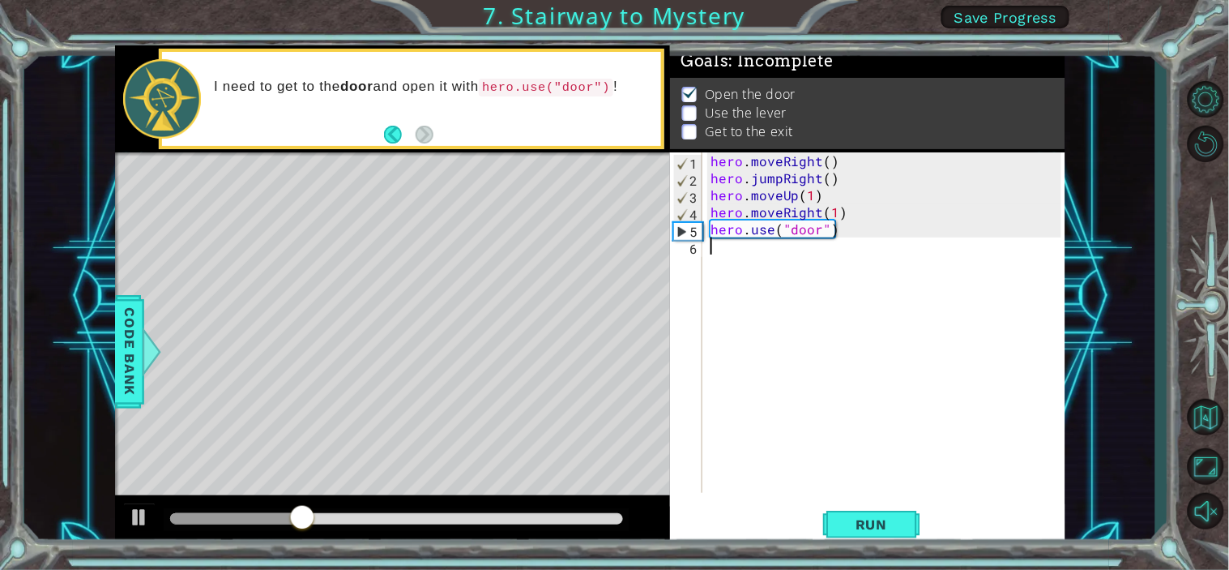
click at [724, 256] on div "hero . moveRight ( ) hero . jumpRight ( ) hero . moveUp ( 1 ) hero . moveRight …" at bounding box center [888, 339] width 362 height 374
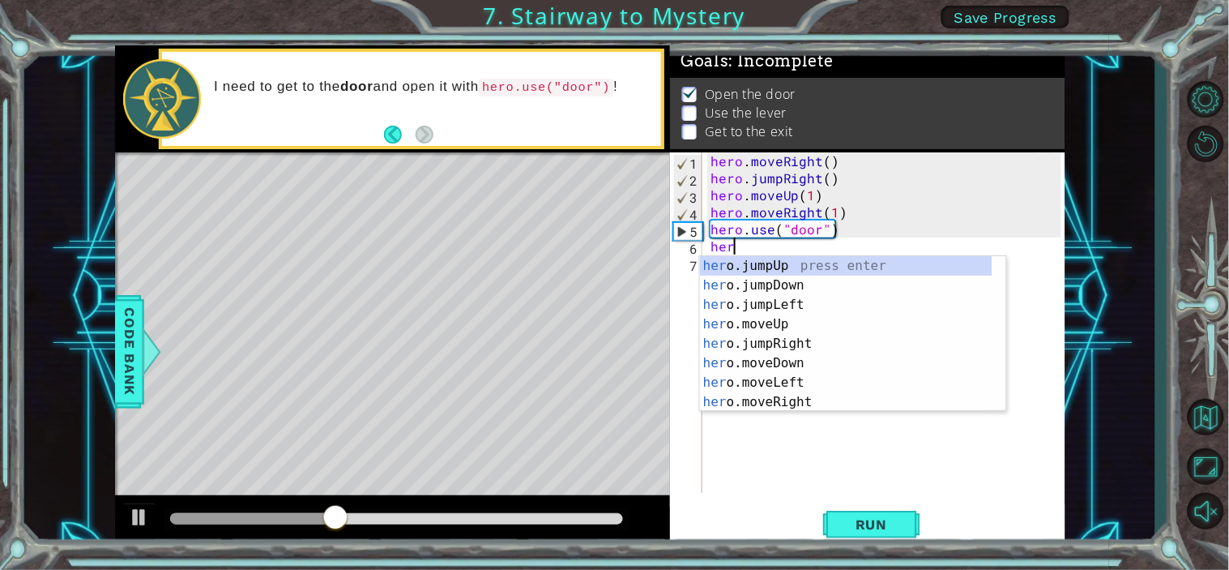
scroll to position [0, 1]
click at [794, 336] on div "hero .jumpUp press enter hero .jumpDown press enter hero .jumpLeft press enter …" at bounding box center [846, 353] width 293 height 194
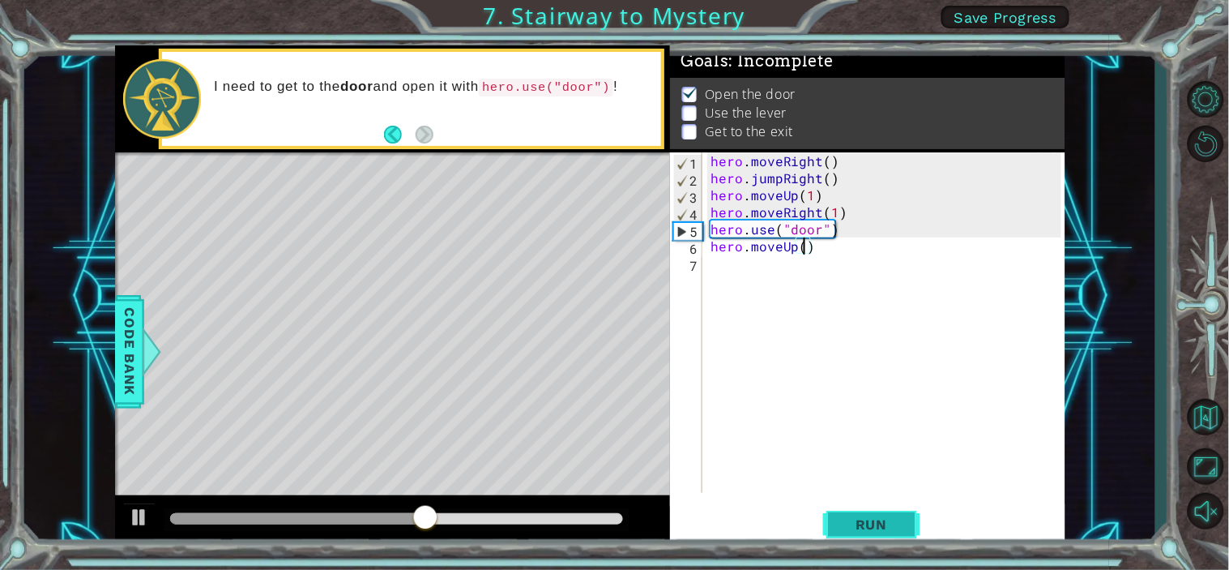
type textarea "hero.moveUp(2)"
click at [715, 256] on div "hero . moveRight ( ) hero . jumpRight ( ) hero . moveUp ( 1 ) hero . moveRight …" at bounding box center [888, 339] width 362 height 374
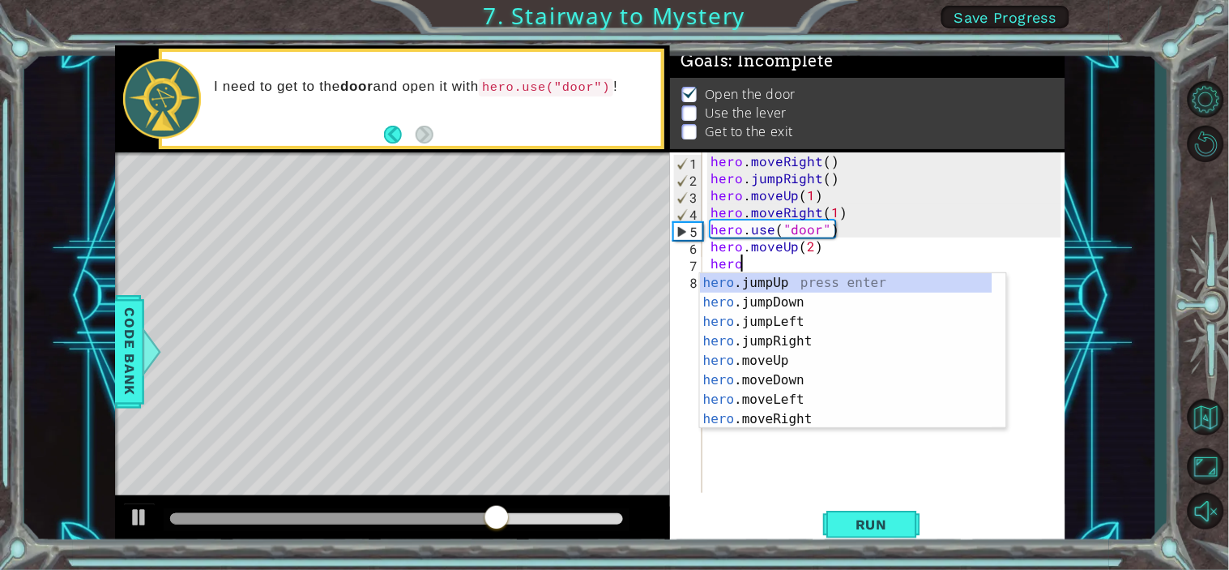
scroll to position [0, 1]
click at [794, 394] on div "hero .jumpUp press enter hero .jumpDown press enter hero .jumpLeft press enter …" at bounding box center [846, 370] width 293 height 194
type textarea "hero.moveLeft(1)"
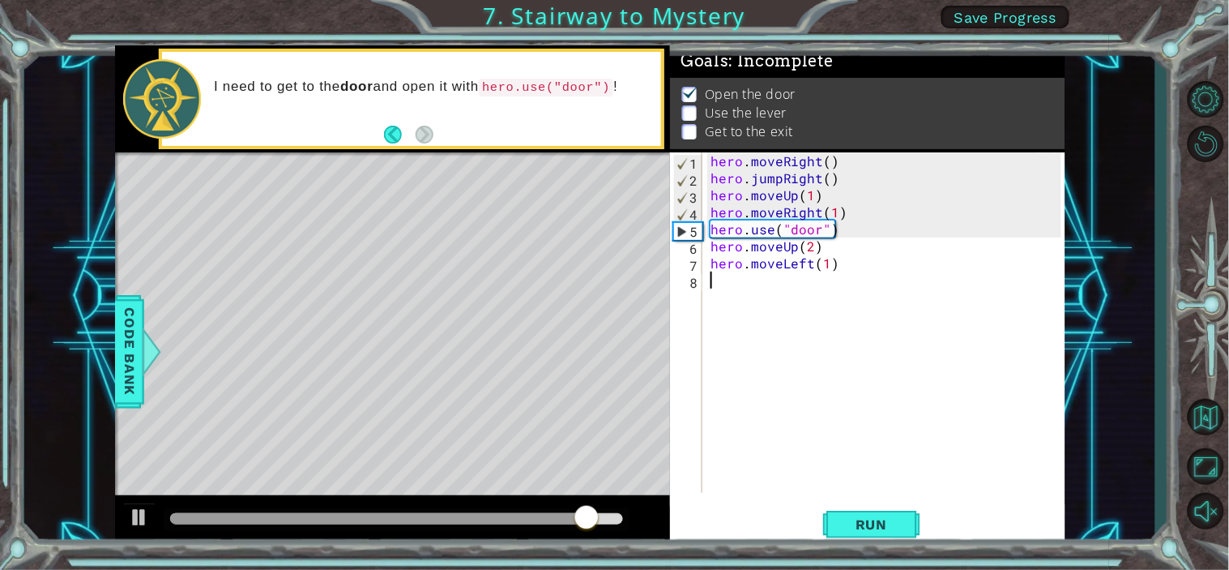
click at [708, 285] on div "hero . moveRight ( ) hero . jumpRight ( ) hero . moveUp ( 1 ) hero . moveRight …" at bounding box center [888, 339] width 362 height 374
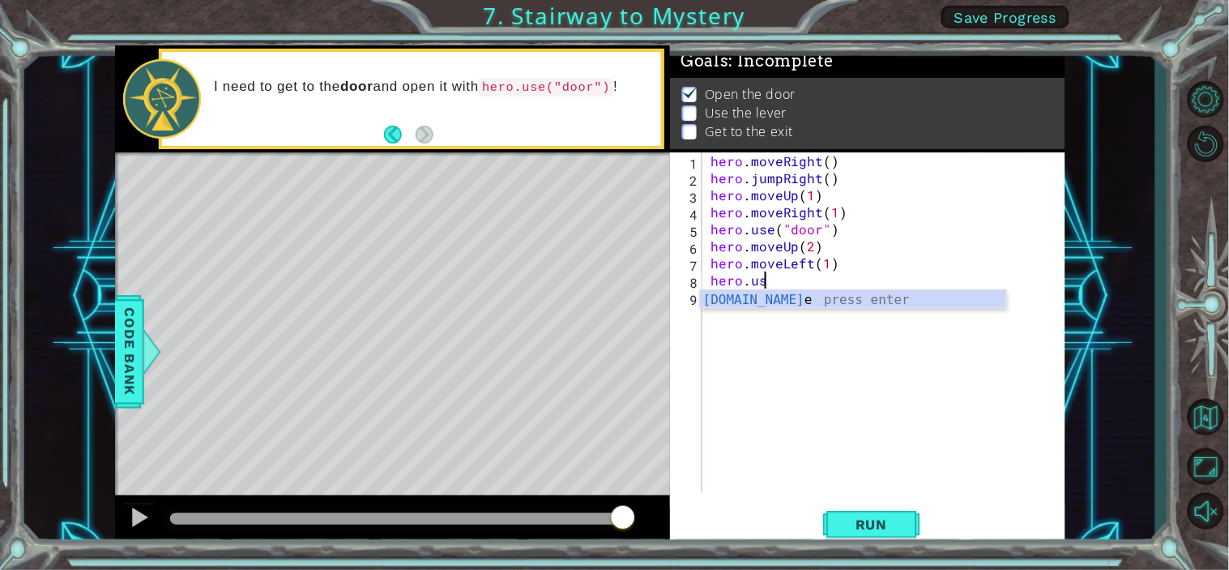
scroll to position [0, 2]
click at [738, 292] on div "hero.use press enter" at bounding box center [853, 319] width 306 height 58
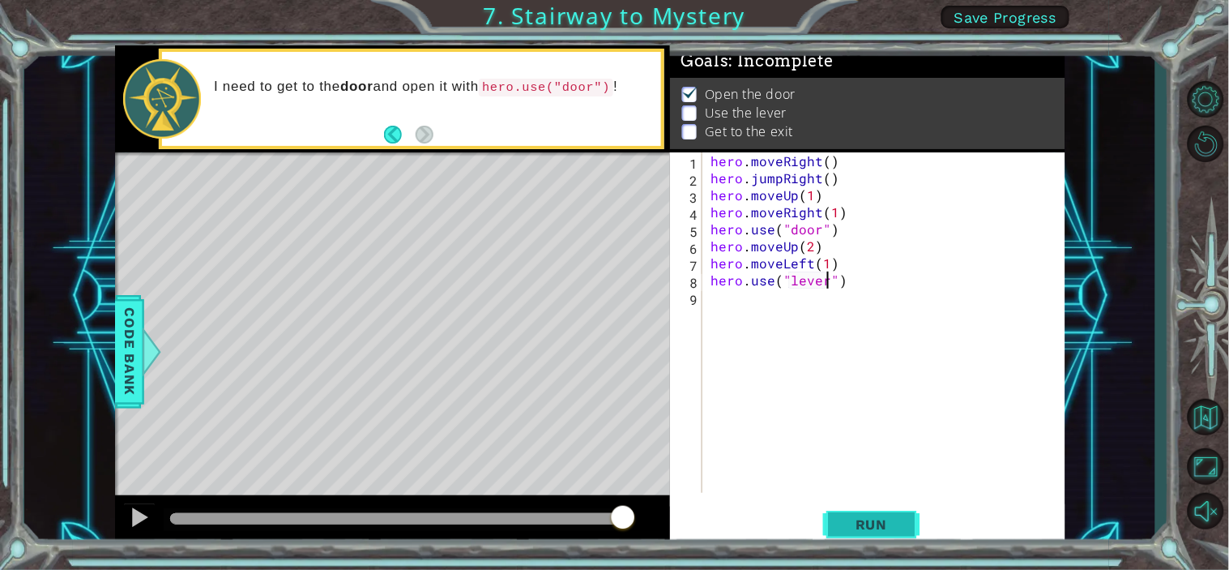
type textarea "hero.use("lever")"
click at [887, 512] on button "Run" at bounding box center [871, 524] width 97 height 40
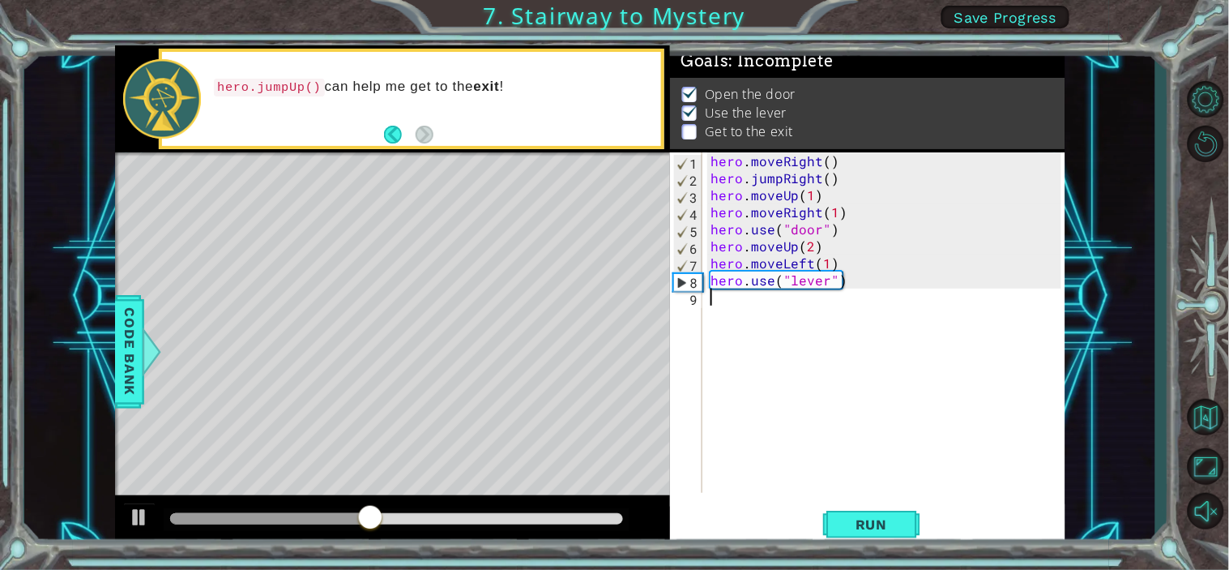
click at [715, 294] on div "hero . moveRight ( ) hero . jumpRight ( ) hero . moveUp ( 1 ) hero . moveRight …" at bounding box center [888, 339] width 362 height 374
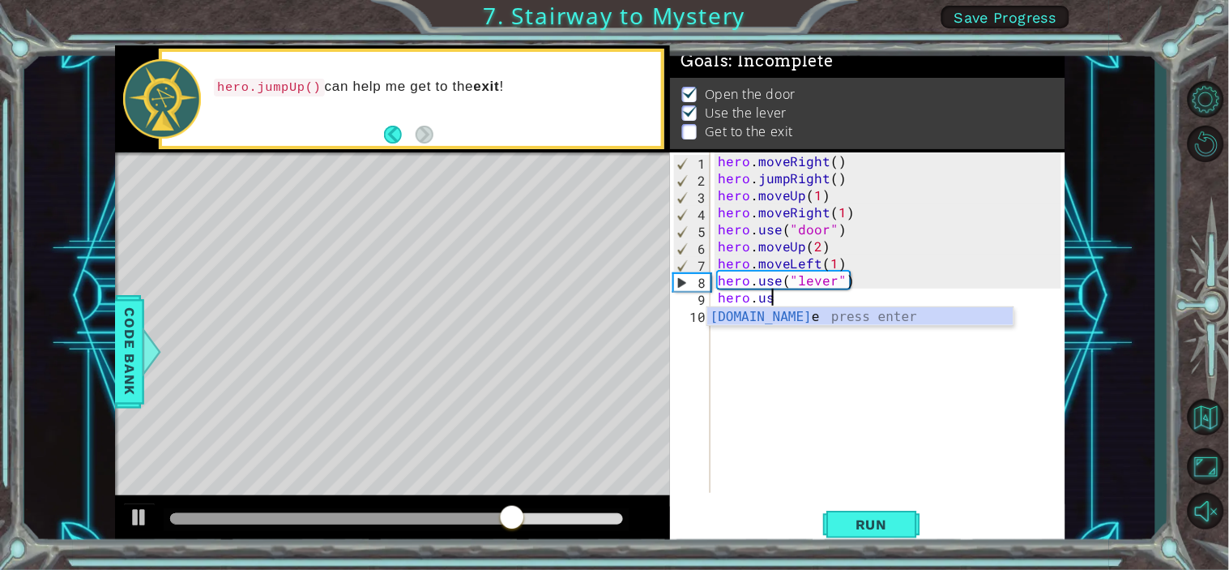
scroll to position [0, 2]
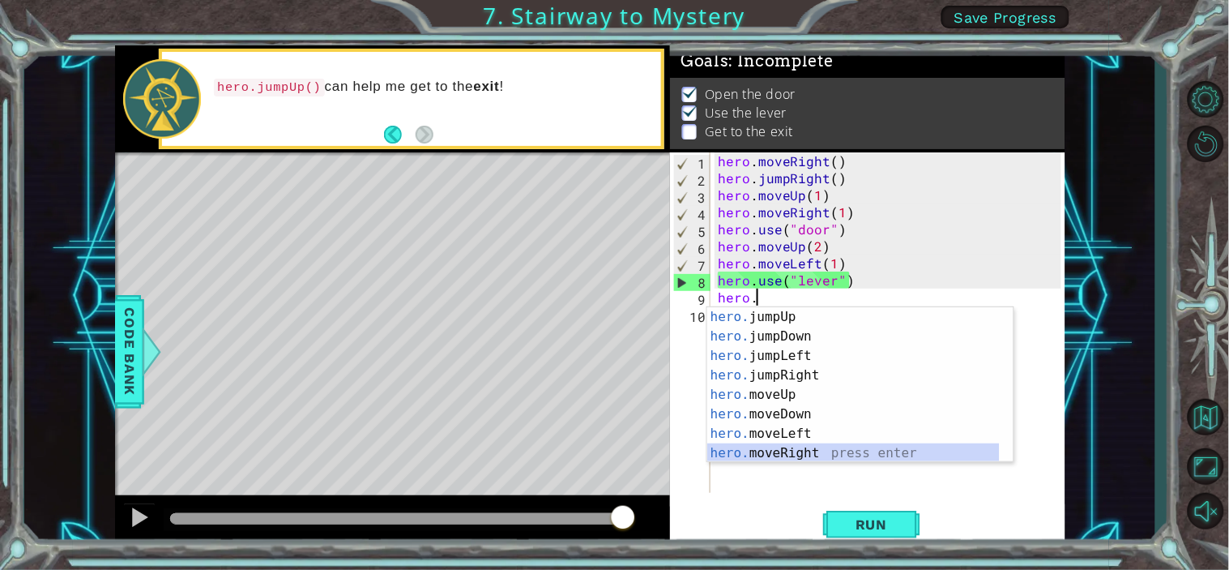
click at [788, 452] on div "hero. jumpUp press enter hero. jumpDown press enter hero. jumpLeft press enter …" at bounding box center [853, 404] width 293 height 194
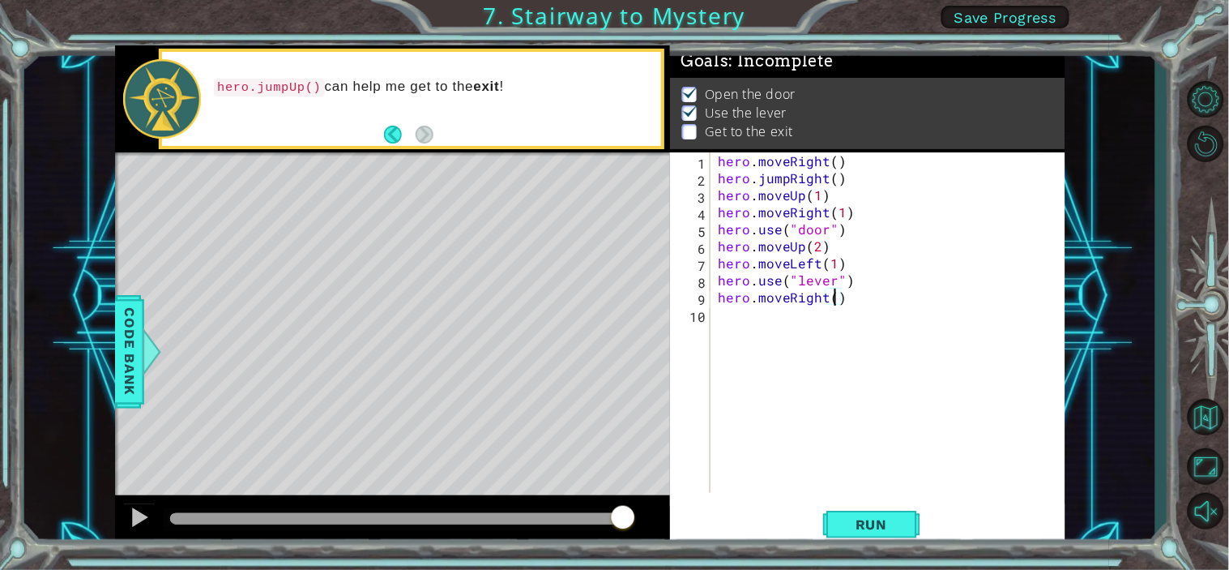
type textarea "hero.moveRight(2)"
click at [735, 324] on div "hero . moveRight ( ) hero . jumpRight ( ) hero . moveUp ( 1 ) hero . moveRight …" at bounding box center [892, 339] width 355 height 374
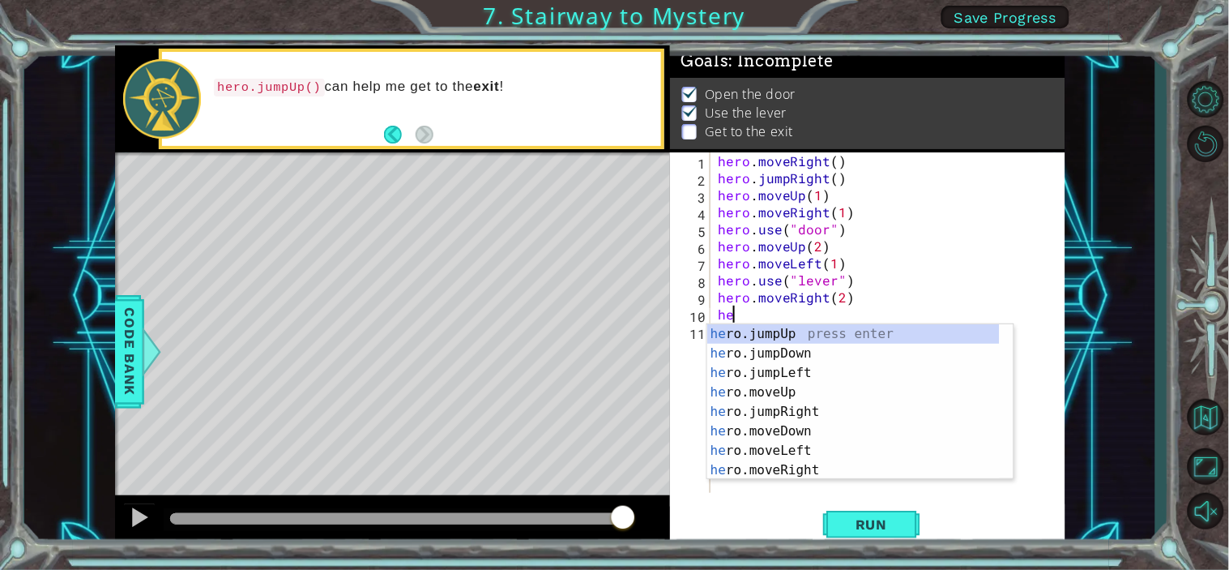
scroll to position [0, 1]
click at [823, 413] on div "hero .jumpUp press enter hero .jumpDown press enter hero .jumpLeft press enter …" at bounding box center [853, 421] width 293 height 194
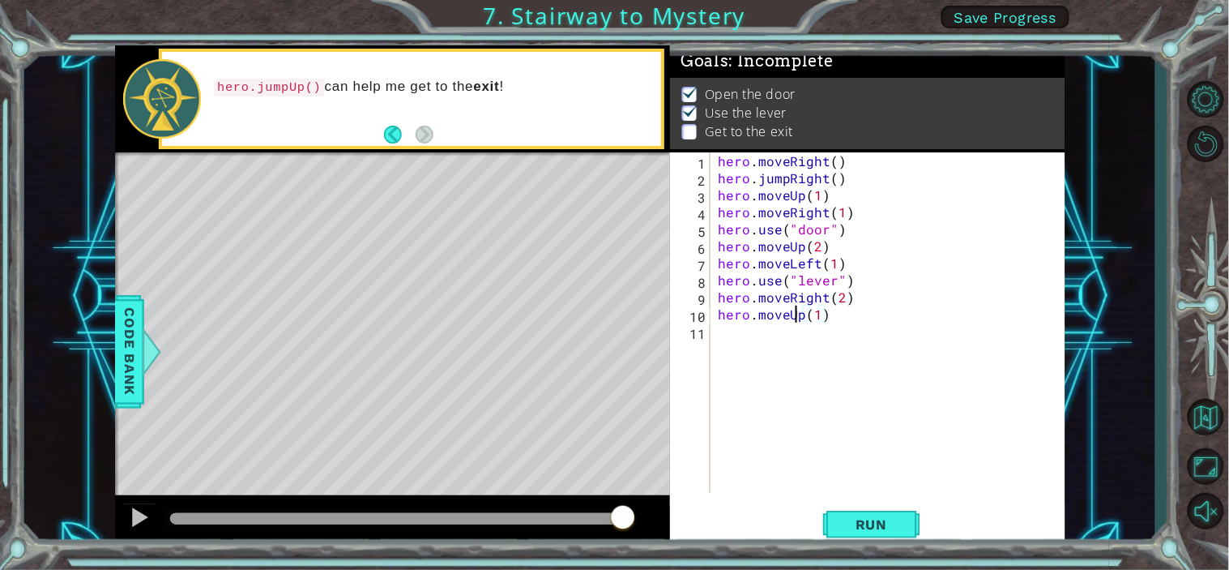
click at [796, 313] on div "hero . moveRight ( ) hero . jumpRight ( ) hero . moveUp ( 1 ) hero . moveRight …" at bounding box center [892, 339] width 355 height 374
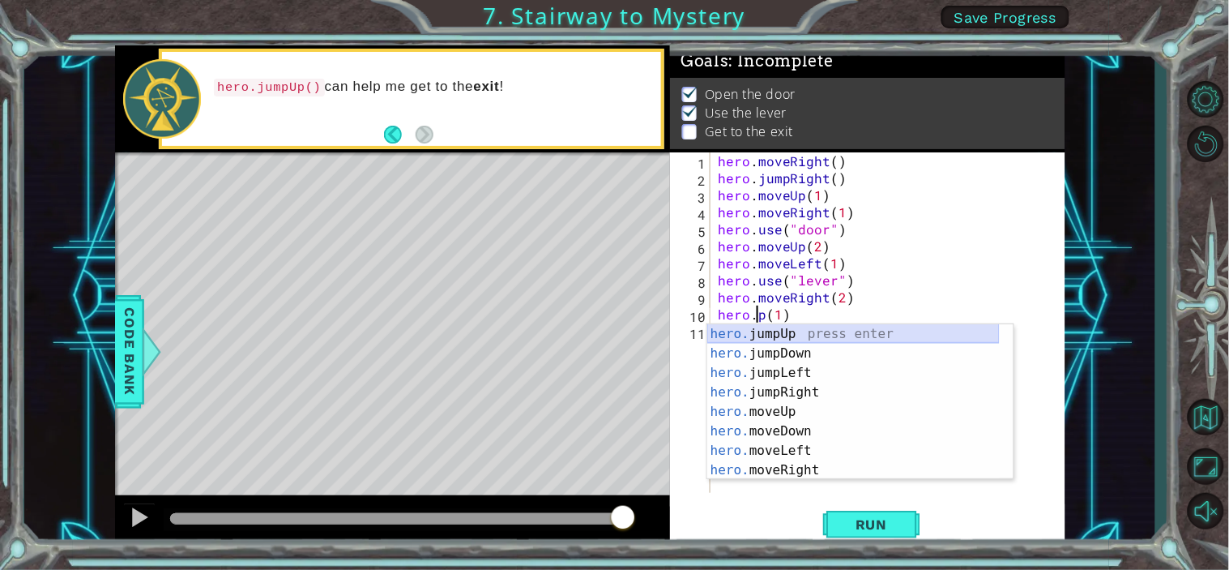
click at [816, 328] on div "hero. jumpUp press enter hero. jumpDown press enter hero. jumpLeft press enter …" at bounding box center [853, 421] width 293 height 194
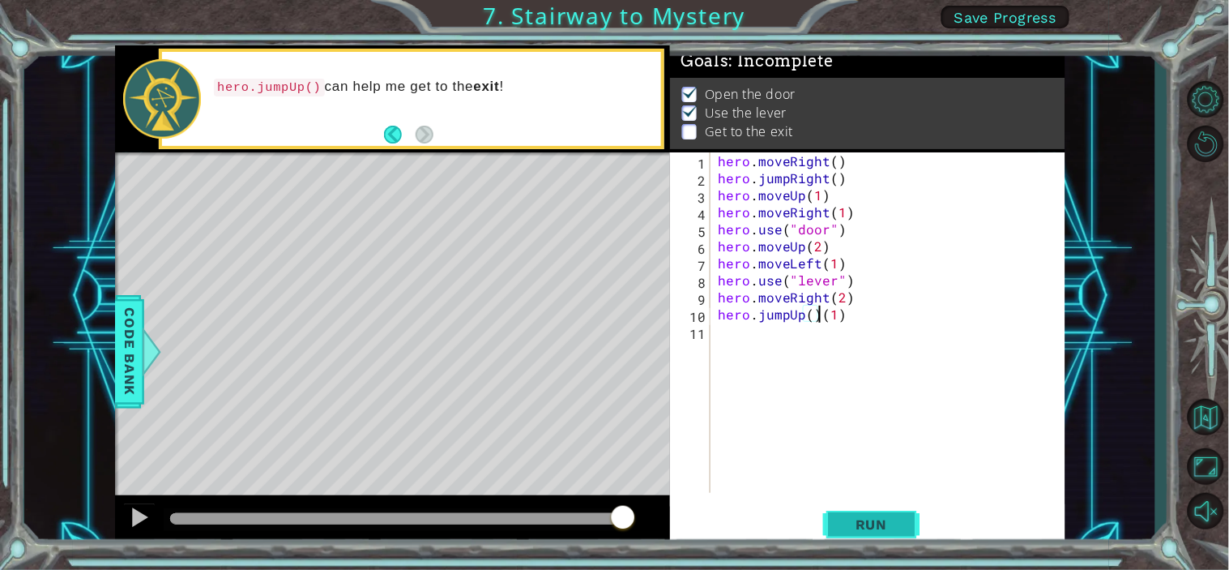
click at [848, 509] on button "Run" at bounding box center [871, 524] width 97 height 40
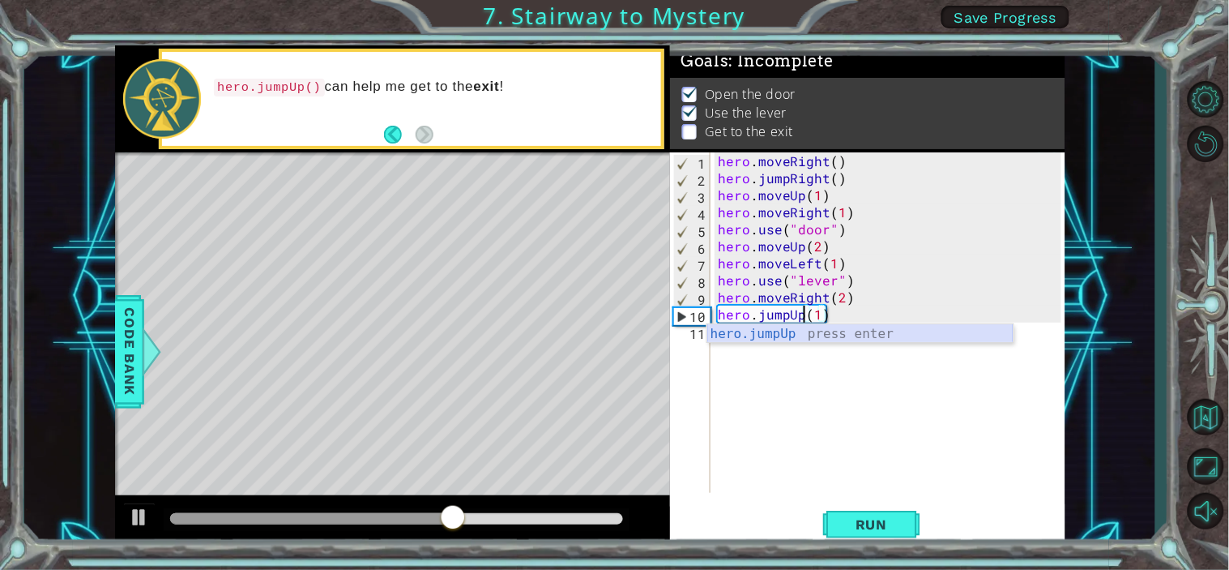
click at [730, 325] on div "hero.jumpUp press enter" at bounding box center [860, 353] width 306 height 58
type textarea "hero.jumpUp()(1)"
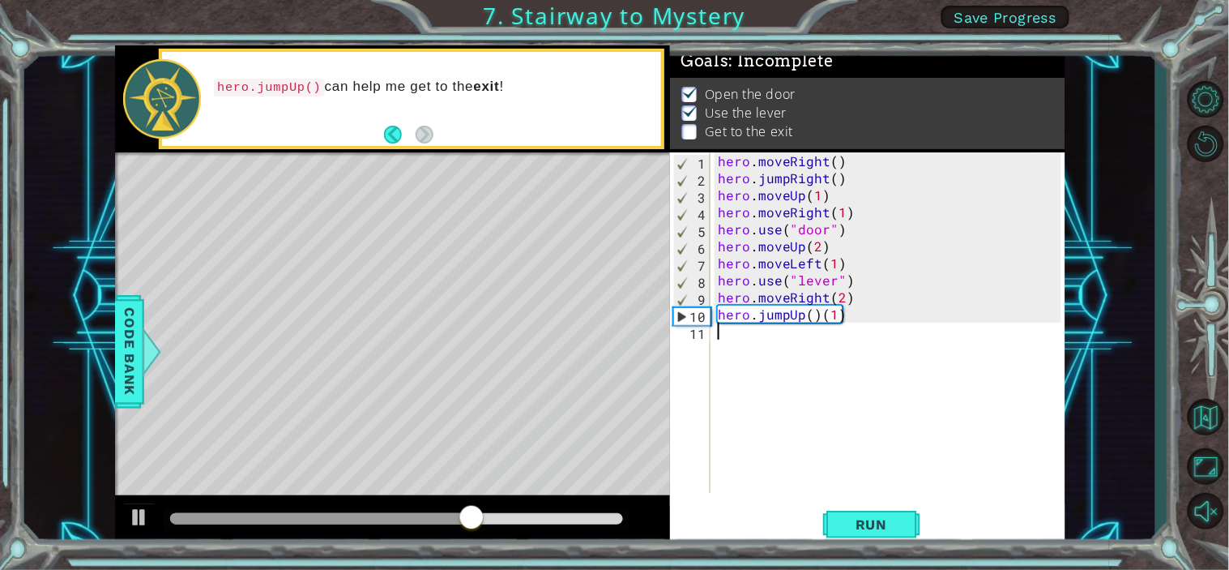
click at [728, 334] on div "hero . moveRight ( ) hero . jumpRight ( ) hero . moveUp ( 1 ) hero . moveRight …" at bounding box center [892, 339] width 355 height 374
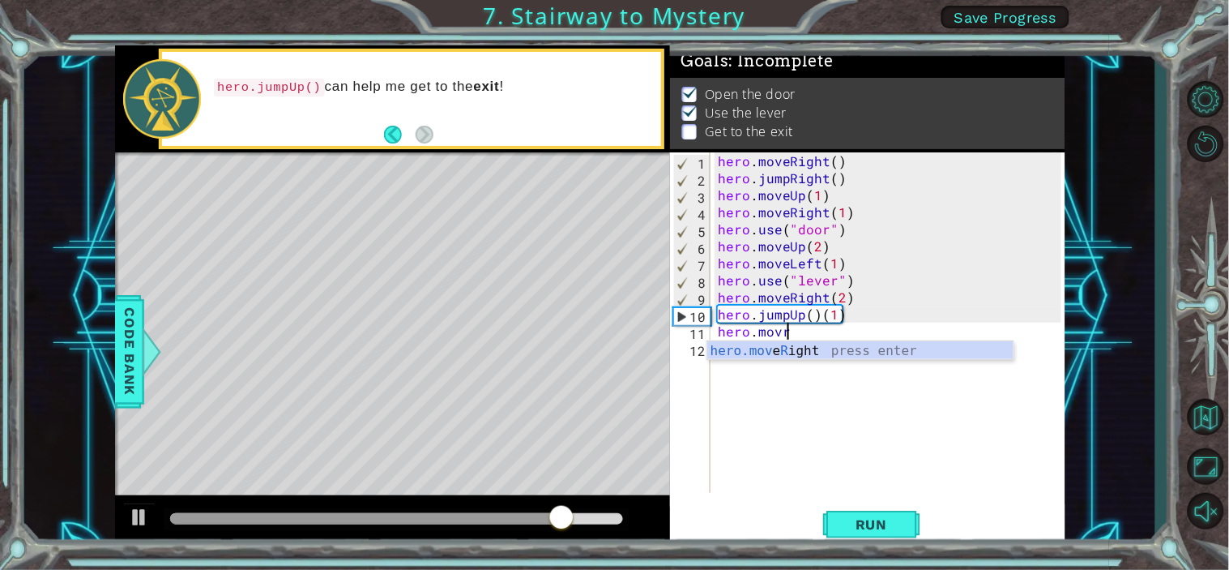
scroll to position [0, 2]
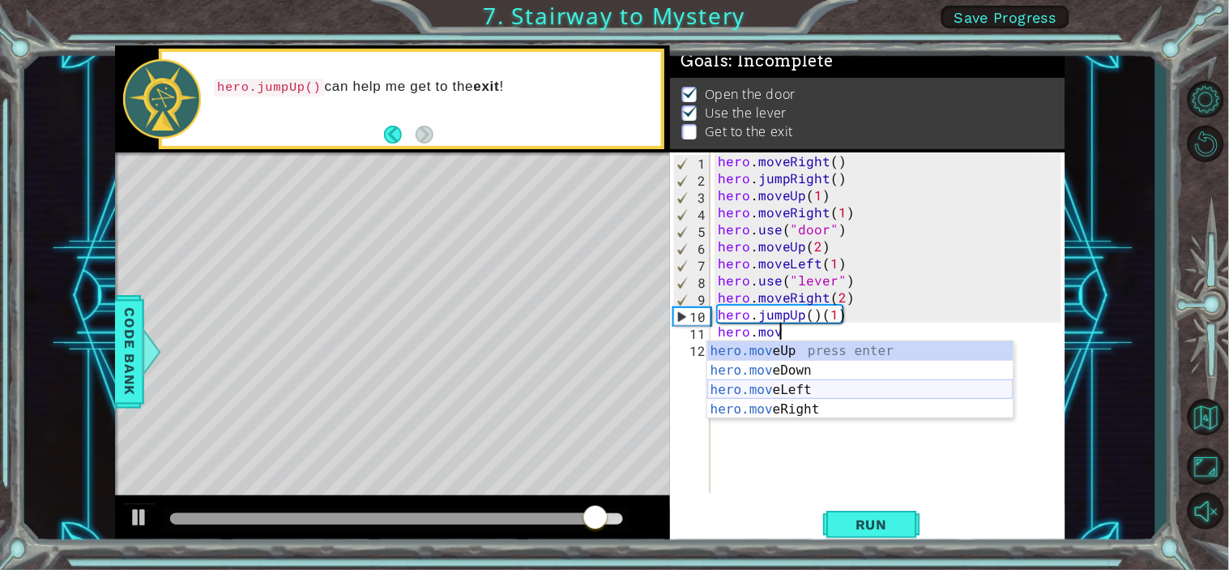
click at [803, 395] on div "hero.mov eUp press enter hero.mov eDown press enter hero.mov eLeft press enter …" at bounding box center [860, 399] width 306 height 117
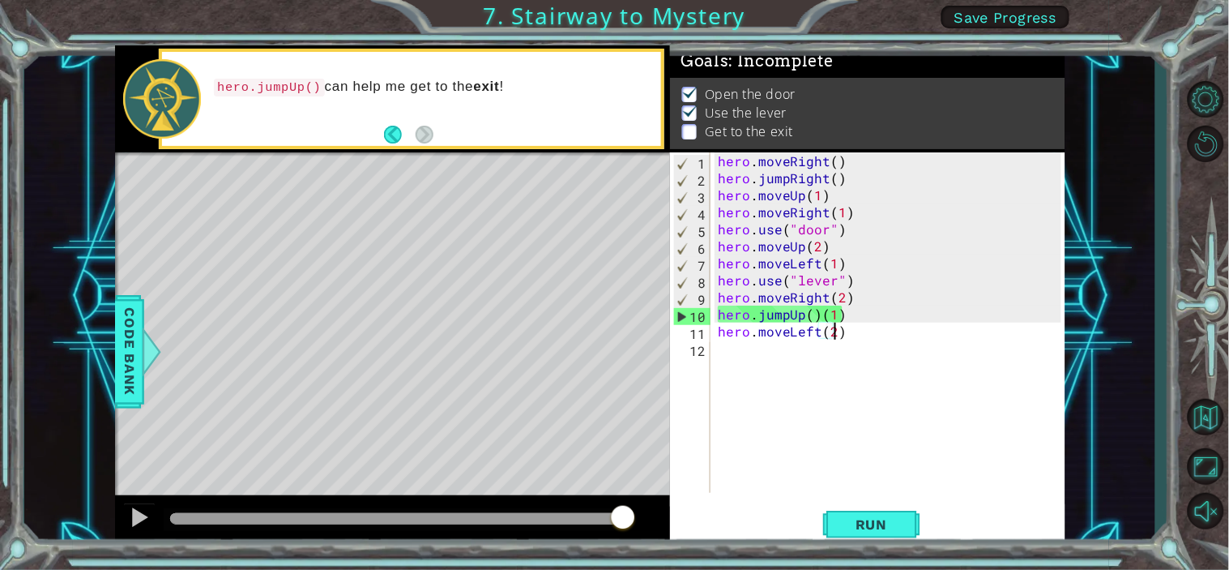
scroll to position [0, 6]
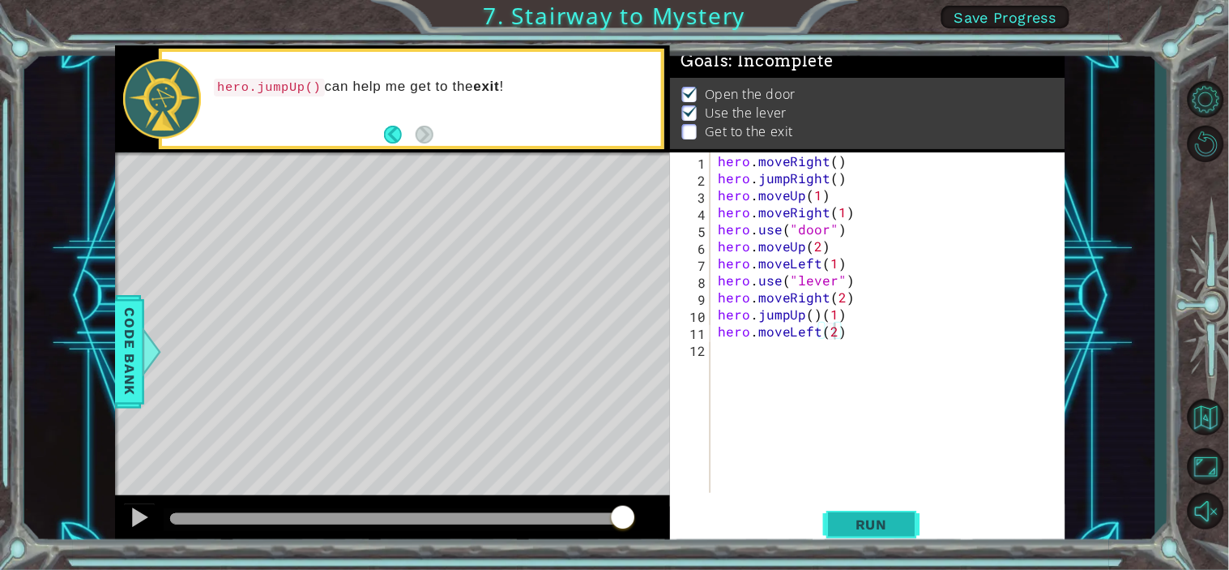
click at [862, 512] on span "Run" at bounding box center [872, 524] width 64 height 16
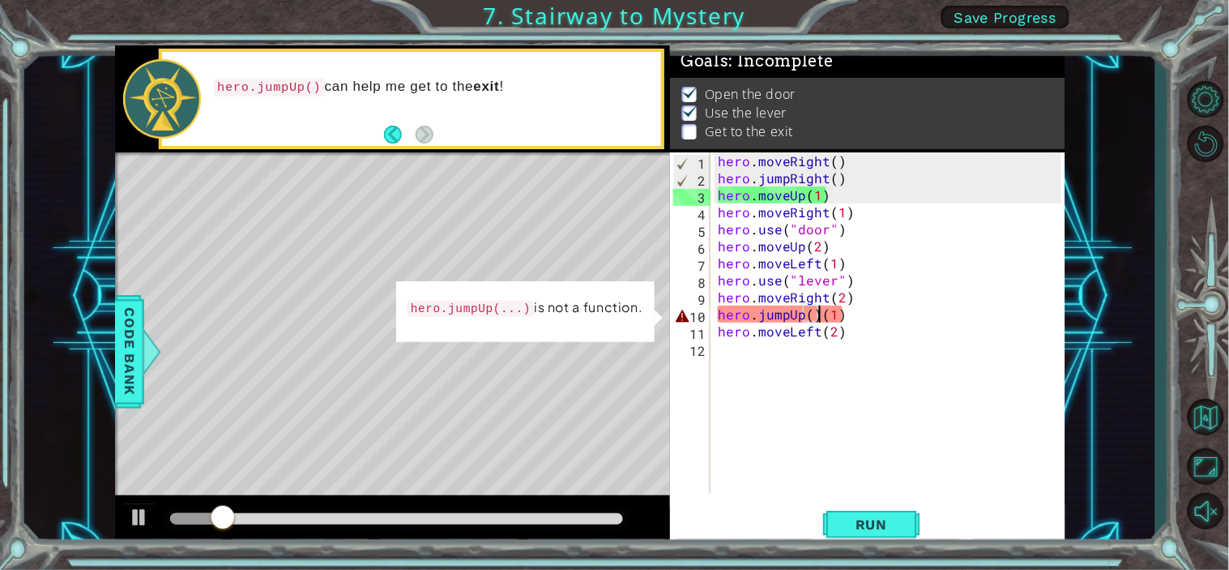
click at [823, 317] on div "hero . moveRight ( ) hero . jumpRight ( ) hero . moveUp ( 1 ) hero . moveRight …" at bounding box center [892, 339] width 355 height 374
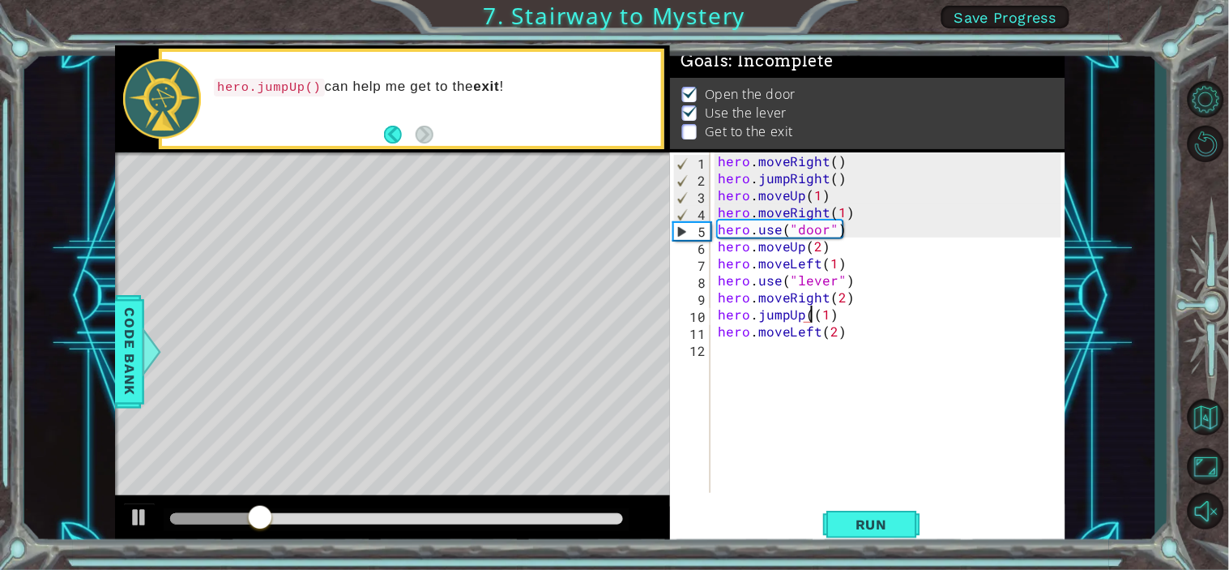
type textarea "hero.jumpUp(1)"
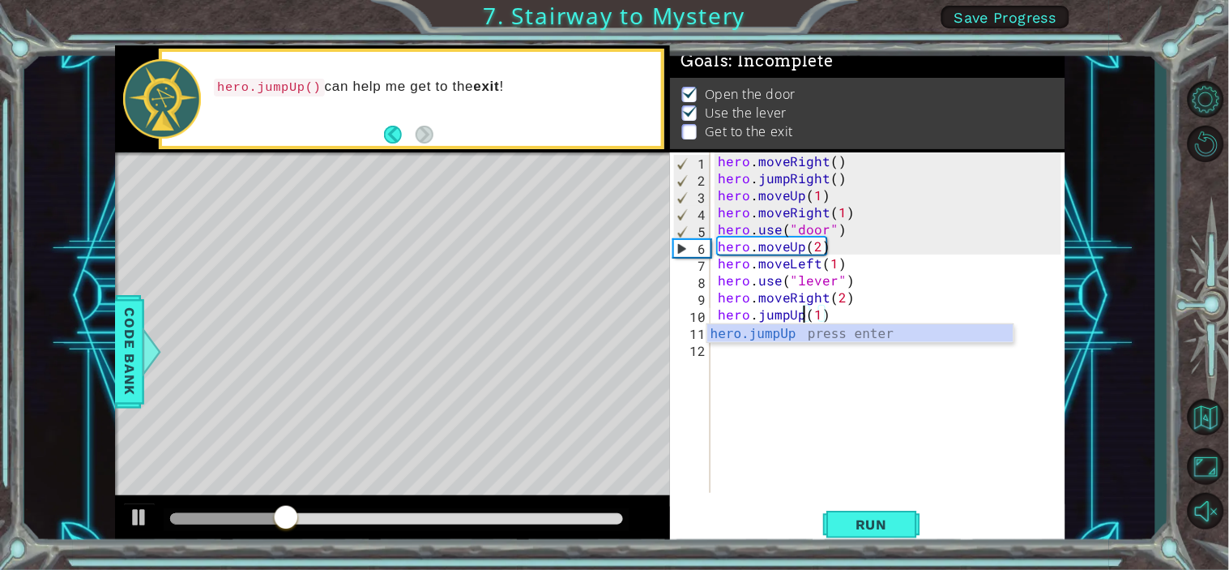
click at [782, 391] on div "hero . moveRight ( ) hero . jumpRight ( ) hero . moveUp ( 1 ) hero . moveRight …" at bounding box center [892, 339] width 355 height 374
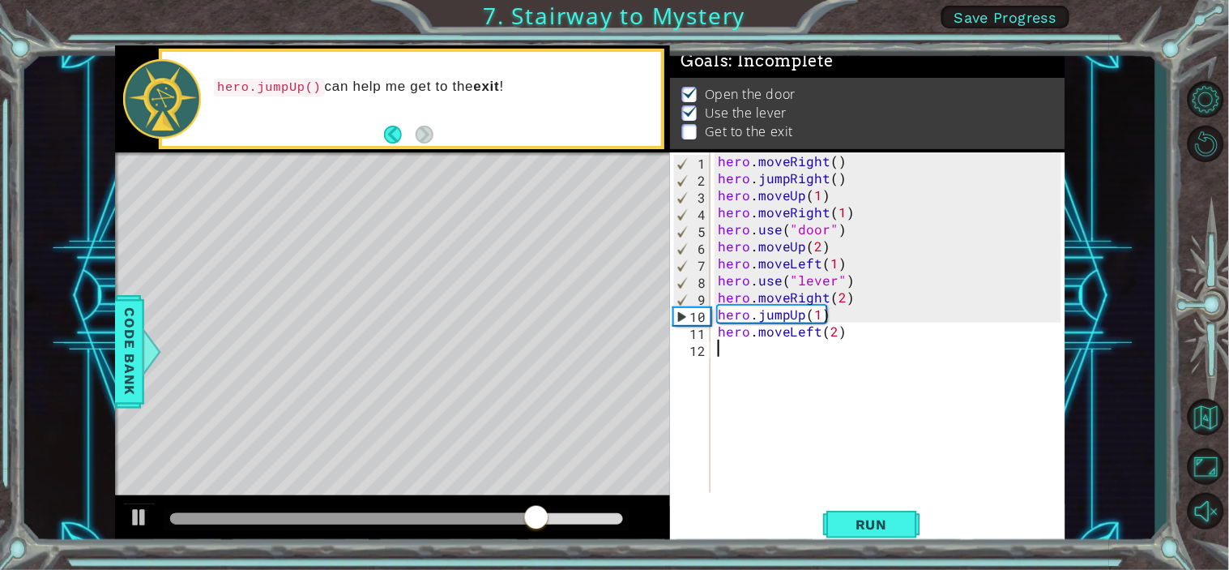
click at [846, 324] on div "hero . moveRight ( ) hero . jumpRight ( ) hero . moveUp ( 1 ) hero . moveRight …" at bounding box center [892, 339] width 355 height 374
type textarea "hero.moveLeft(2)"
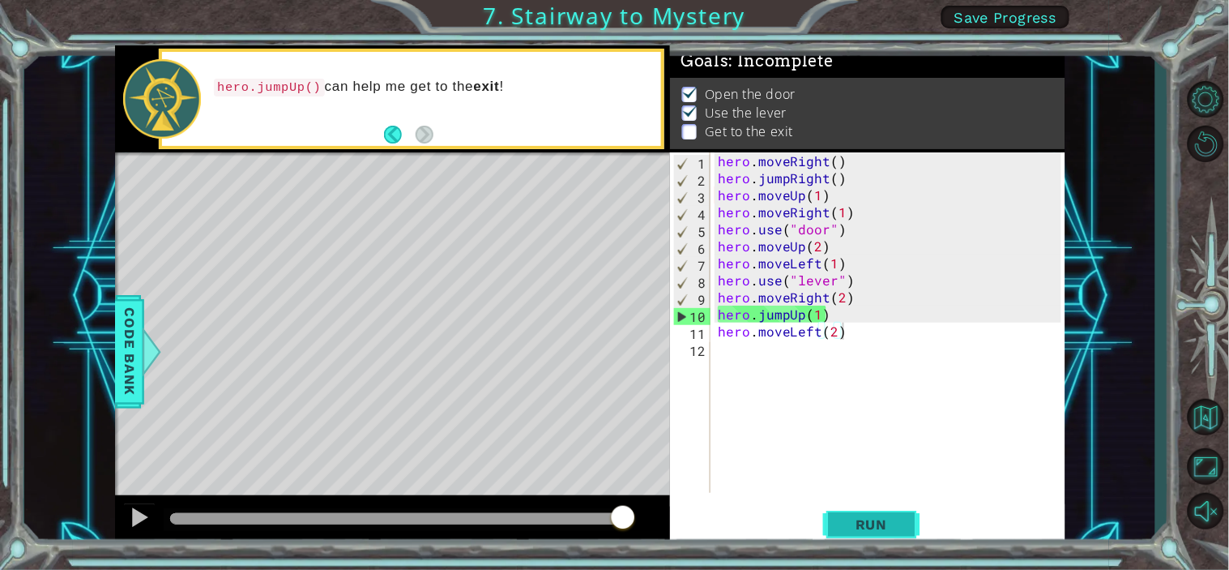
click at [883, 512] on span "Run" at bounding box center [872, 524] width 64 height 16
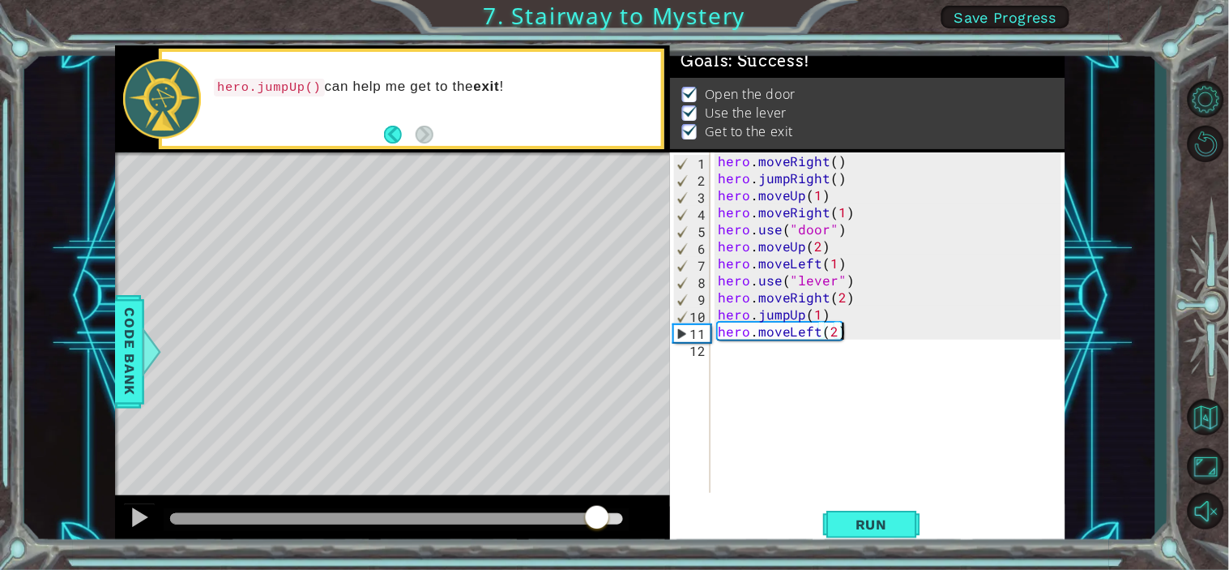
click at [597, 512] on div at bounding box center [397, 518] width 454 height 11
click at [916, 512] on button "Run" at bounding box center [871, 524] width 97 height 40
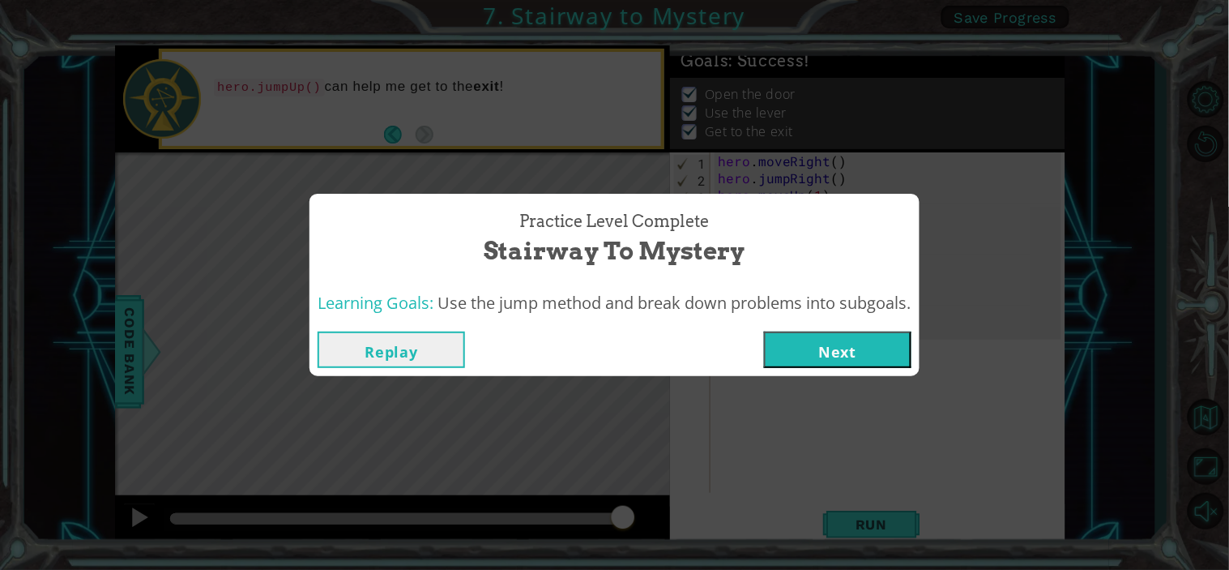
click at [876, 350] on button "Next" at bounding box center [837, 349] width 147 height 36
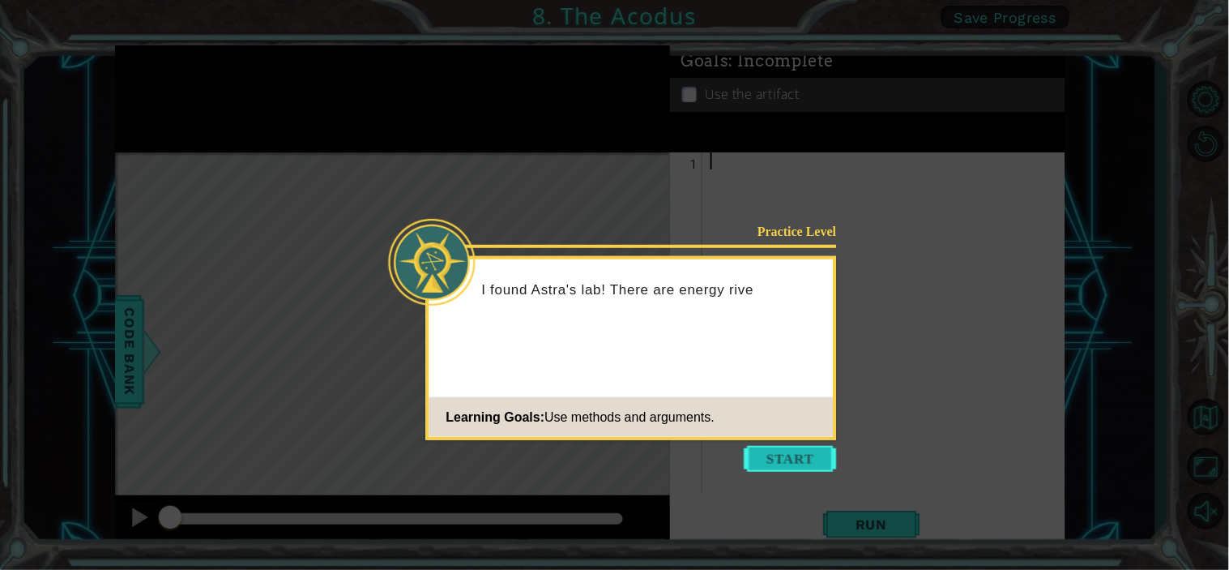
click at [752, 458] on button "Start" at bounding box center [791, 459] width 92 height 26
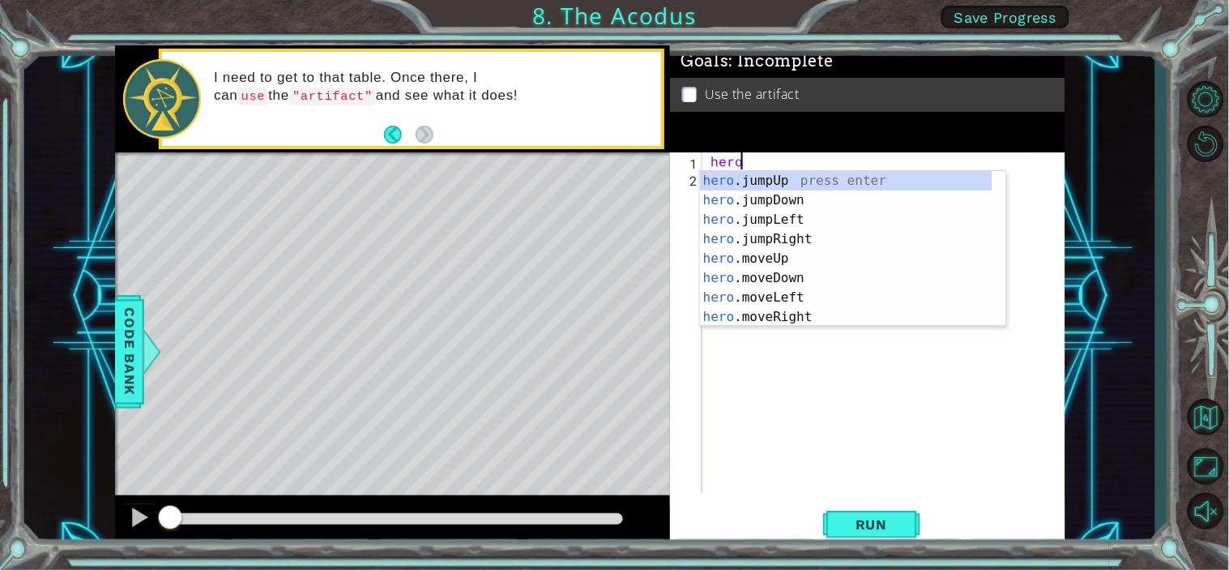
scroll to position [0, 1]
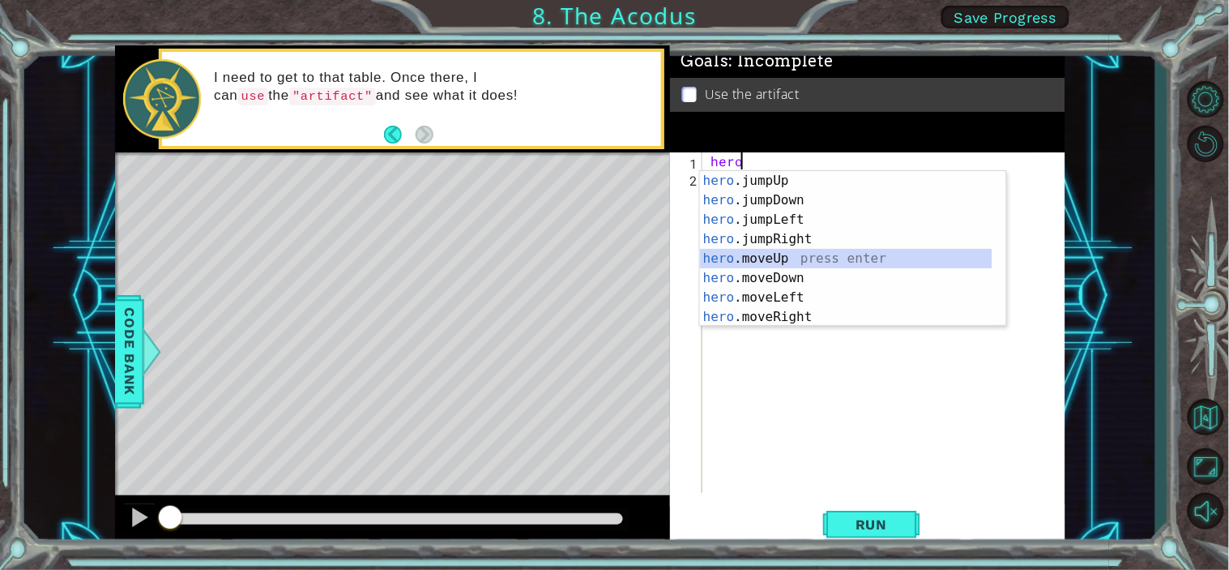
click at [816, 262] on div "hero .jumpUp press enter hero .jumpDown press enter hero .jumpLeft press enter …" at bounding box center [846, 268] width 293 height 194
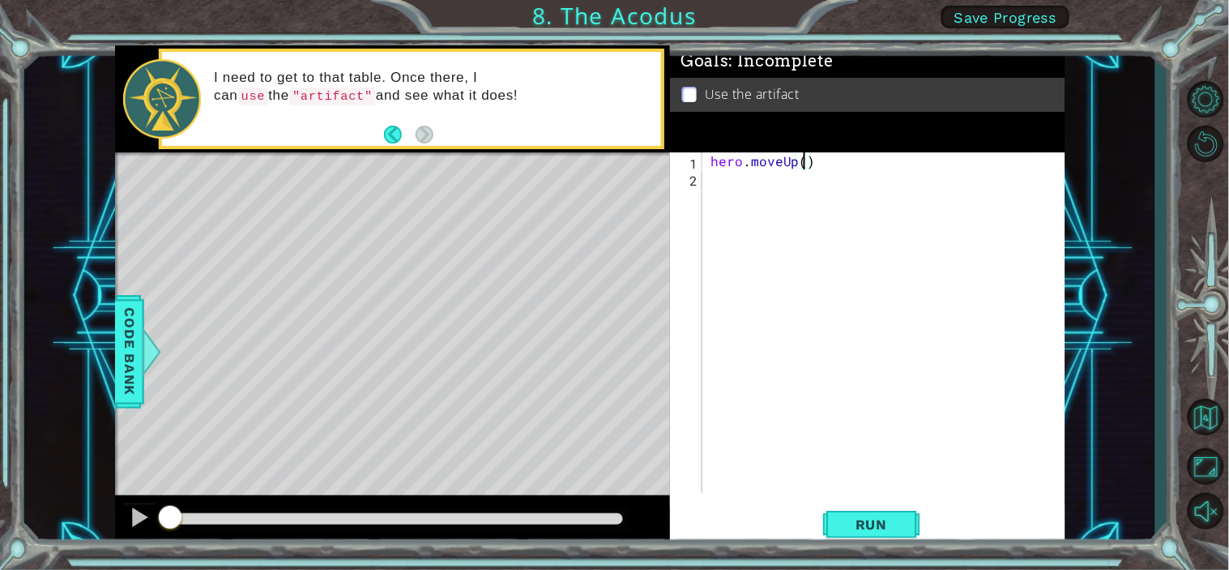
type textarea "hero.moveUp(2)"
click at [760, 178] on div "hero . moveUp ( 2 )" at bounding box center [888, 339] width 362 height 374
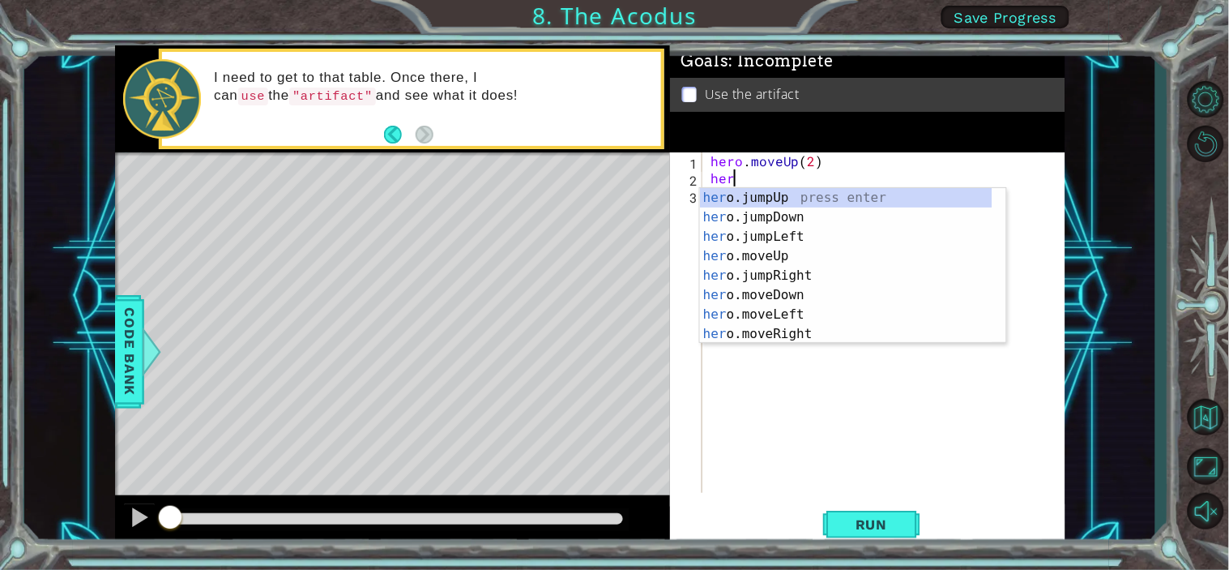
scroll to position [0, 1]
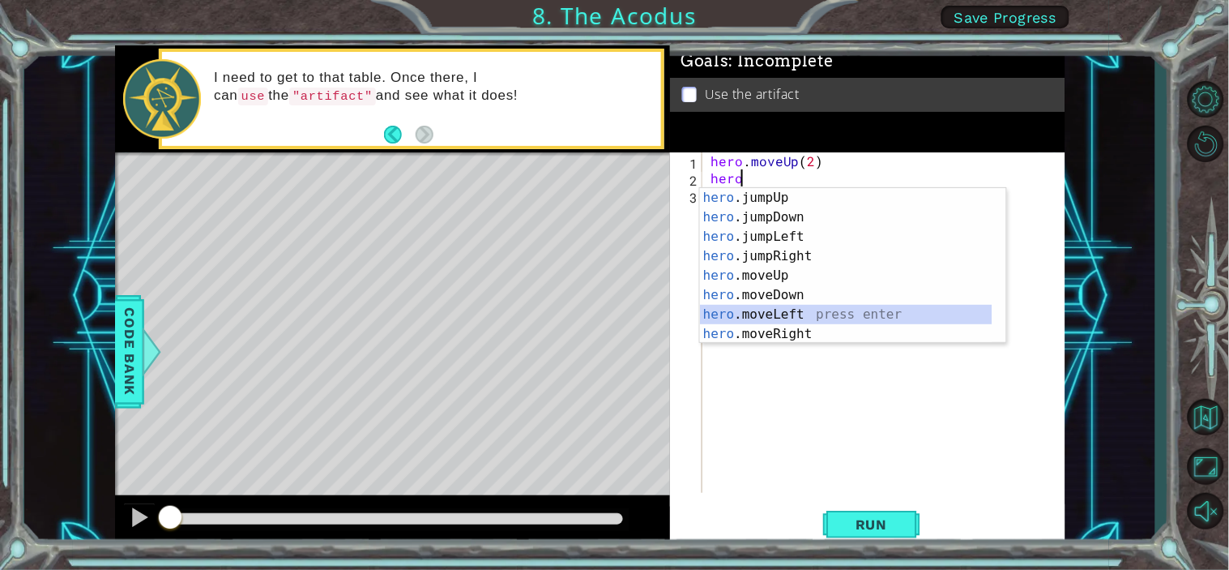
click at [812, 306] on div "hero .jumpUp press enter hero .jumpDown press enter hero .jumpLeft press enter …" at bounding box center [846, 285] width 293 height 194
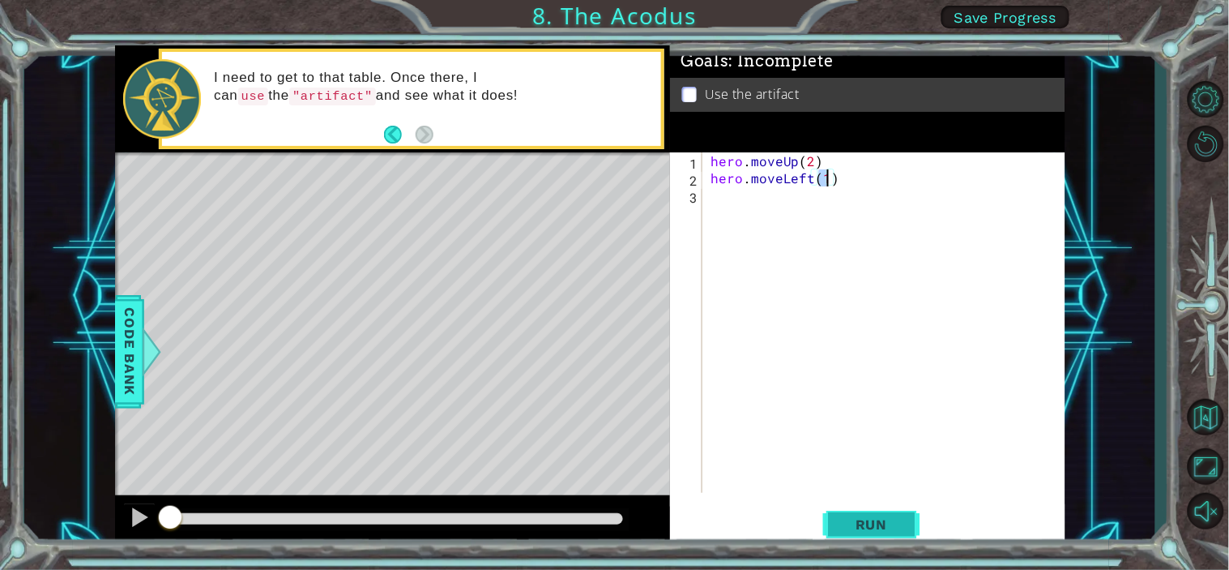
type textarea "hero.moveLeft(1)"
click at [887, 512] on button "Run" at bounding box center [871, 524] width 97 height 40
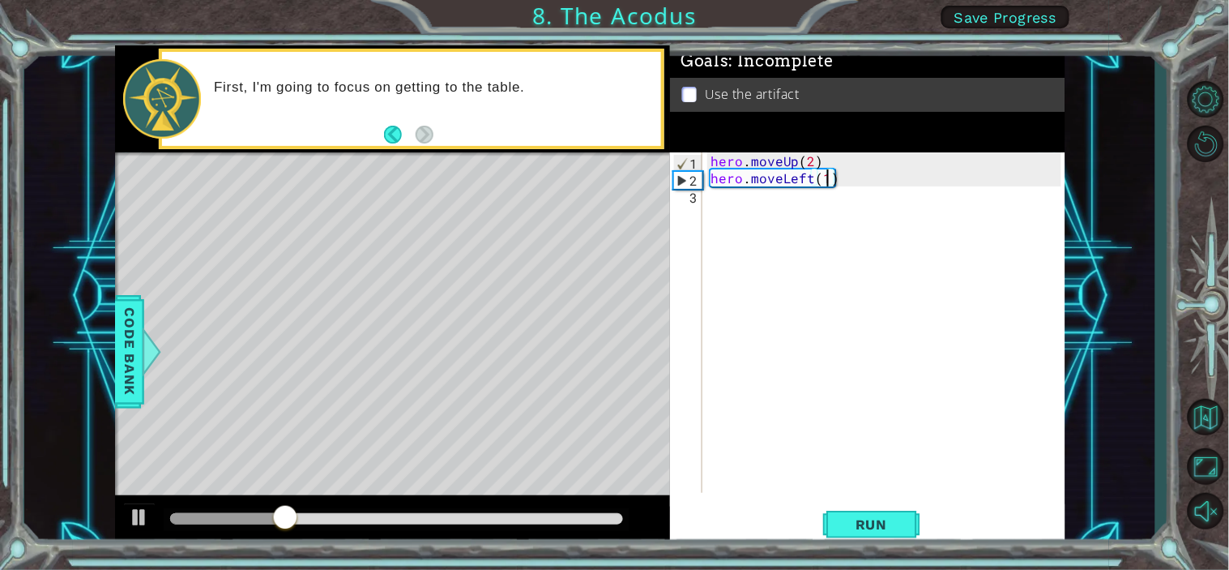
click at [773, 201] on div "hero . moveUp ( 2 ) hero . moveLeft ( 1 )" at bounding box center [888, 339] width 362 height 374
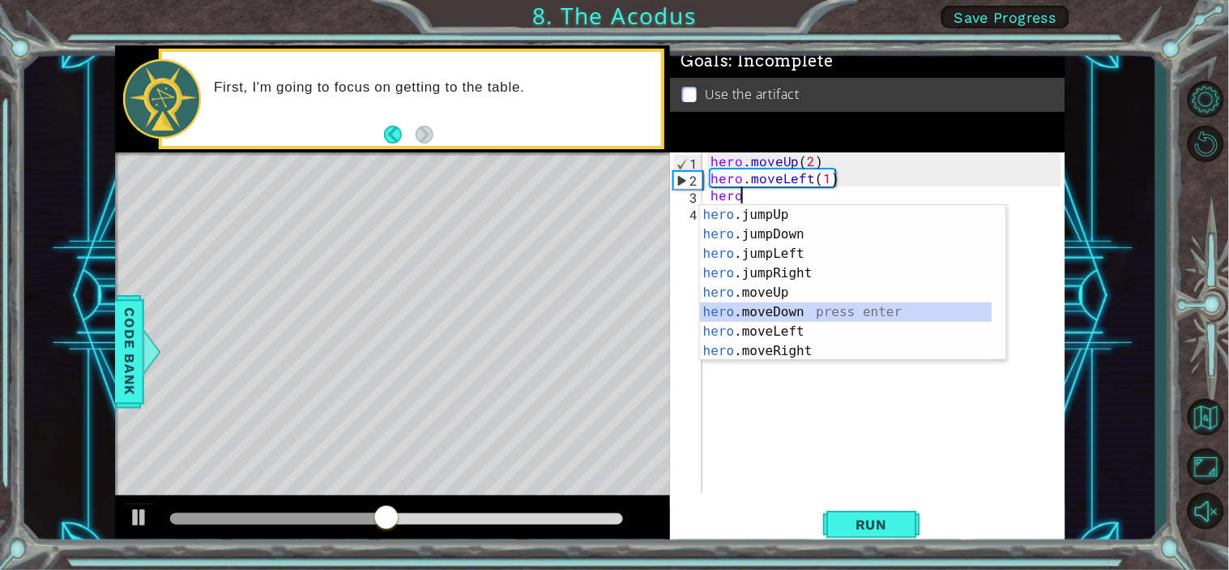
click at [784, 309] on div "hero .jumpUp press enter hero .jumpDown press enter hero .jumpLeft press enter …" at bounding box center [846, 302] width 293 height 194
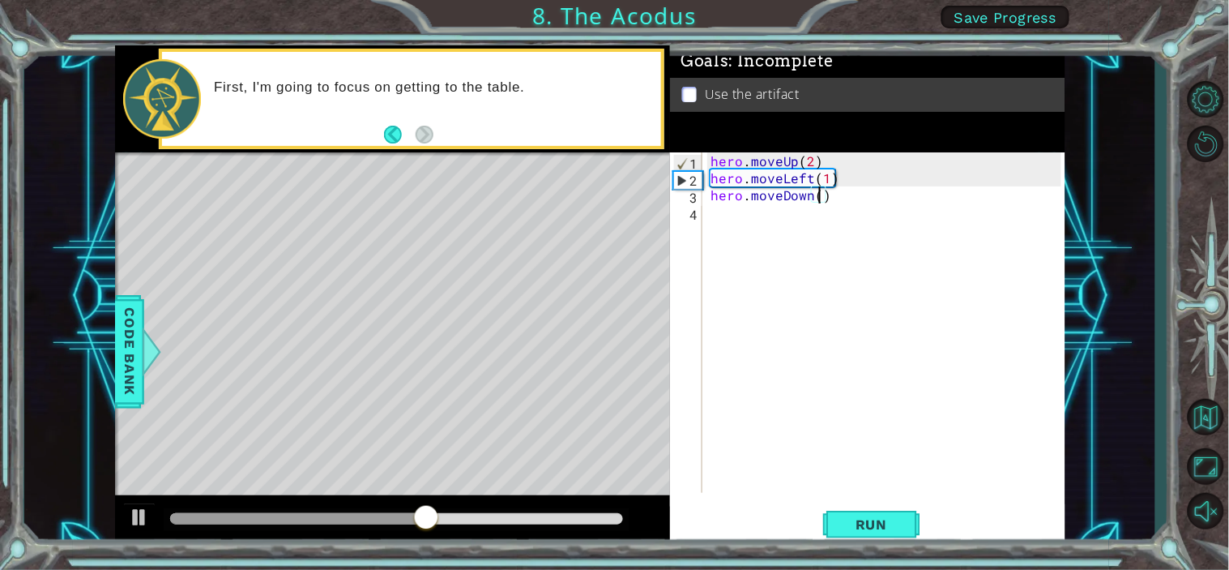
scroll to position [0, 6]
type textarea "hero.moveDown(2)"
click at [855, 512] on span "Run" at bounding box center [872, 524] width 64 height 16
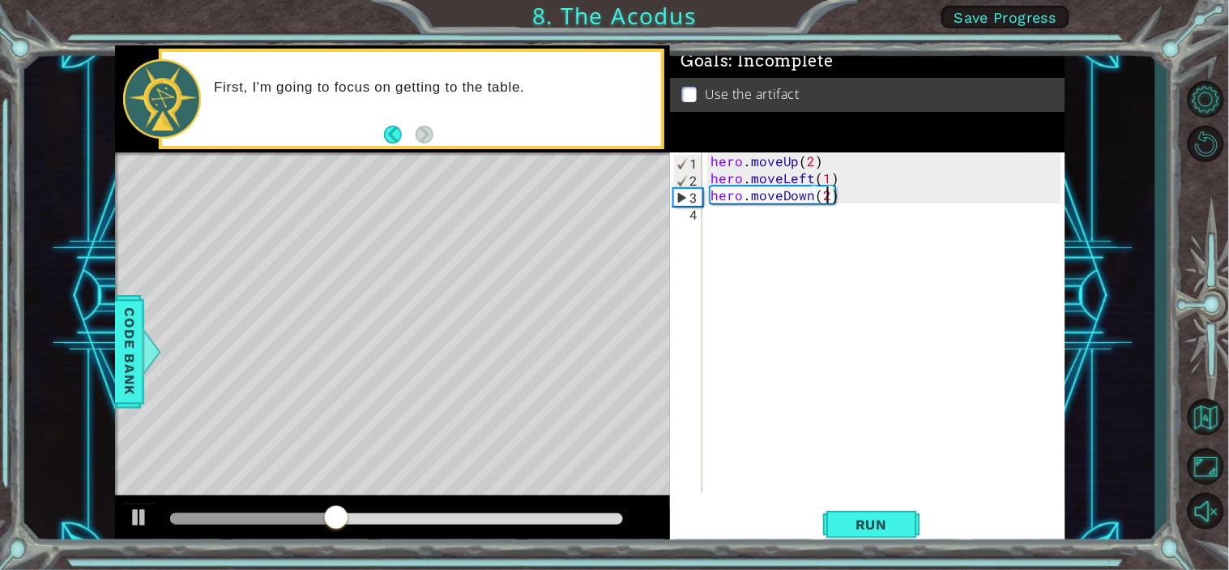
click at [732, 230] on div "hero . moveUp ( 2 ) hero . moveLeft ( 1 ) hero . moveDown ( 2 )" at bounding box center [888, 339] width 362 height 374
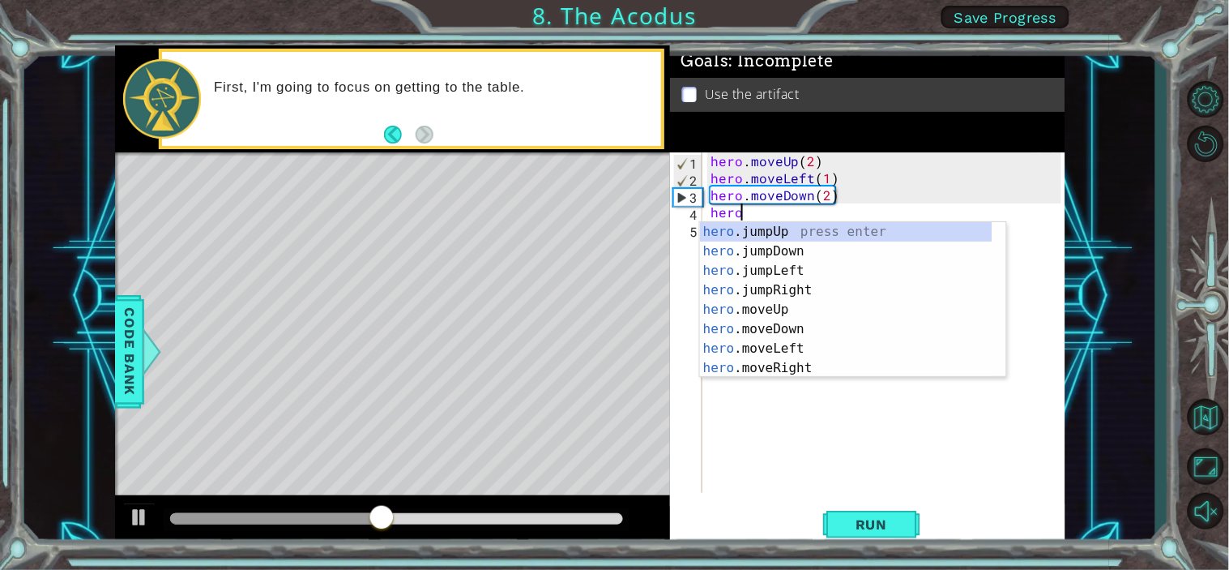
type textarea "hero"
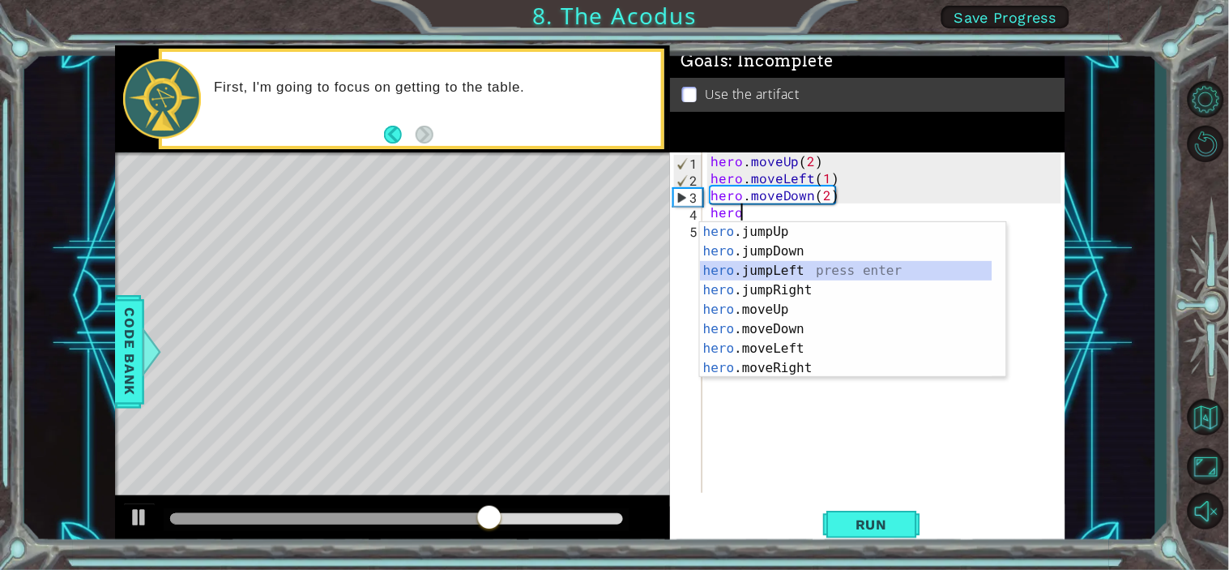
click at [788, 270] on div "hero .jumpUp press enter hero .jumpDown press enter hero .jumpLeft press enter …" at bounding box center [846, 319] width 293 height 194
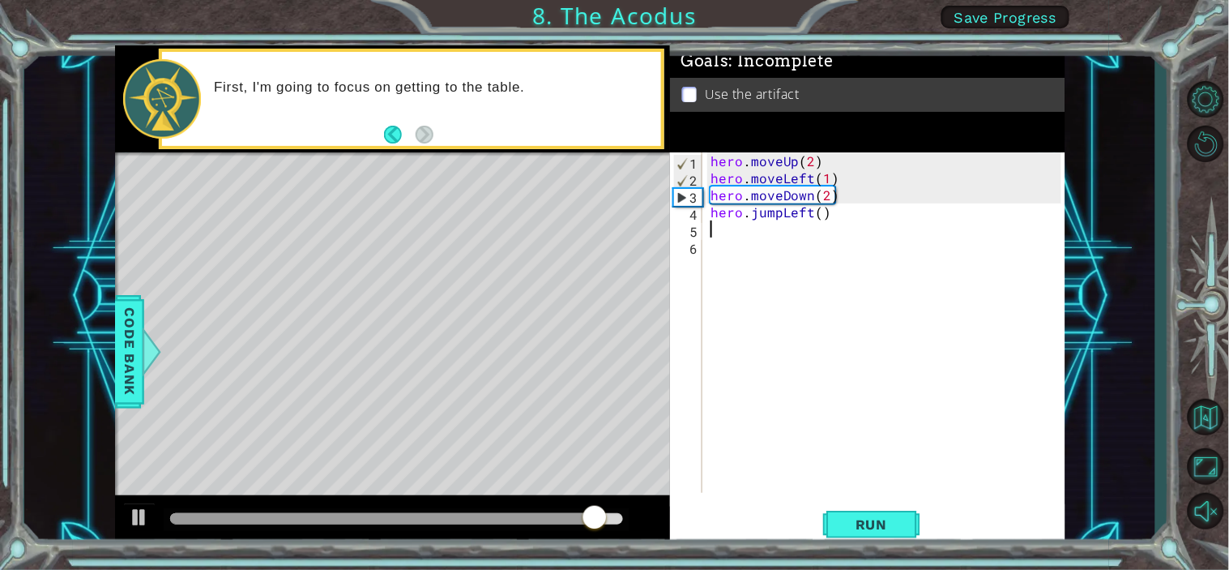
click at [820, 216] on div "hero . moveUp ( 2 ) hero . moveLeft ( 1 ) hero . moveDown ( 2 ) hero . jumpLeft…" at bounding box center [888, 339] width 362 height 374
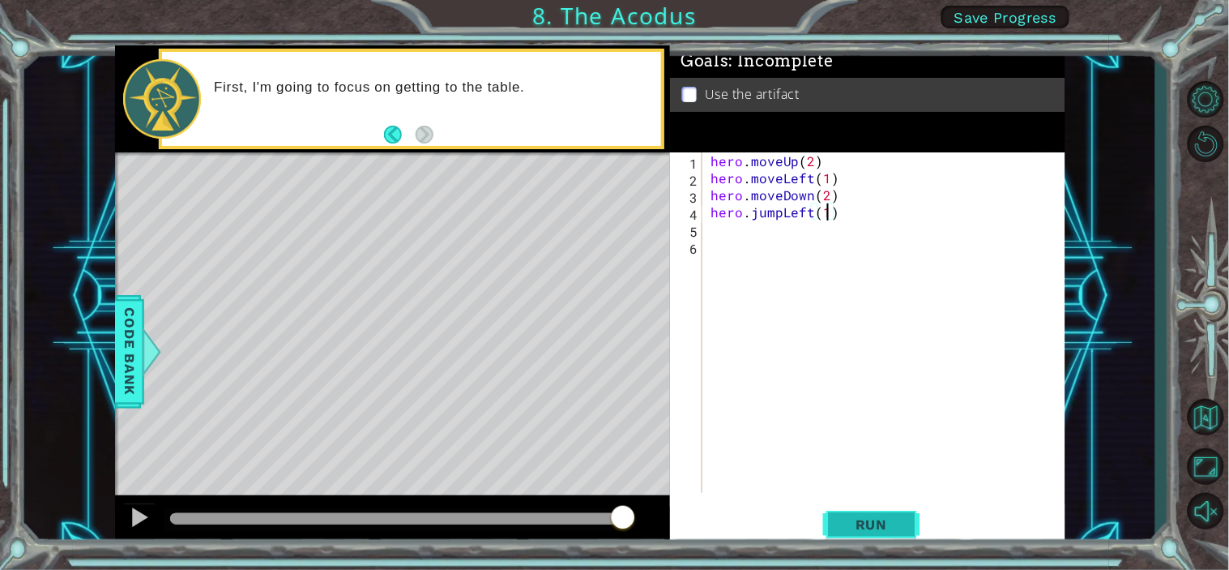
type textarea "hero.jumpLeft(1)"
click at [893, 511] on button "Run" at bounding box center [871, 524] width 97 height 40
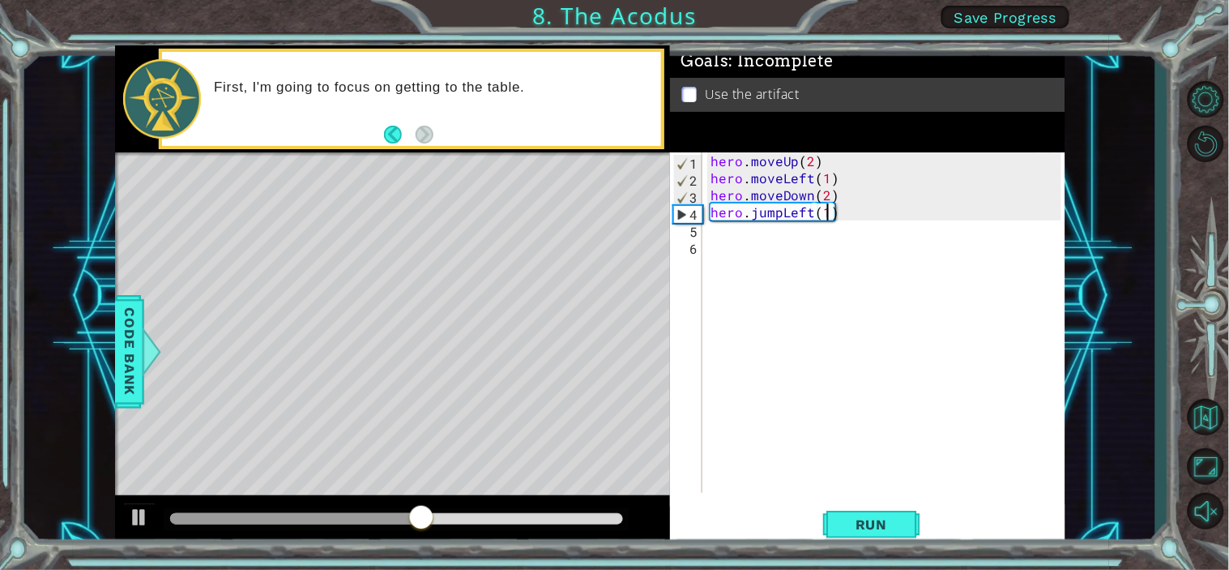
click at [714, 236] on div "hero . moveUp ( 2 ) hero . moveLeft ( 1 ) hero . moveDown ( 2 ) hero . jumpLeft…" at bounding box center [888, 339] width 362 height 374
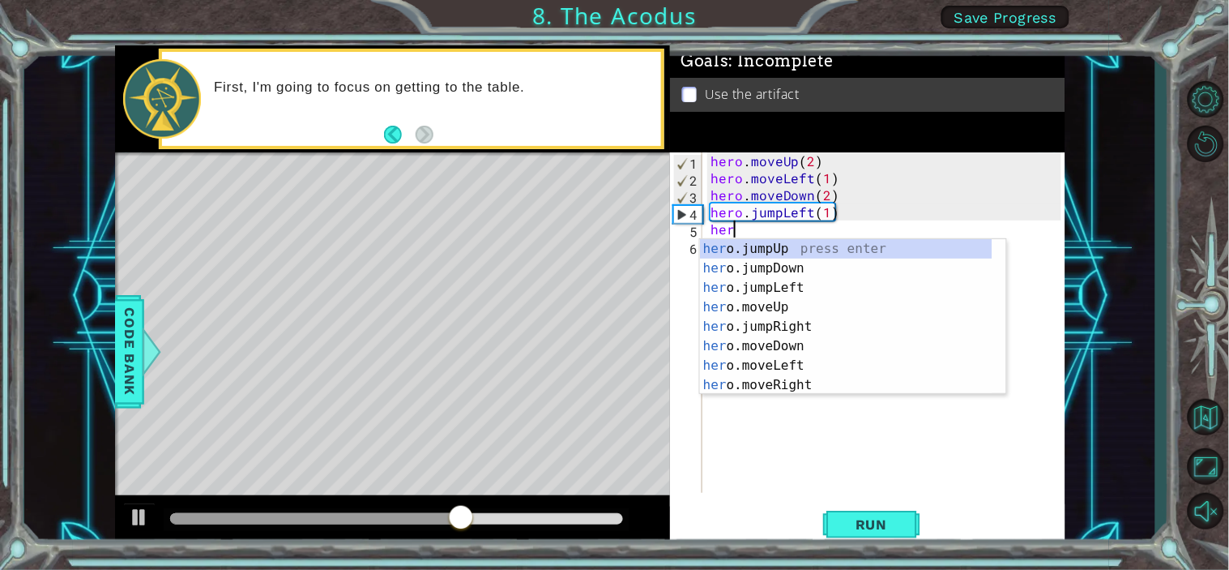
scroll to position [0, 1]
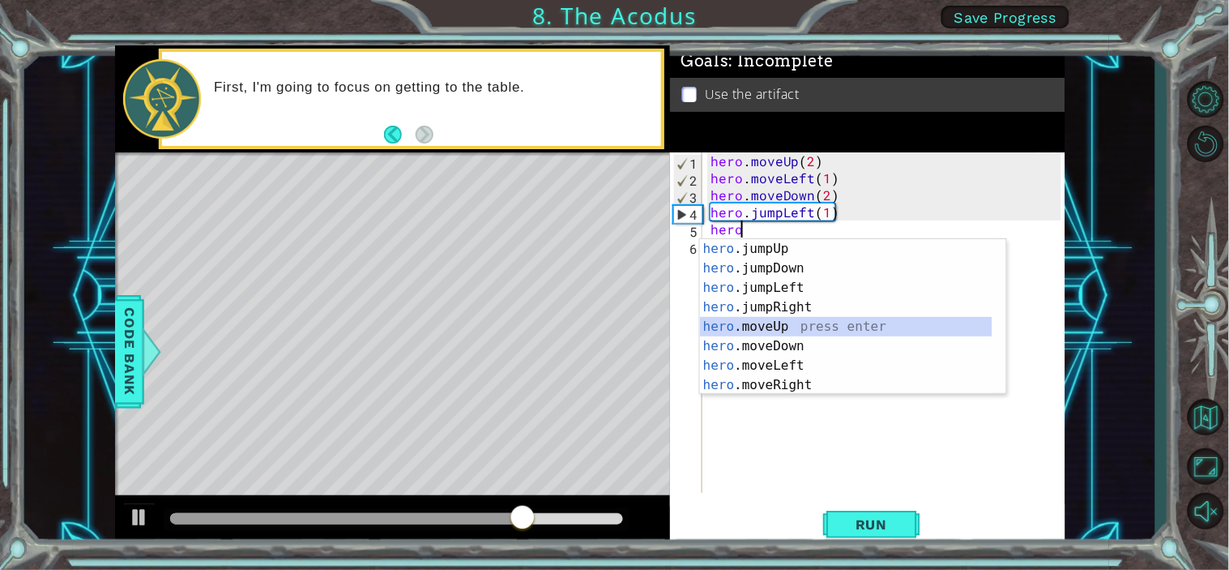
click at [825, 331] on div "hero .jumpUp press enter hero .jumpDown press enter hero .jumpLeft press enter …" at bounding box center [846, 336] width 293 height 194
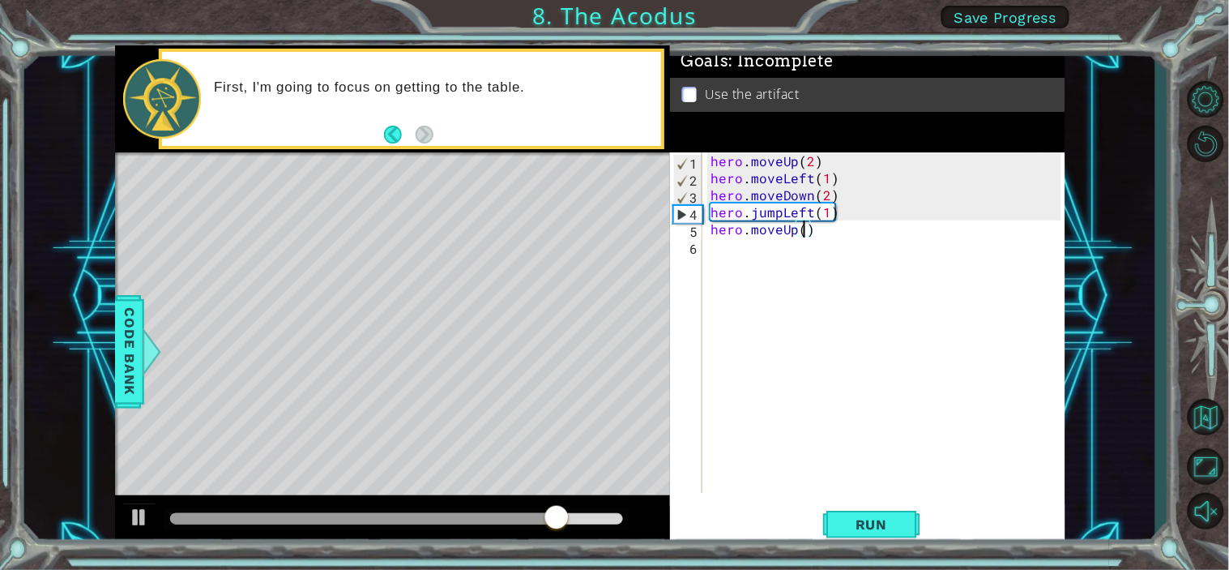
type textarea "hero.moveUp(2)"
click at [751, 255] on div "hero . moveUp ( 2 ) hero . moveLeft ( 1 ) hero . moveDown ( 2 ) hero . jumpLeft…" at bounding box center [888, 339] width 362 height 374
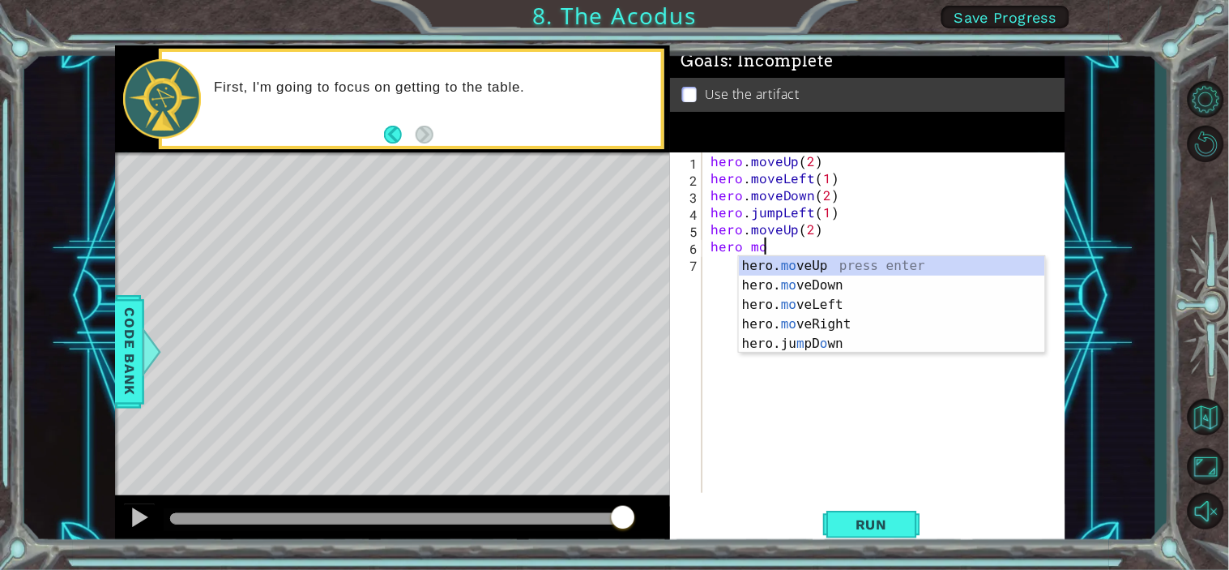
scroll to position [0, 2]
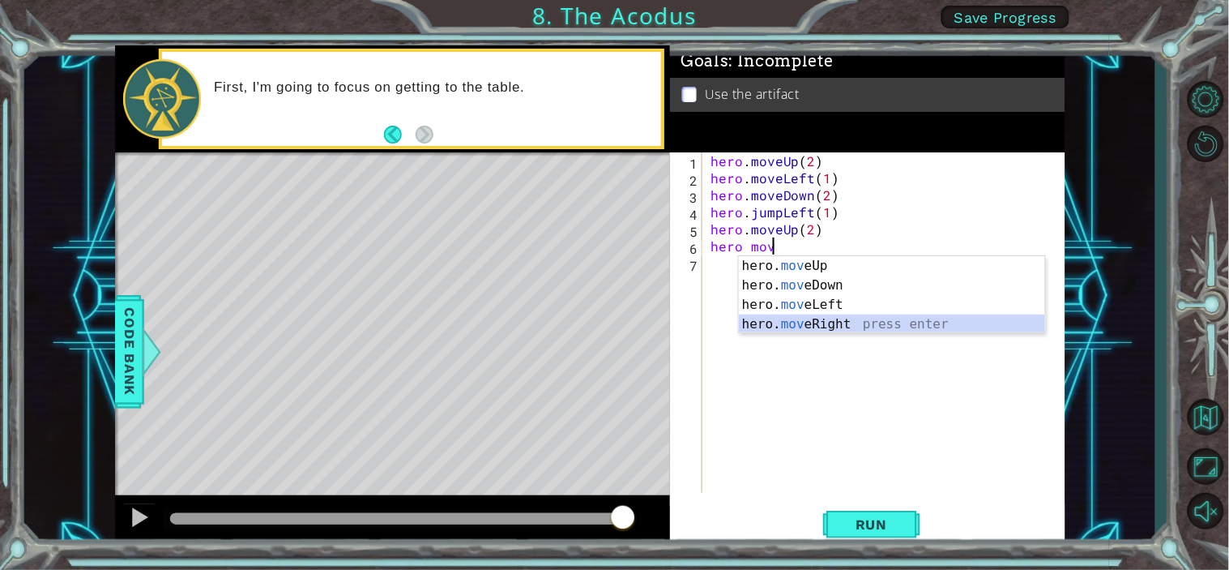
click at [872, 326] on div "hero. mov eUp press enter hero. mov eDown press enter hero. mov eLeft press ent…" at bounding box center [892, 314] width 306 height 117
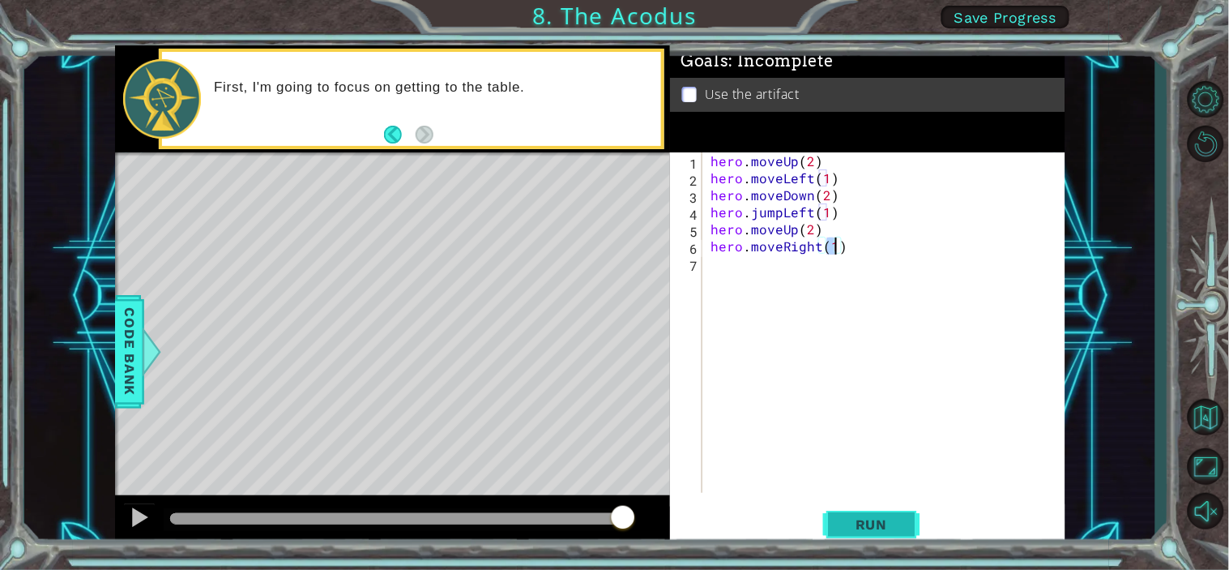
type textarea "hero.moveRight(1)"
click at [895, 512] on button "Run" at bounding box center [871, 524] width 97 height 40
